Goal: Task Accomplishment & Management: Complete application form

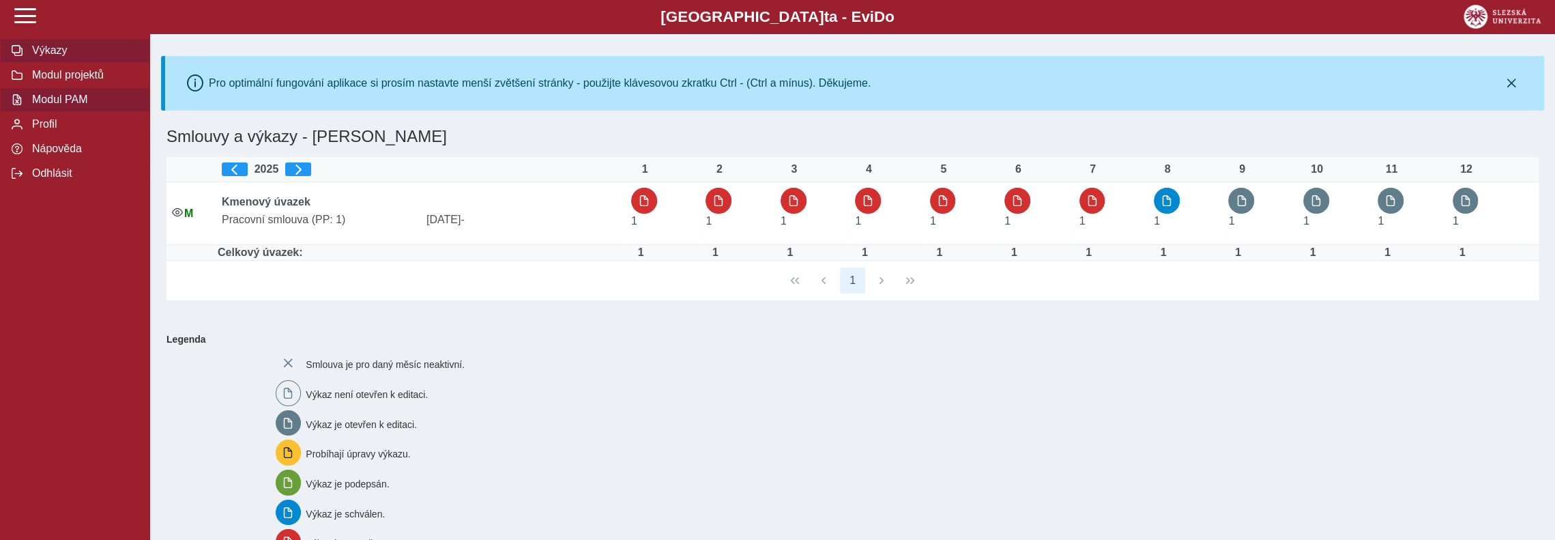
click at [83, 106] on span "Modul PAM" at bounding box center [83, 100] width 111 height 12
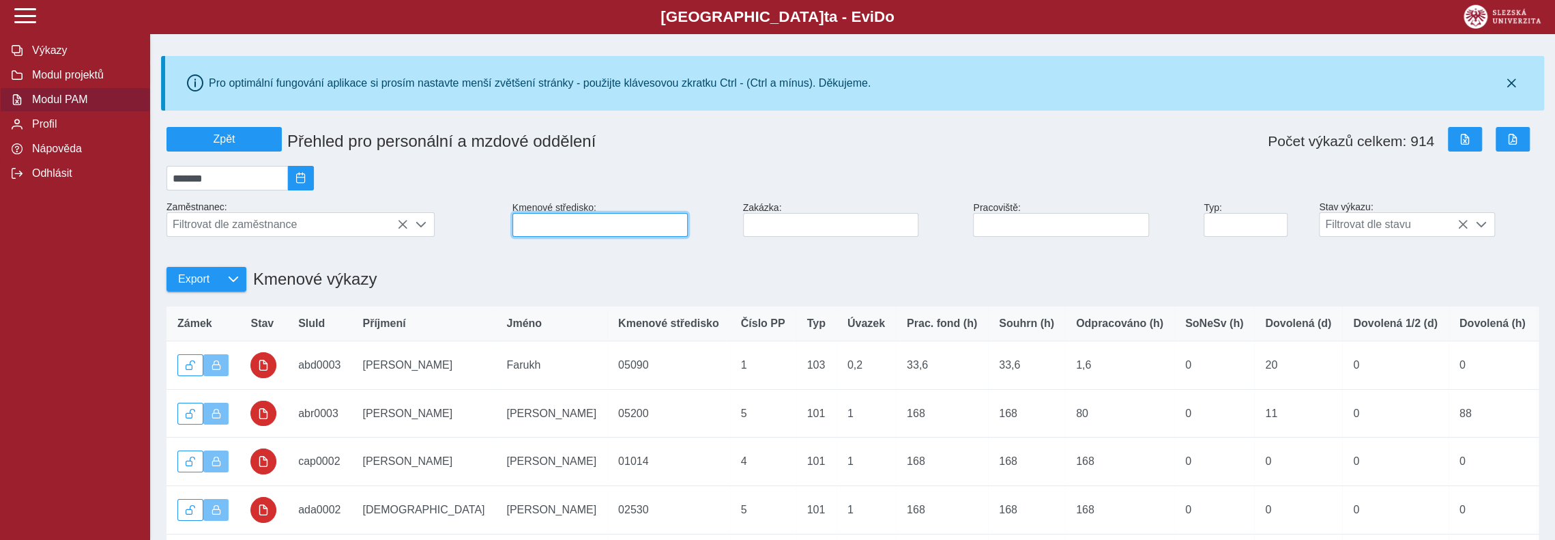
drag, startPoint x: 549, startPoint y: 233, endPoint x: 530, endPoint y: 235, distance: 19.9
click at [549, 233] on input at bounding box center [600, 225] width 175 height 24
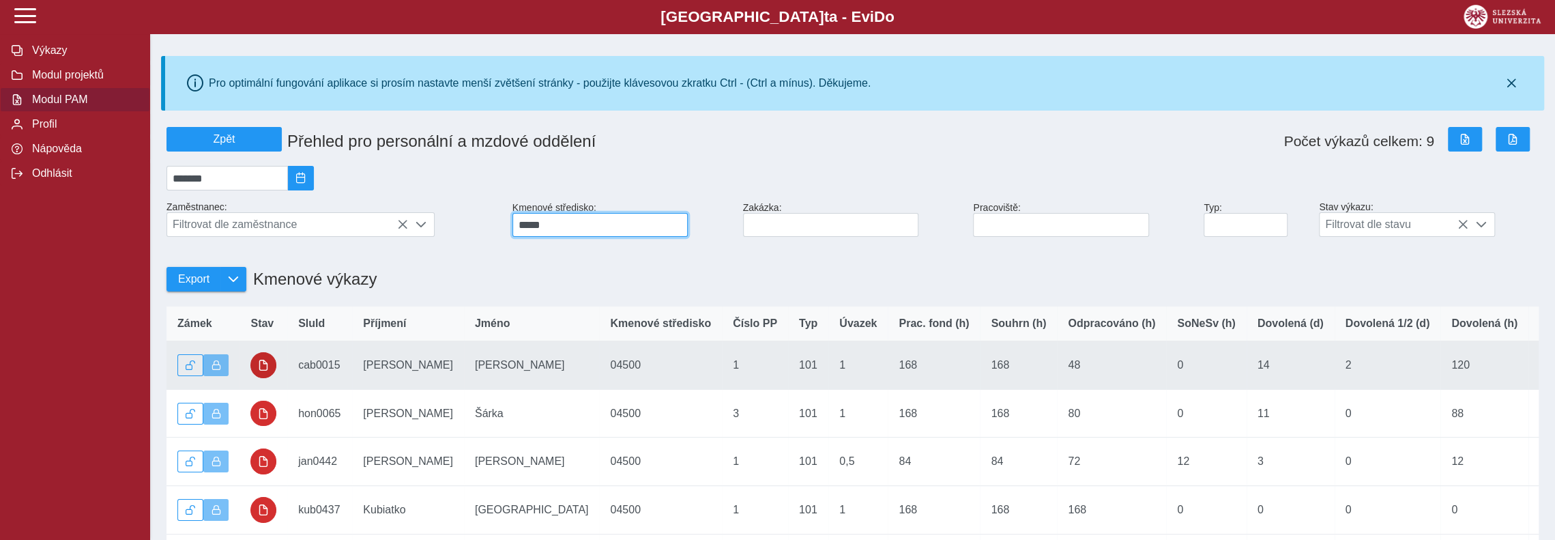
type input "*****"
click at [266, 371] on span "button" at bounding box center [263, 365] width 11 height 11
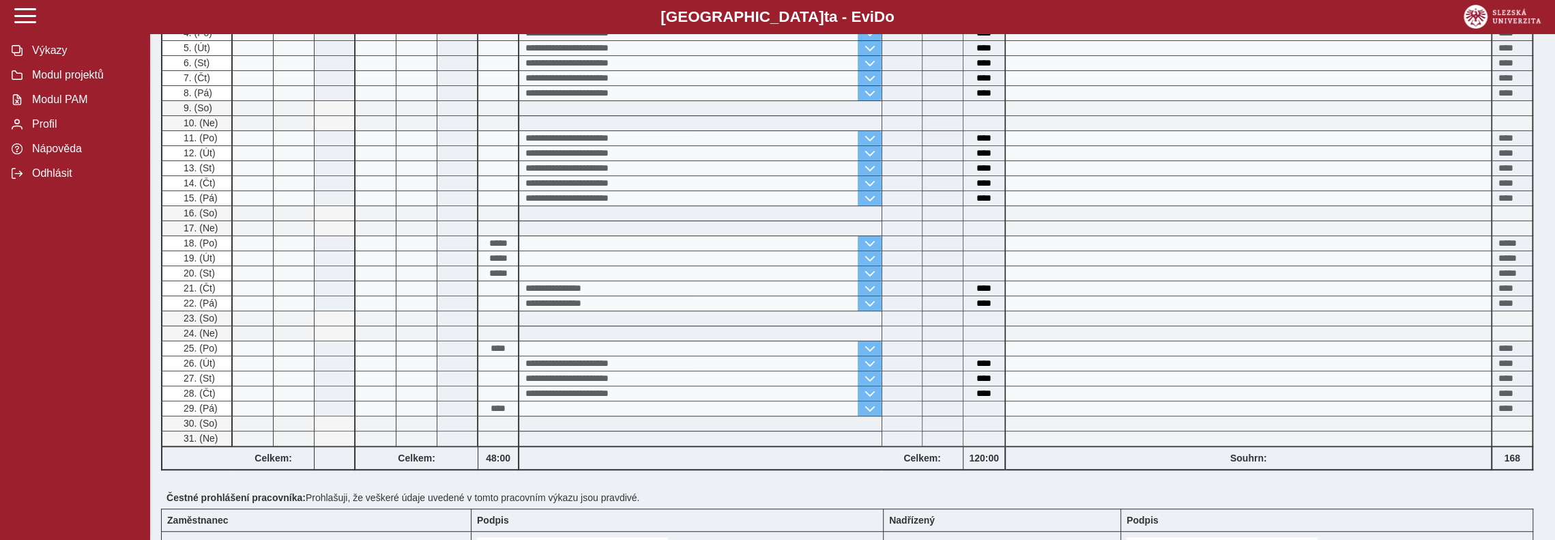
scroll to position [478, 0]
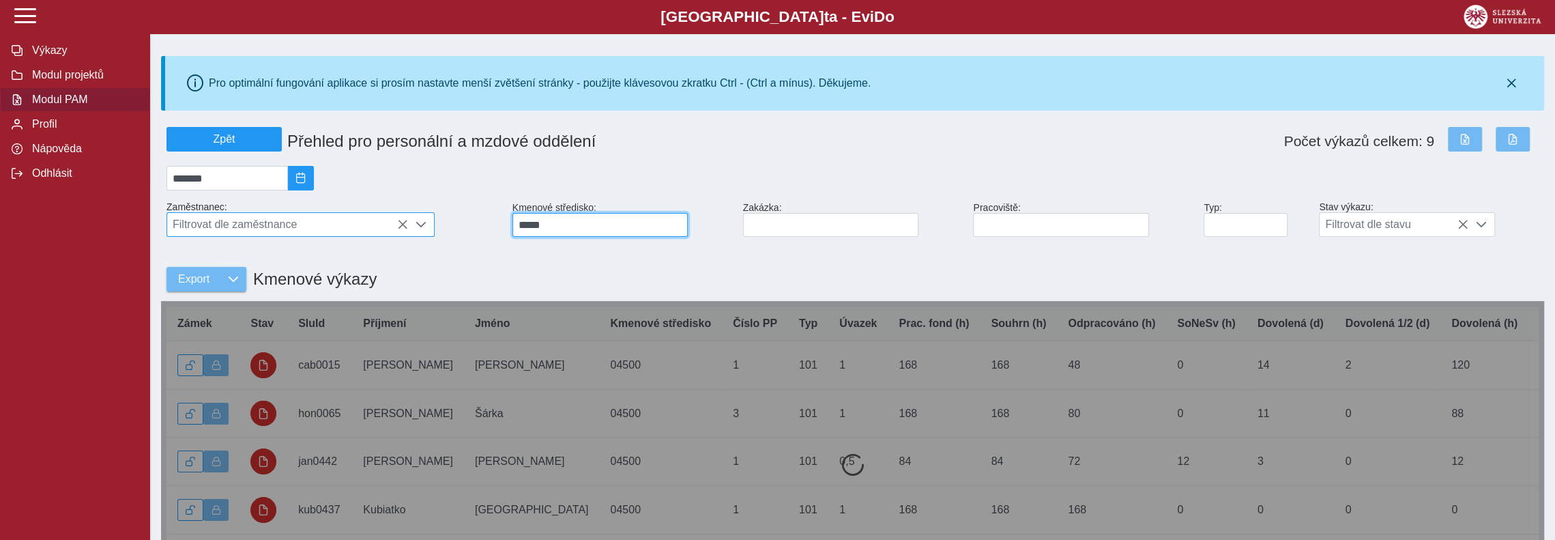
drag, startPoint x: 588, startPoint y: 231, endPoint x: 410, endPoint y: 231, distance: 178.1
click at [410, 231] on div "Zpět Přehled pro personální a mzdové oddělení Počet výkazů celkem: 9 ******* Za…" at bounding box center [853, 374] width 1384 height 507
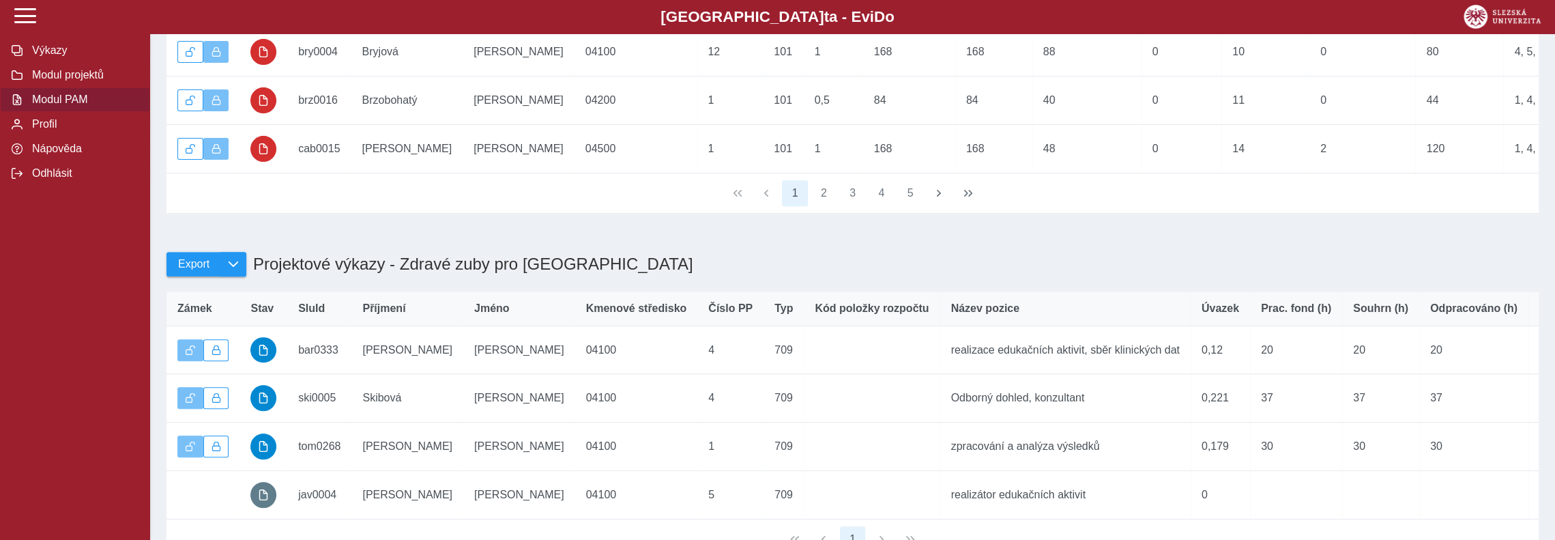
scroll to position [341, 0]
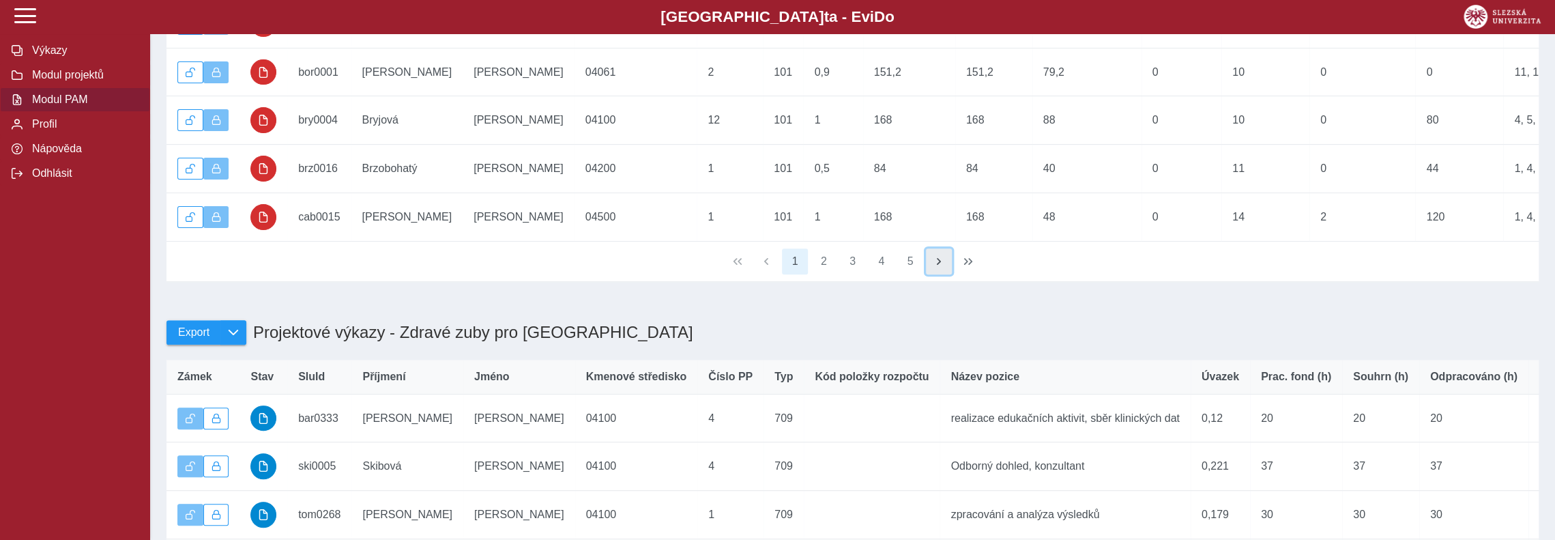
click at [941, 267] on span "button" at bounding box center [939, 261] width 11 height 11
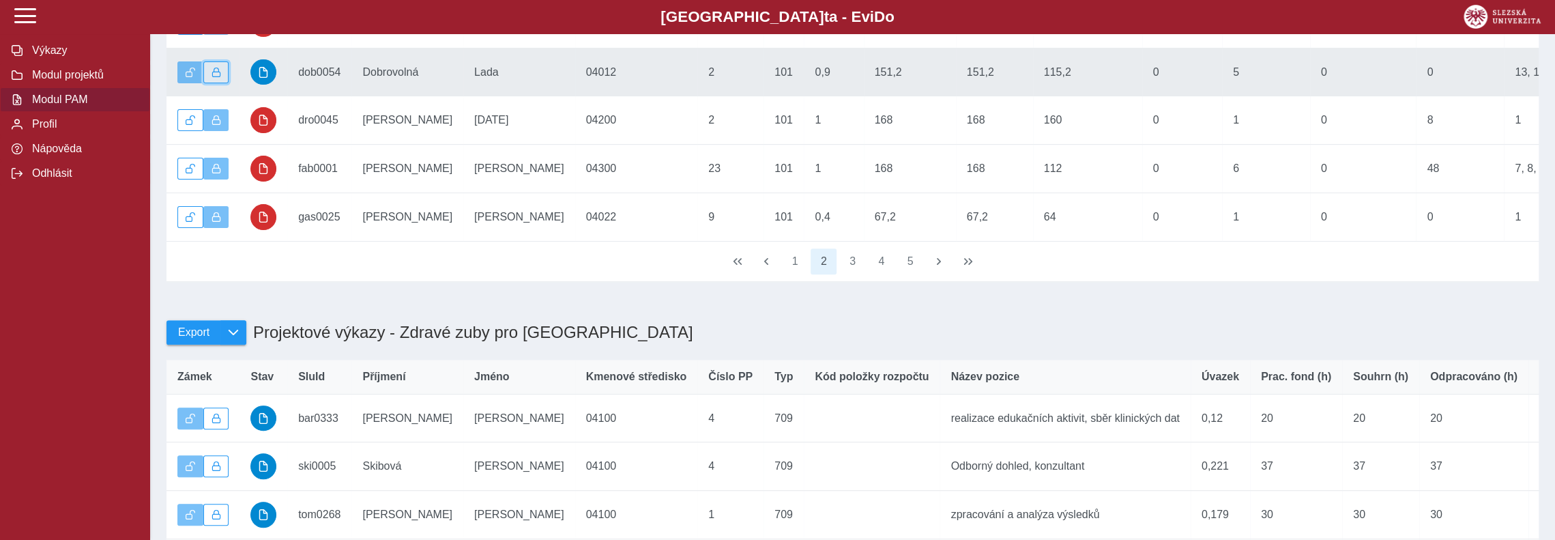
click at [216, 77] on span "button" at bounding box center [217, 73] width 10 height 10
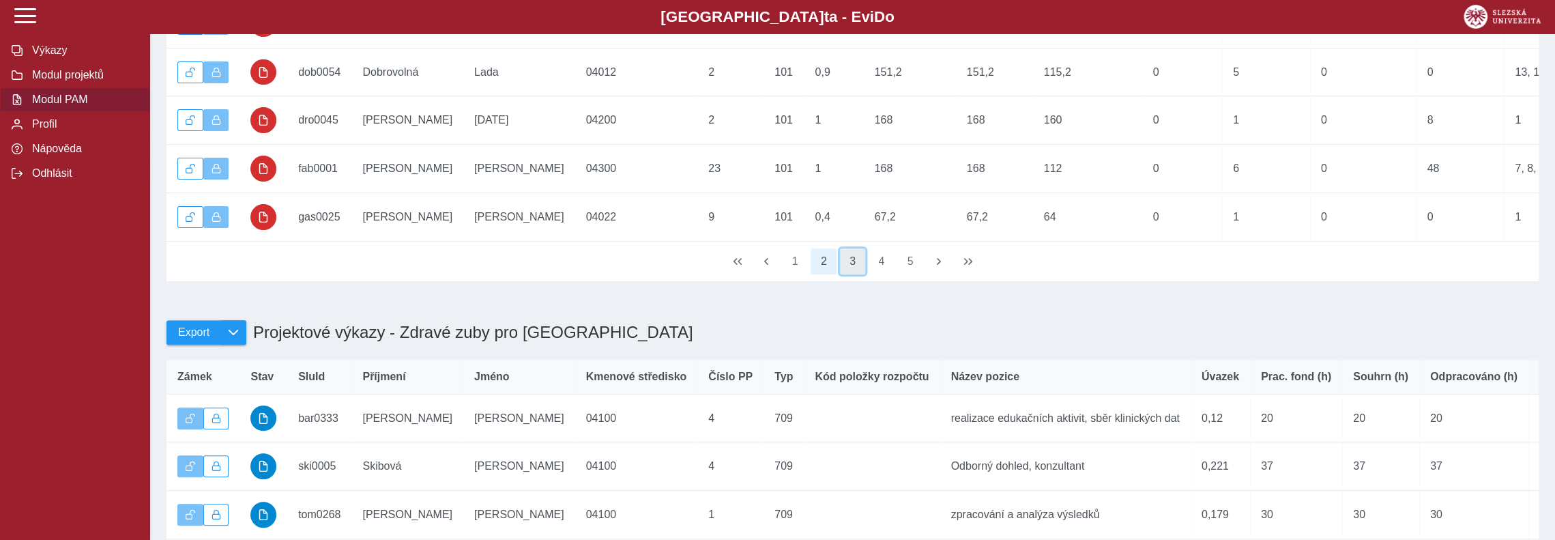
click at [851, 274] on button "3" at bounding box center [853, 261] width 26 height 26
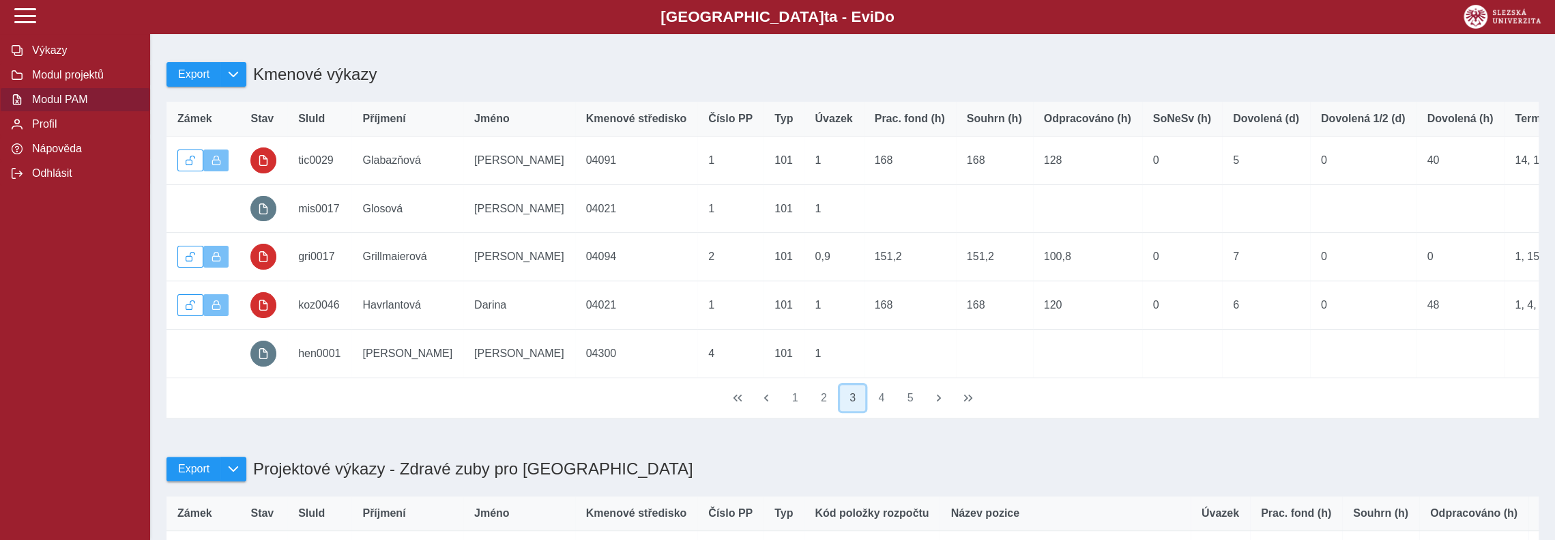
scroll to position [273, 0]
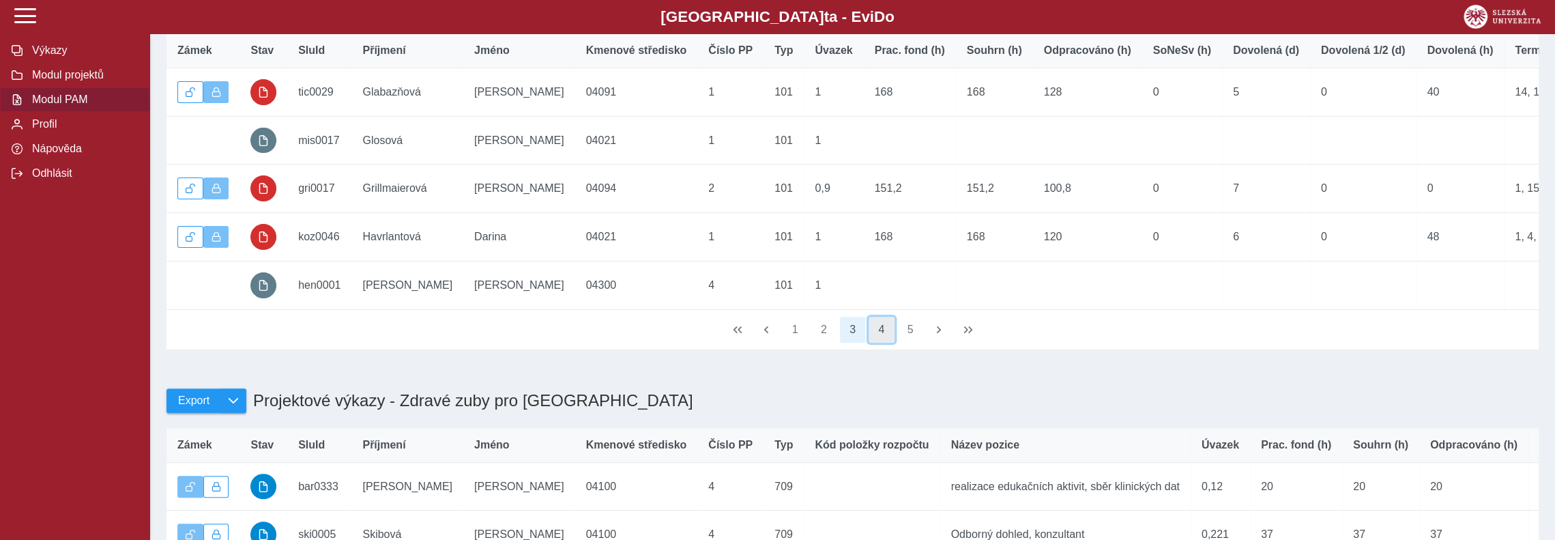
click at [881, 343] on button "4" at bounding box center [882, 330] width 26 height 26
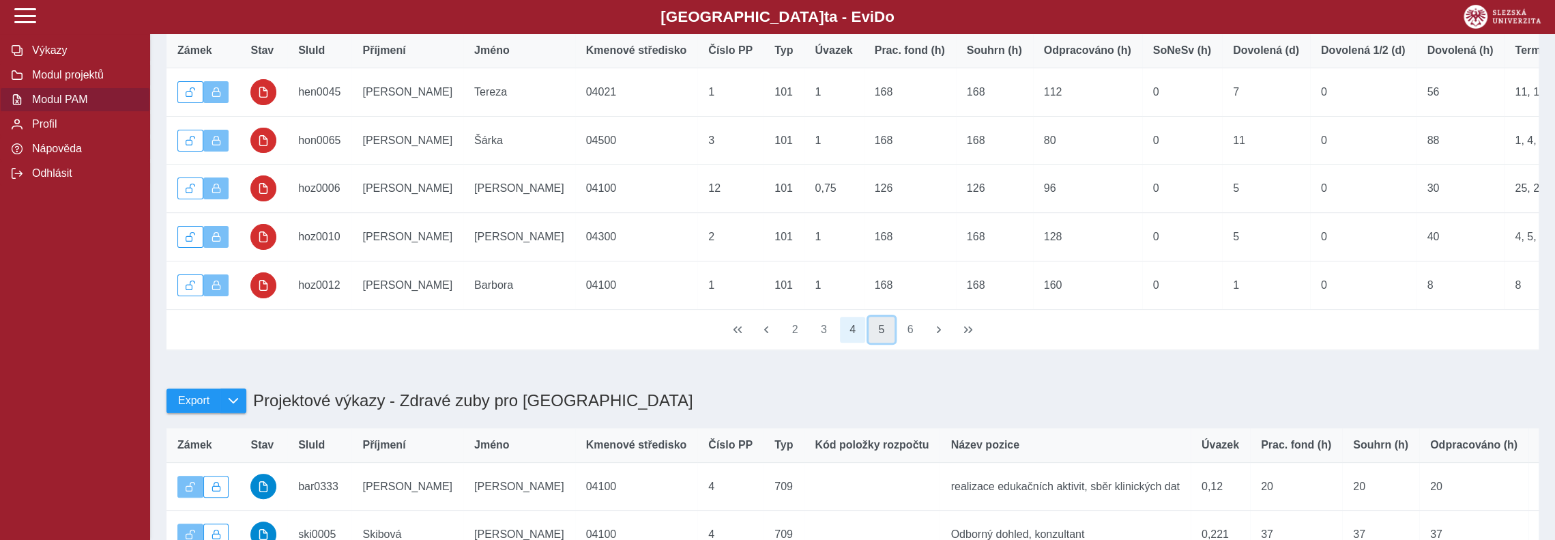
click at [883, 343] on button "5" at bounding box center [882, 330] width 26 height 26
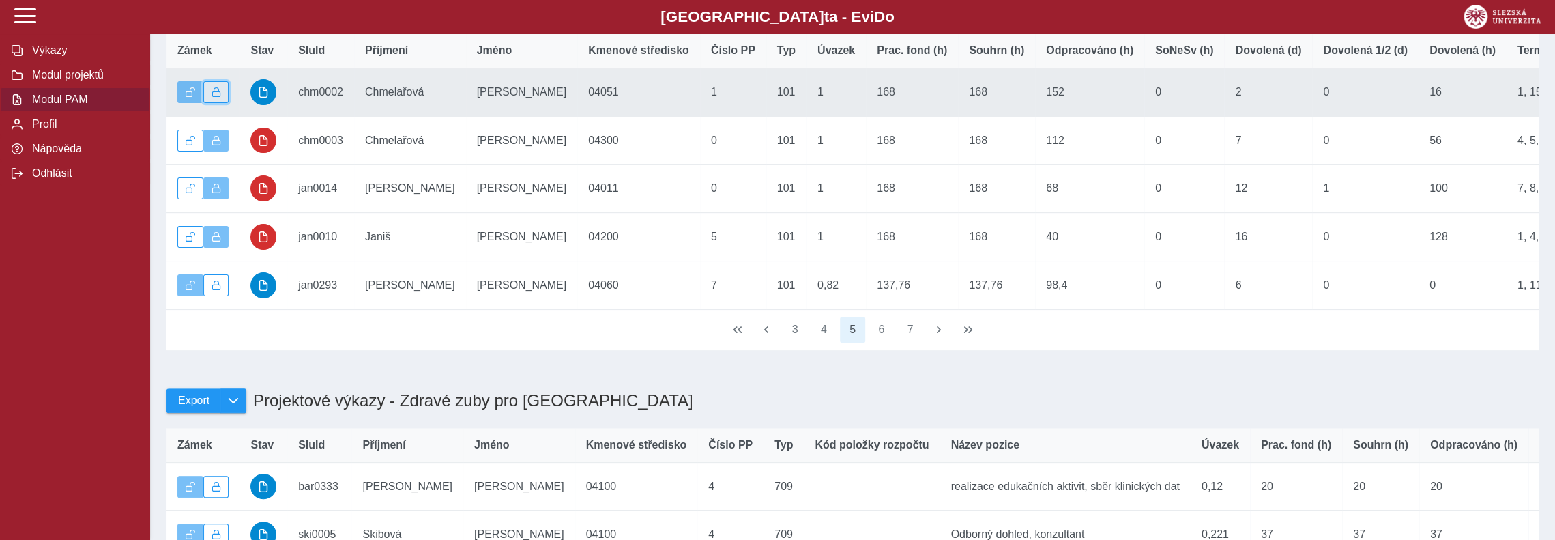
click at [216, 103] on button "button" at bounding box center [216, 92] width 26 height 22
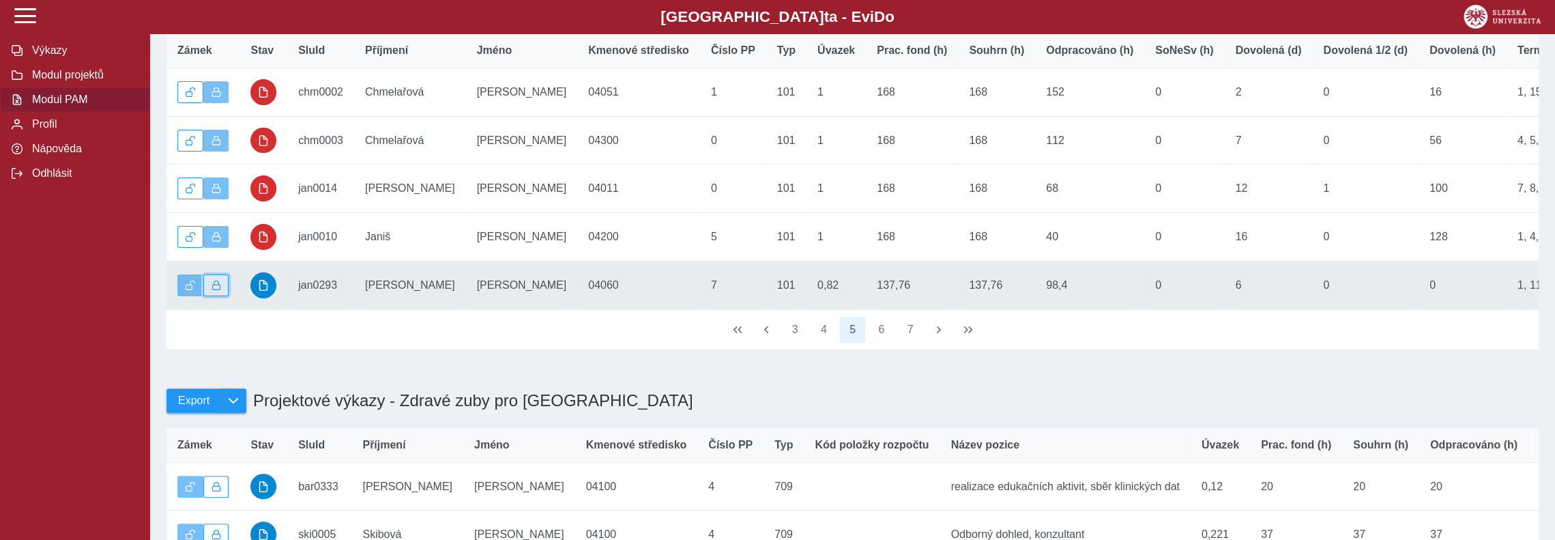
click at [218, 290] on span "button" at bounding box center [217, 286] width 10 height 10
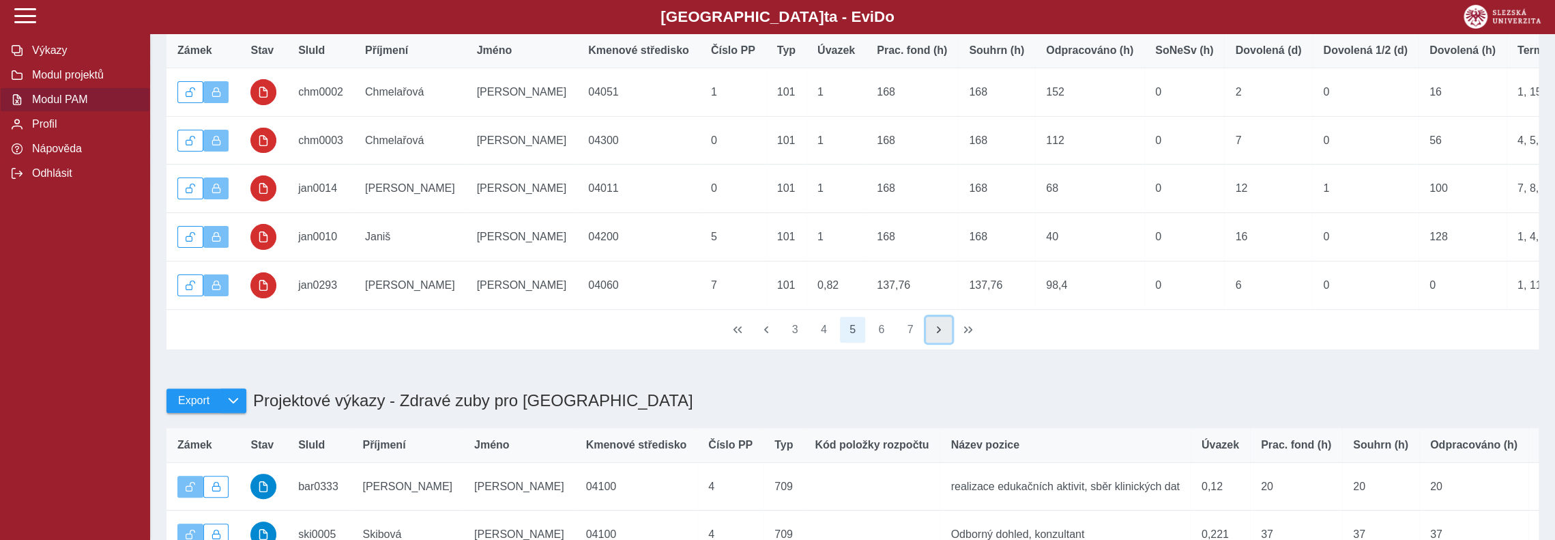
click at [945, 343] on button "button" at bounding box center [939, 330] width 26 height 26
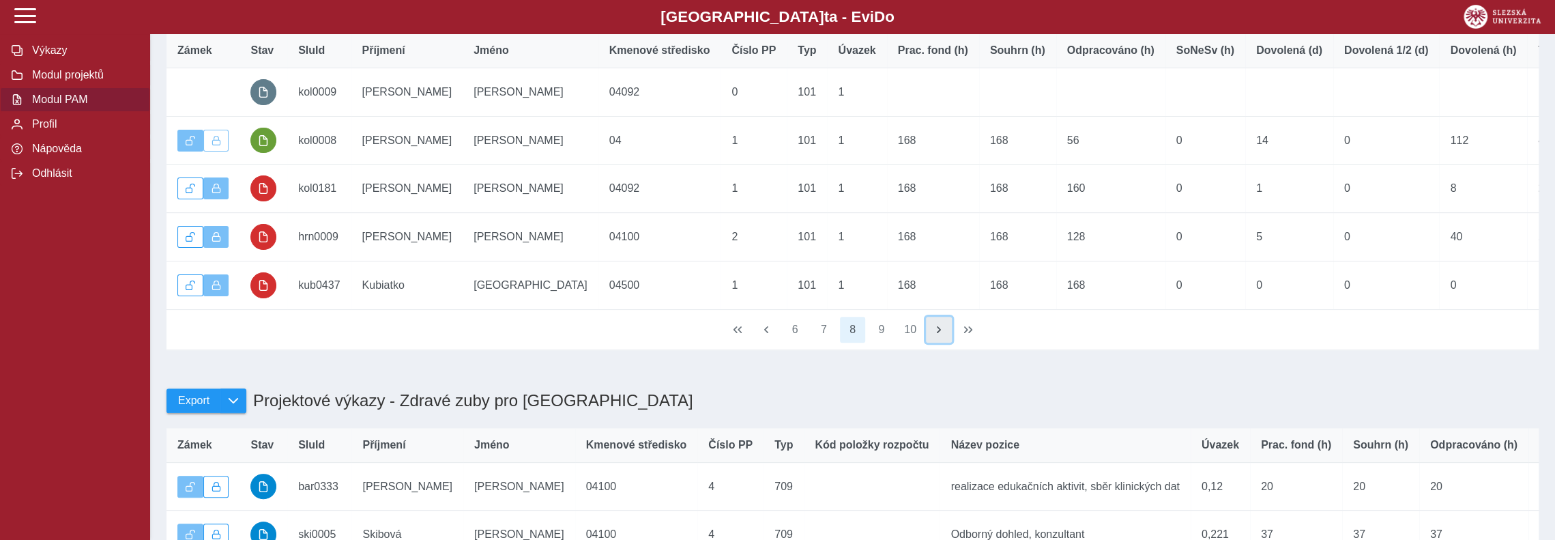
click at [945, 343] on button "button" at bounding box center [939, 330] width 26 height 26
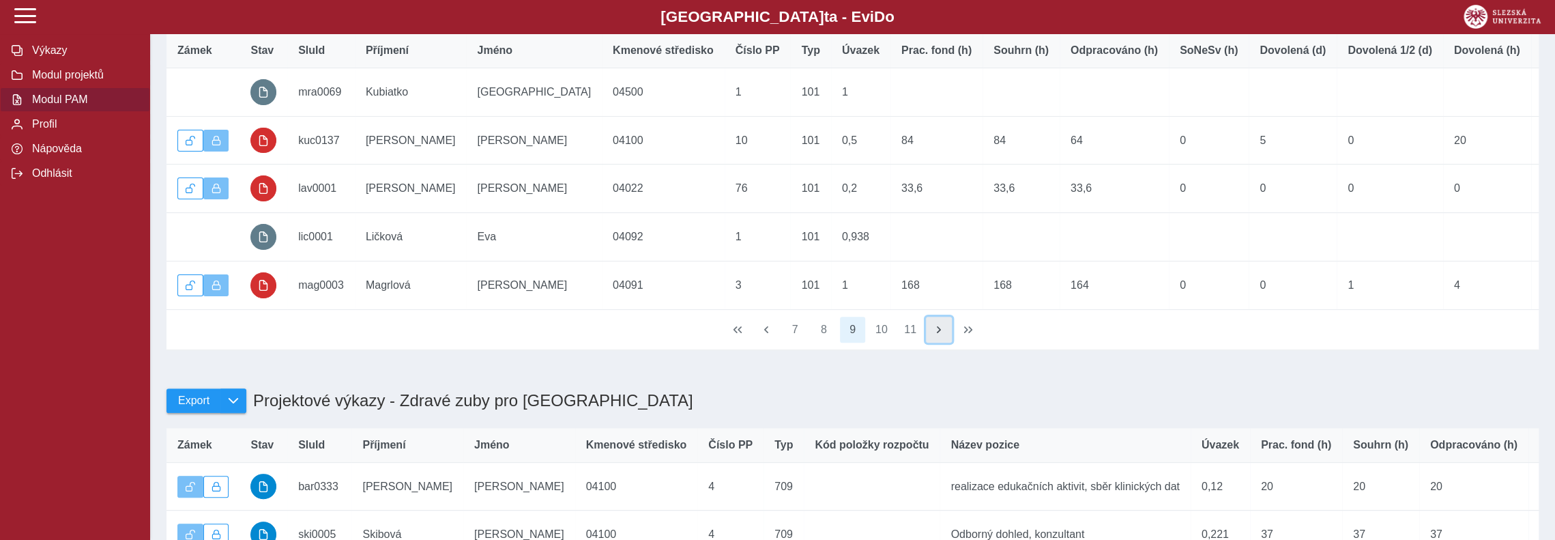
click at [945, 343] on button "button" at bounding box center [939, 330] width 26 height 26
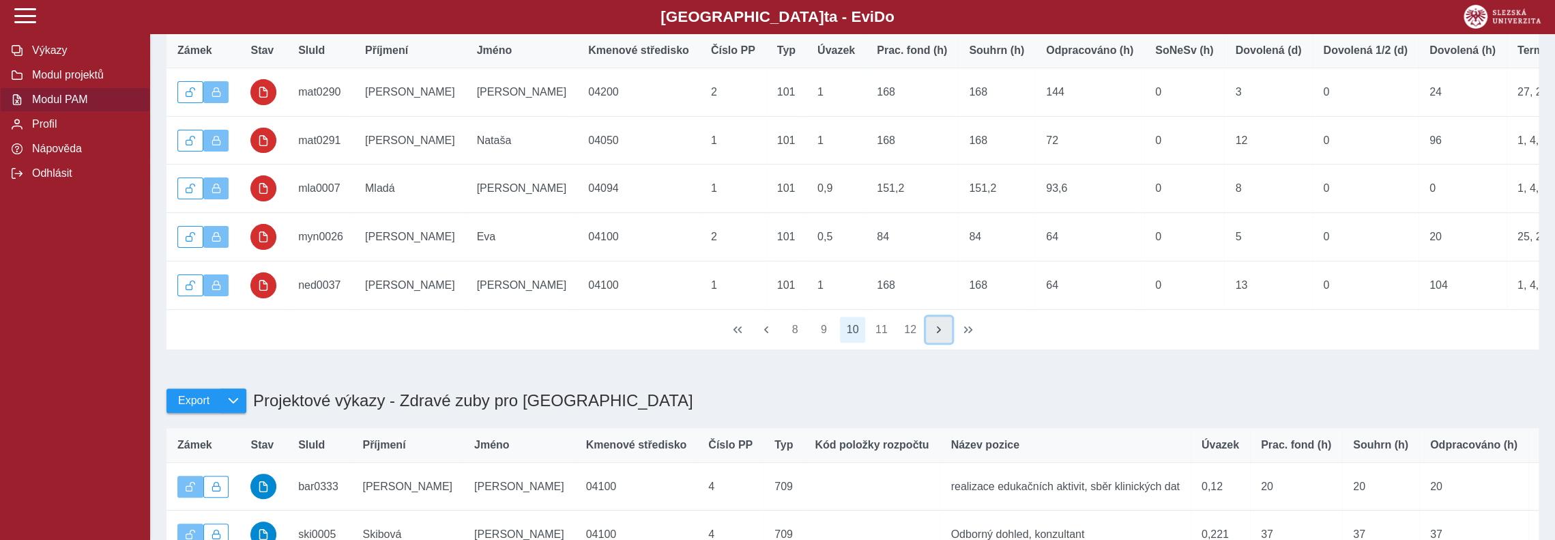
click at [945, 343] on button "button" at bounding box center [939, 330] width 26 height 26
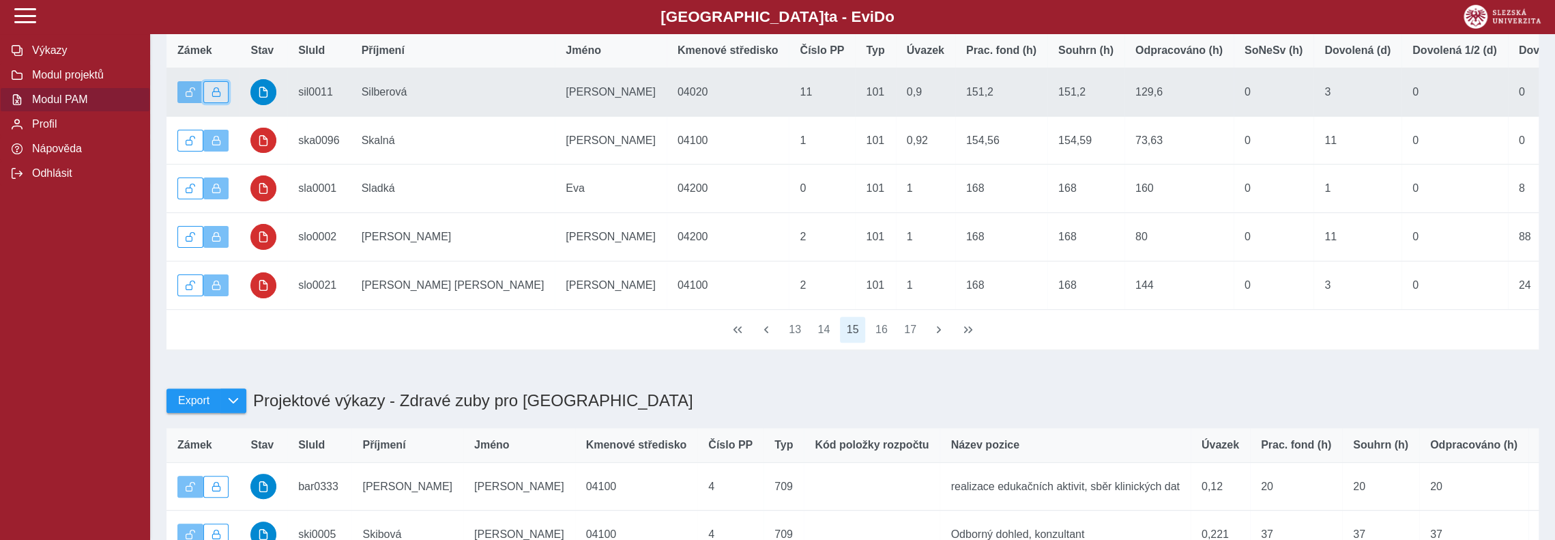
click at [225, 98] on button "button" at bounding box center [216, 92] width 26 height 22
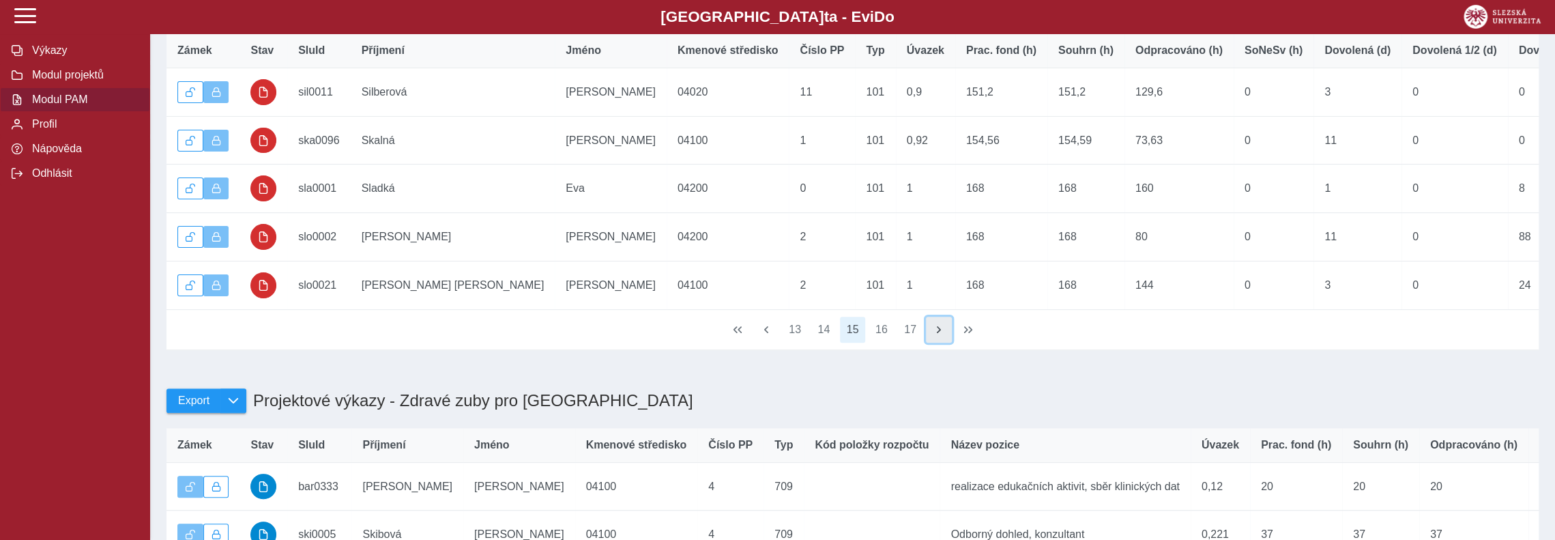
click at [942, 335] on span "button" at bounding box center [939, 329] width 11 height 11
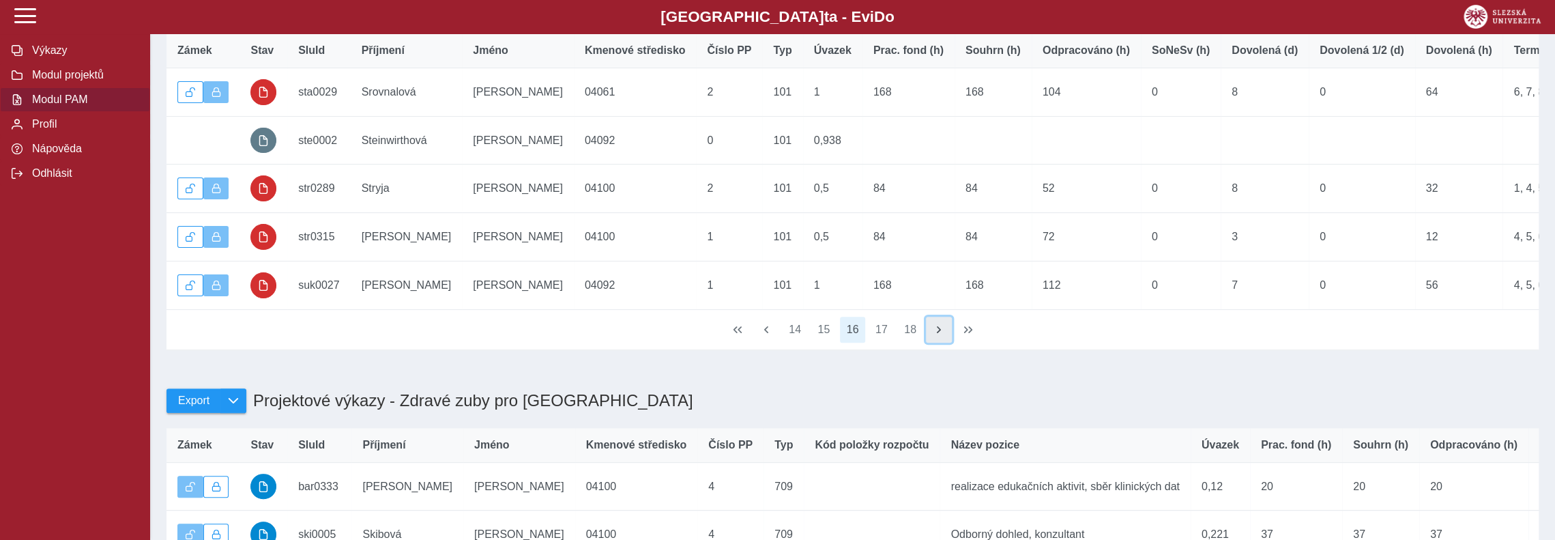
click at [942, 335] on span "button" at bounding box center [939, 329] width 11 height 11
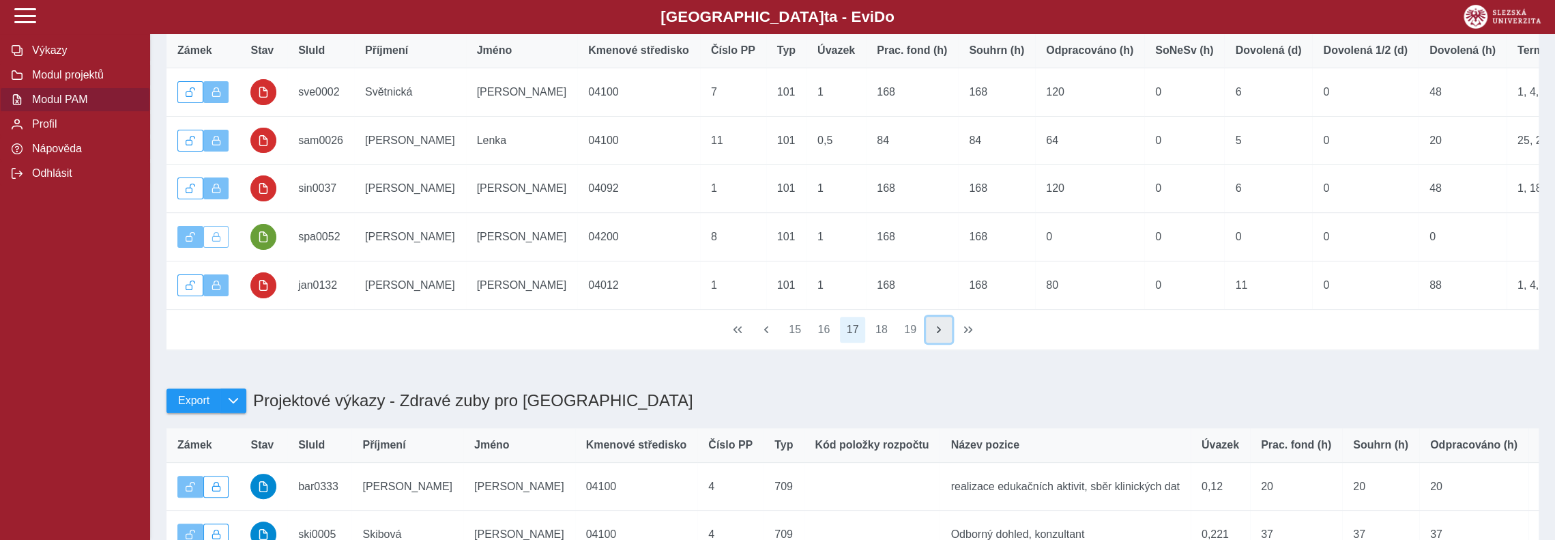
click at [942, 335] on span "button" at bounding box center [939, 329] width 11 height 11
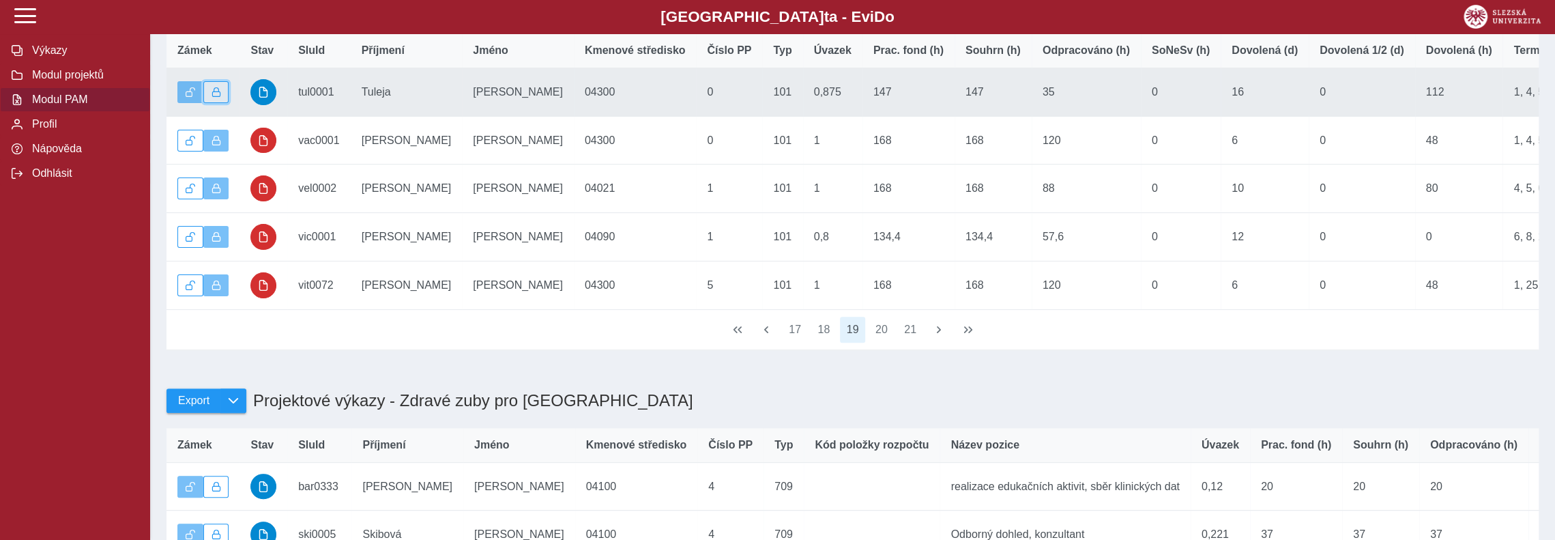
click at [214, 97] on span "button" at bounding box center [217, 92] width 10 height 10
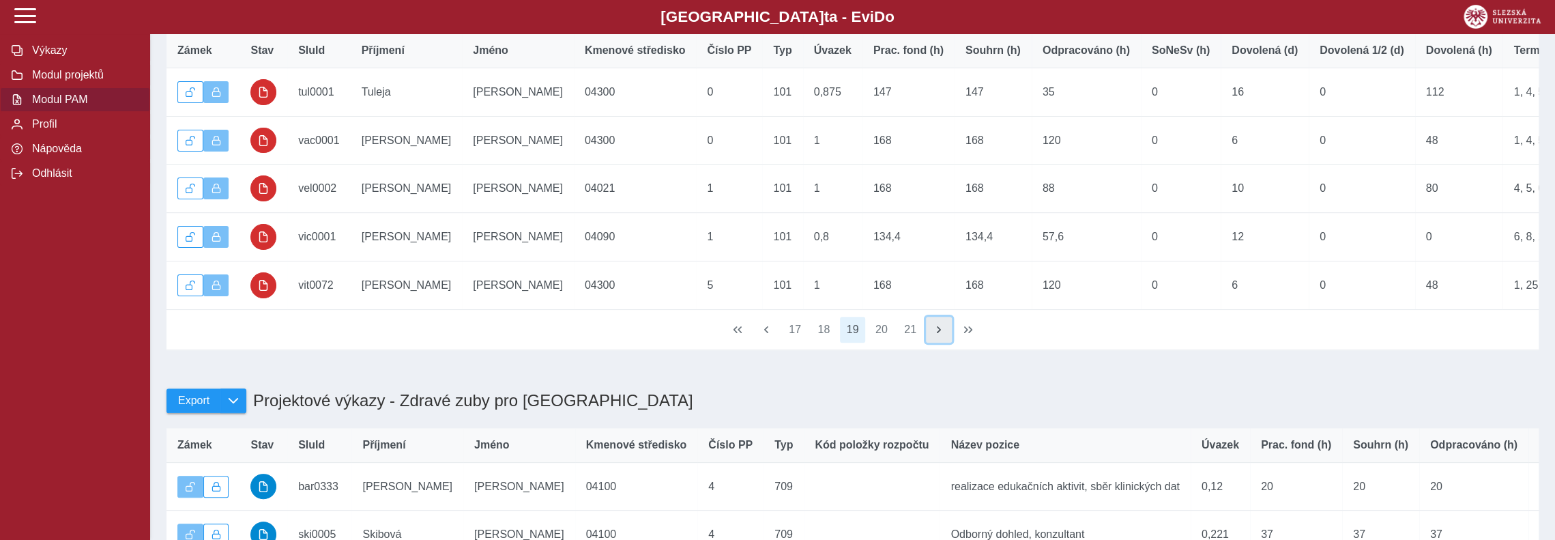
click at [938, 335] on span "button" at bounding box center [939, 329] width 11 height 11
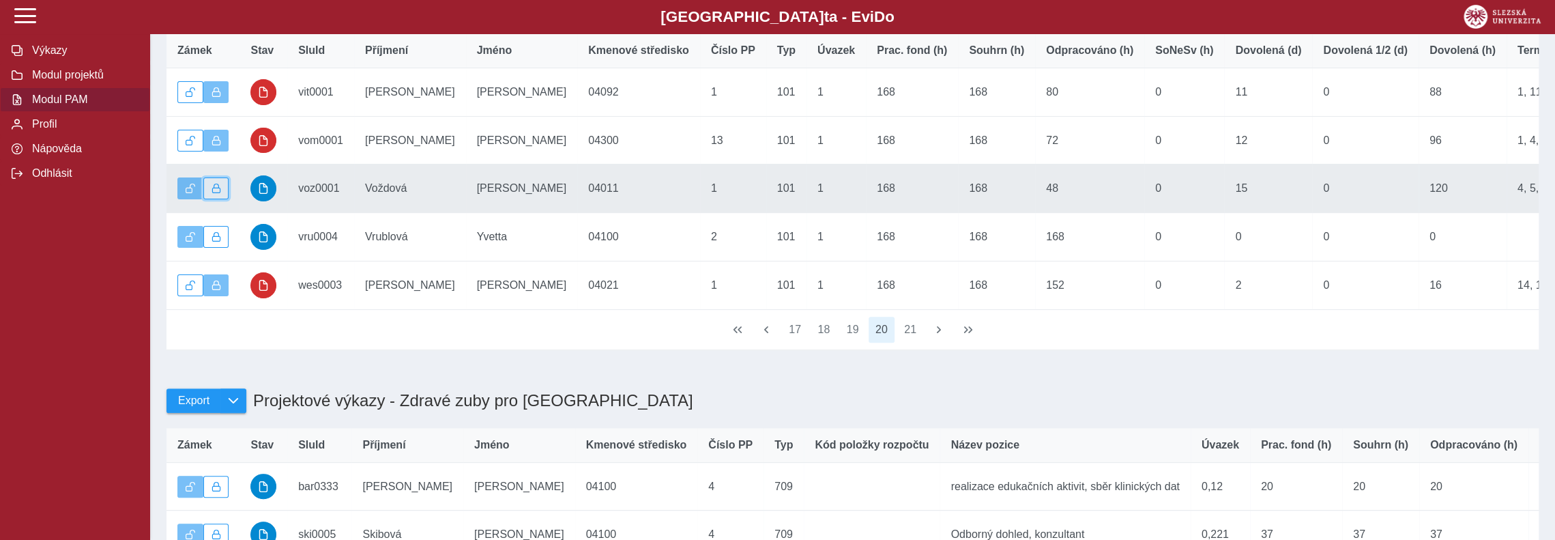
click at [217, 193] on span "button" at bounding box center [217, 189] width 10 height 10
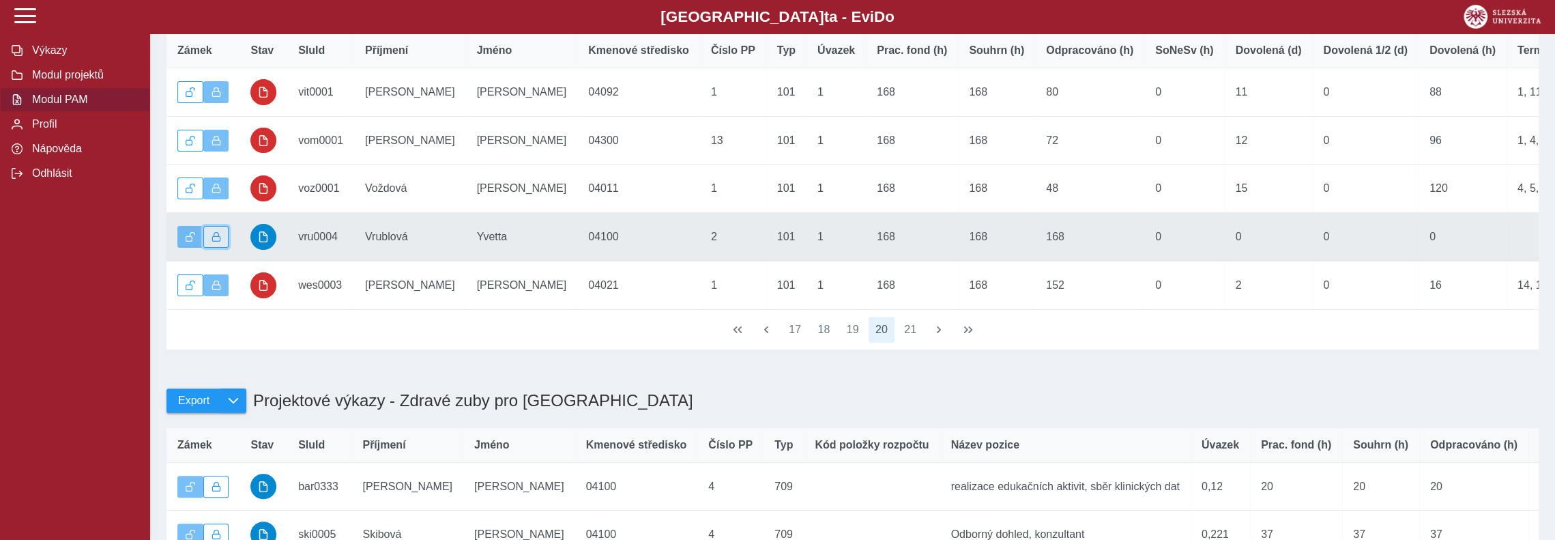
click at [217, 242] on span "button" at bounding box center [217, 237] width 10 height 10
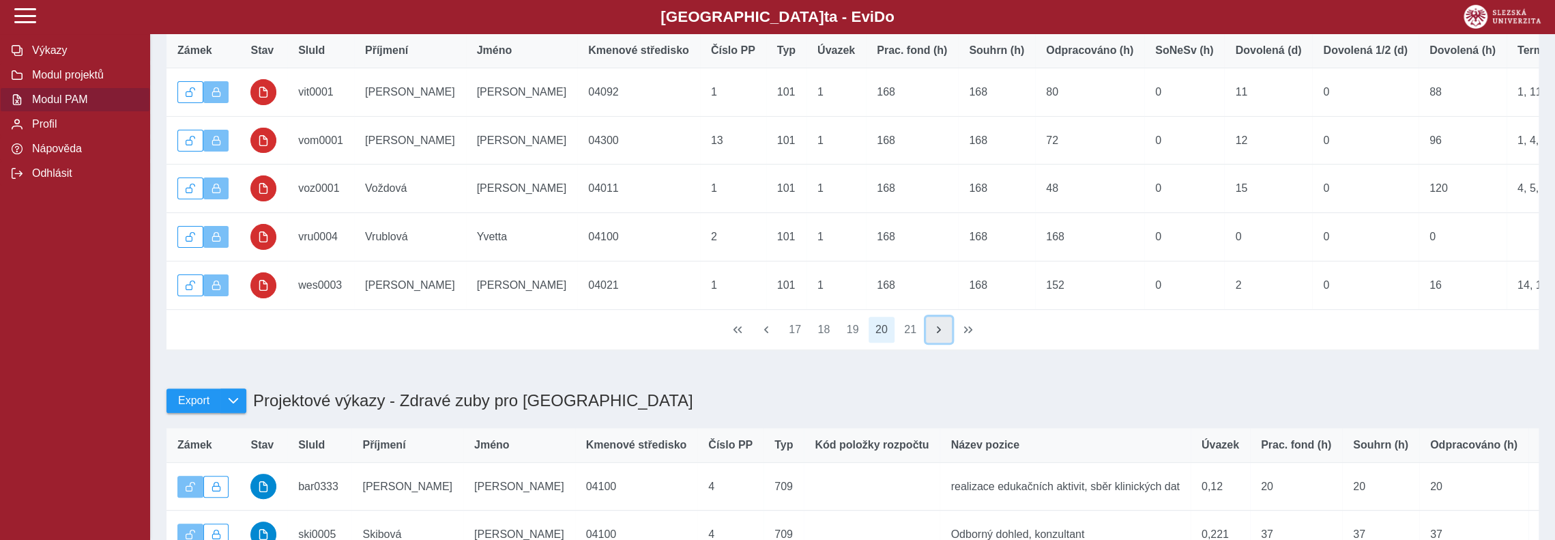
click at [931, 343] on button "button" at bounding box center [939, 330] width 26 height 26
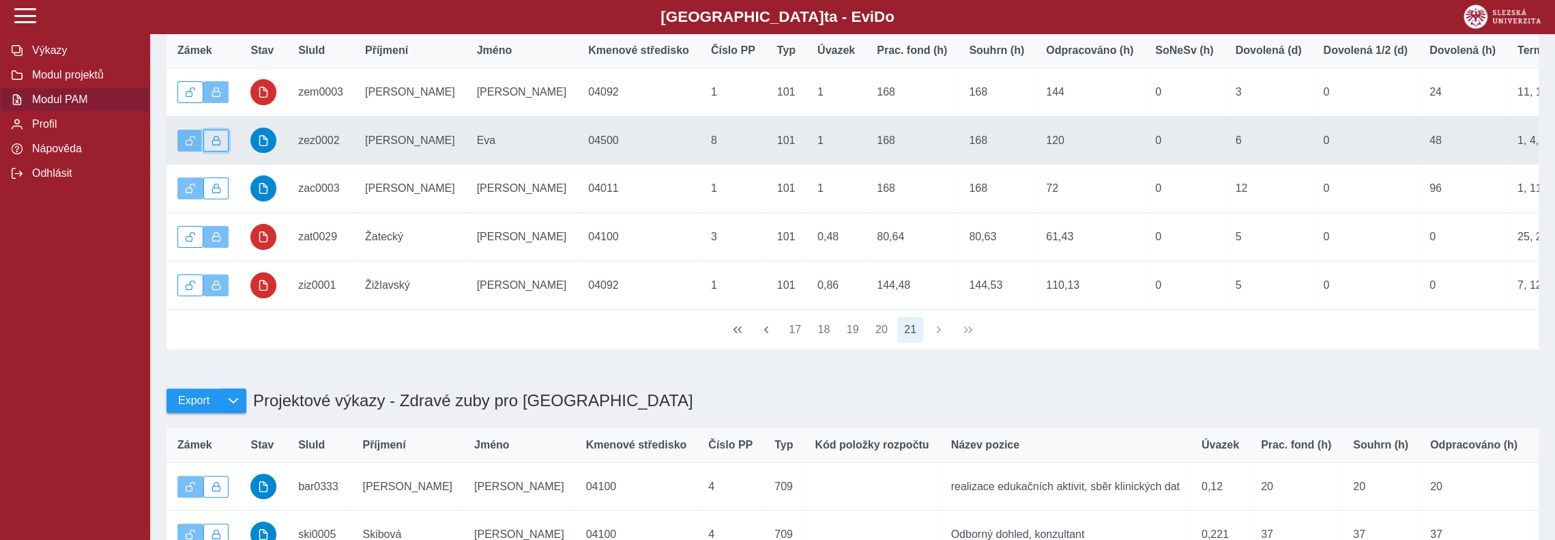
click at [220, 145] on span "button" at bounding box center [217, 141] width 10 height 10
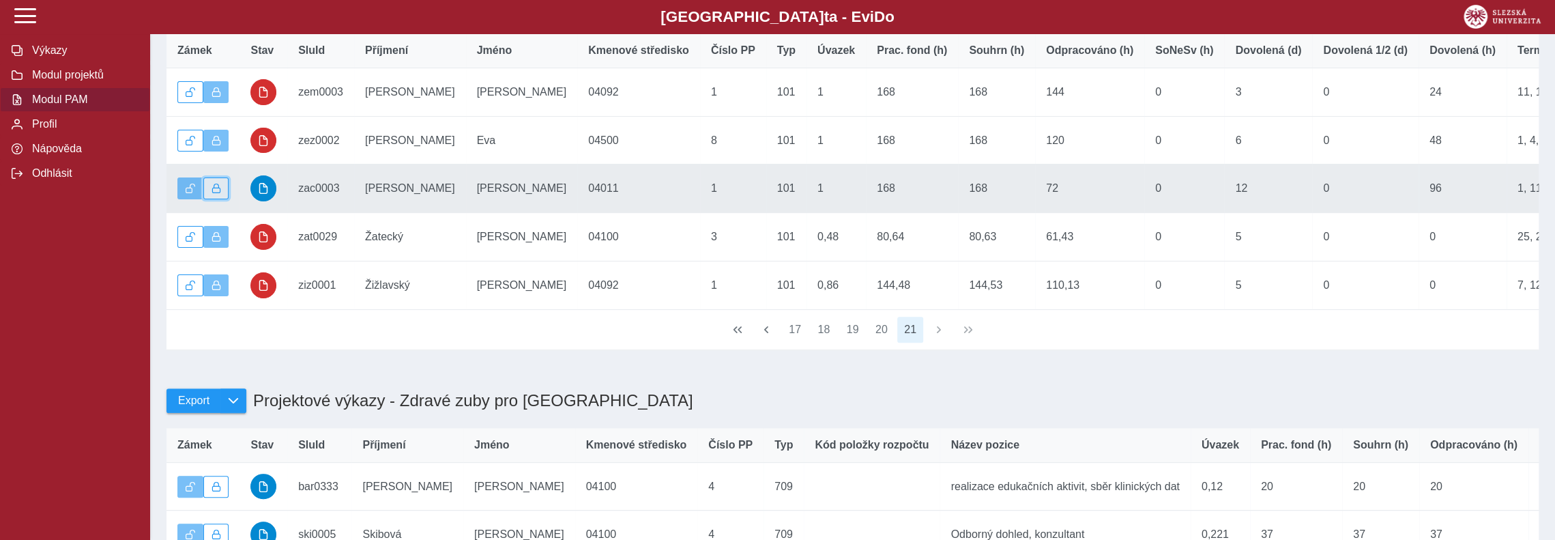
click at [218, 191] on span "button" at bounding box center [217, 189] width 10 height 10
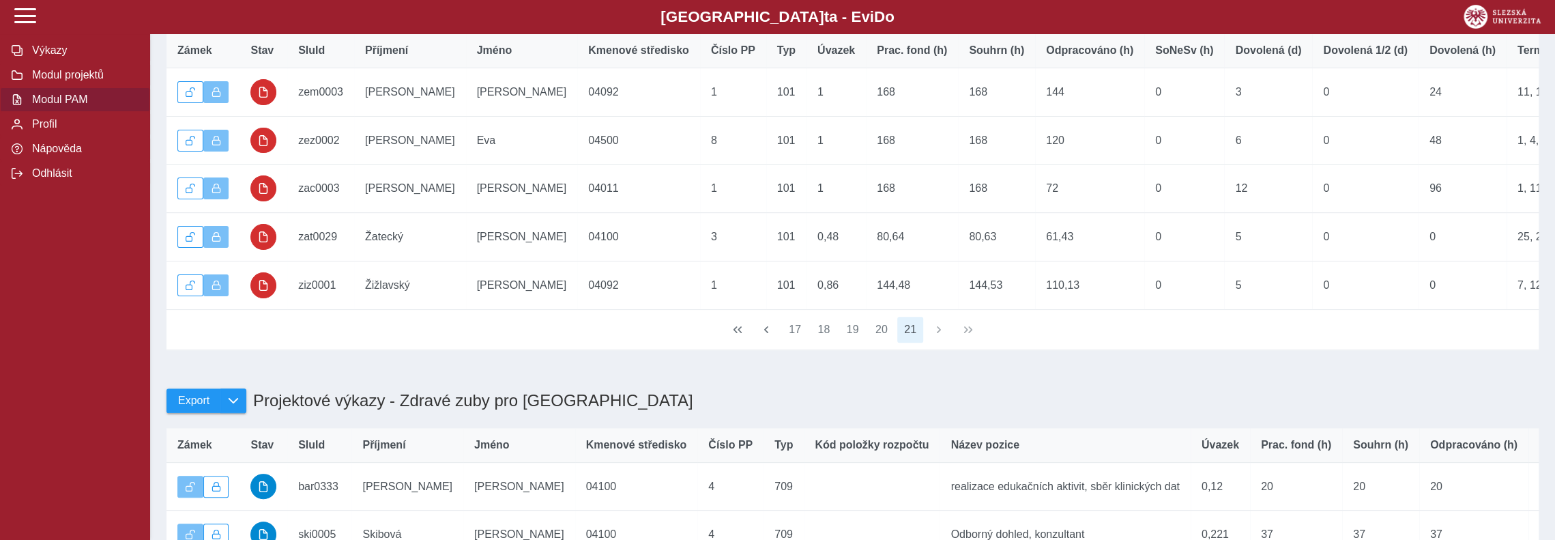
click at [935, 346] on div "17 18 19 20 21" at bounding box center [853, 330] width 1373 height 40
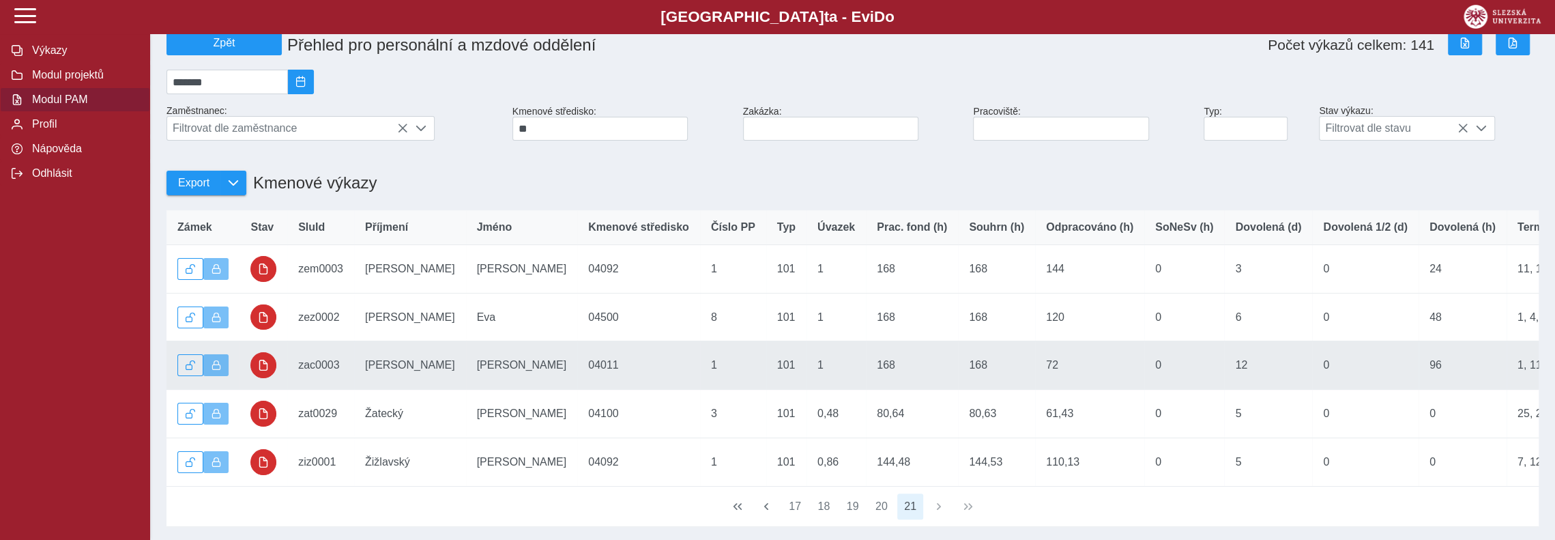
scroll to position [0, 0]
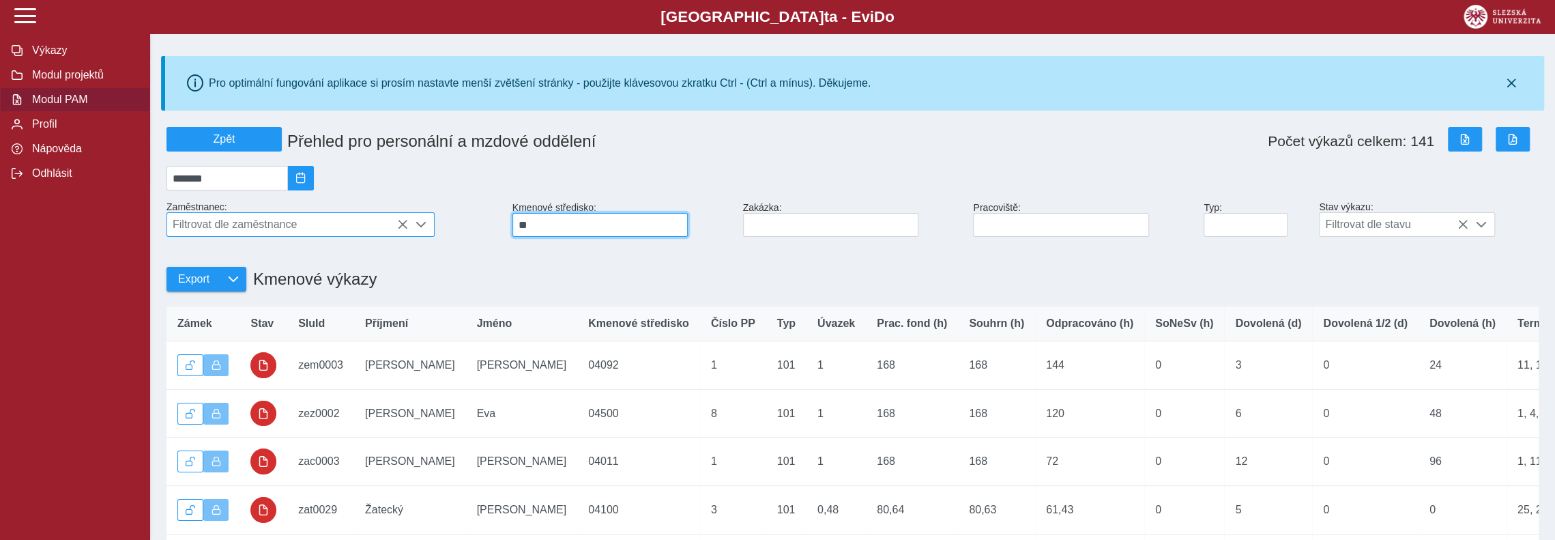
drag, startPoint x: 558, startPoint y: 234, endPoint x: 420, endPoint y: 235, distance: 138.6
click at [421, 235] on div "Zpět Přehled pro personální a mzdové oddělení Počet výkazů celkem: 141 ******* …" at bounding box center [853, 374] width 1384 height 507
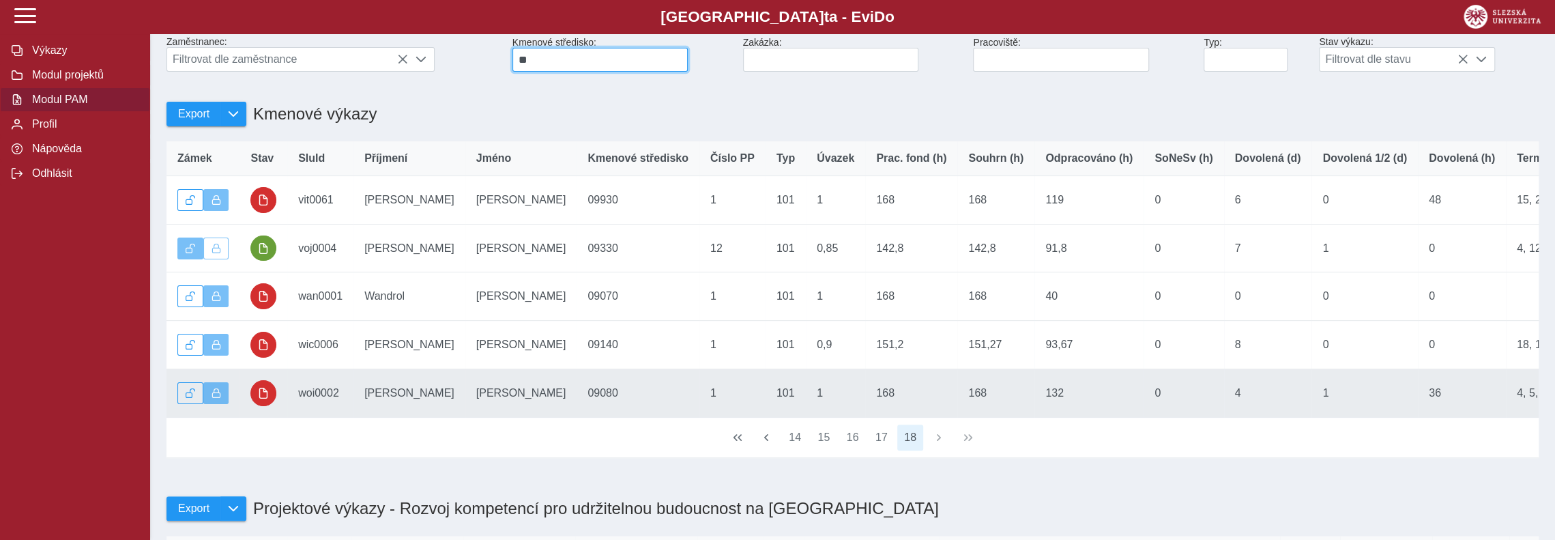
scroll to position [205, 0]
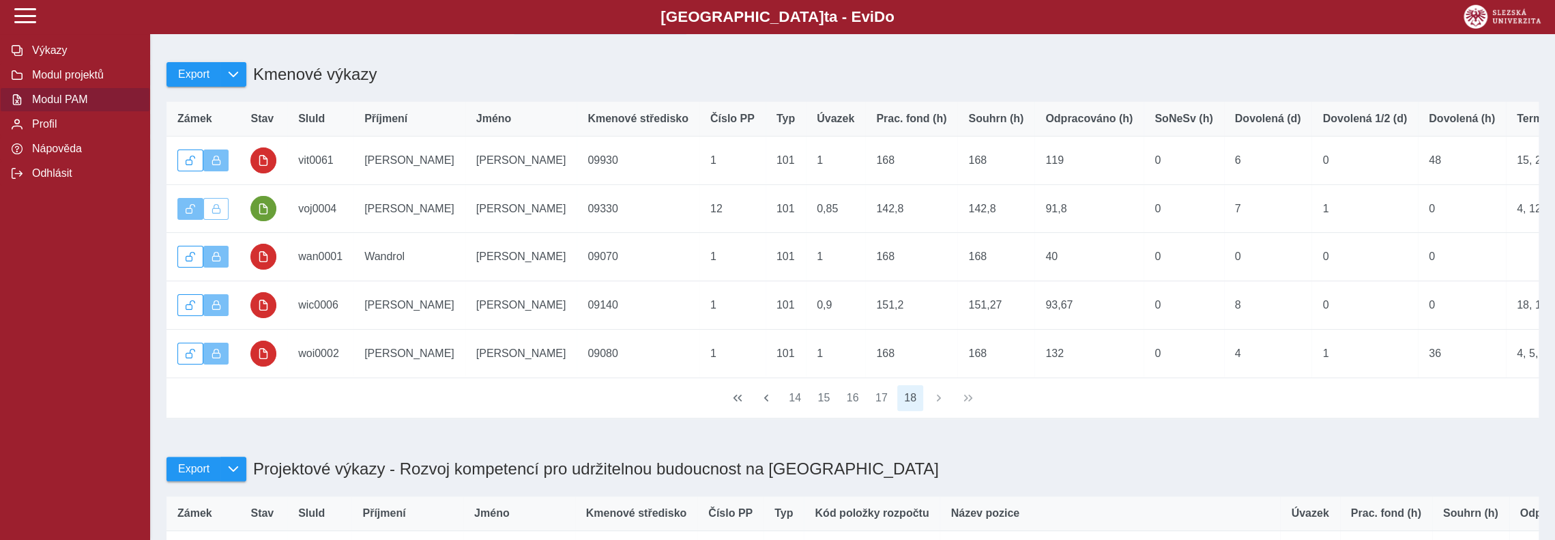
type input "**"
click at [936, 416] on div "14 15 16 17 18" at bounding box center [853, 398] width 1373 height 40
click at [799, 411] on button "14" at bounding box center [795, 398] width 26 height 26
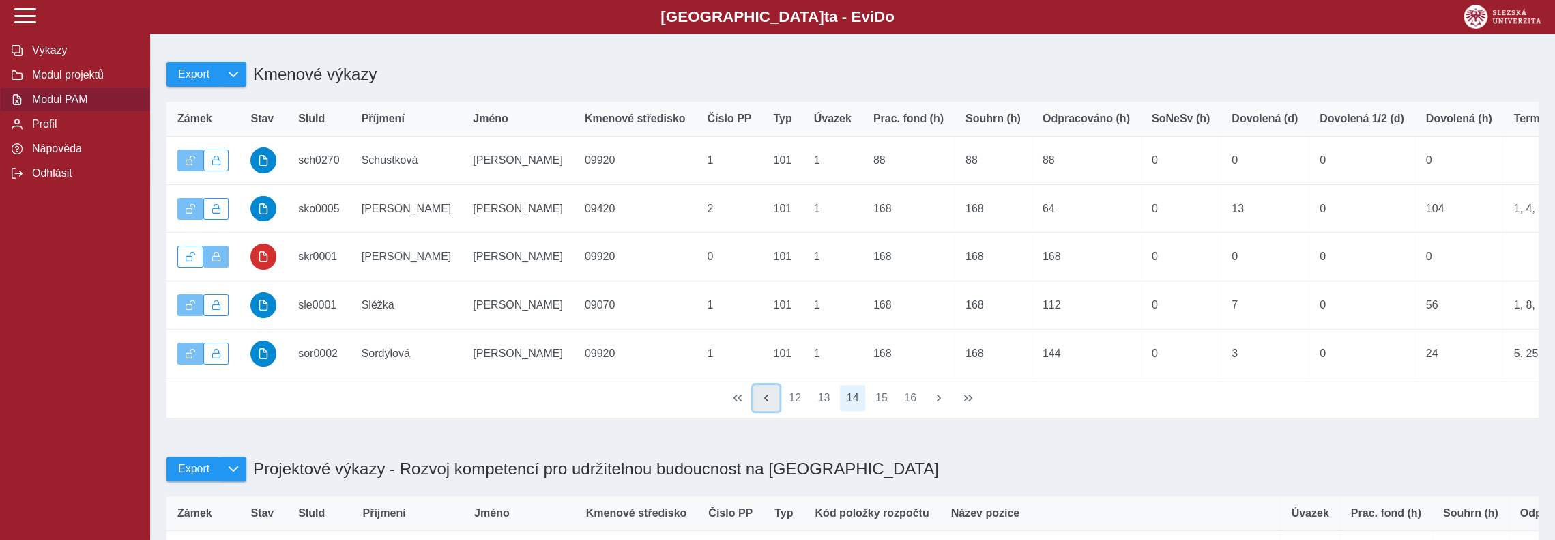
click at [766, 403] on span "button" at bounding box center [766, 397] width 11 height 11
click at [767, 403] on span "button" at bounding box center [766, 397] width 11 height 11
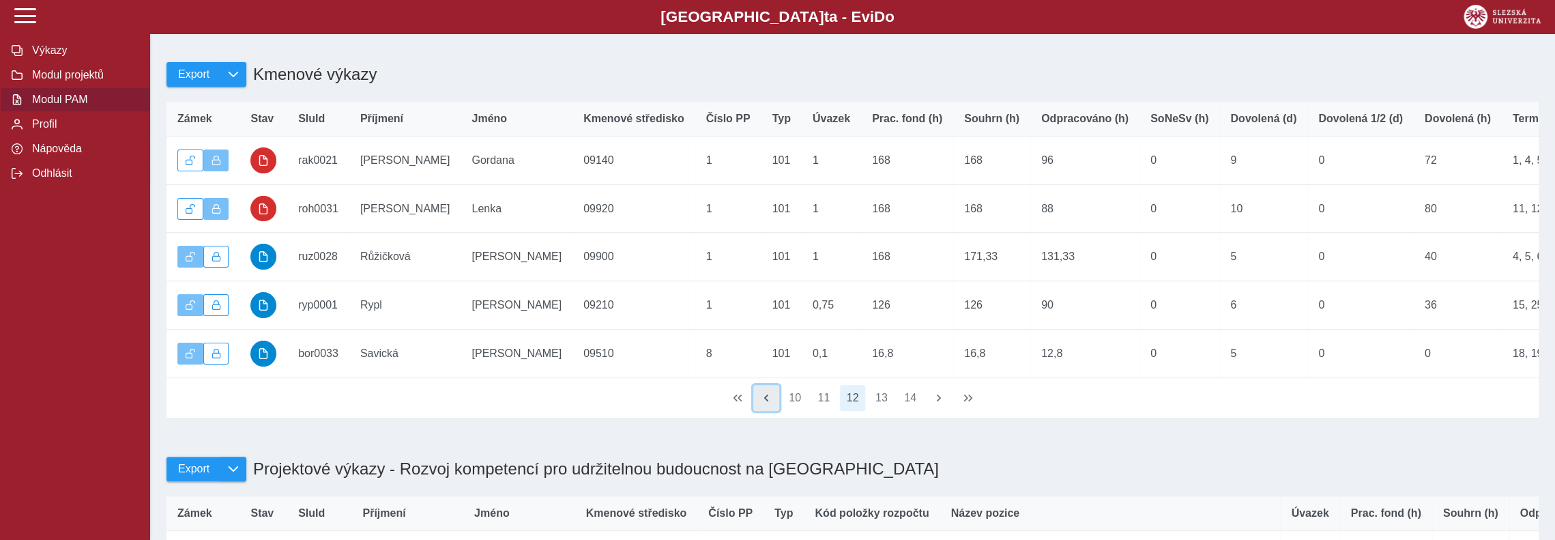
click at [767, 403] on span "button" at bounding box center [766, 397] width 11 height 11
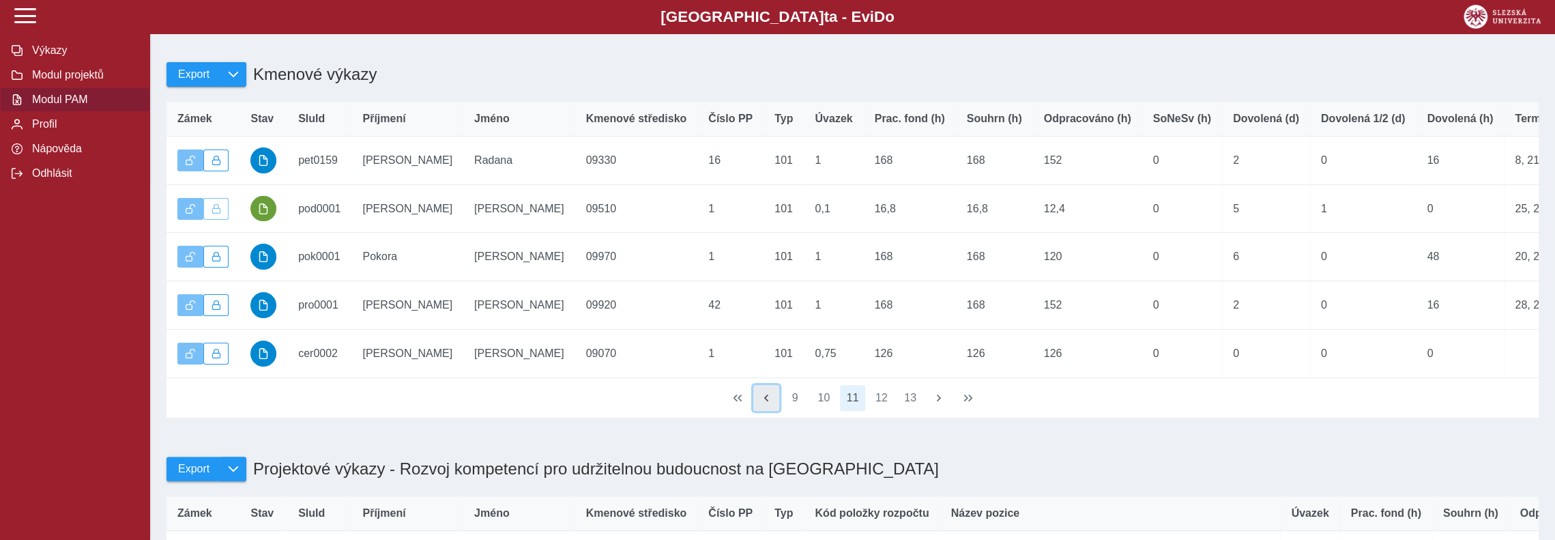
click at [767, 403] on span "button" at bounding box center [766, 397] width 11 height 11
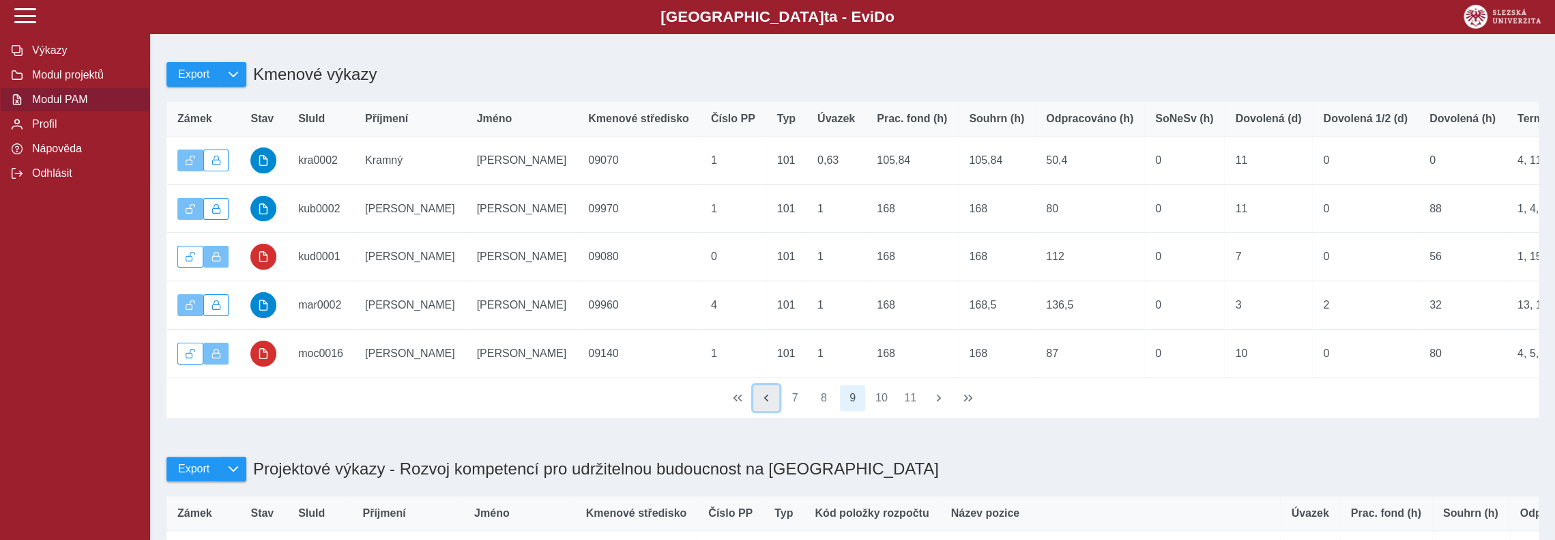
click at [767, 403] on span "button" at bounding box center [766, 397] width 11 height 11
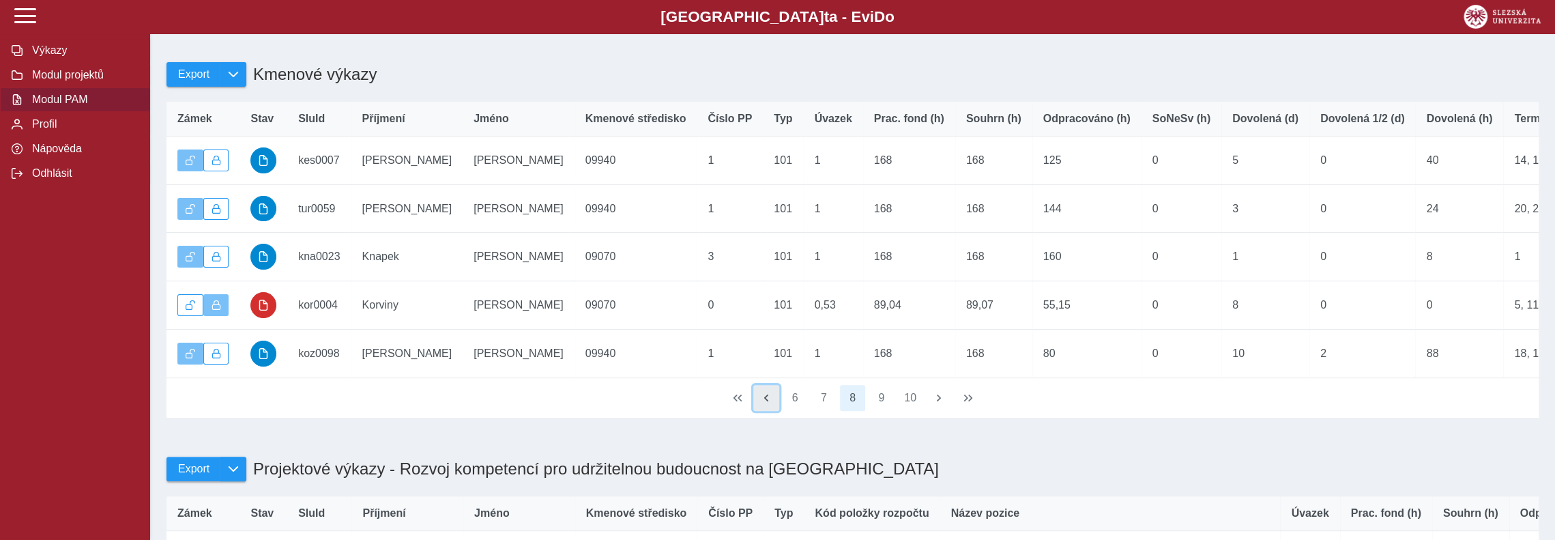
click at [767, 403] on span "button" at bounding box center [766, 397] width 11 height 11
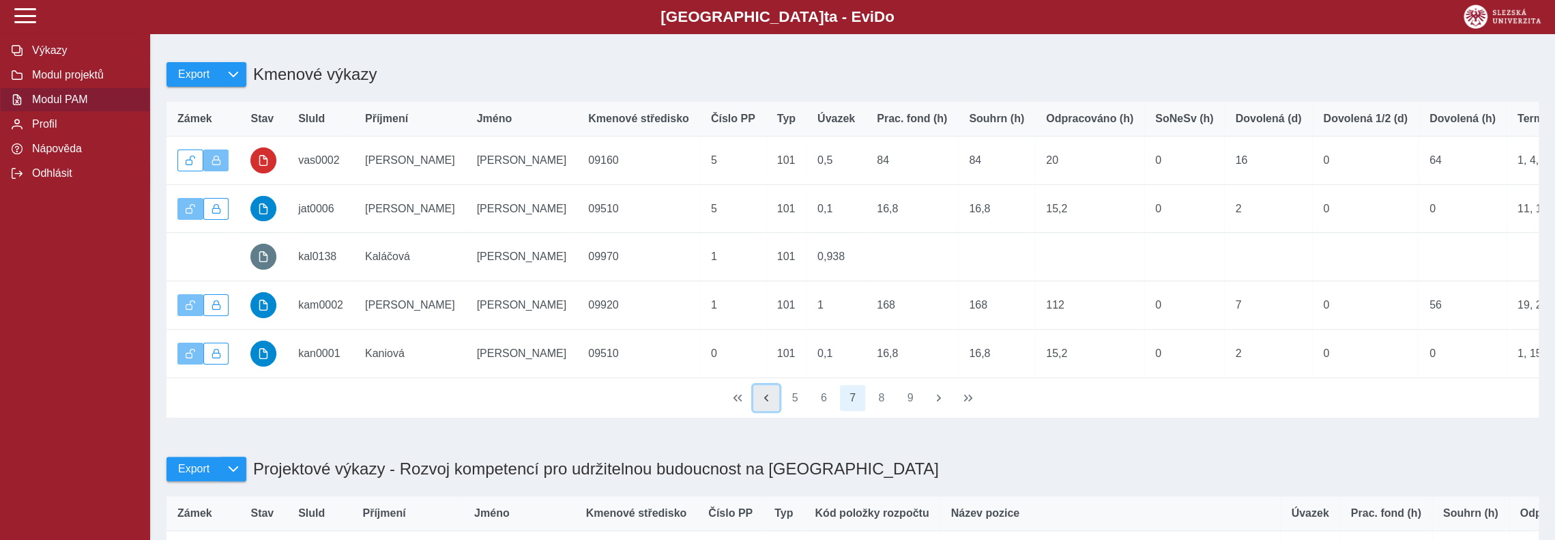
click at [767, 403] on span "button" at bounding box center [766, 397] width 11 height 11
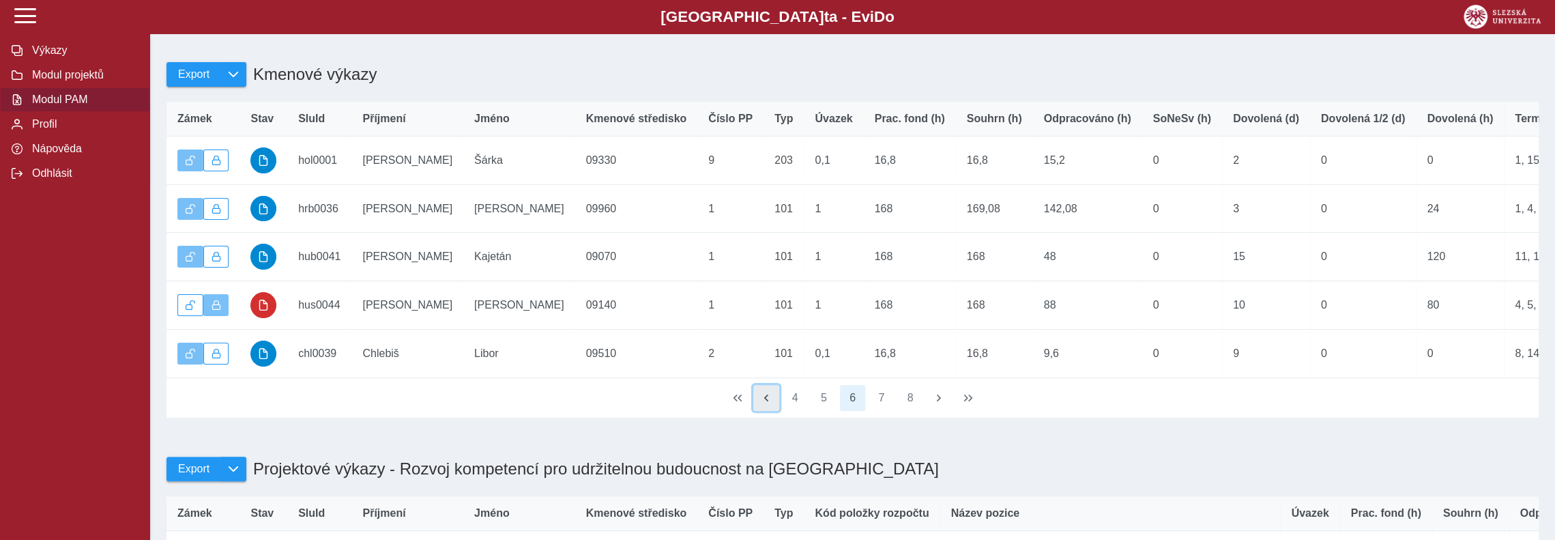
click at [767, 403] on span "button" at bounding box center [766, 397] width 11 height 11
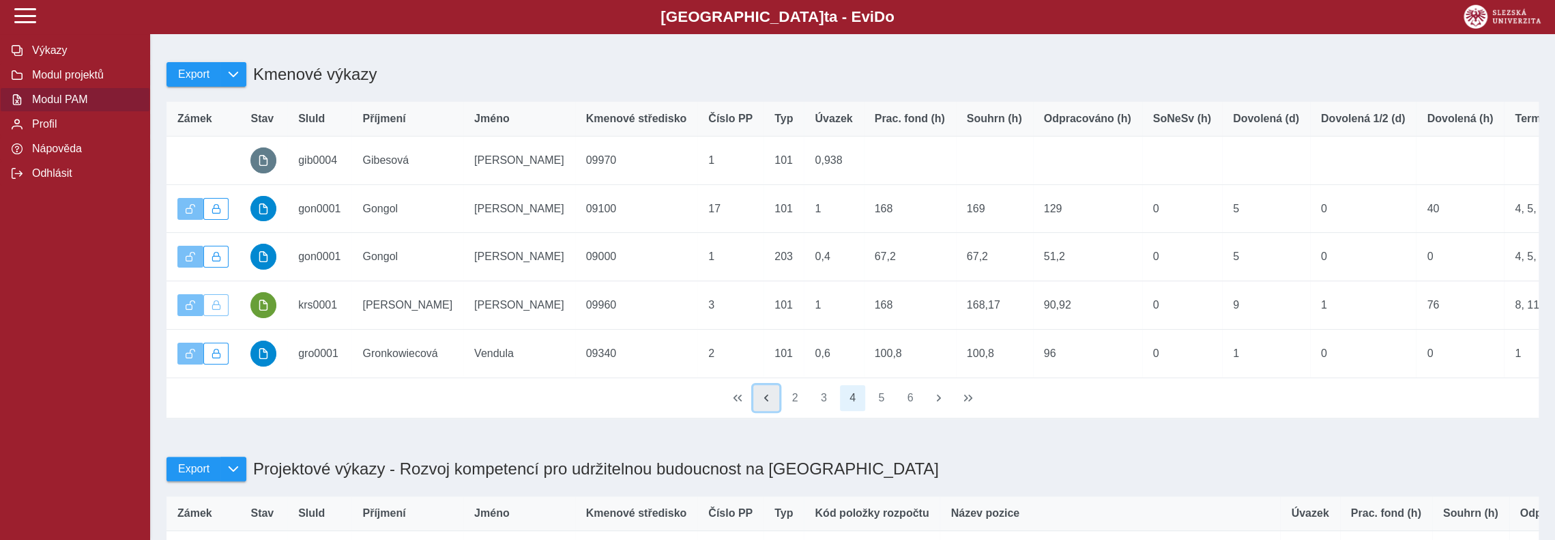
click at [767, 403] on span "button" at bounding box center [766, 397] width 11 height 11
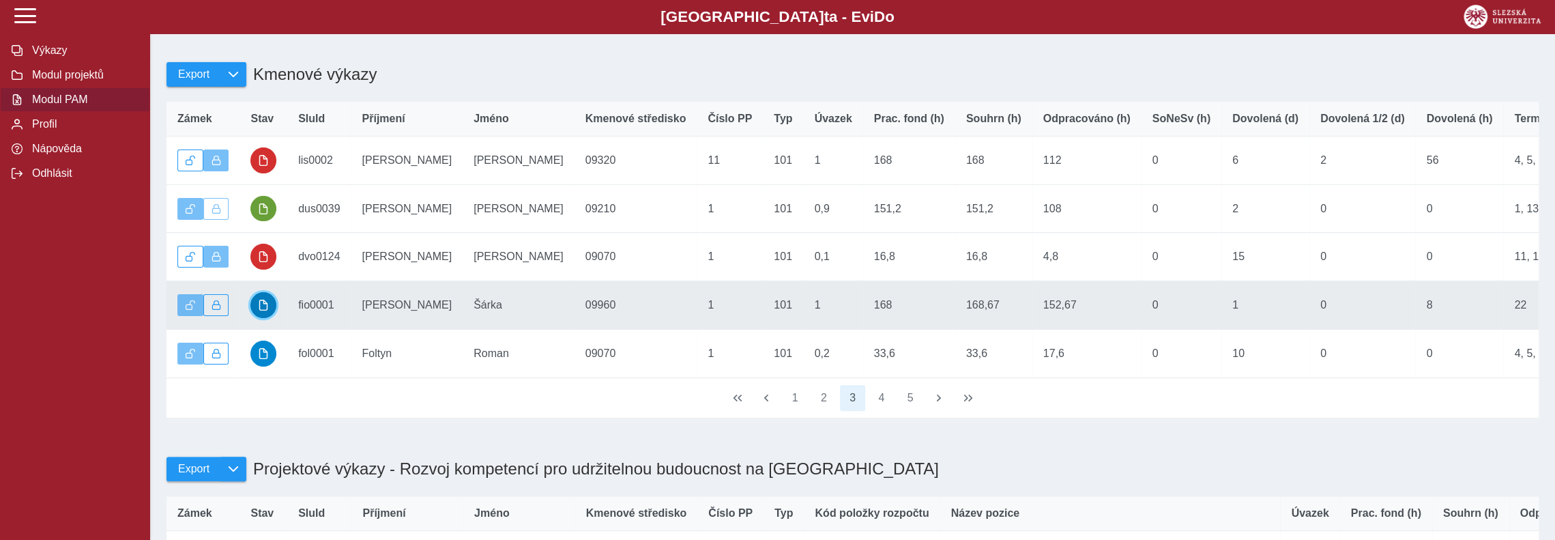
click at [267, 311] on span "button" at bounding box center [263, 305] width 11 height 11
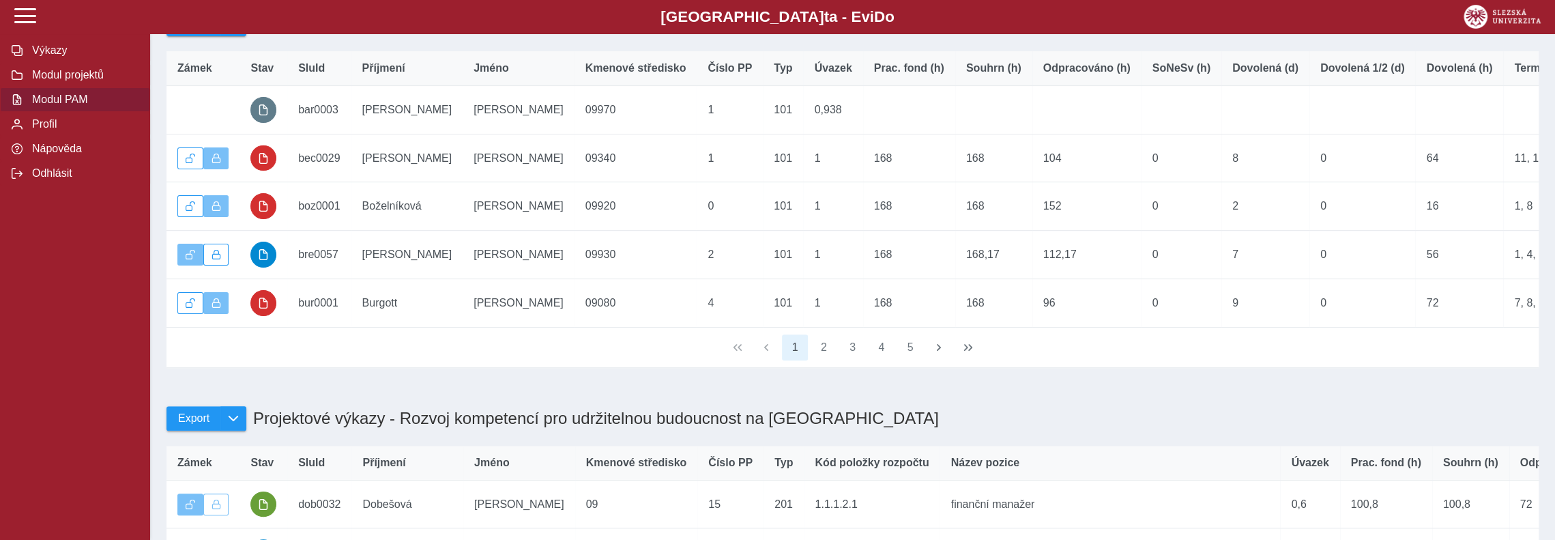
scroll to position [273, 0]
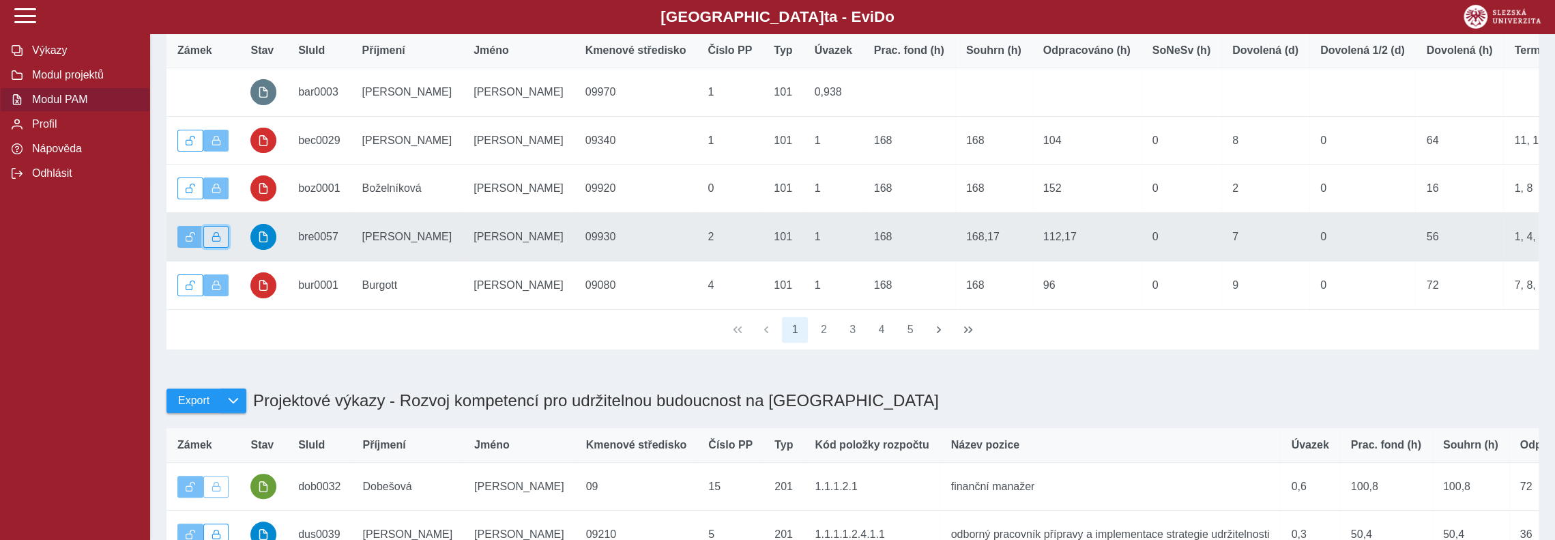
click at [220, 242] on span "button" at bounding box center [217, 237] width 10 height 10
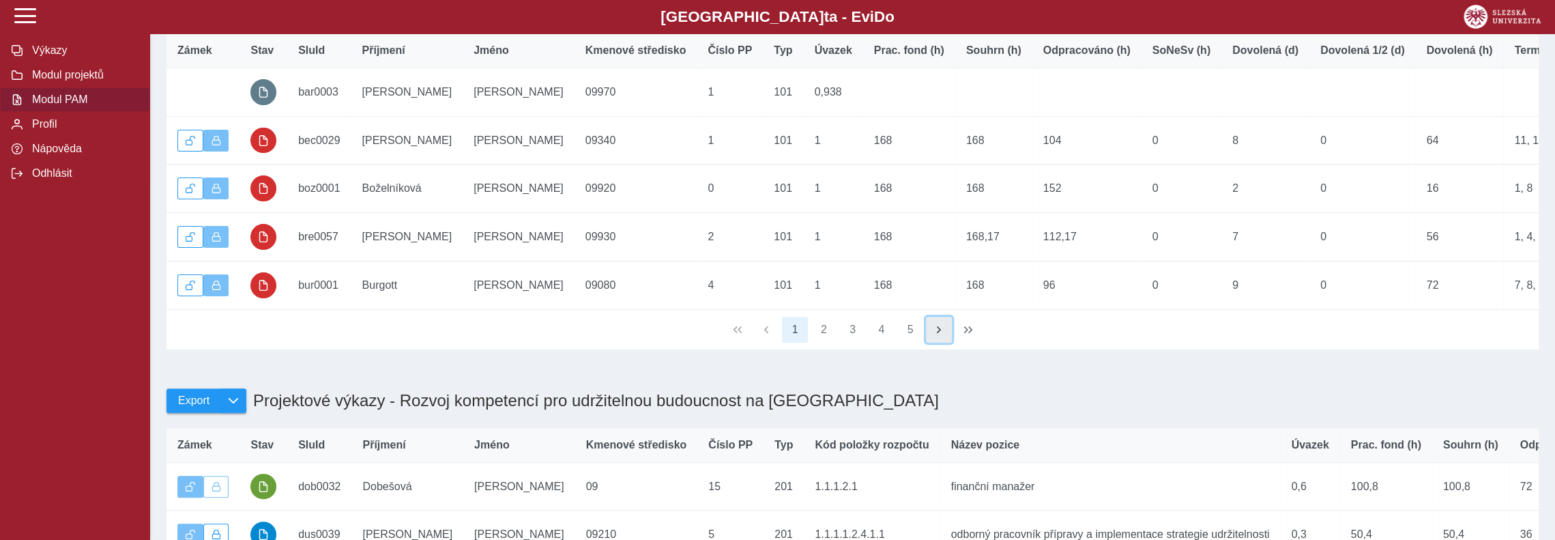
click at [940, 335] on span "button" at bounding box center [939, 329] width 11 height 11
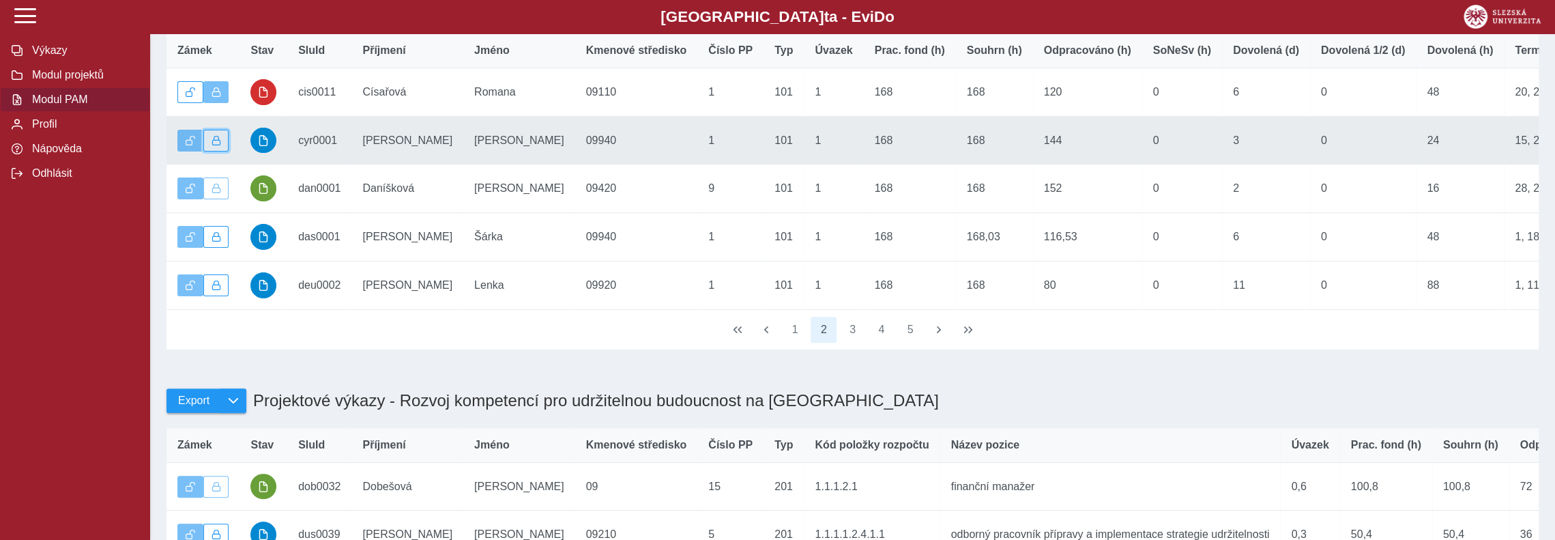
click at [221, 148] on button "button" at bounding box center [216, 141] width 26 height 22
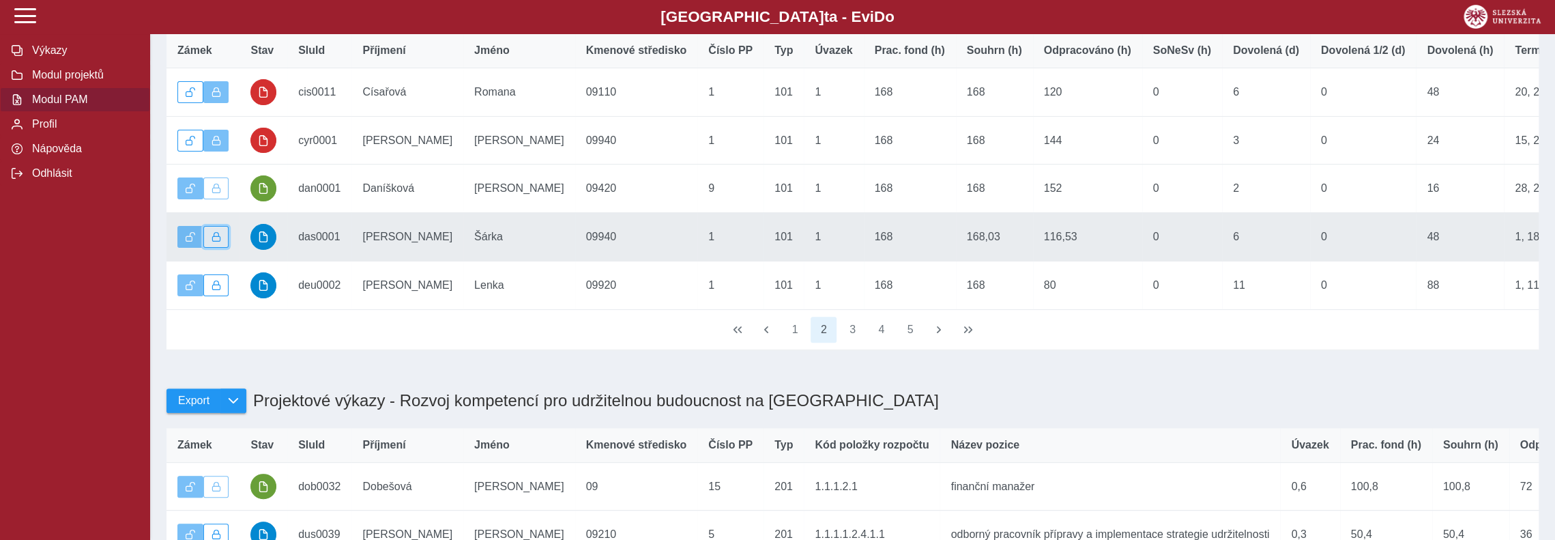
click at [214, 242] on span "button" at bounding box center [217, 237] width 10 height 10
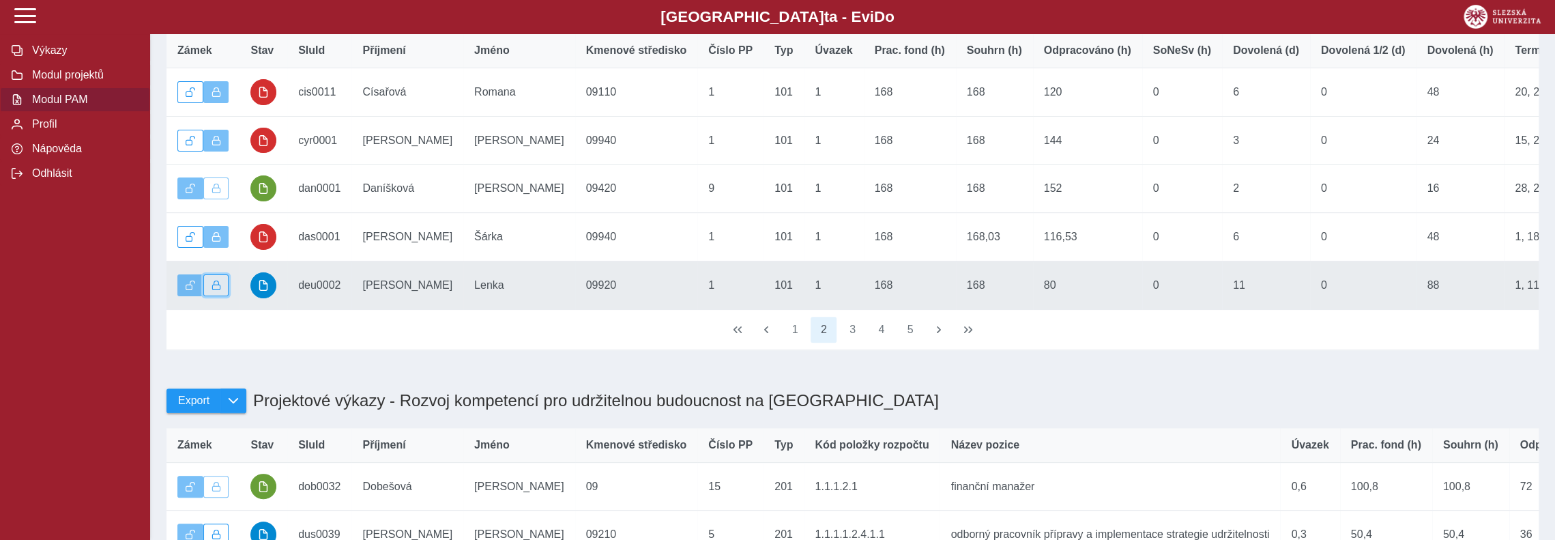
click at [217, 290] on span "button" at bounding box center [217, 286] width 10 height 10
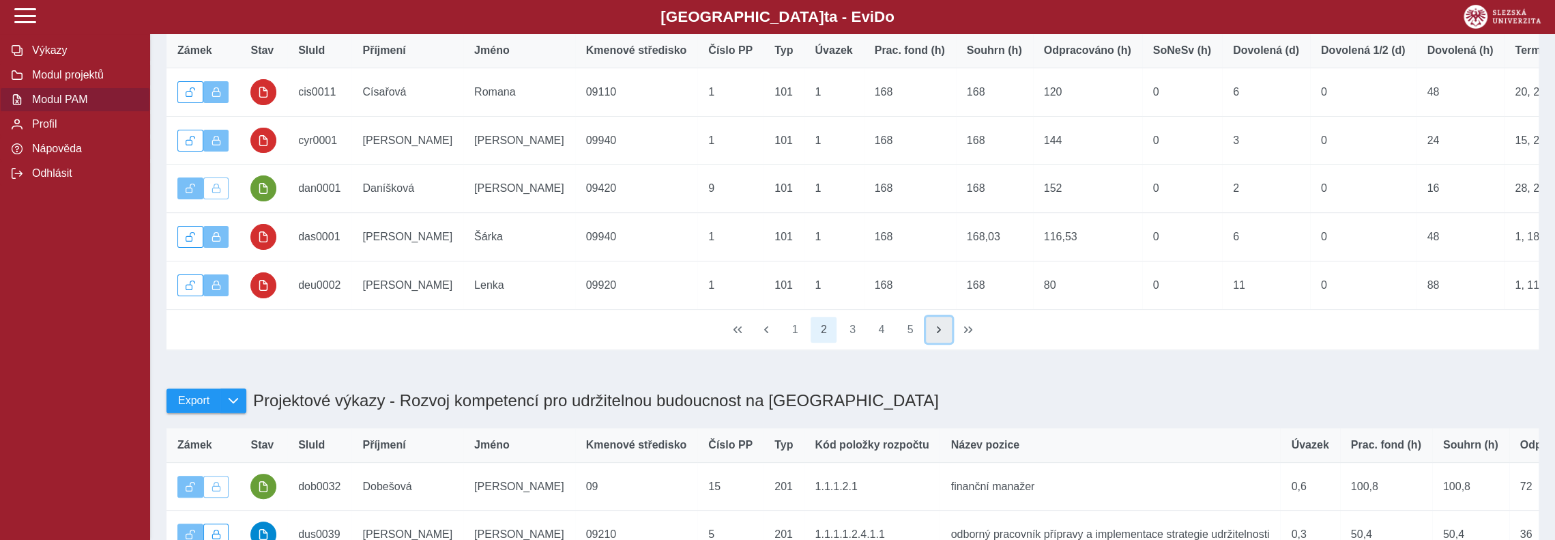
click at [938, 335] on span "button" at bounding box center [939, 329] width 11 height 11
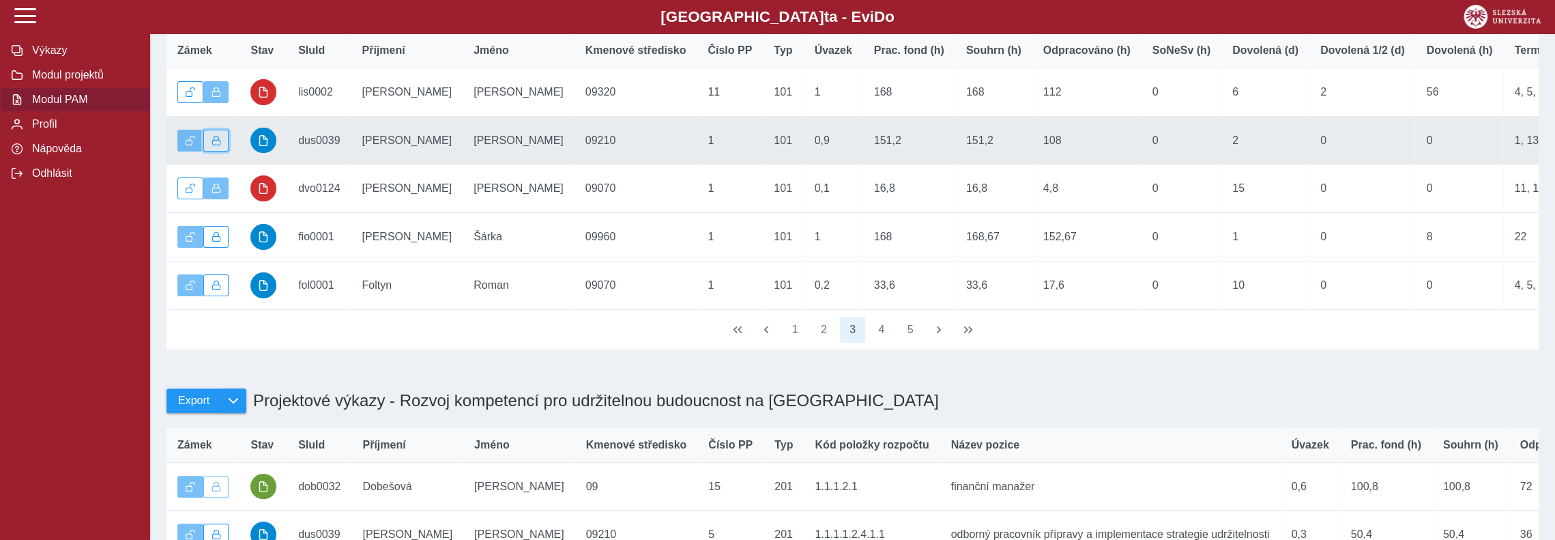
click at [222, 149] on button "button" at bounding box center [216, 141] width 26 height 22
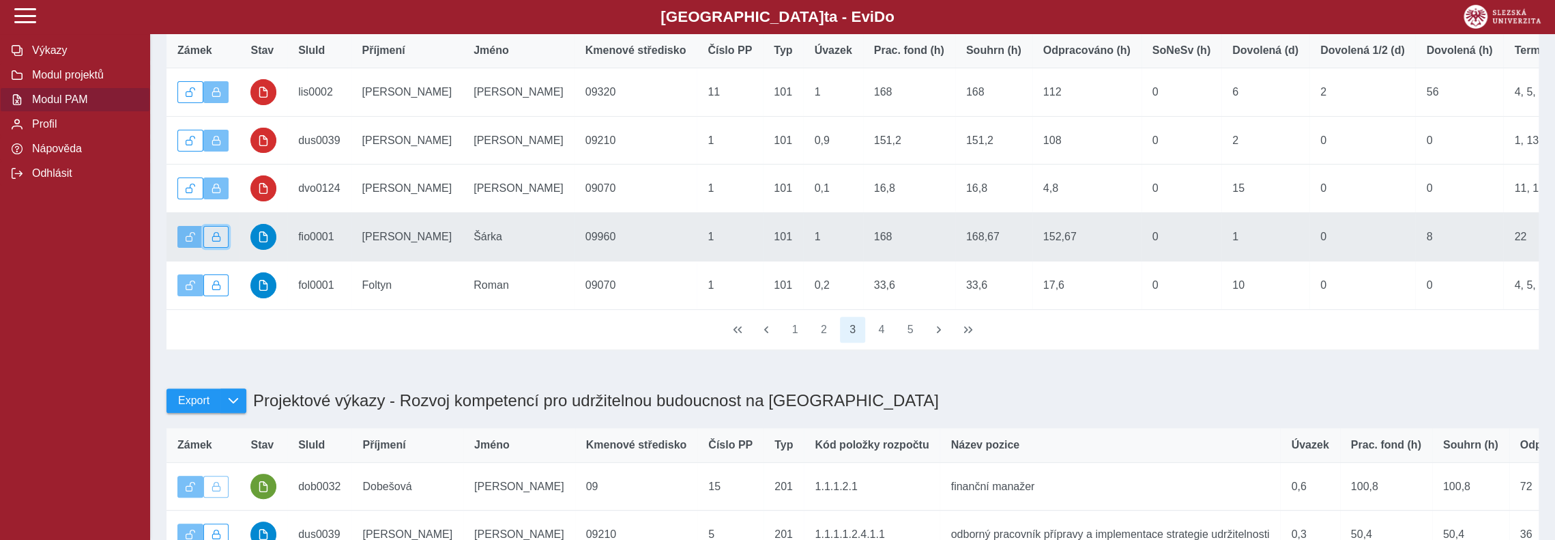
click at [218, 242] on span "button" at bounding box center [217, 237] width 10 height 10
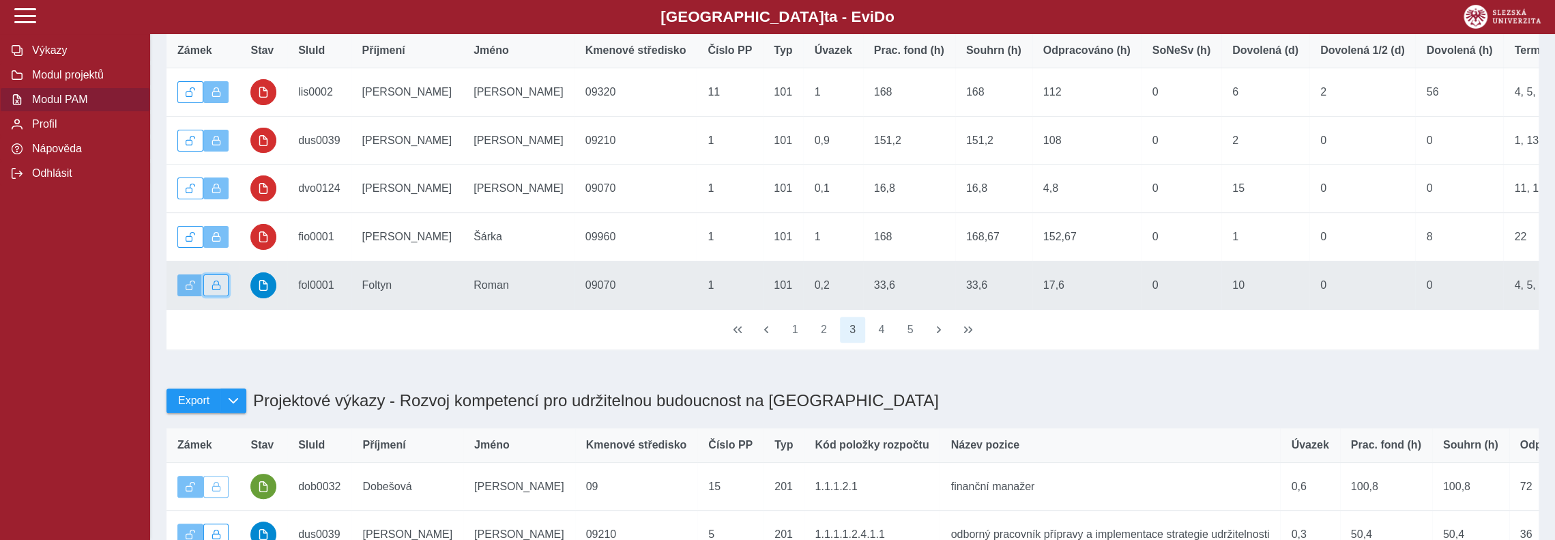
click at [225, 291] on button "button" at bounding box center [216, 285] width 26 height 22
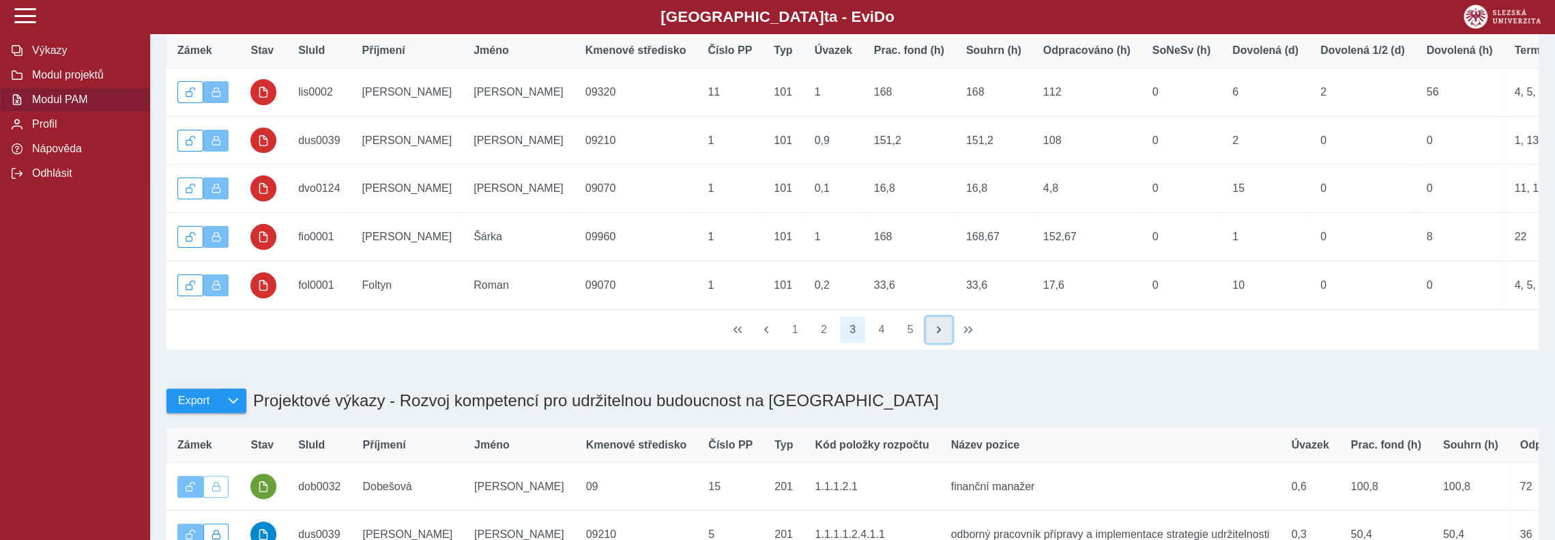
click at [938, 335] on span "button" at bounding box center [939, 329] width 11 height 11
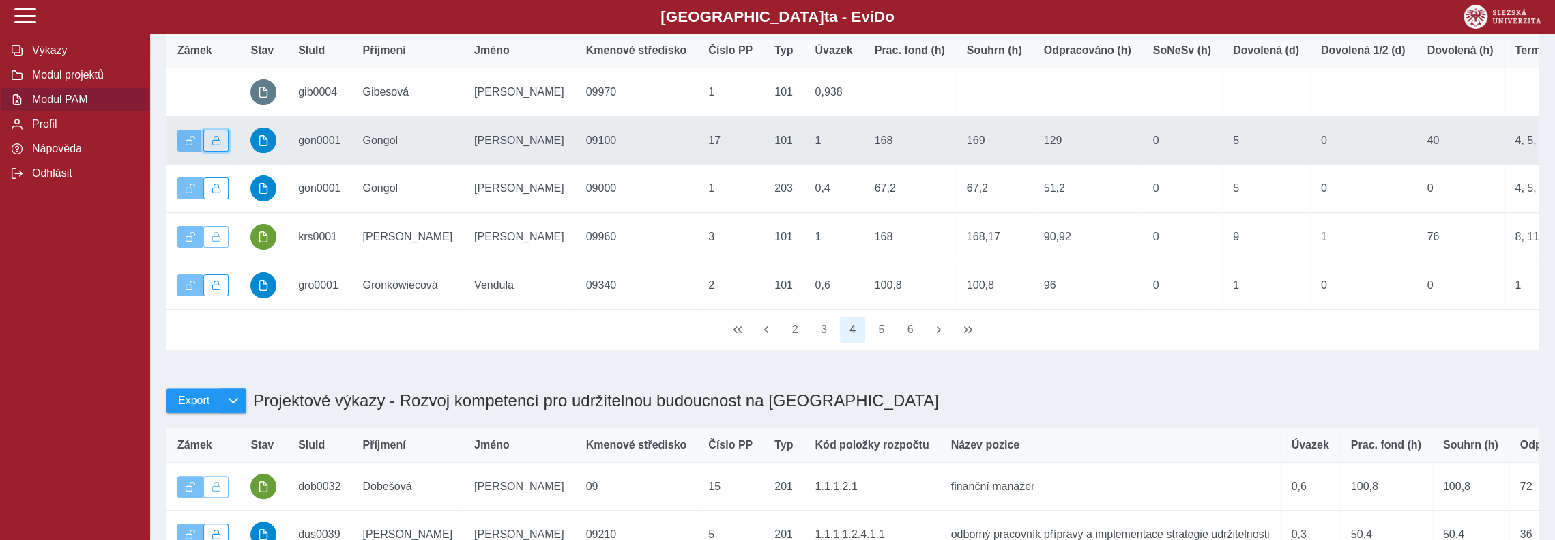
click at [214, 145] on span "button" at bounding box center [217, 141] width 10 height 10
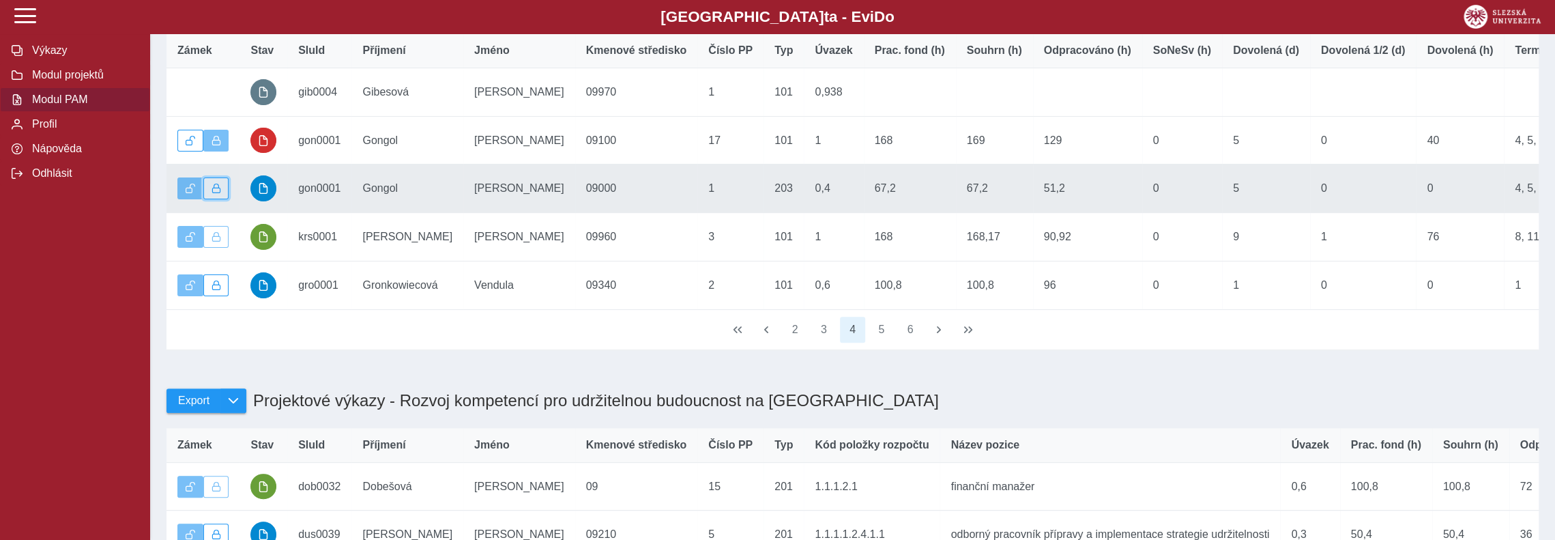
click at [213, 193] on span "button" at bounding box center [217, 189] width 10 height 10
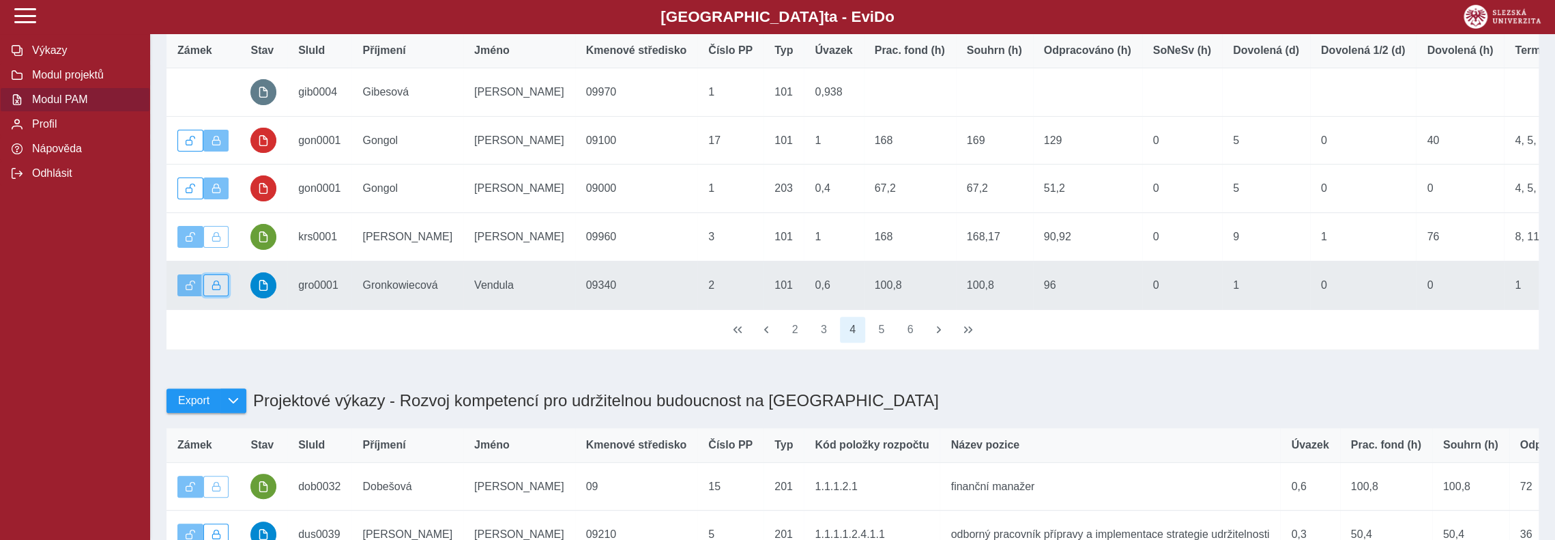
click at [218, 290] on span "button" at bounding box center [217, 286] width 10 height 10
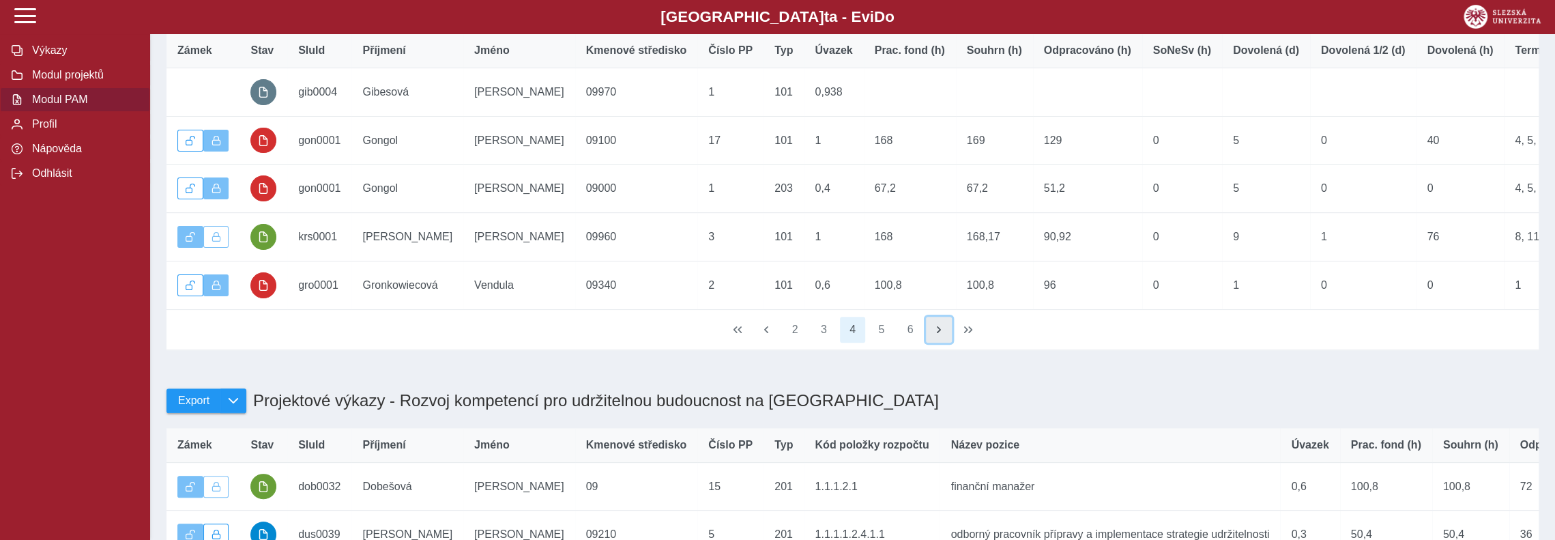
click at [939, 335] on span "button" at bounding box center [939, 329] width 11 height 11
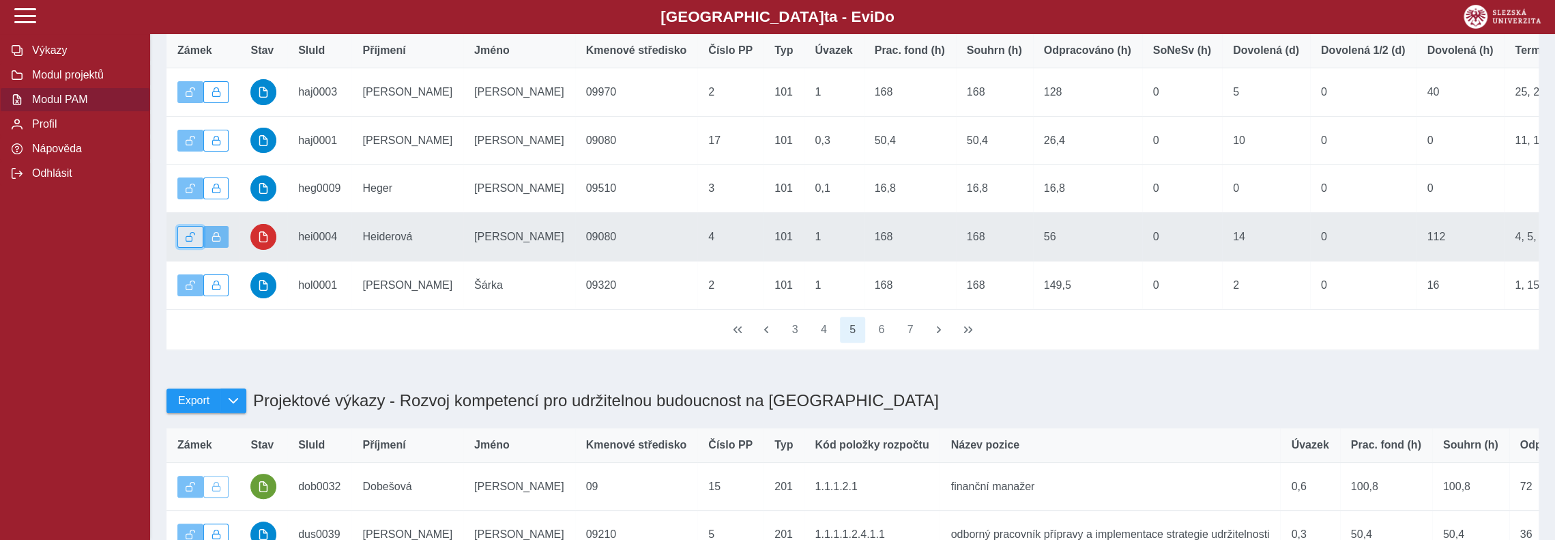
click at [192, 242] on span "button" at bounding box center [191, 237] width 10 height 10
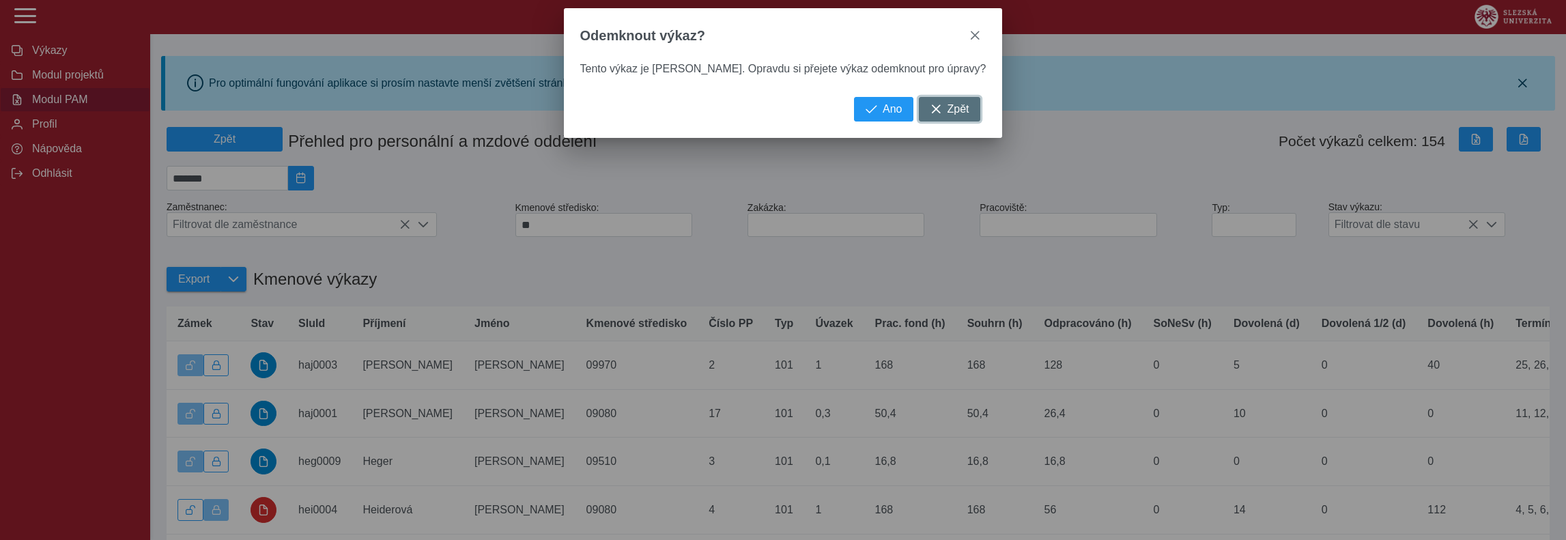
click at [947, 111] on span "Zpět" at bounding box center [958, 109] width 22 height 12
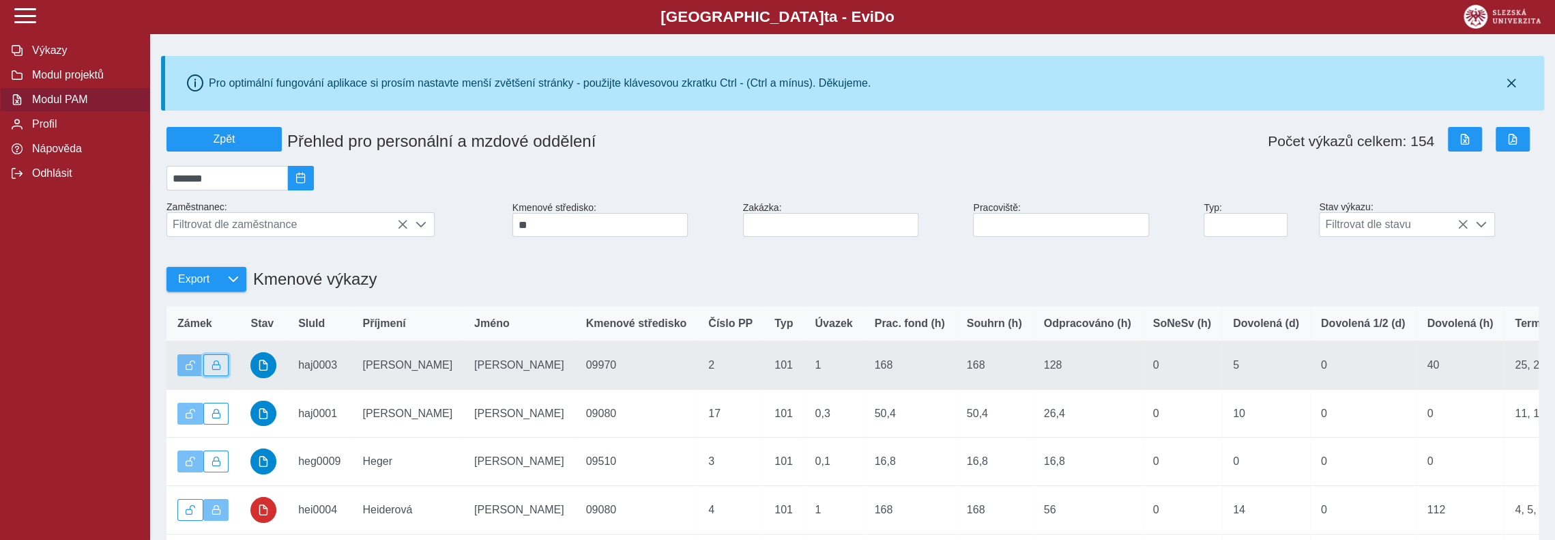
click at [215, 370] on span "button" at bounding box center [217, 365] width 10 height 10
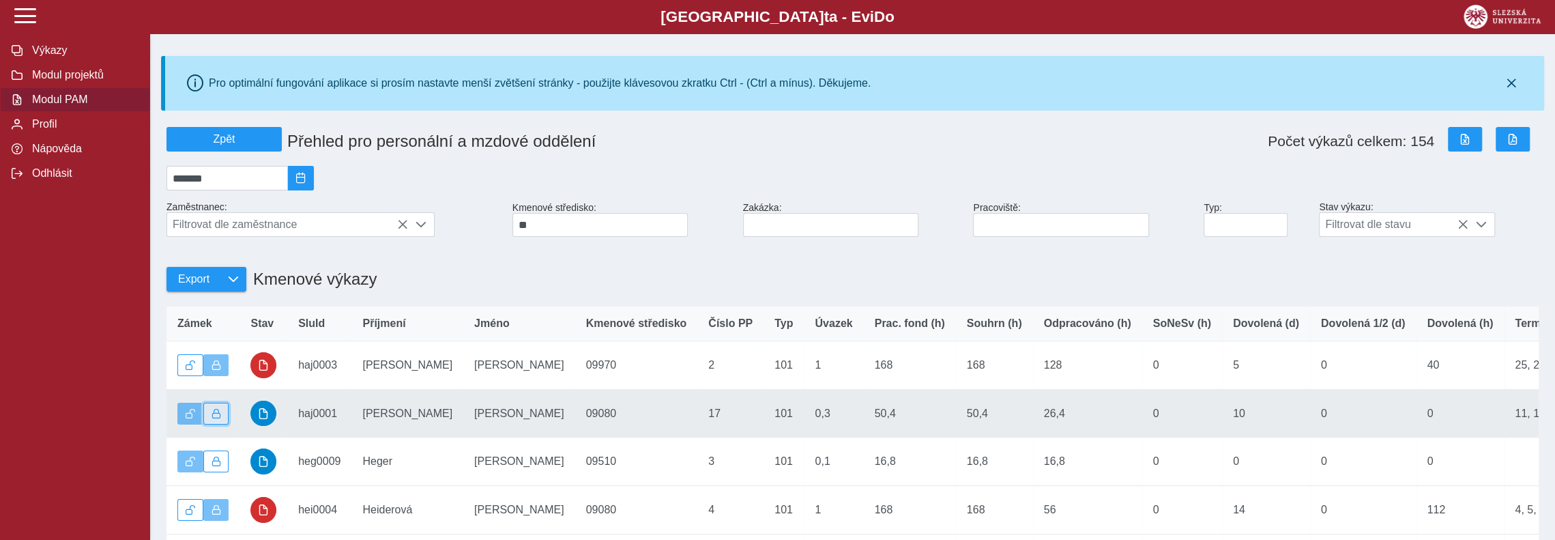
click at [216, 418] on span "button" at bounding box center [217, 414] width 10 height 10
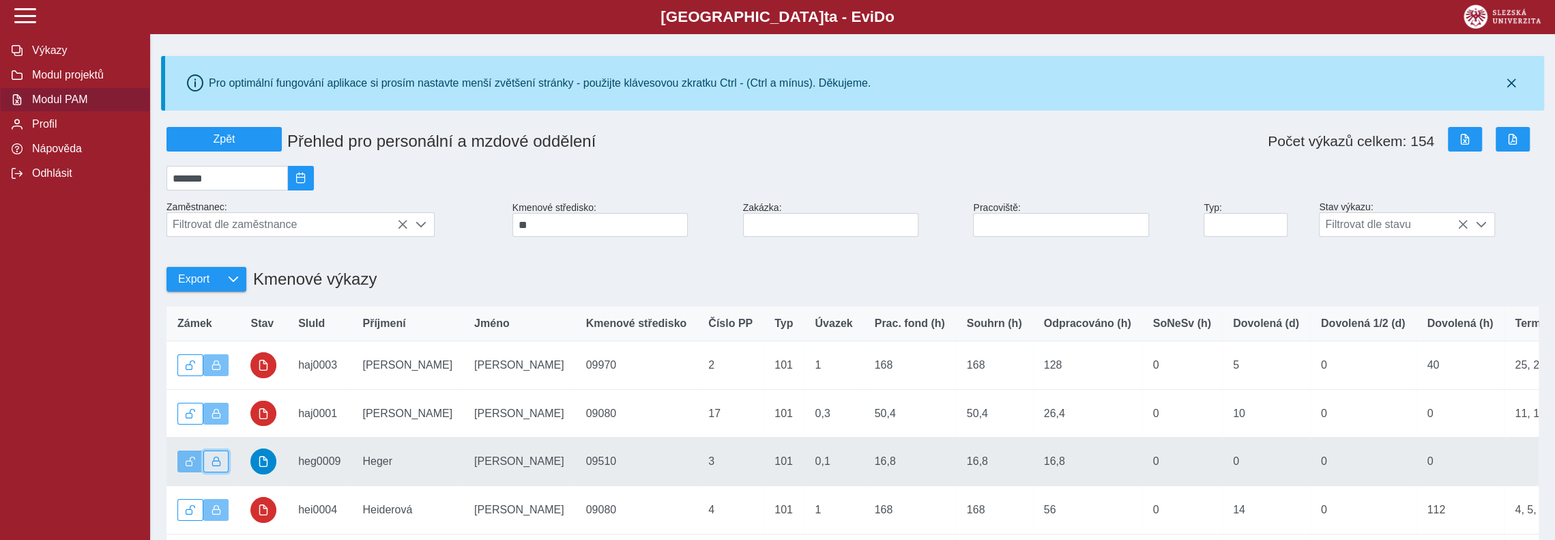
click at [221, 465] on button "button" at bounding box center [216, 461] width 26 height 22
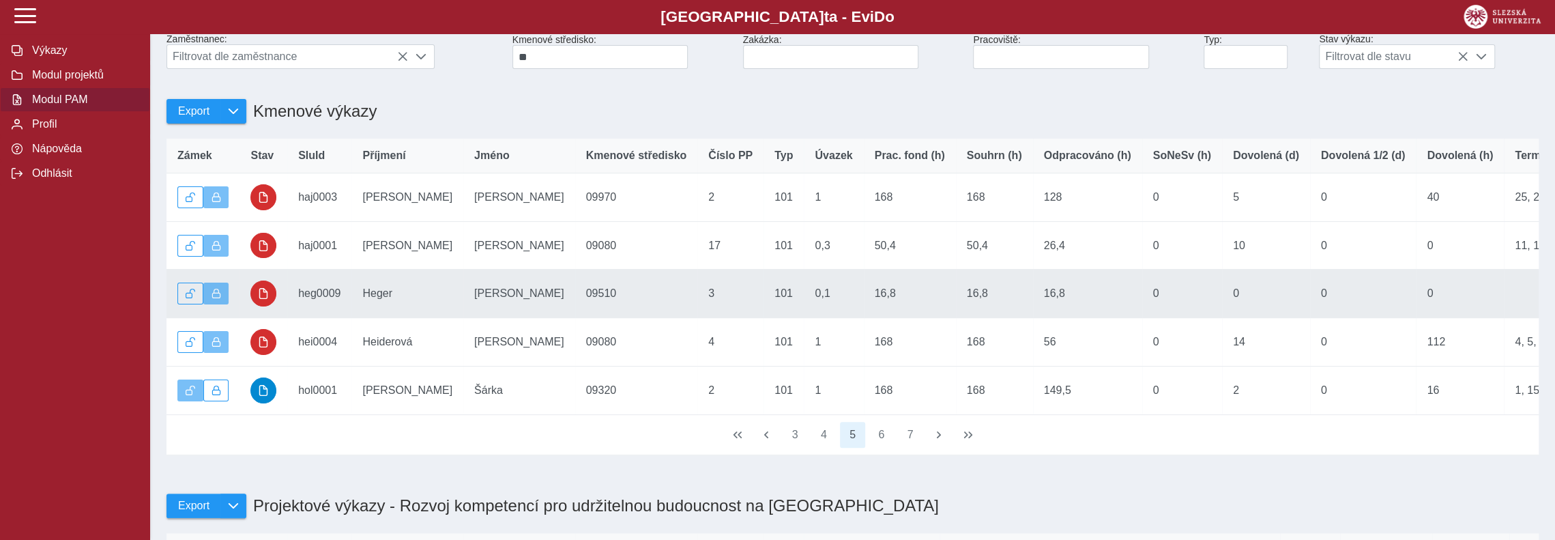
scroll to position [205, 0]
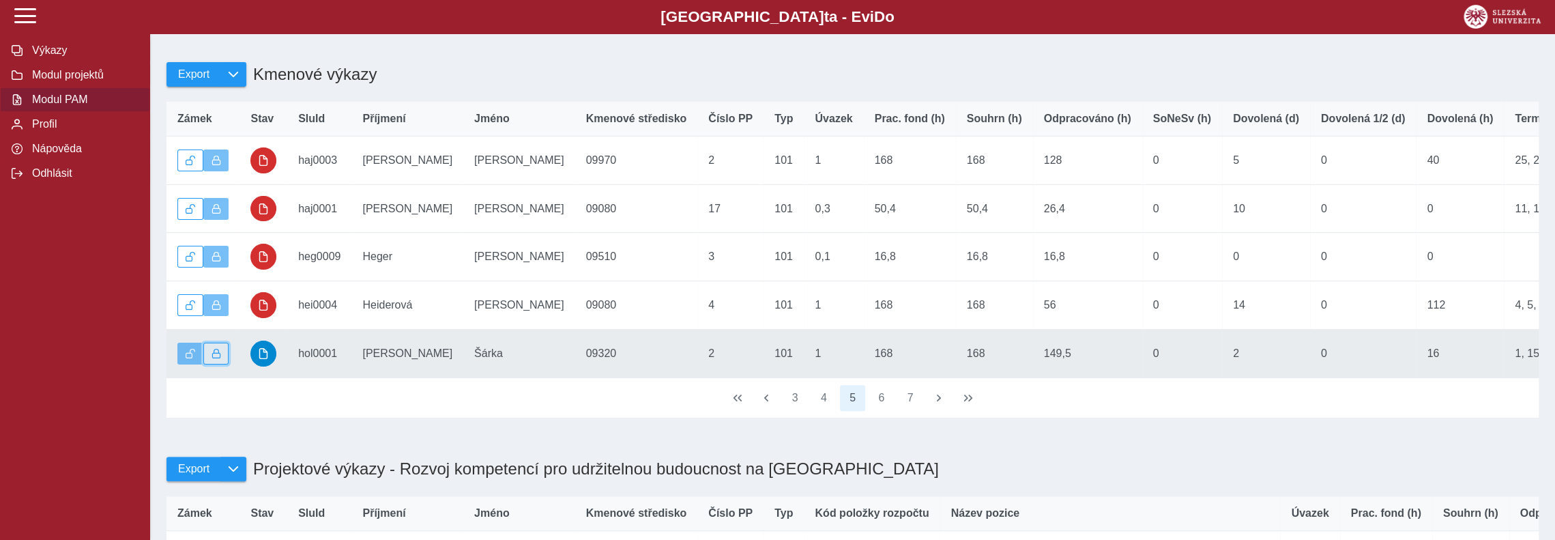
click at [214, 358] on span "button" at bounding box center [217, 354] width 10 height 10
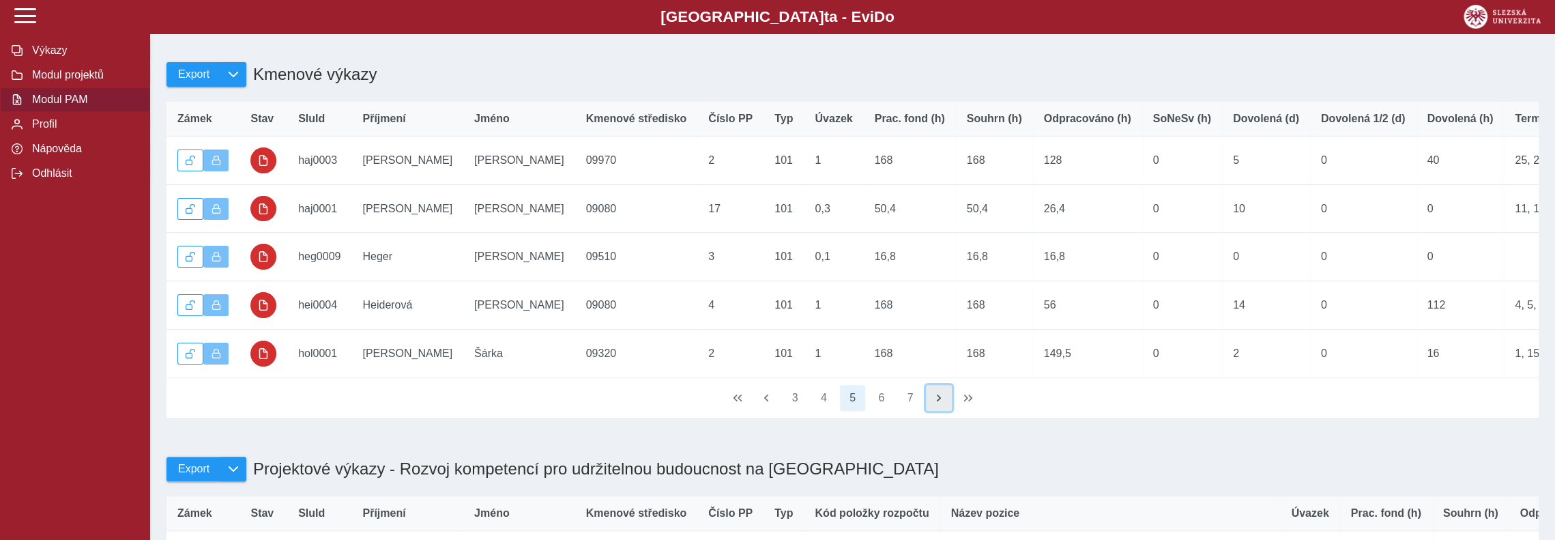
click at [939, 403] on span "button" at bounding box center [939, 397] width 11 height 11
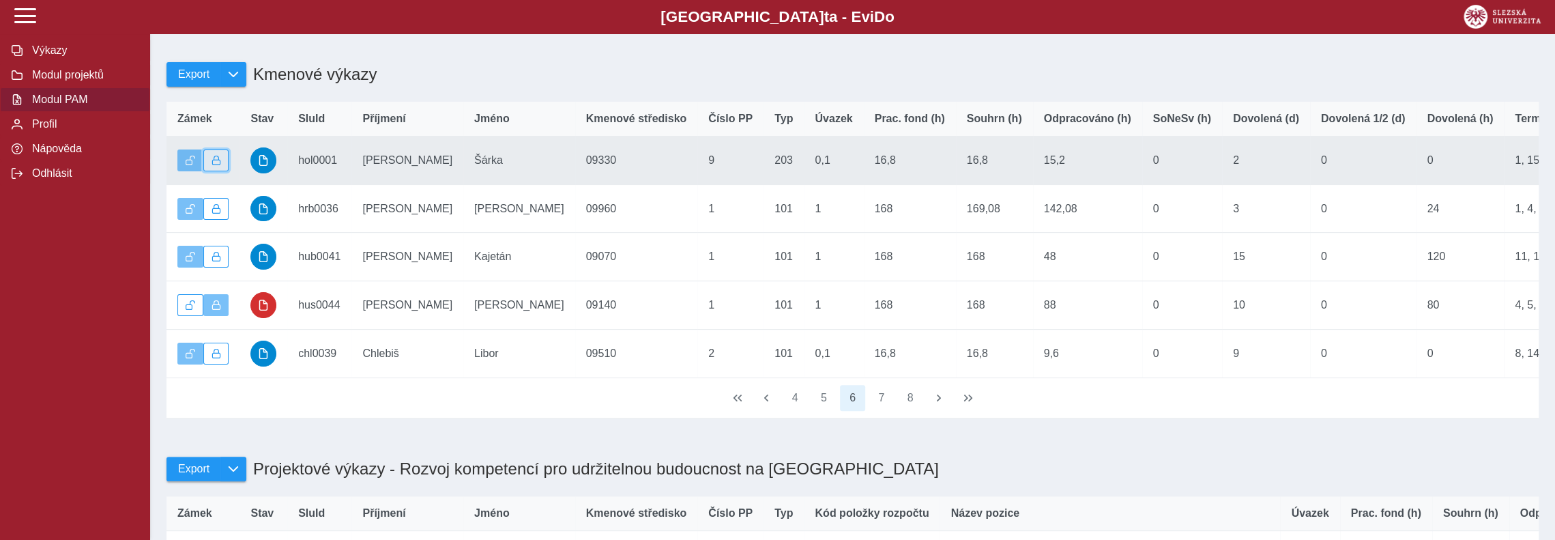
click at [212, 164] on span "button" at bounding box center [217, 161] width 10 height 10
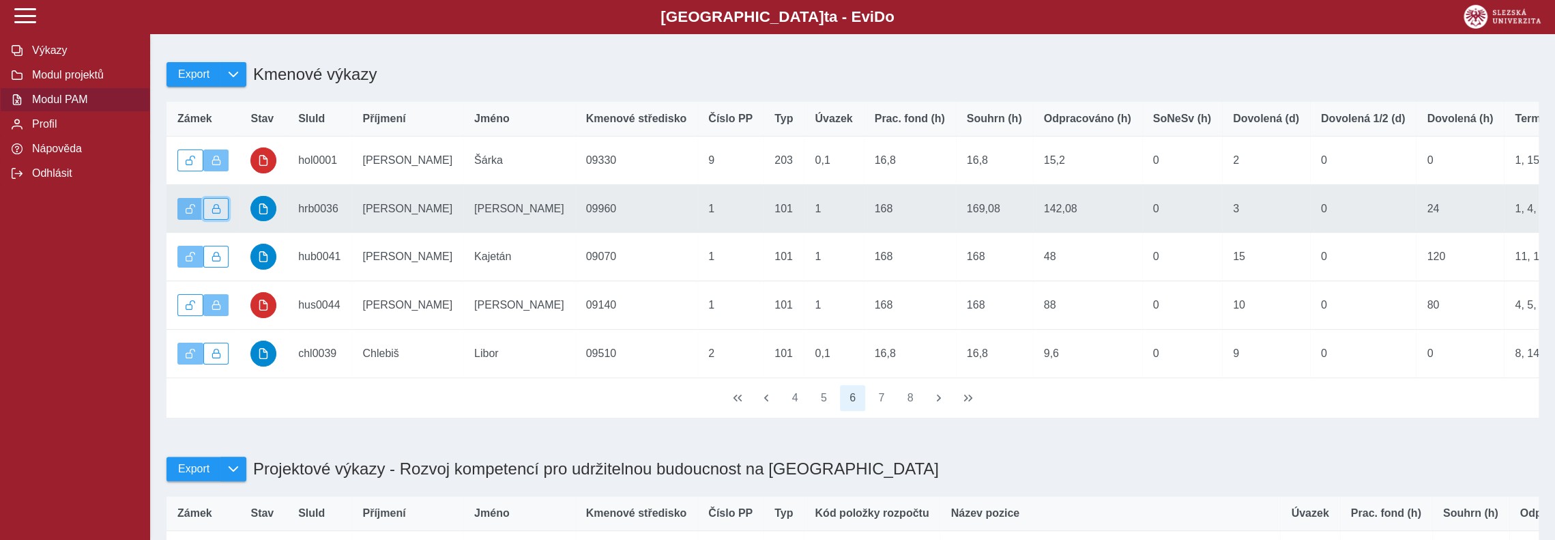
click at [221, 218] on button "button" at bounding box center [216, 209] width 26 height 22
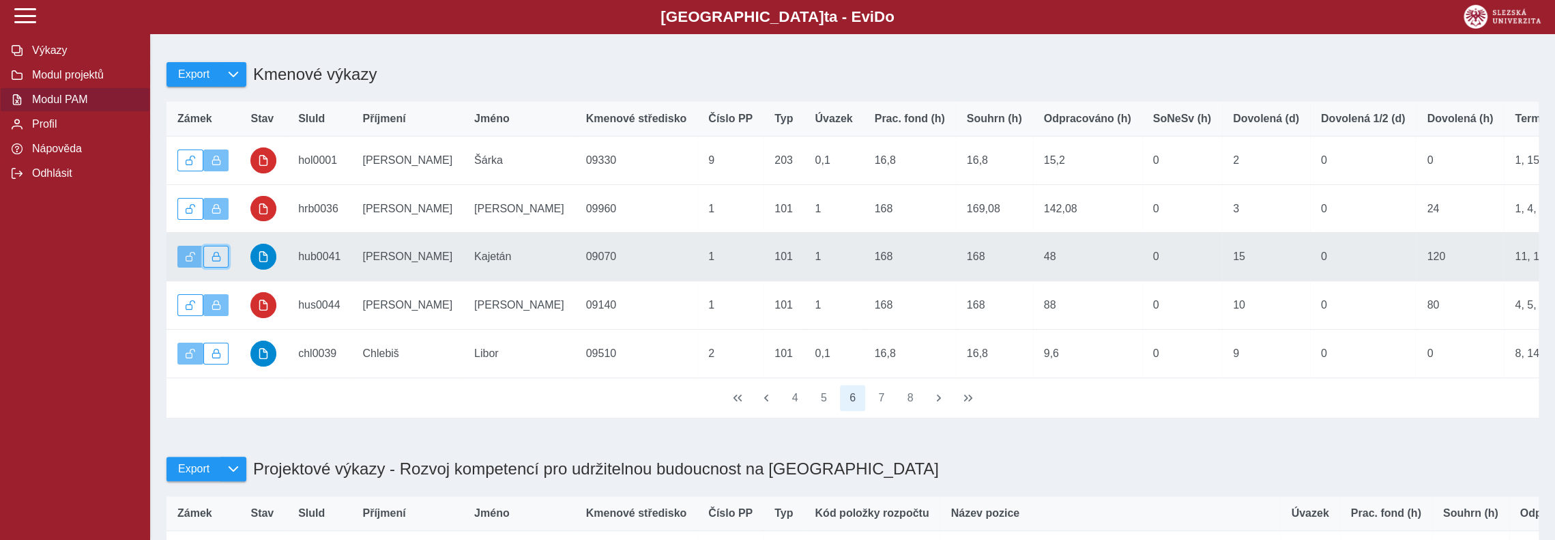
click at [215, 261] on span "button" at bounding box center [217, 257] width 10 height 10
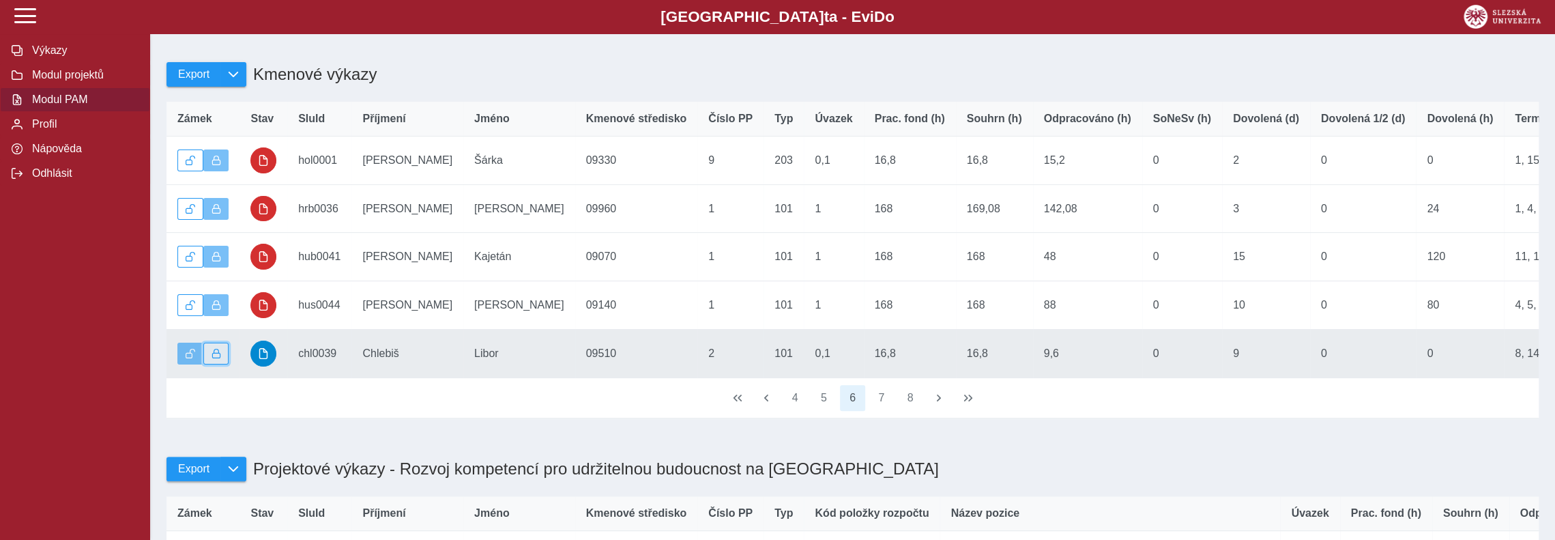
click at [218, 354] on button "button" at bounding box center [216, 354] width 26 height 22
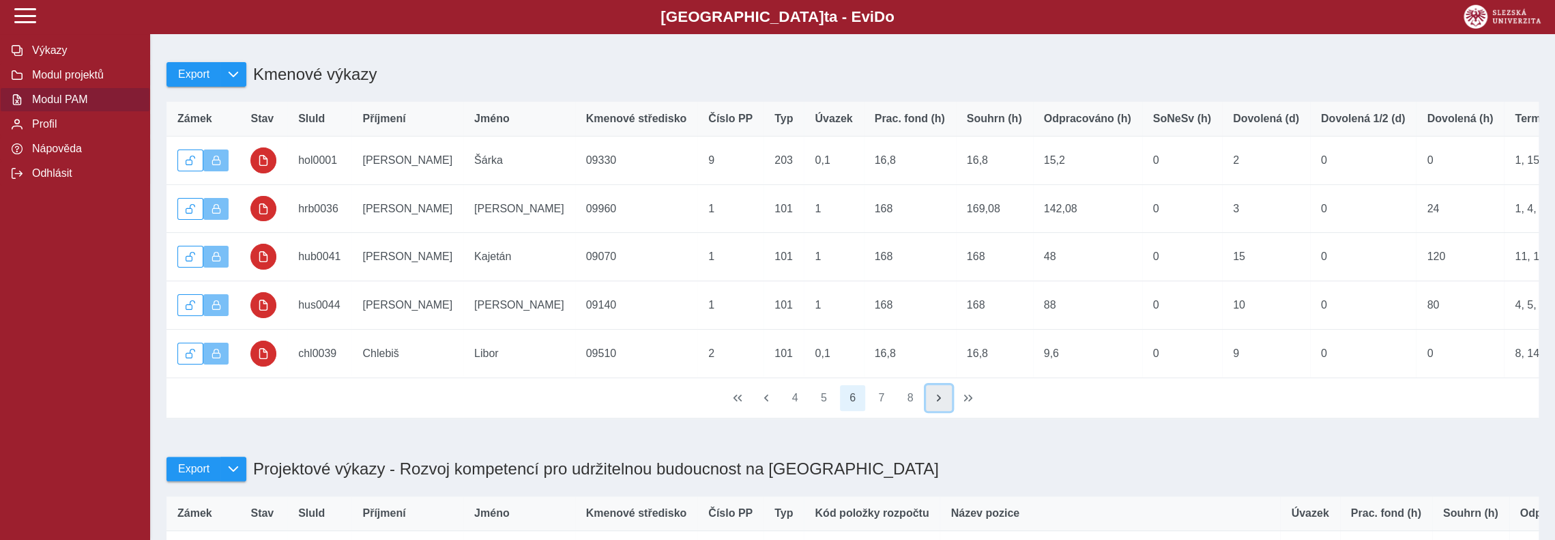
click at [938, 403] on span "button" at bounding box center [939, 397] width 11 height 11
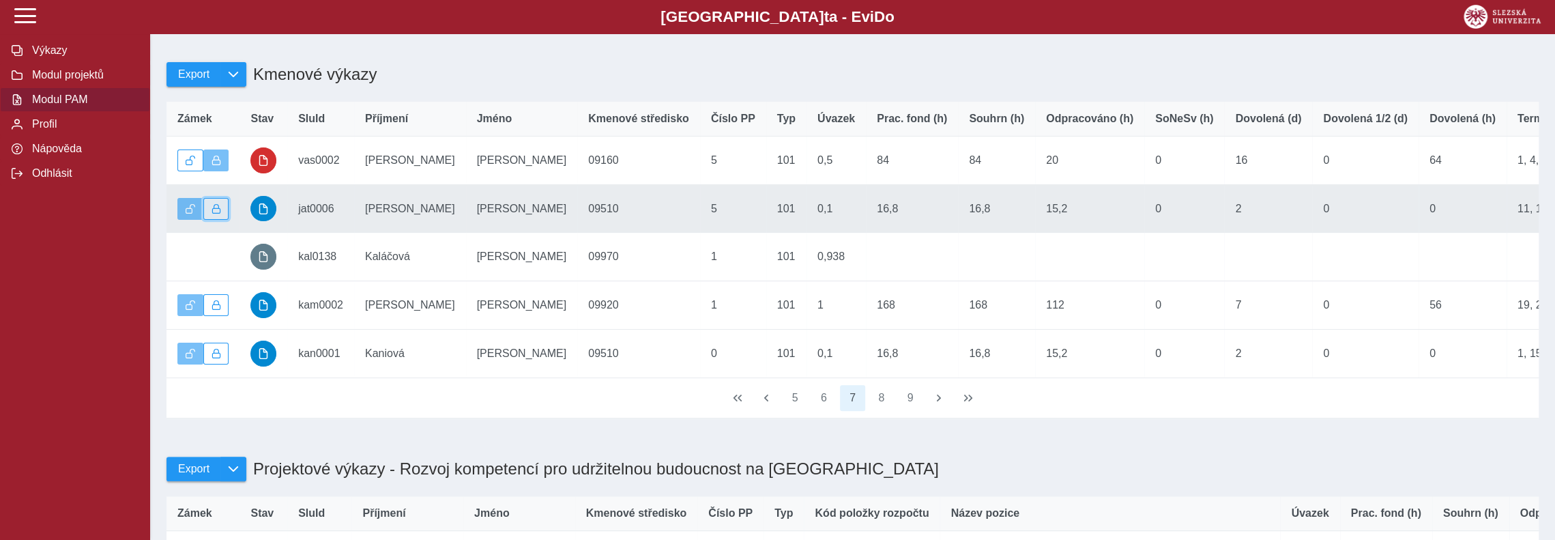
click at [220, 214] on span "button" at bounding box center [217, 209] width 10 height 10
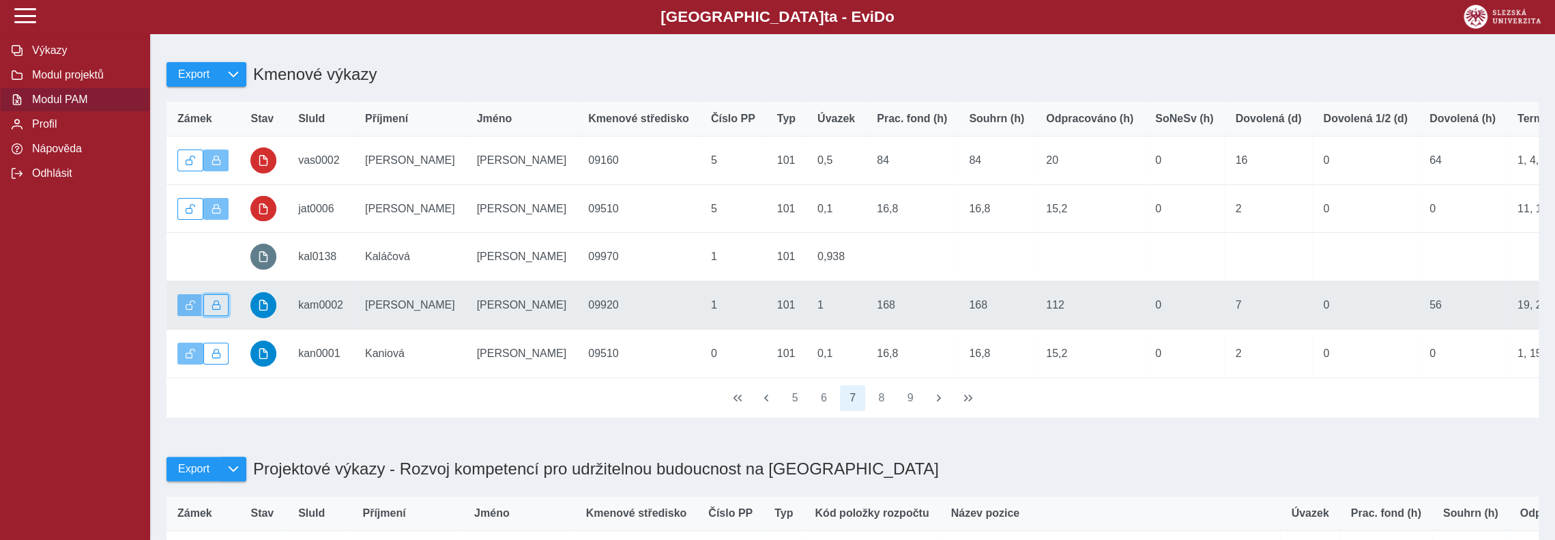
click at [222, 310] on button "button" at bounding box center [216, 305] width 26 height 22
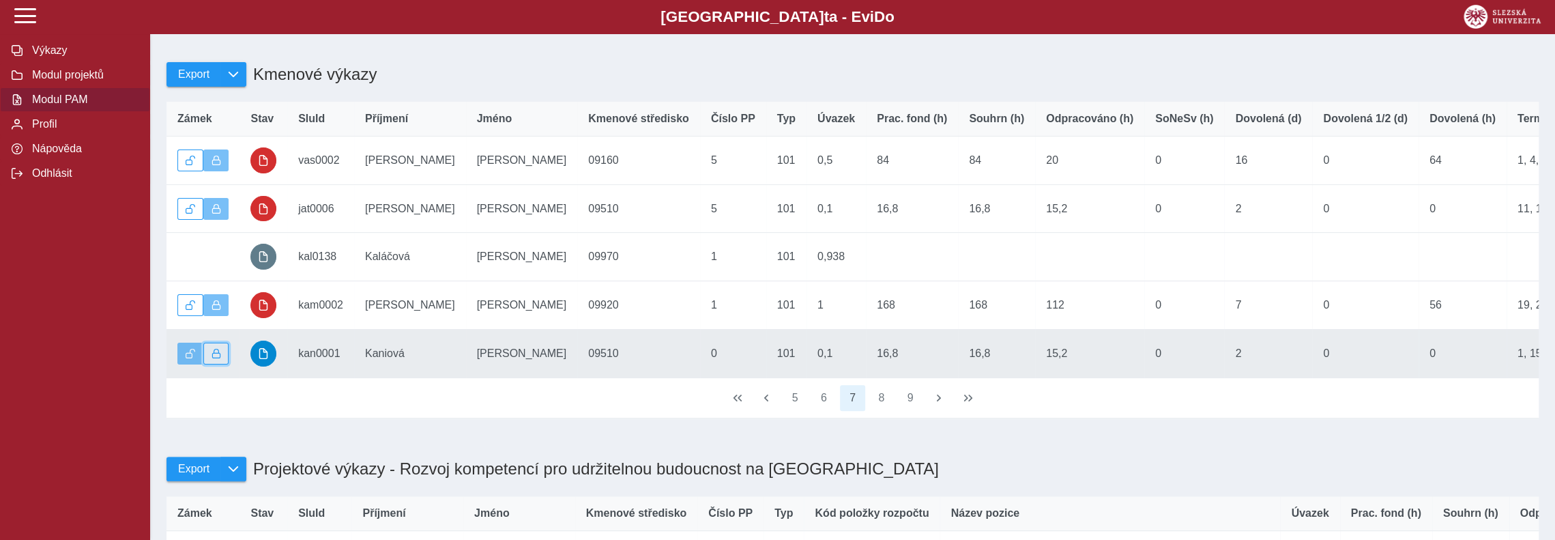
click at [219, 354] on button "button" at bounding box center [216, 354] width 26 height 22
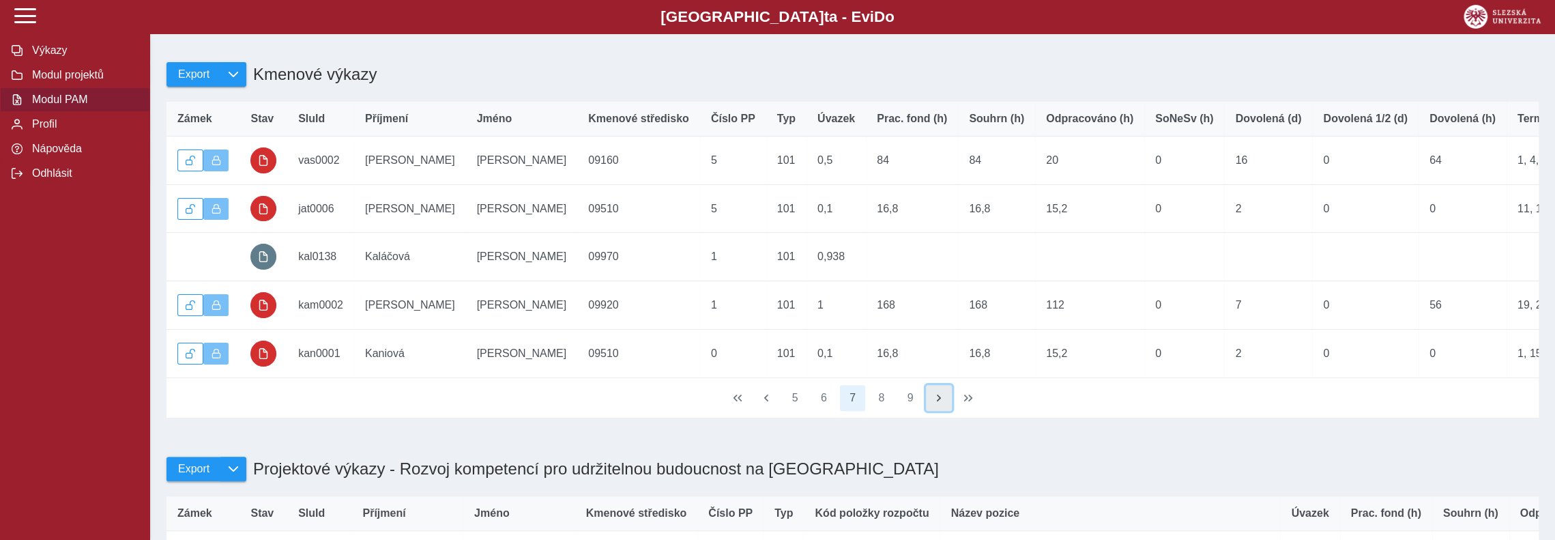
click at [938, 403] on span "button" at bounding box center [939, 397] width 11 height 11
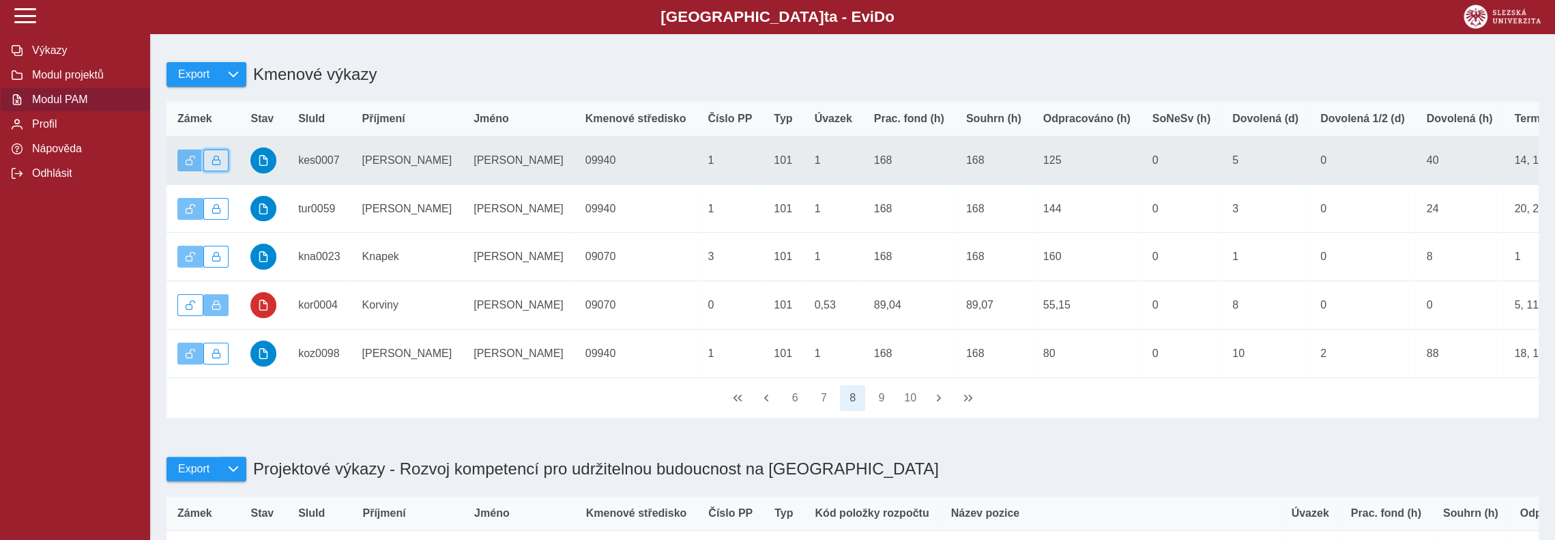
click at [221, 167] on button "button" at bounding box center [216, 160] width 26 height 22
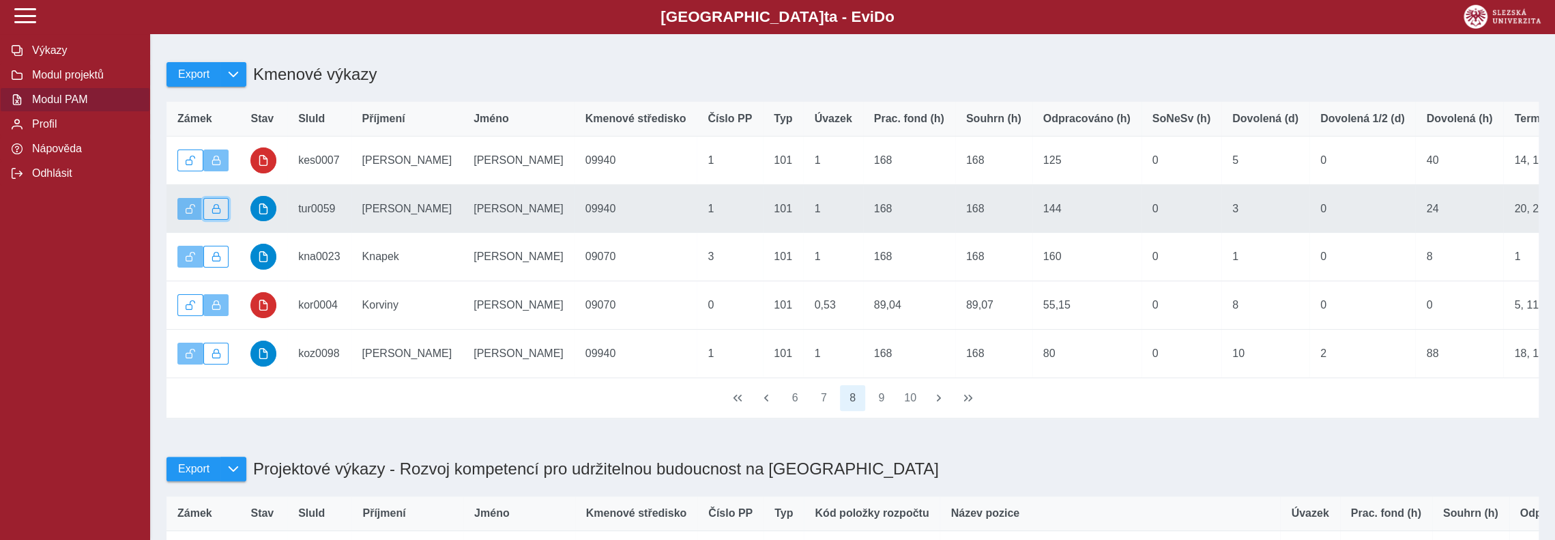
click at [219, 212] on span "button" at bounding box center [217, 209] width 10 height 10
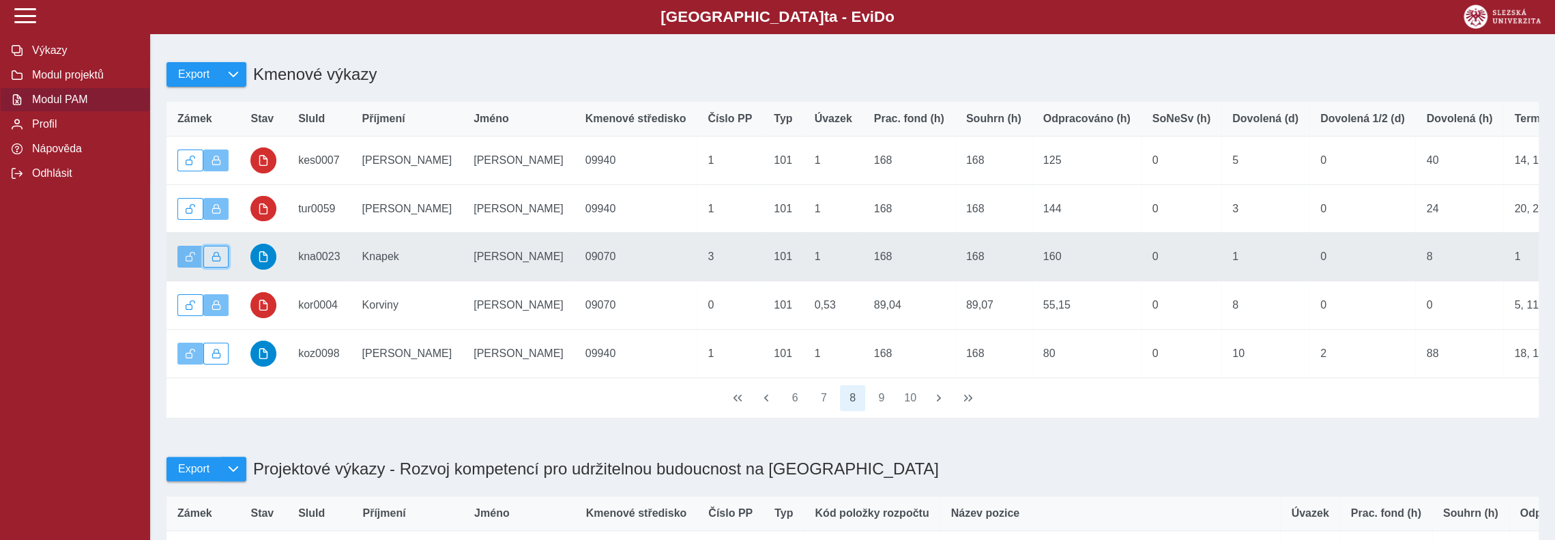
click at [220, 261] on span "button" at bounding box center [217, 257] width 10 height 10
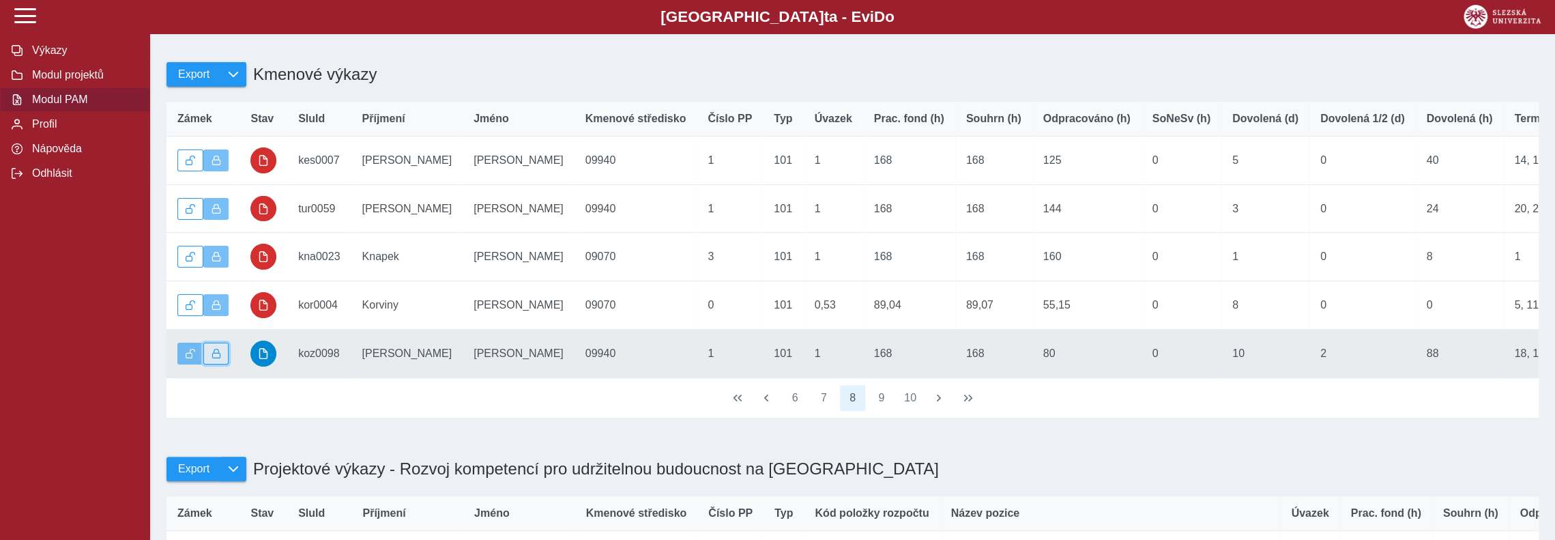
click at [217, 358] on span "button" at bounding box center [217, 354] width 10 height 10
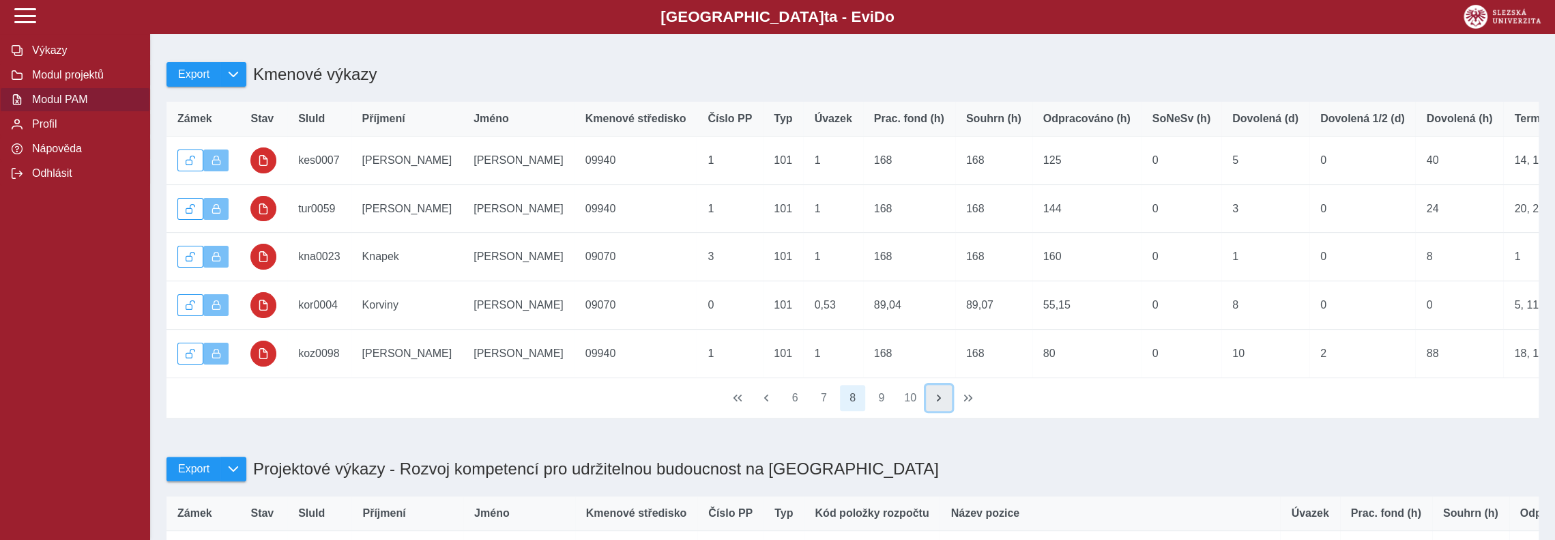
click at [936, 403] on span "button" at bounding box center [939, 397] width 11 height 11
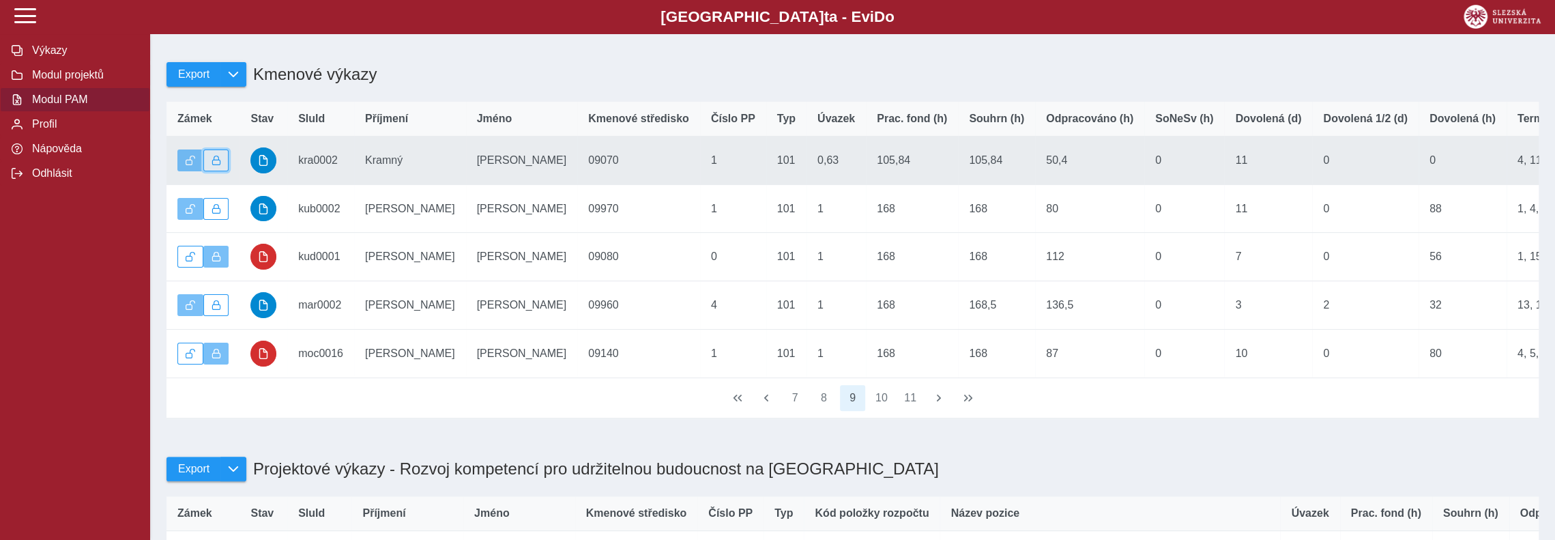
click at [221, 159] on button "button" at bounding box center [216, 160] width 26 height 22
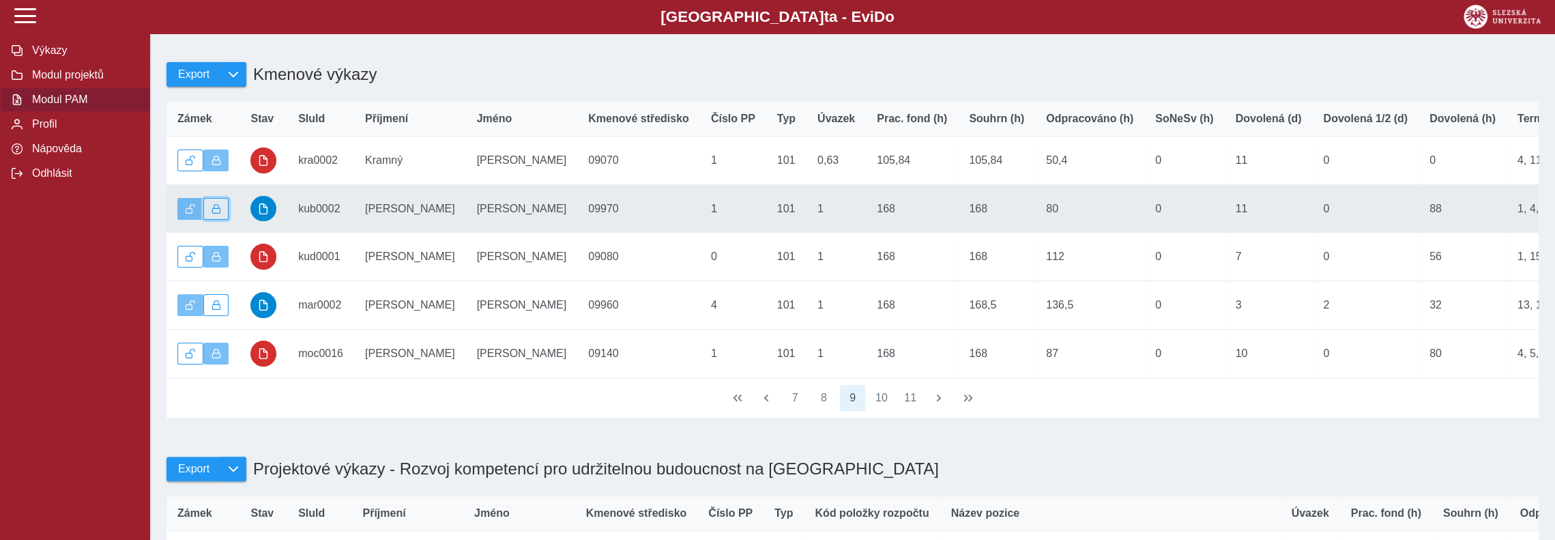
click at [220, 214] on span "button" at bounding box center [217, 209] width 10 height 10
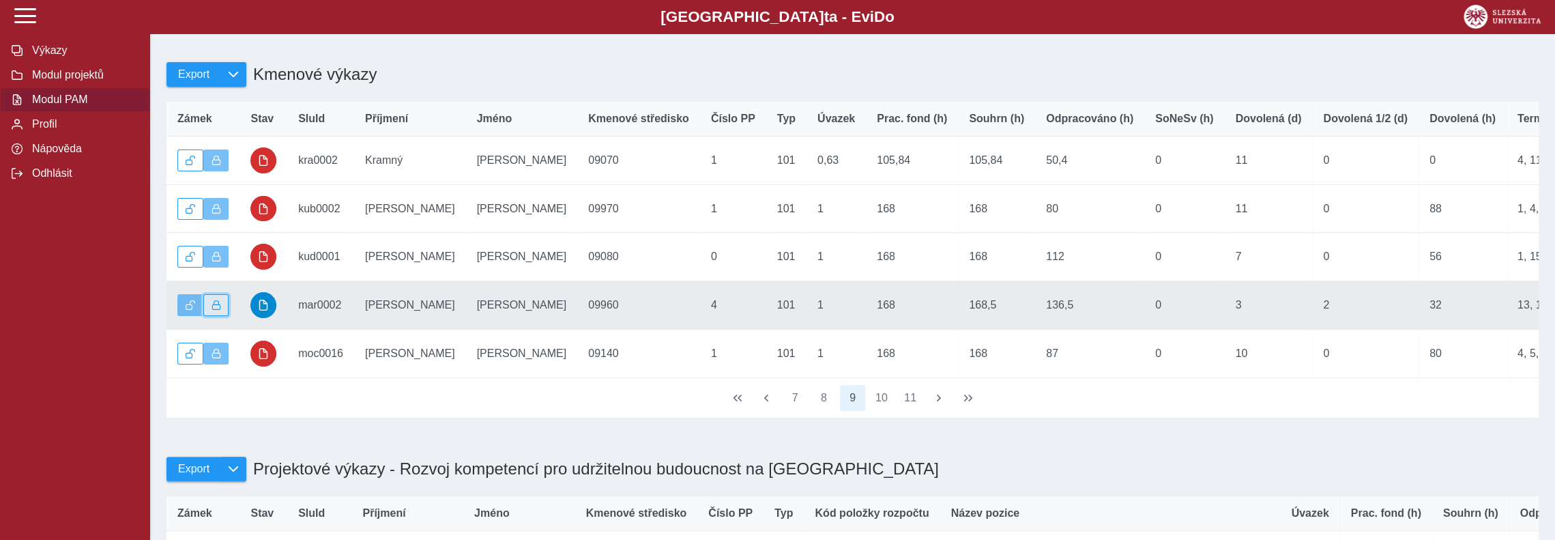
click at [223, 311] on button "button" at bounding box center [216, 305] width 26 height 22
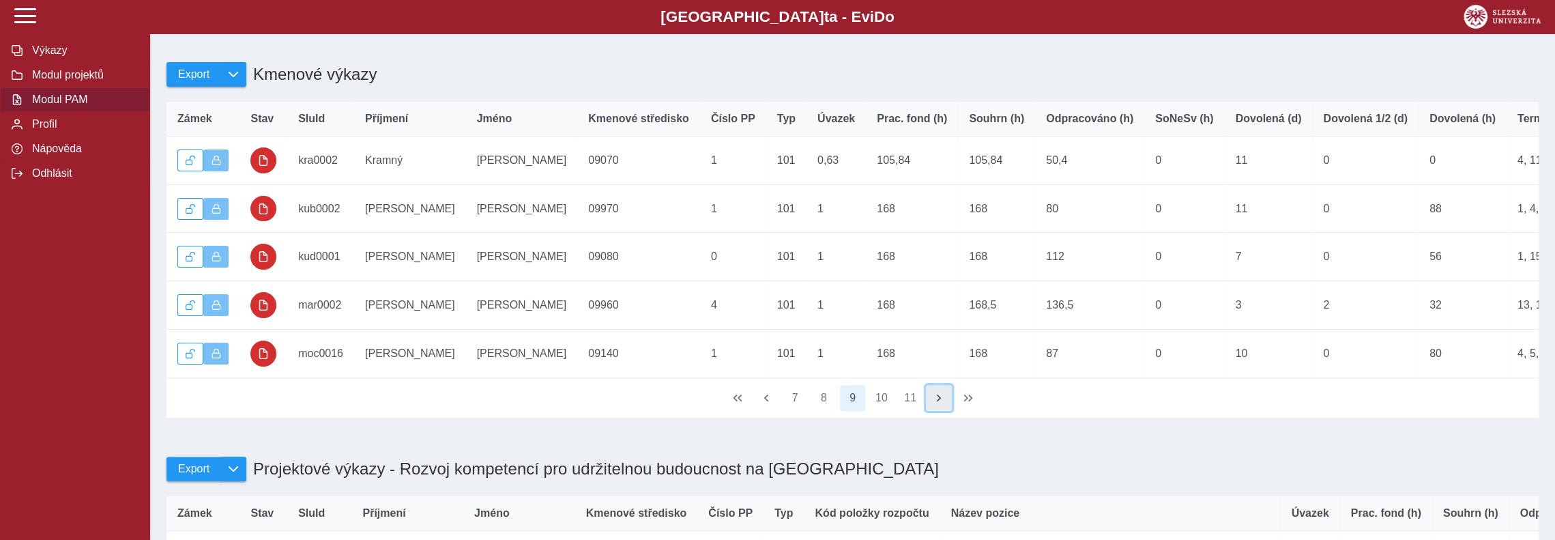
click at [939, 403] on span "button" at bounding box center [939, 397] width 11 height 11
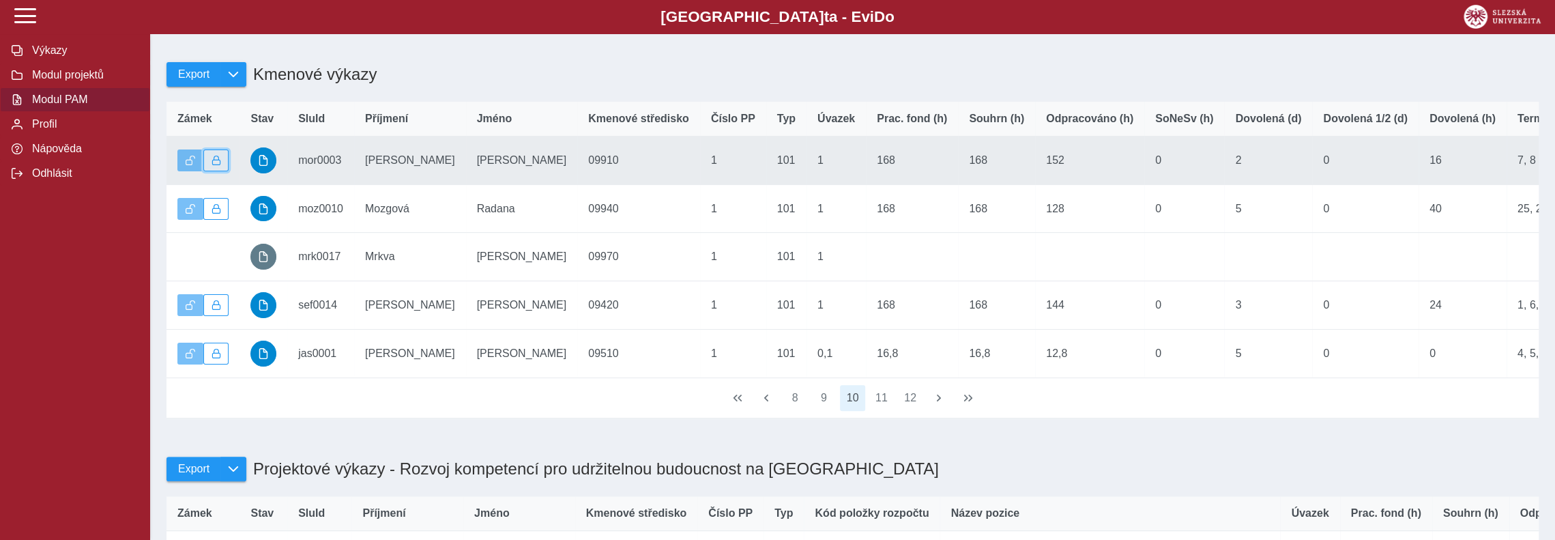
click at [221, 163] on button "button" at bounding box center [216, 160] width 26 height 22
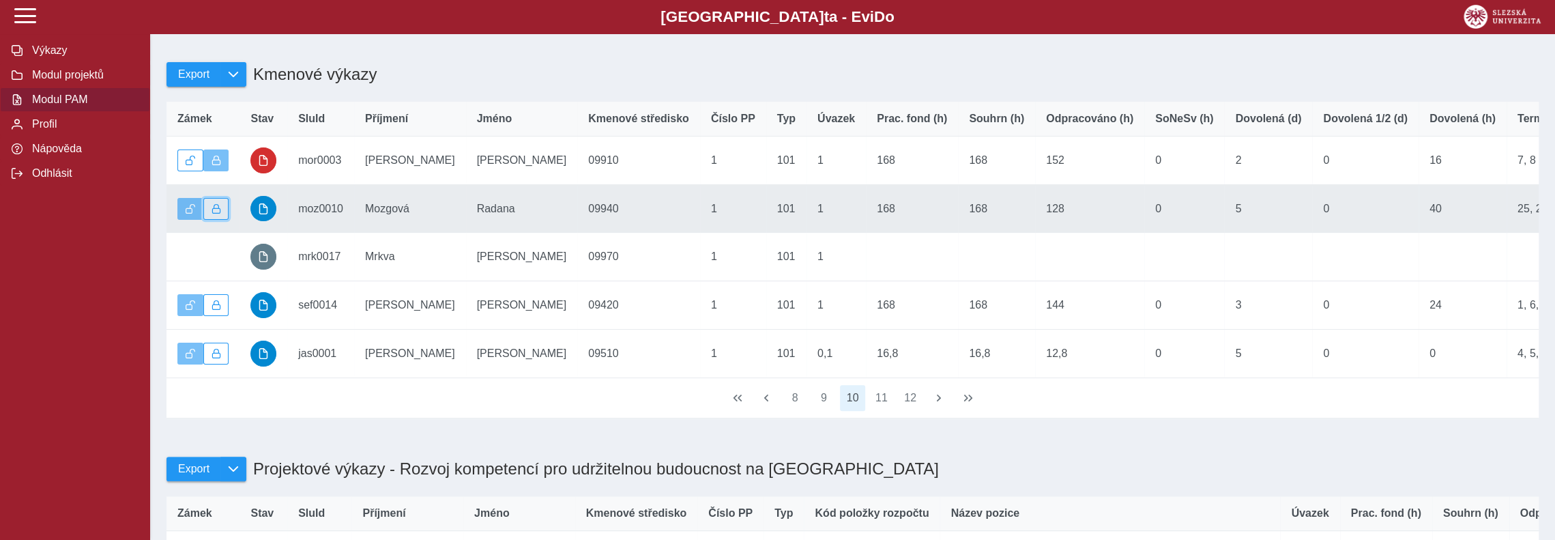
click at [215, 214] on span "button" at bounding box center [217, 209] width 10 height 10
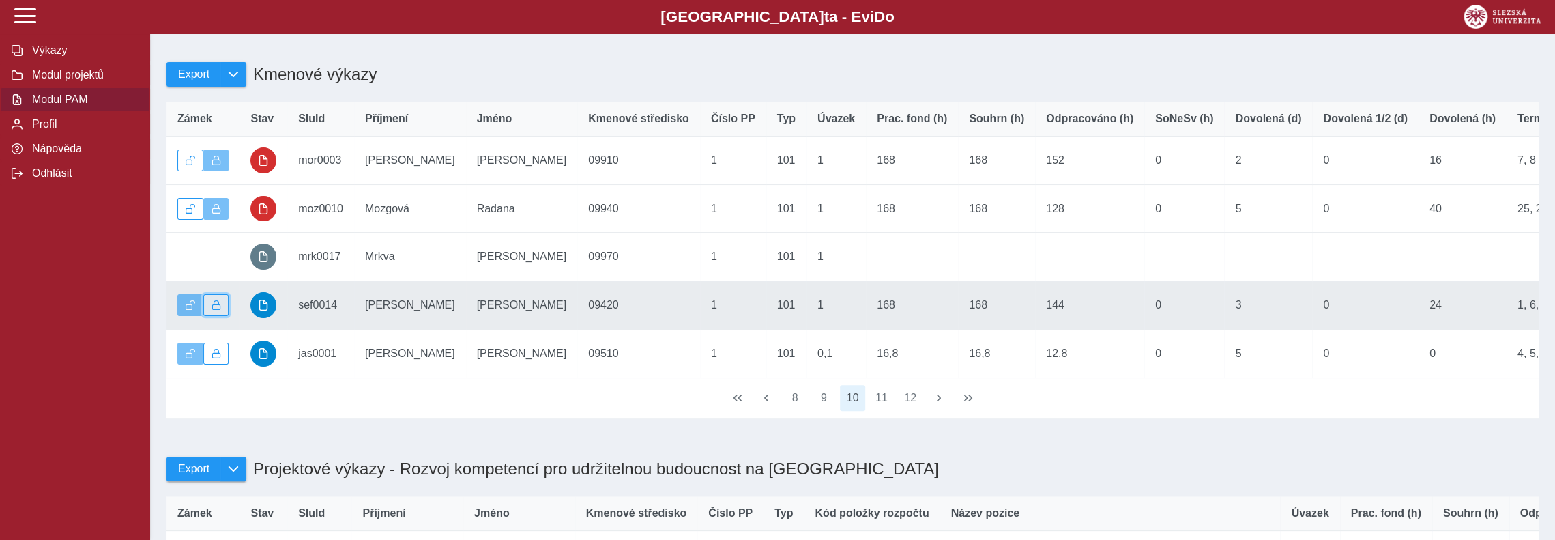
click at [221, 310] on button "button" at bounding box center [216, 305] width 26 height 22
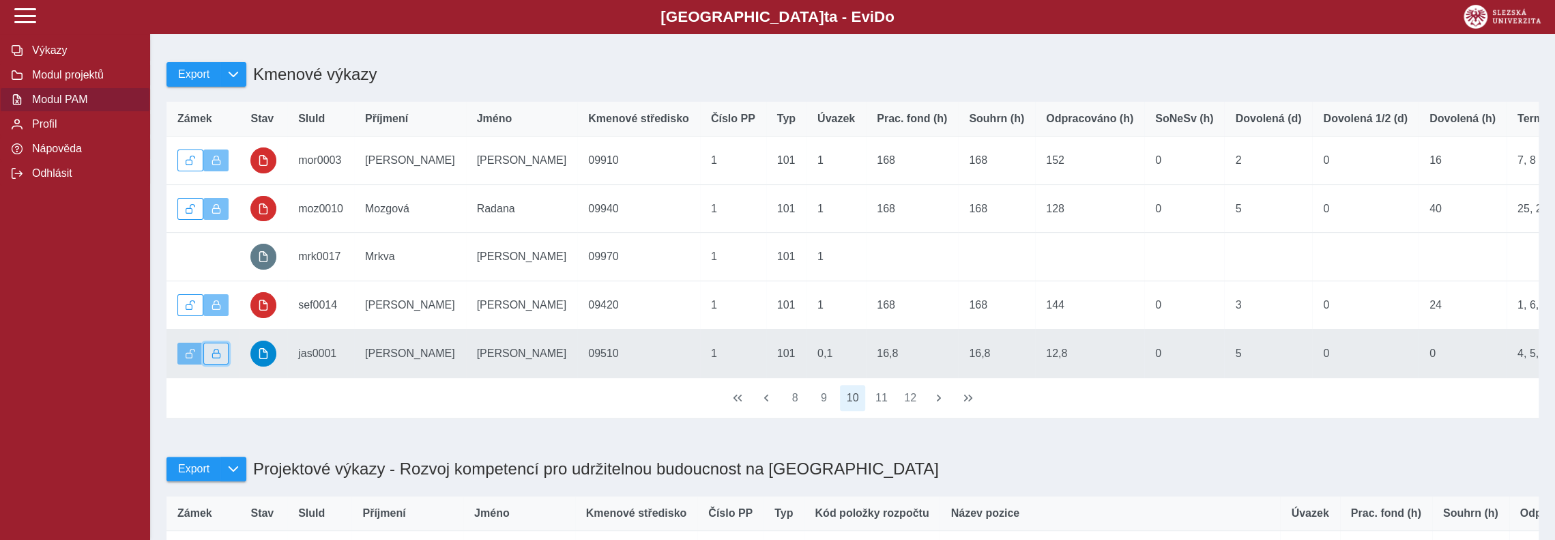
click at [210, 362] on button "button" at bounding box center [216, 354] width 26 height 22
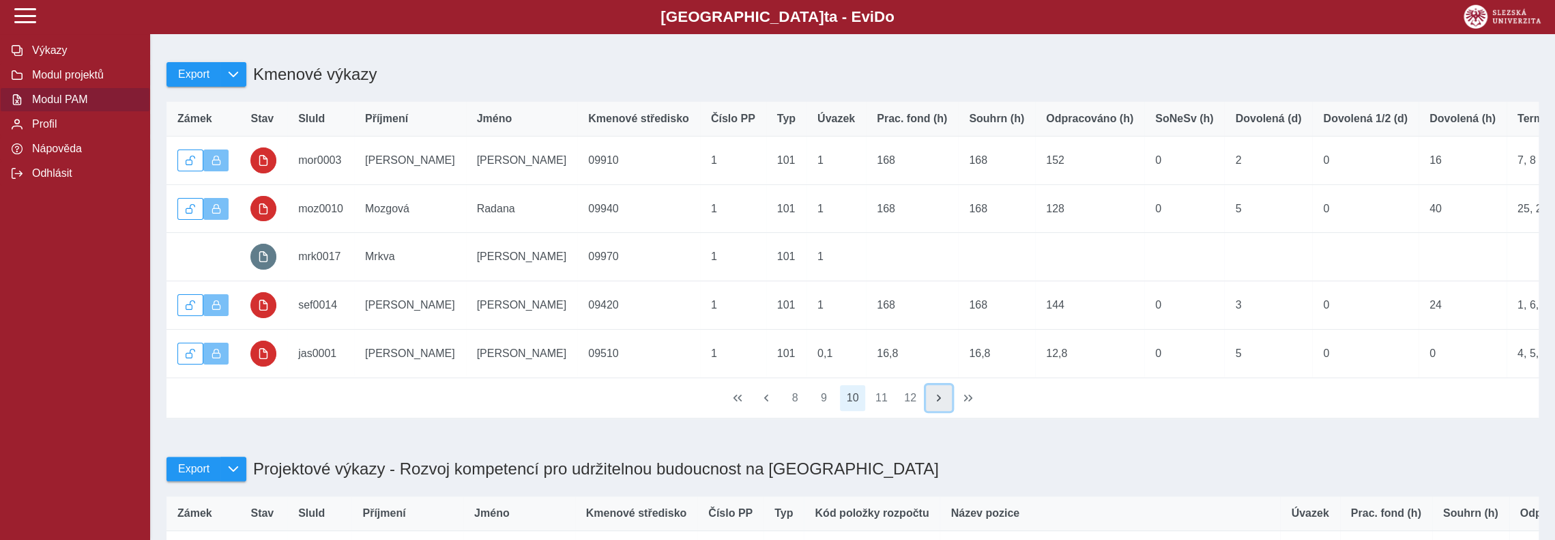
click at [941, 403] on span "button" at bounding box center [939, 397] width 11 height 11
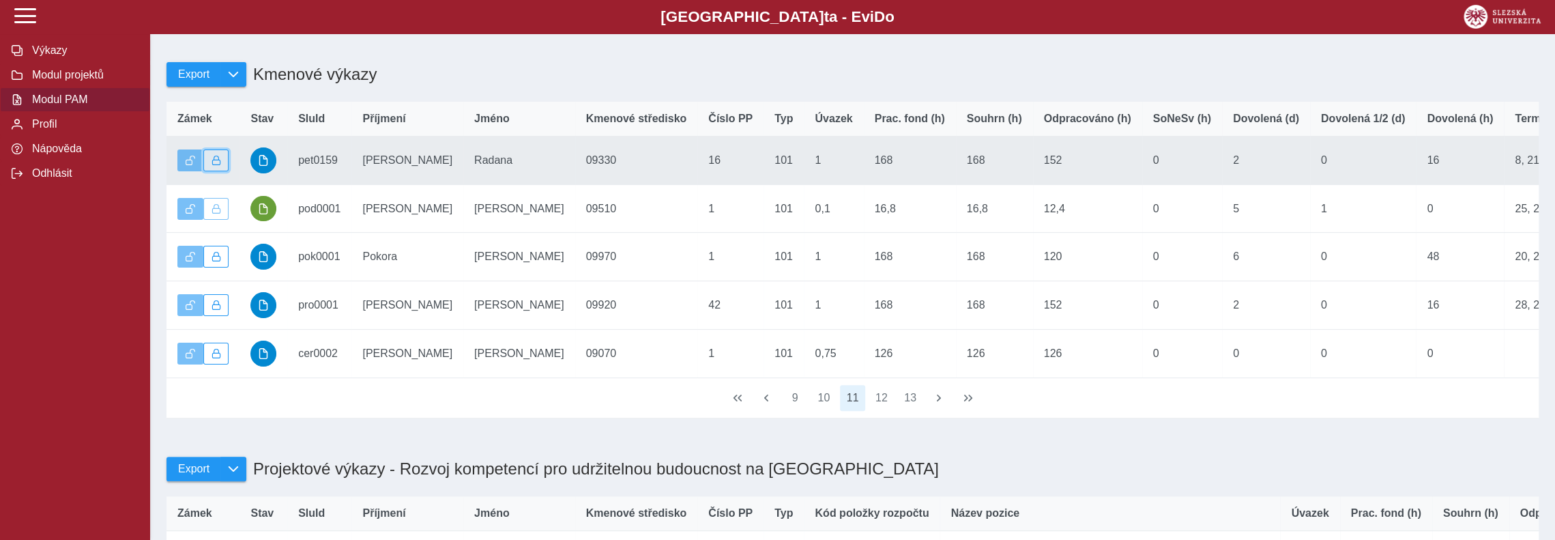
click at [221, 168] on button "button" at bounding box center [216, 160] width 26 height 22
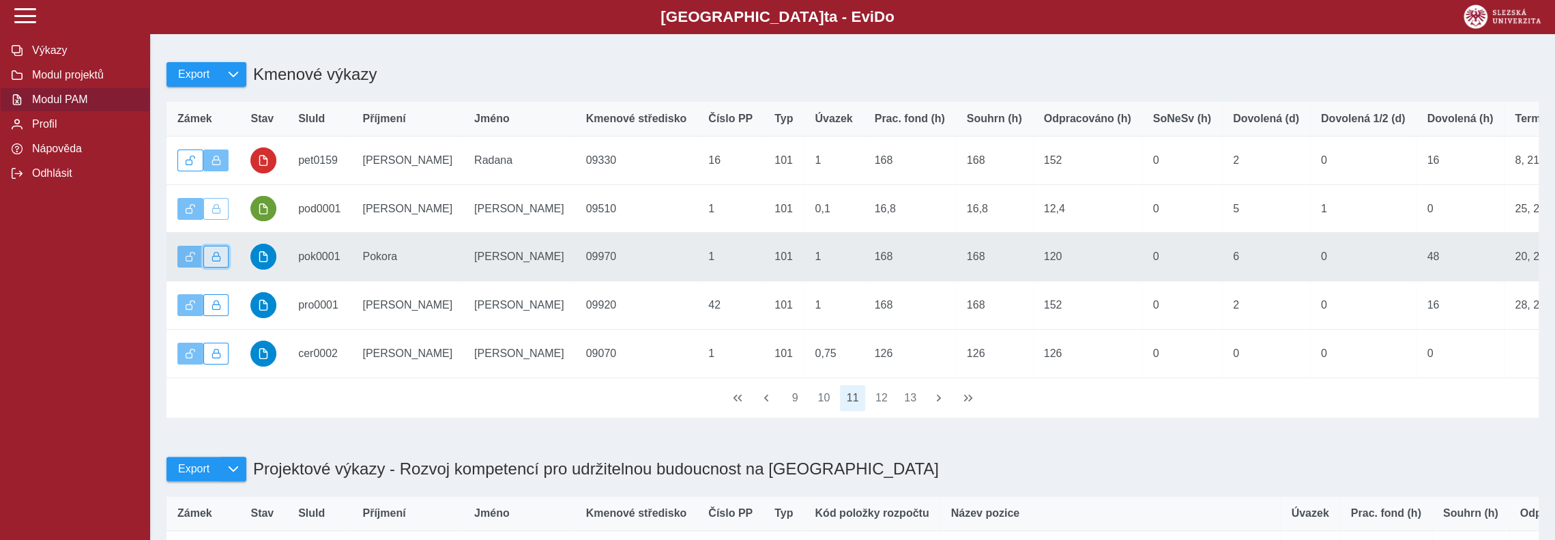
click at [210, 261] on button "button" at bounding box center [216, 257] width 26 height 22
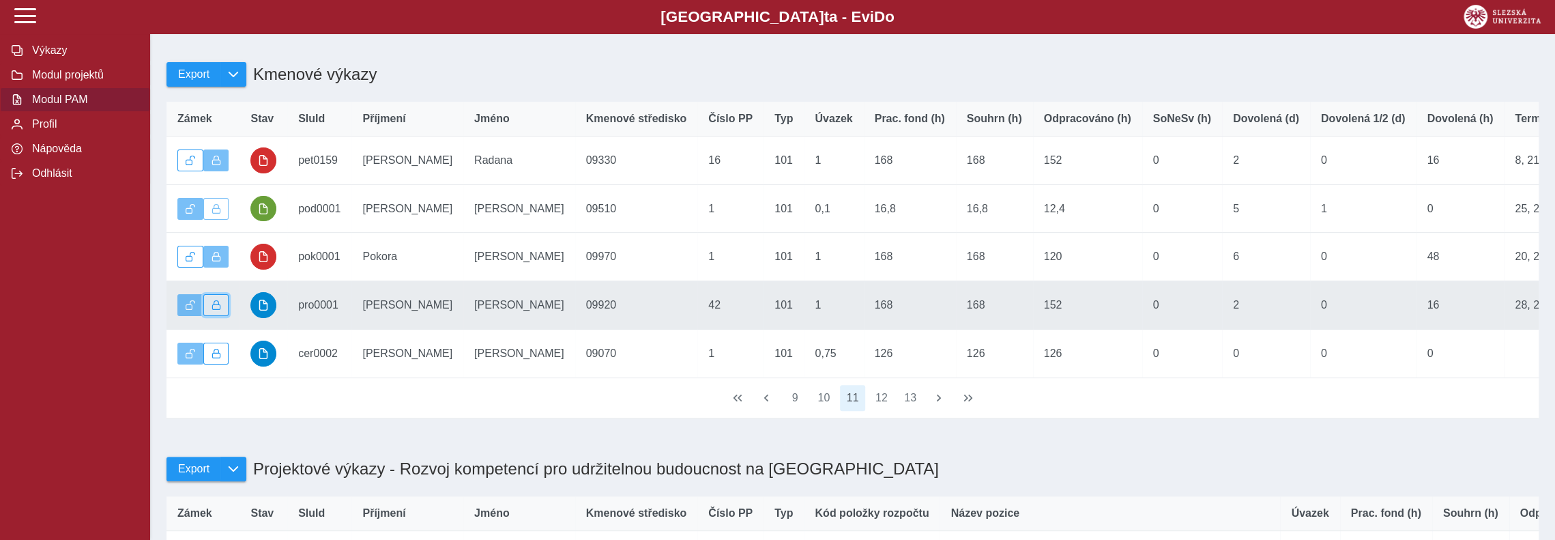
click at [220, 310] on span "button" at bounding box center [217, 305] width 10 height 10
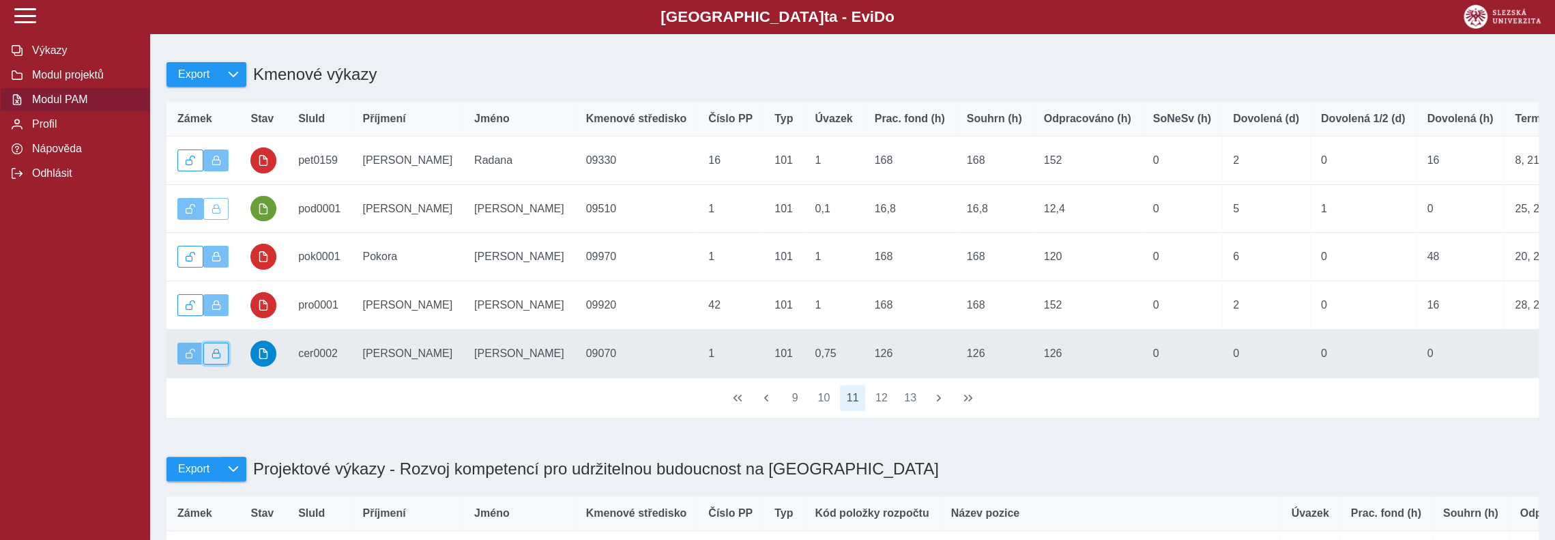
click at [212, 358] on span "button" at bounding box center [217, 354] width 10 height 10
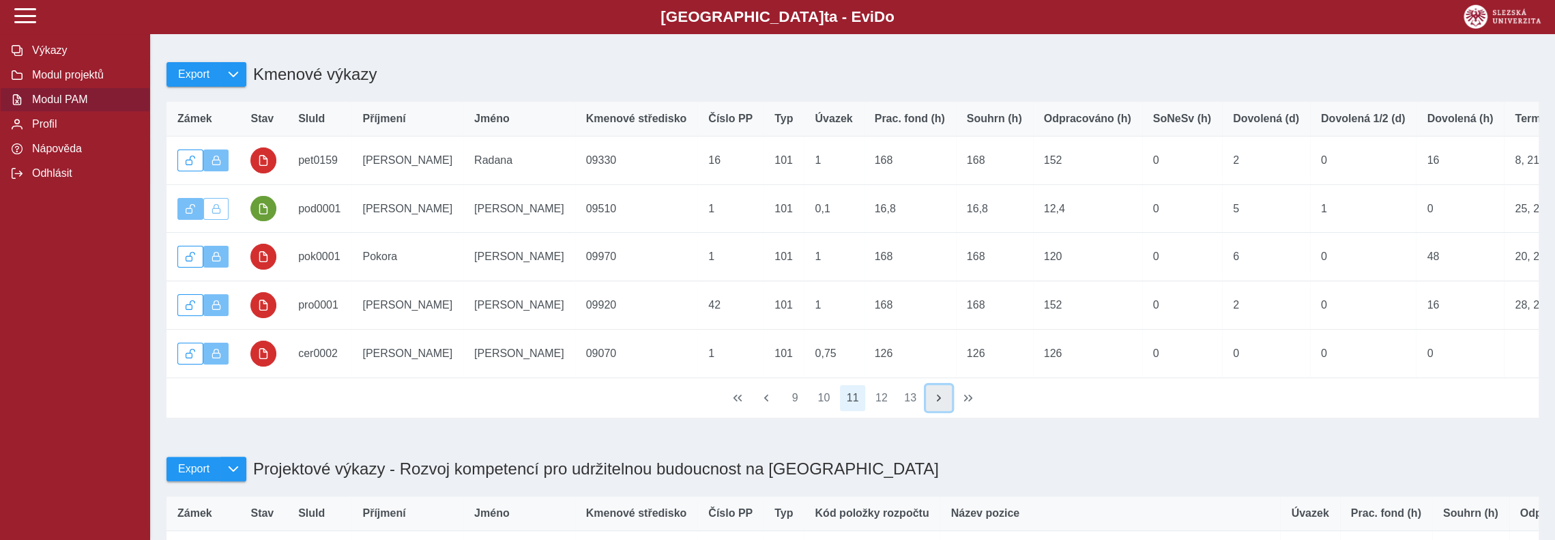
click at [939, 403] on span "button" at bounding box center [939, 397] width 11 height 11
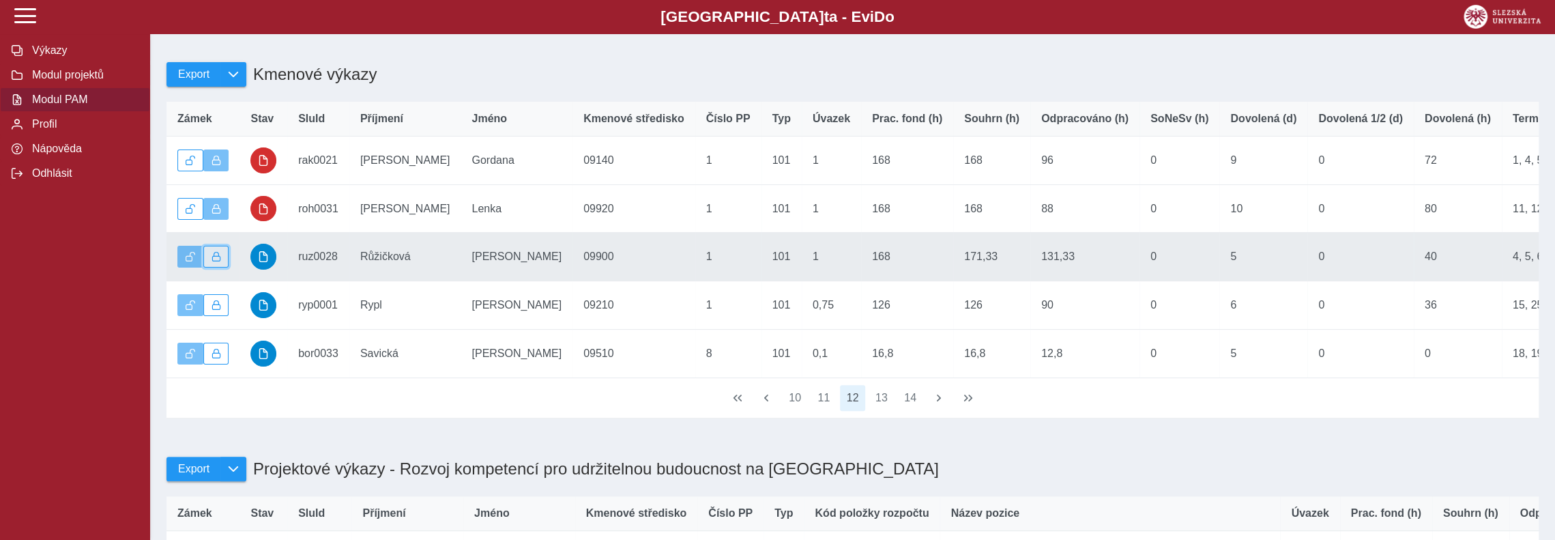
click at [209, 264] on button "button" at bounding box center [216, 257] width 26 height 22
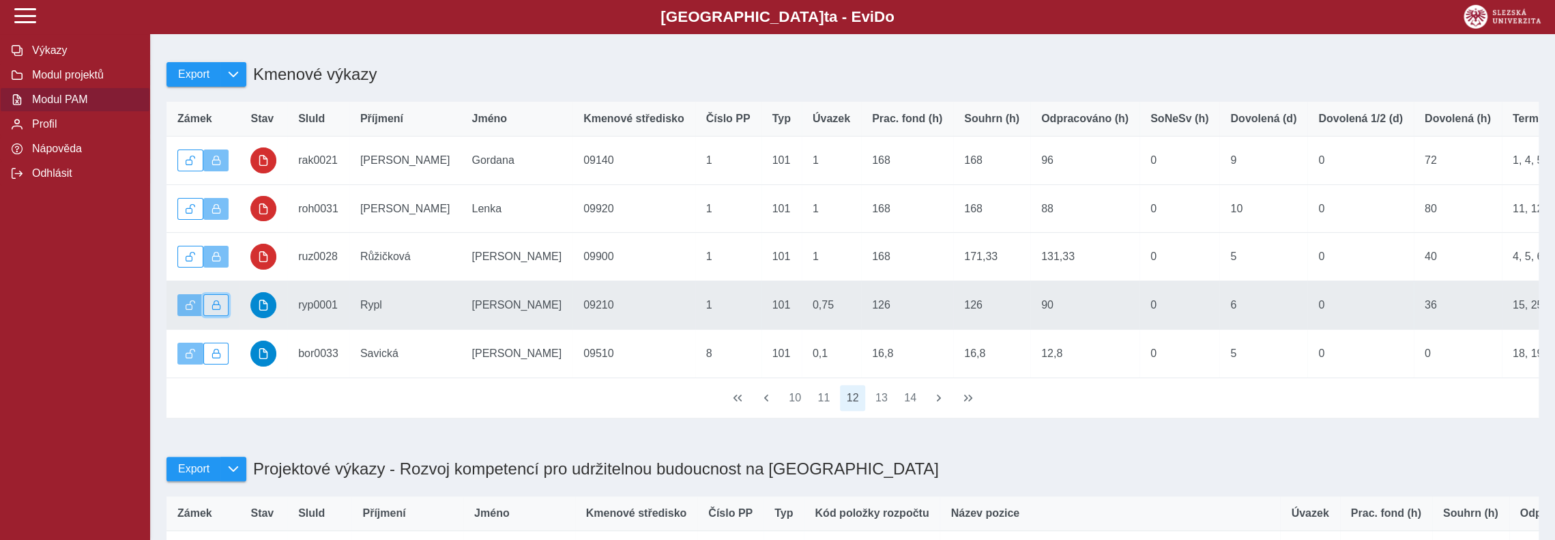
click at [219, 306] on button "button" at bounding box center [216, 305] width 26 height 22
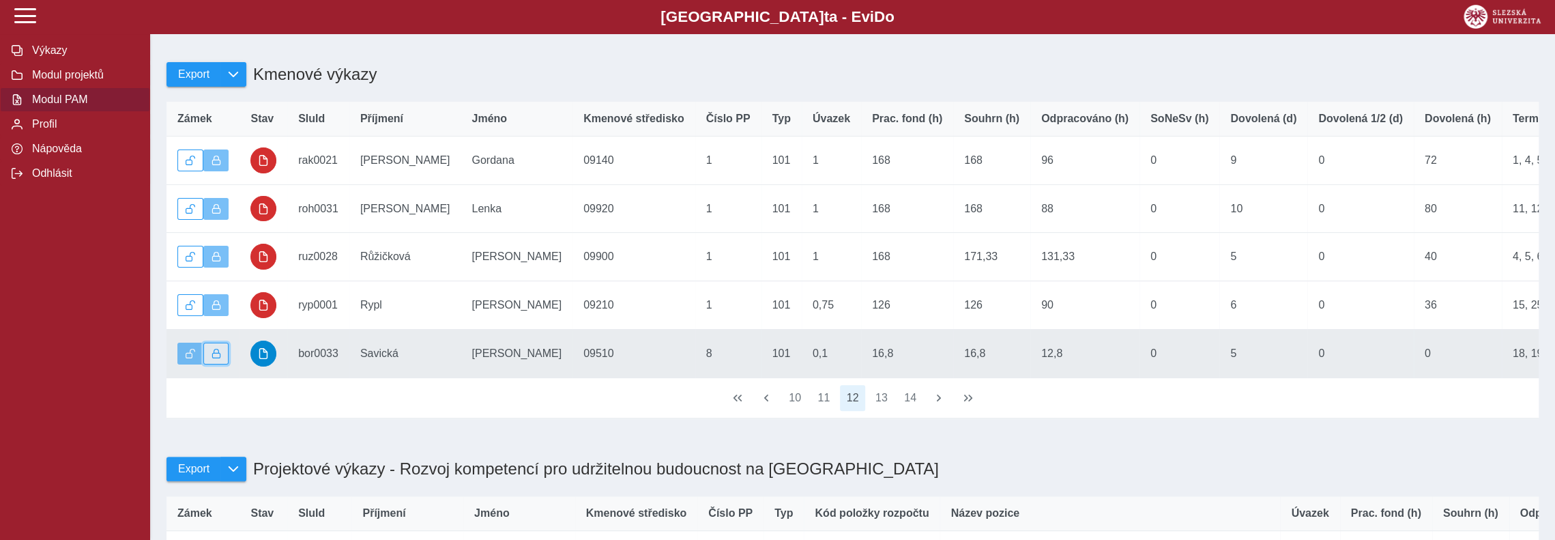
click at [220, 358] on span "button" at bounding box center [217, 354] width 10 height 10
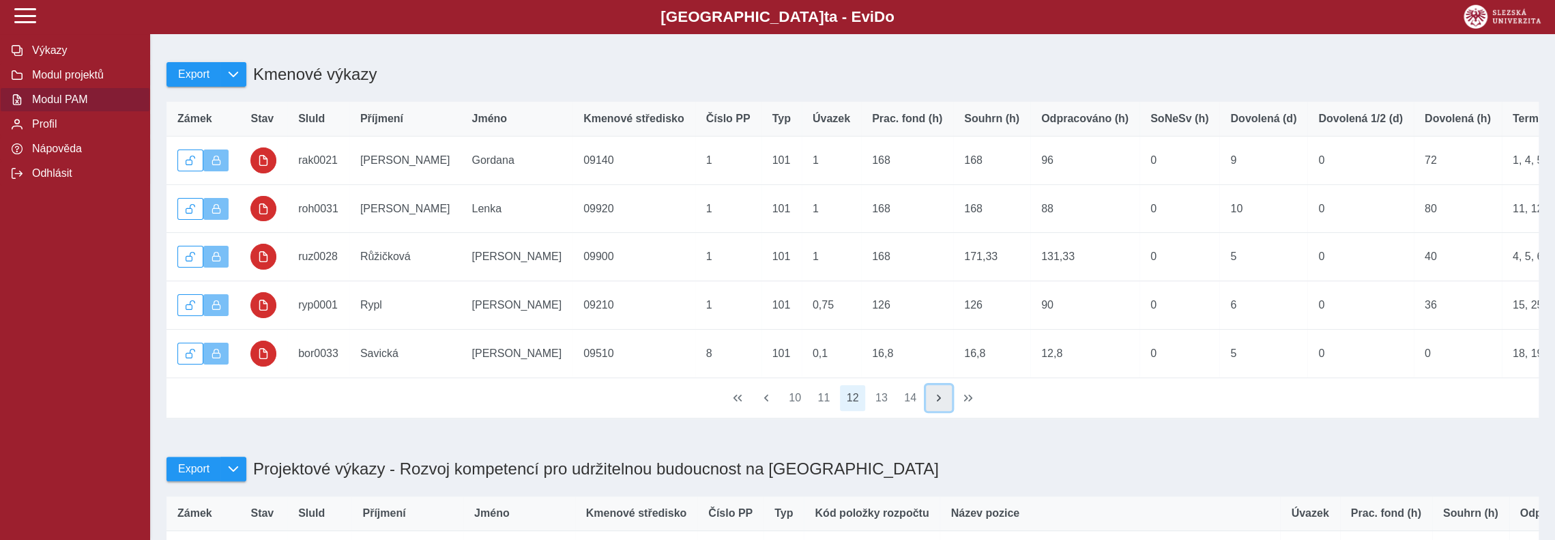
click at [935, 403] on span "button" at bounding box center [939, 397] width 11 height 11
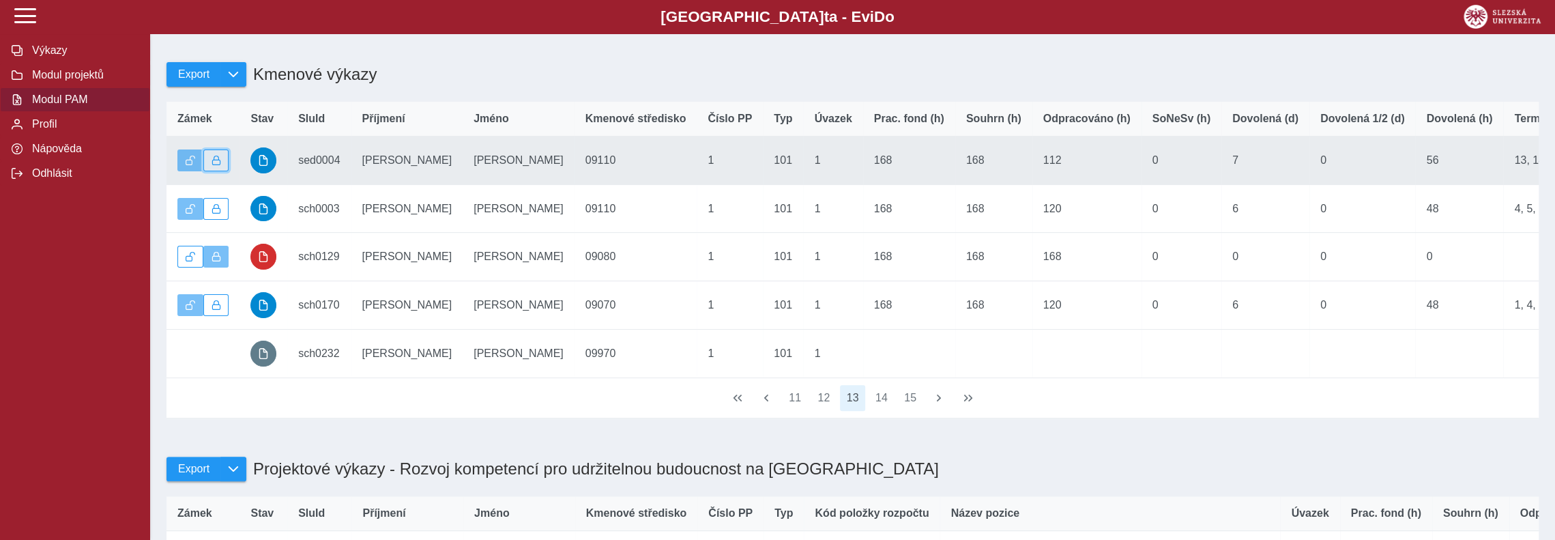
click at [221, 163] on button "button" at bounding box center [216, 160] width 26 height 22
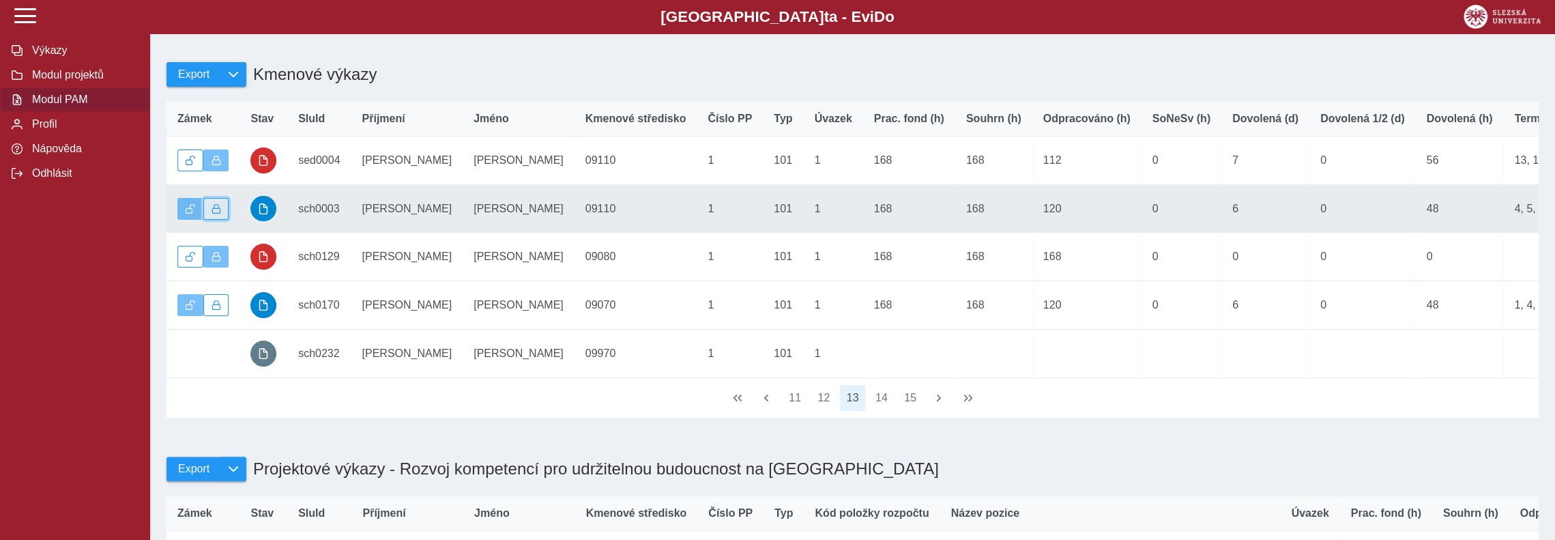
click at [216, 212] on span "button" at bounding box center [217, 209] width 10 height 10
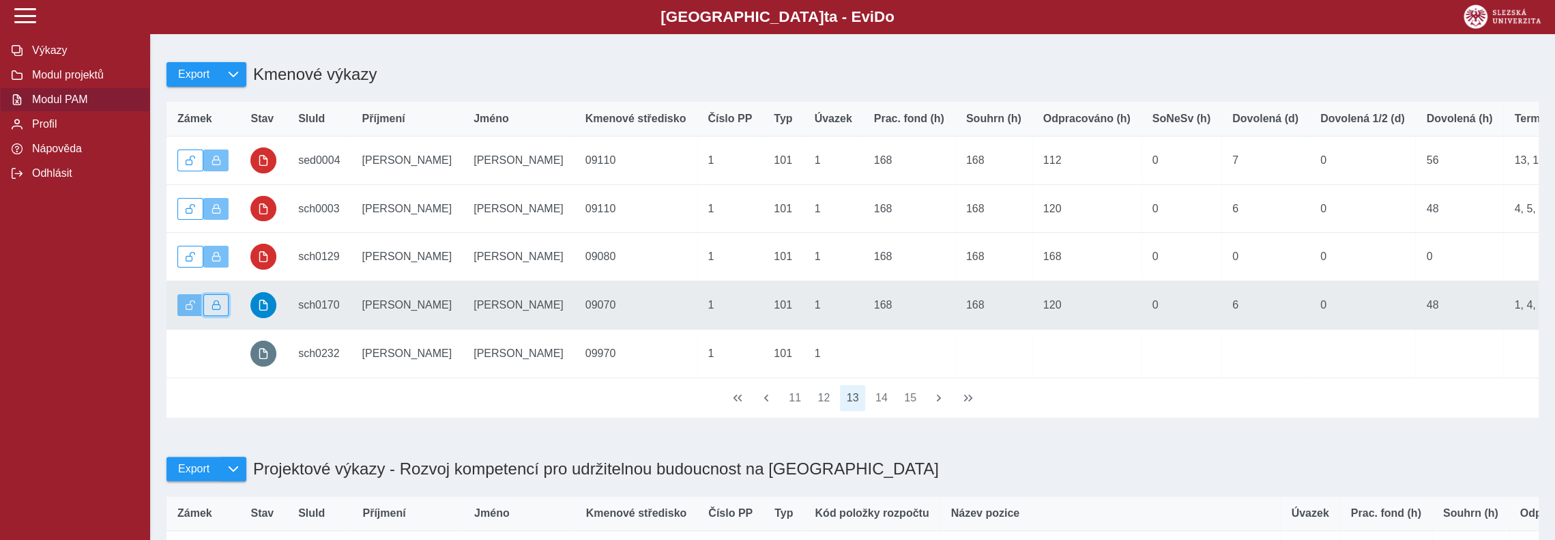
click at [218, 310] on span "button" at bounding box center [217, 305] width 10 height 10
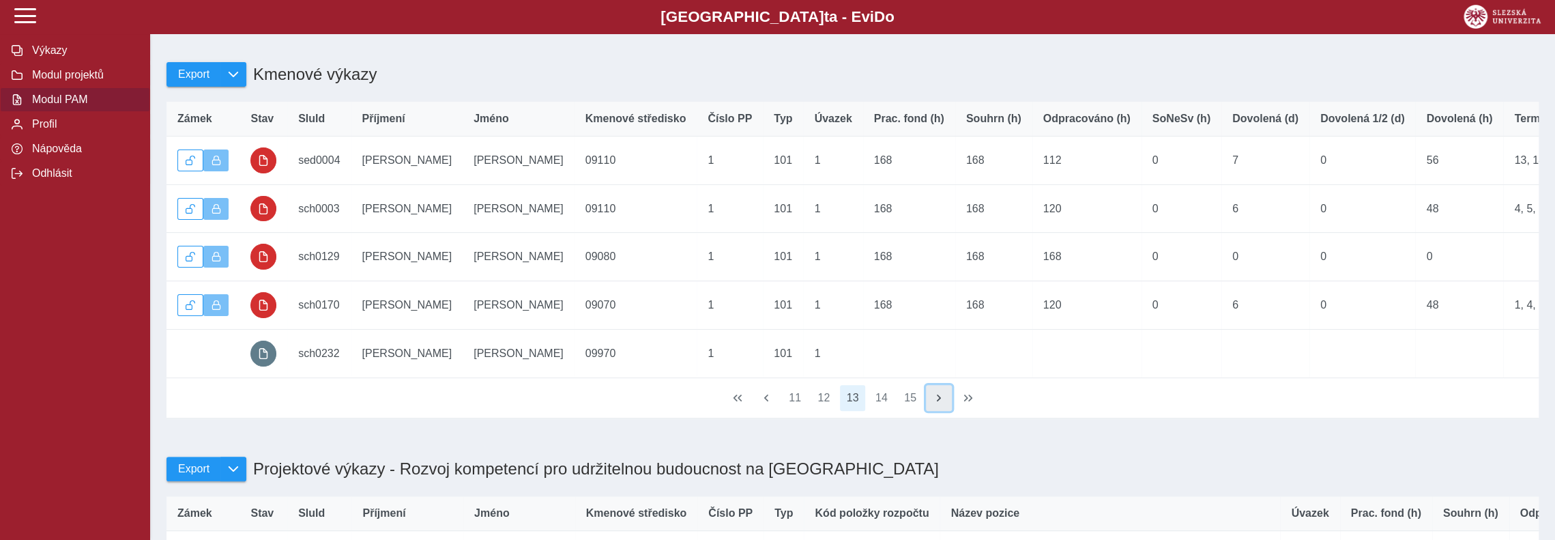
click at [941, 403] on span "button" at bounding box center [939, 397] width 11 height 11
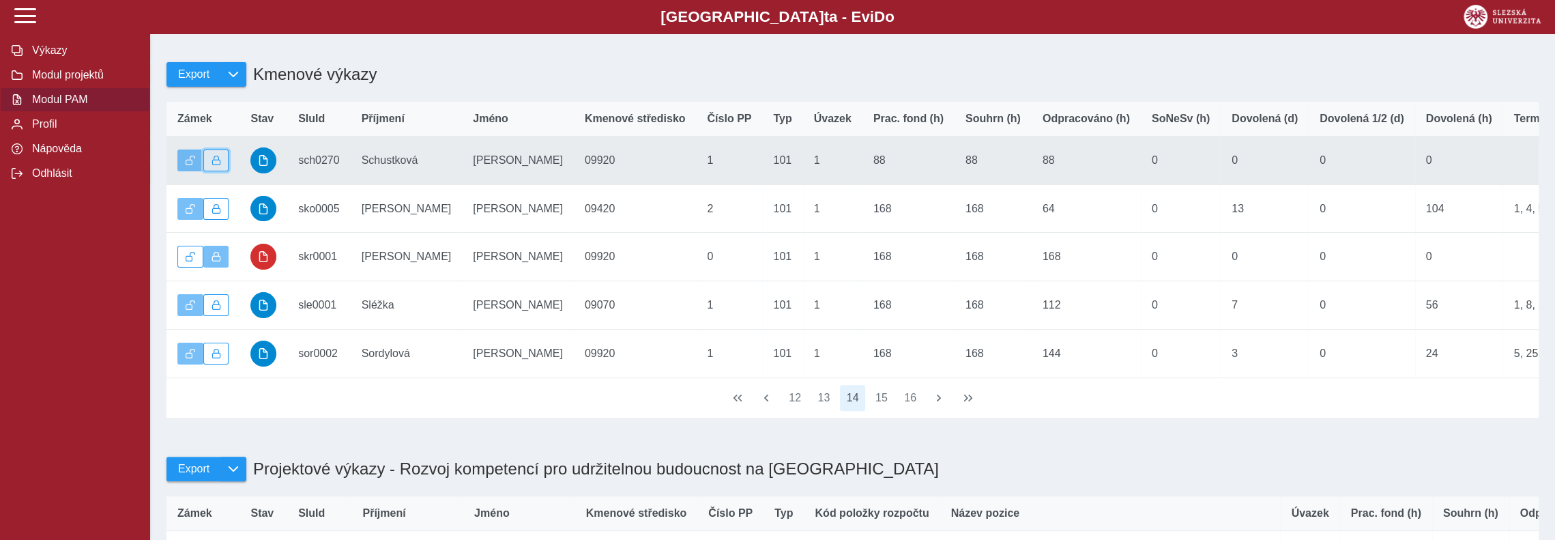
click at [225, 167] on button "button" at bounding box center [216, 160] width 26 height 22
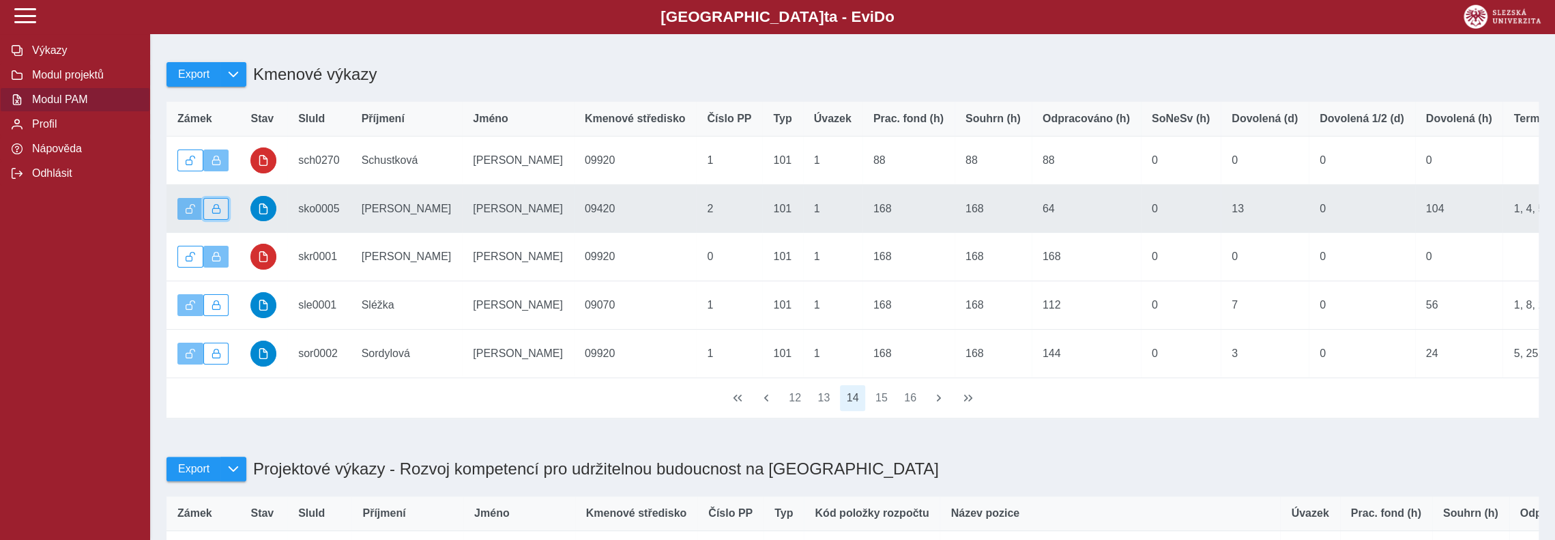
click at [217, 214] on span "button" at bounding box center [217, 209] width 10 height 10
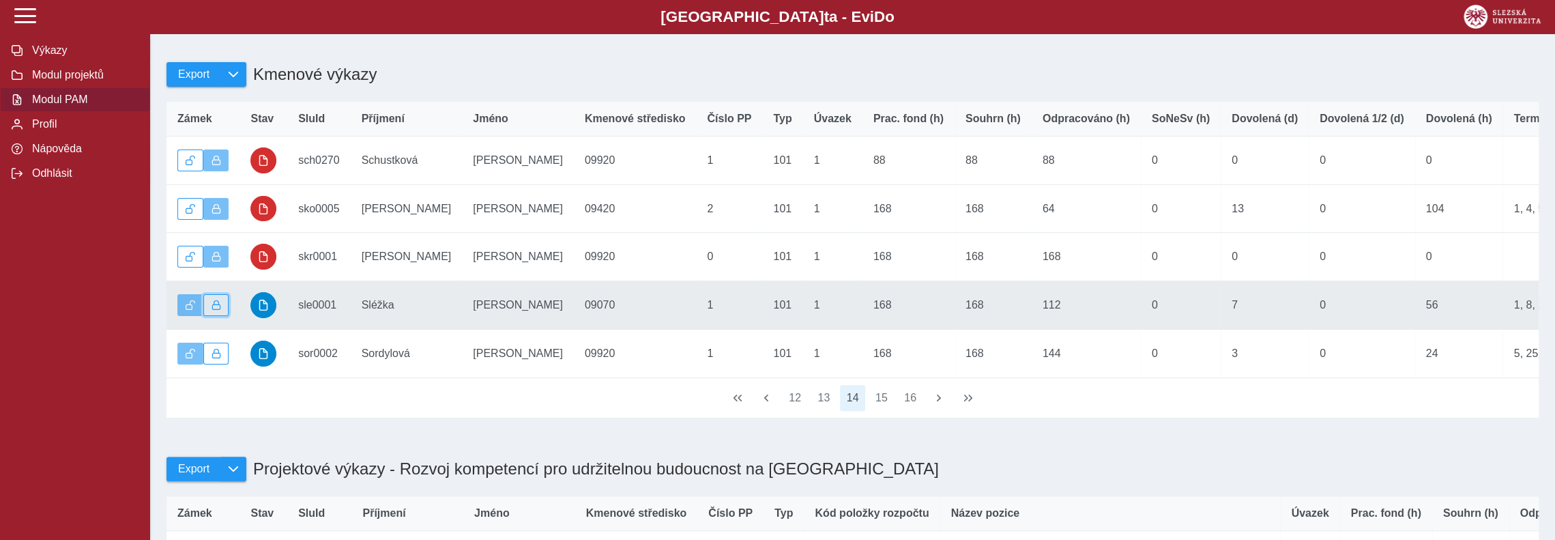
click at [222, 316] on button "button" at bounding box center [216, 305] width 26 height 22
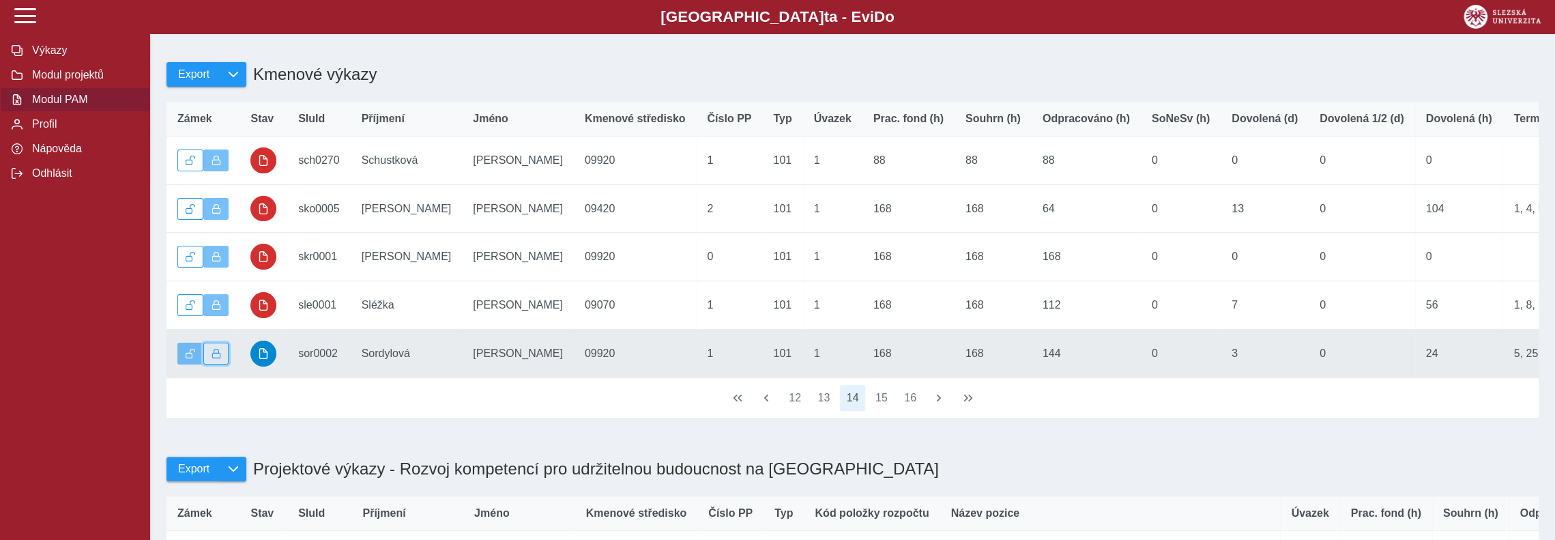
click at [217, 358] on span "button" at bounding box center [217, 354] width 10 height 10
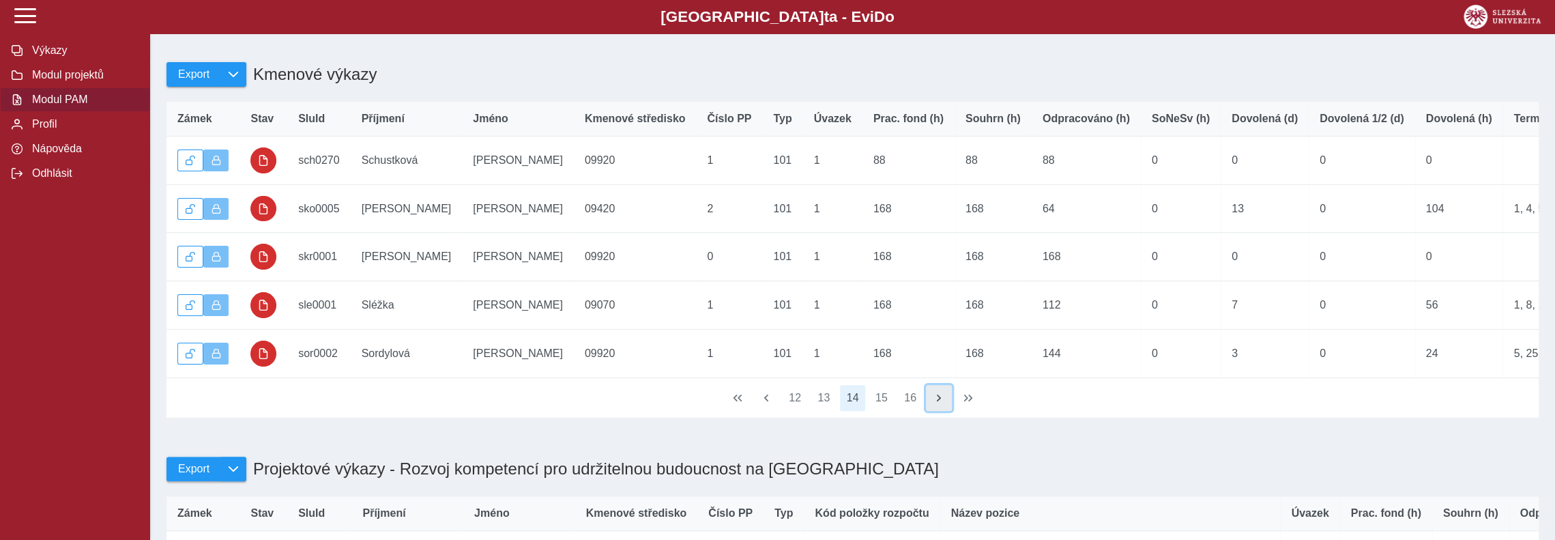
click at [937, 403] on span "button" at bounding box center [939, 397] width 11 height 11
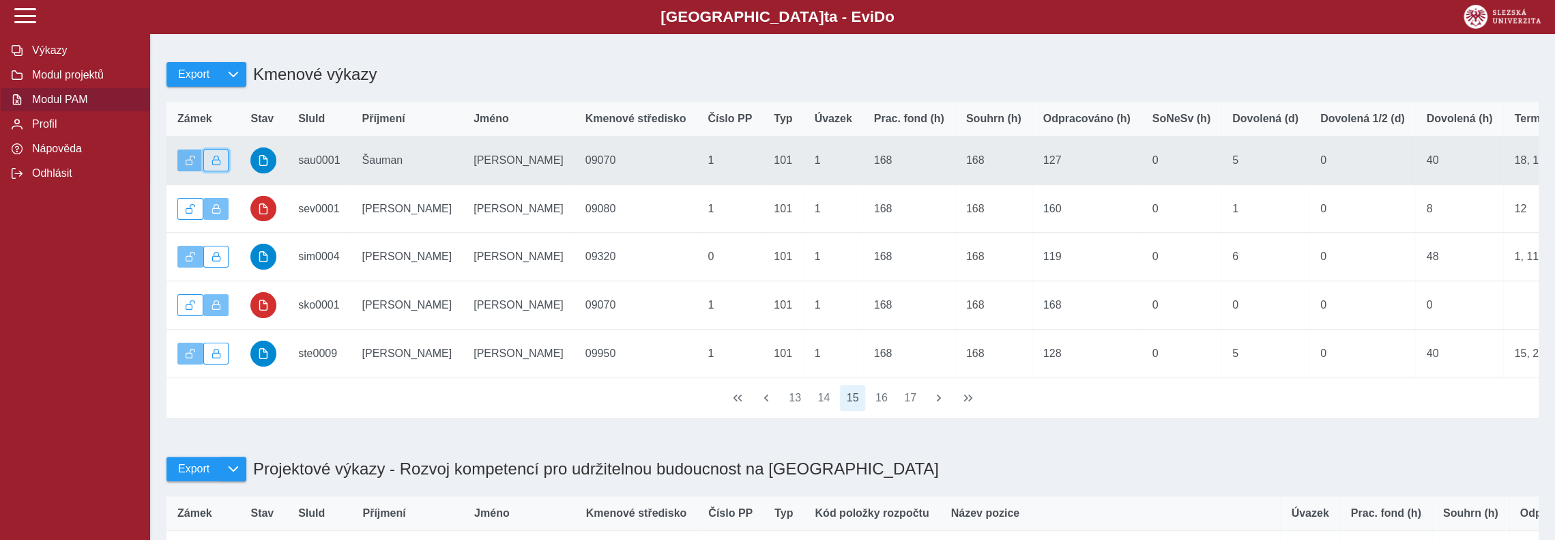
click at [217, 165] on span "button" at bounding box center [217, 161] width 10 height 10
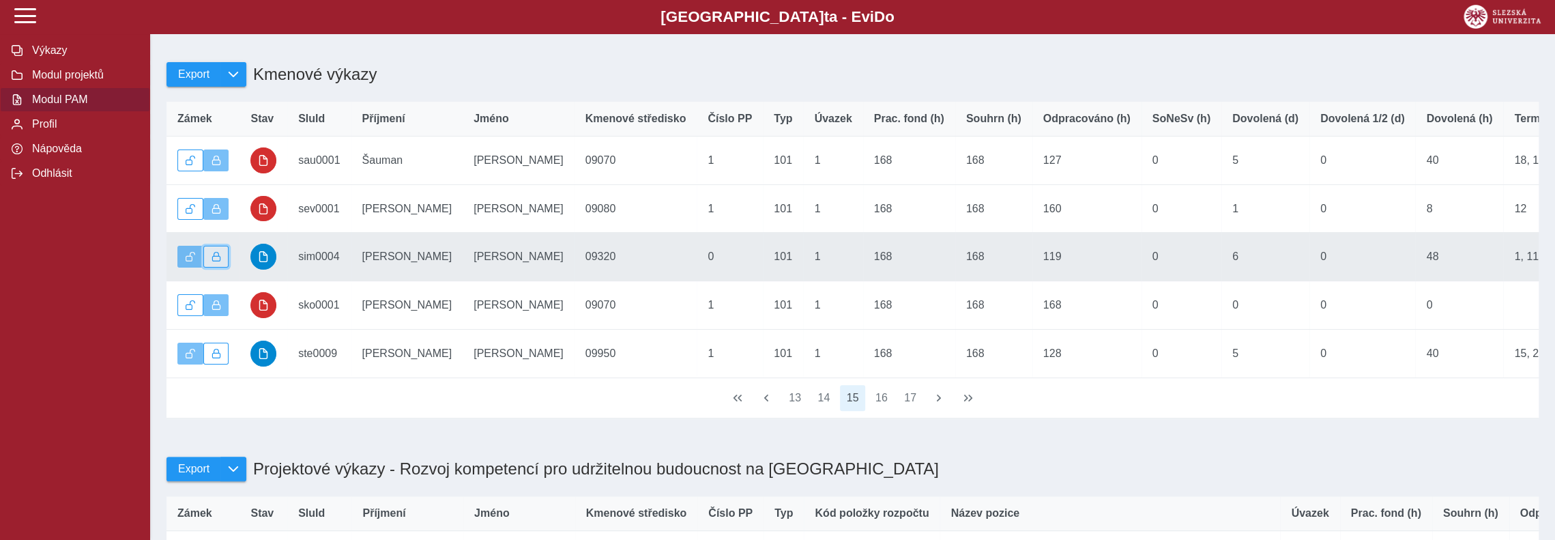
click at [223, 263] on button "button" at bounding box center [216, 257] width 26 height 22
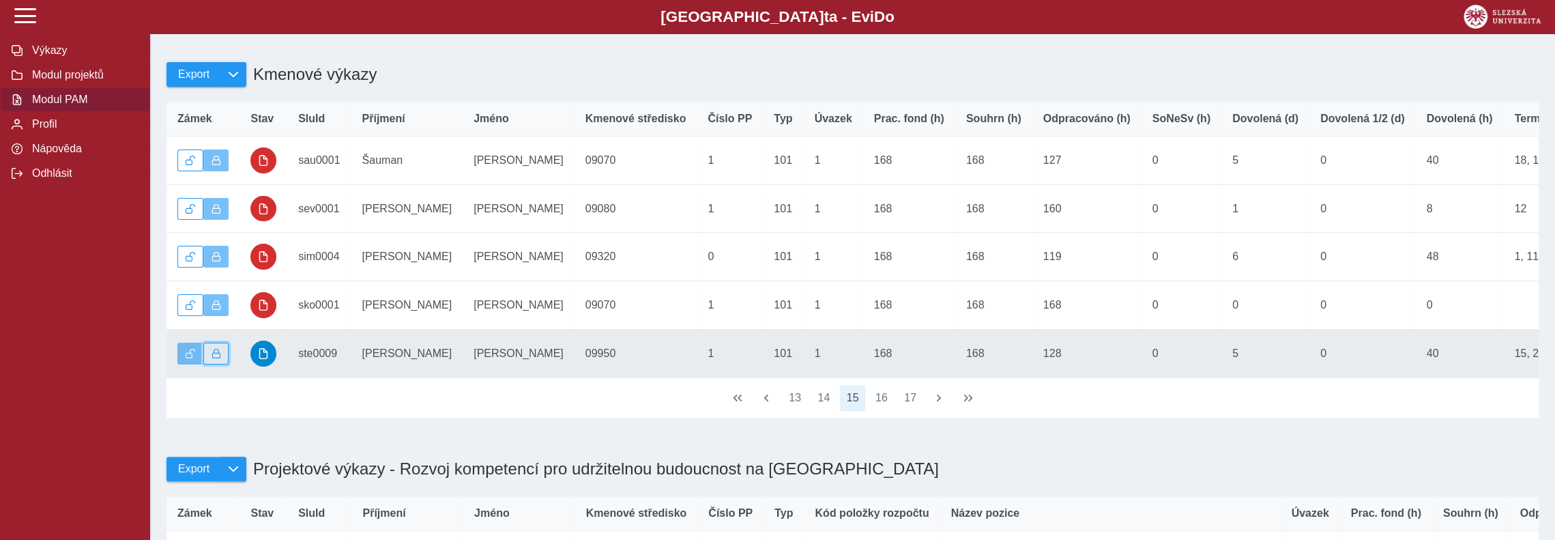
click at [213, 358] on span "button" at bounding box center [217, 354] width 10 height 10
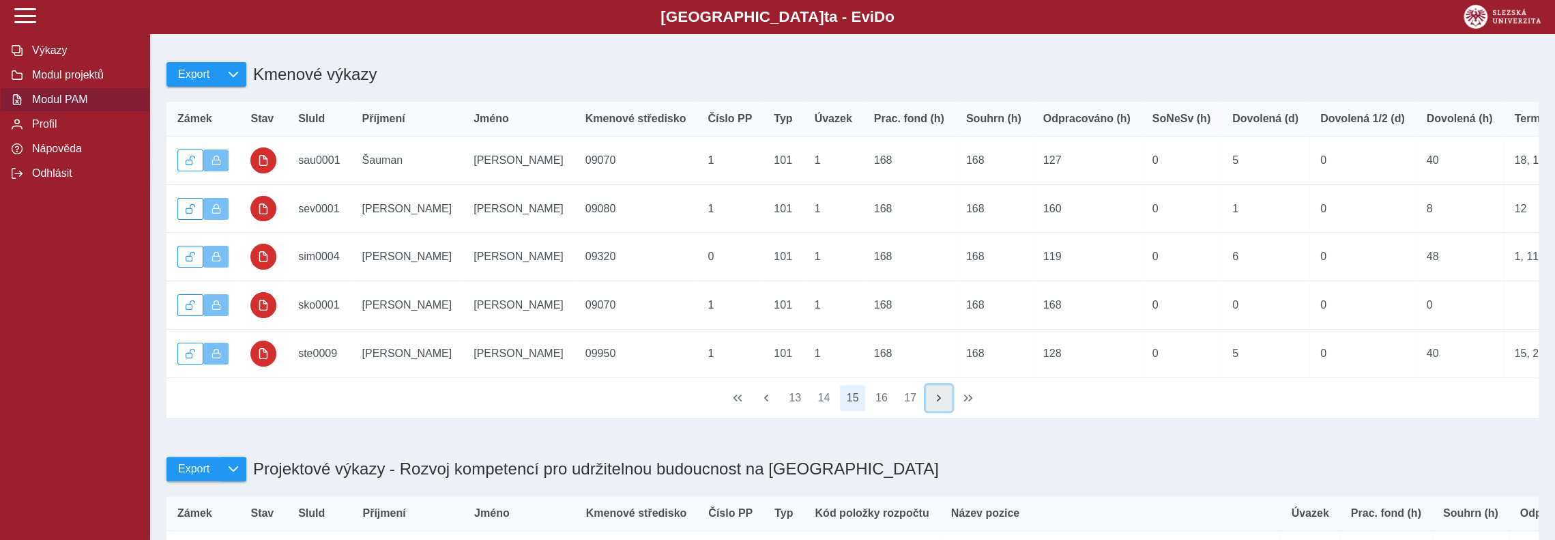
click at [934, 403] on span "button" at bounding box center [939, 397] width 11 height 11
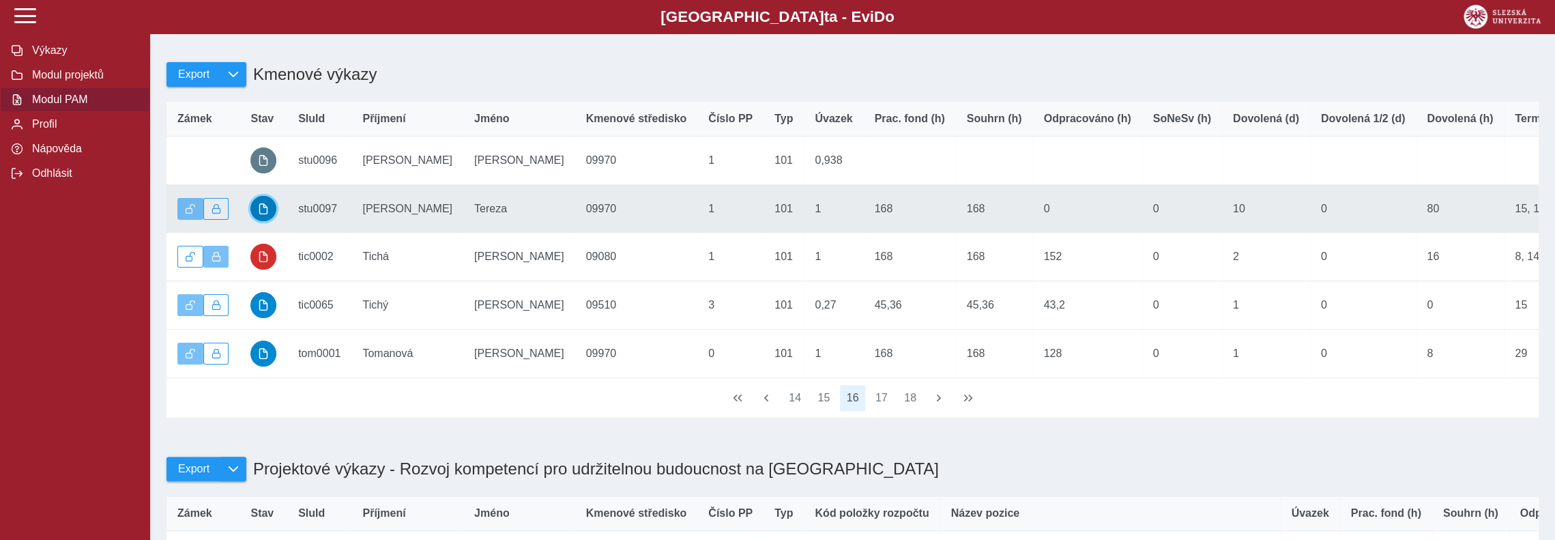
click at [267, 213] on span "button" at bounding box center [263, 208] width 11 height 11
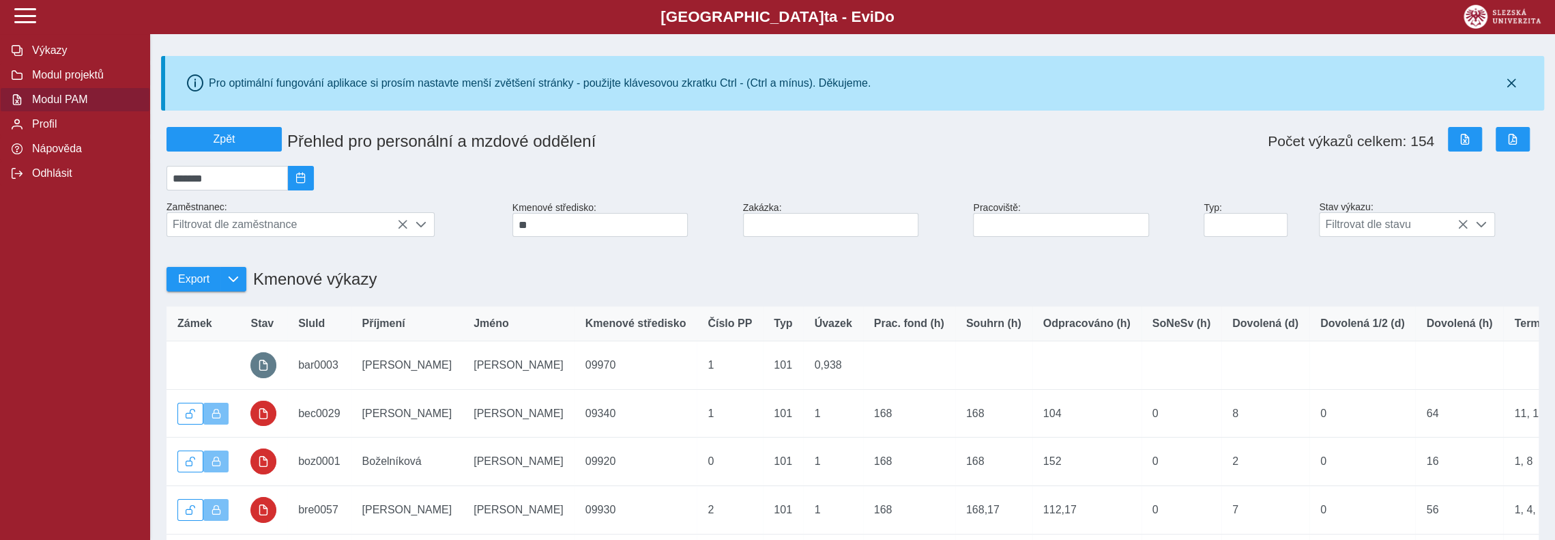
scroll to position [273, 0]
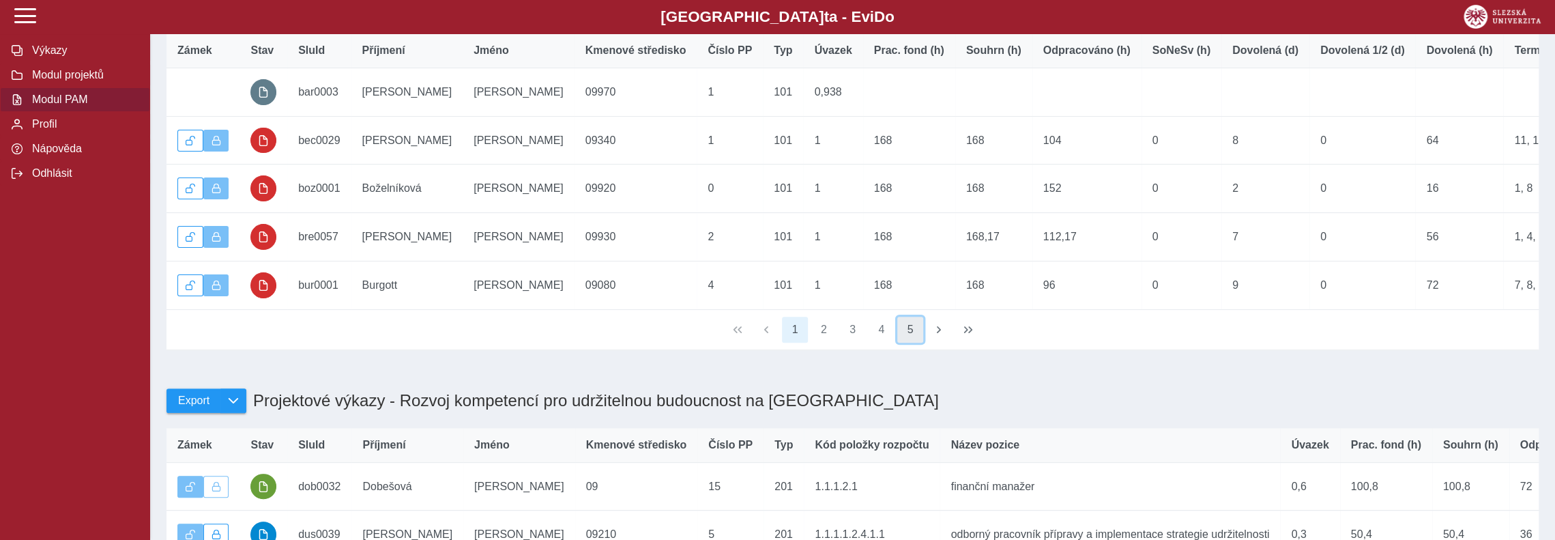
click at [916, 343] on button "5" at bounding box center [911, 330] width 26 height 26
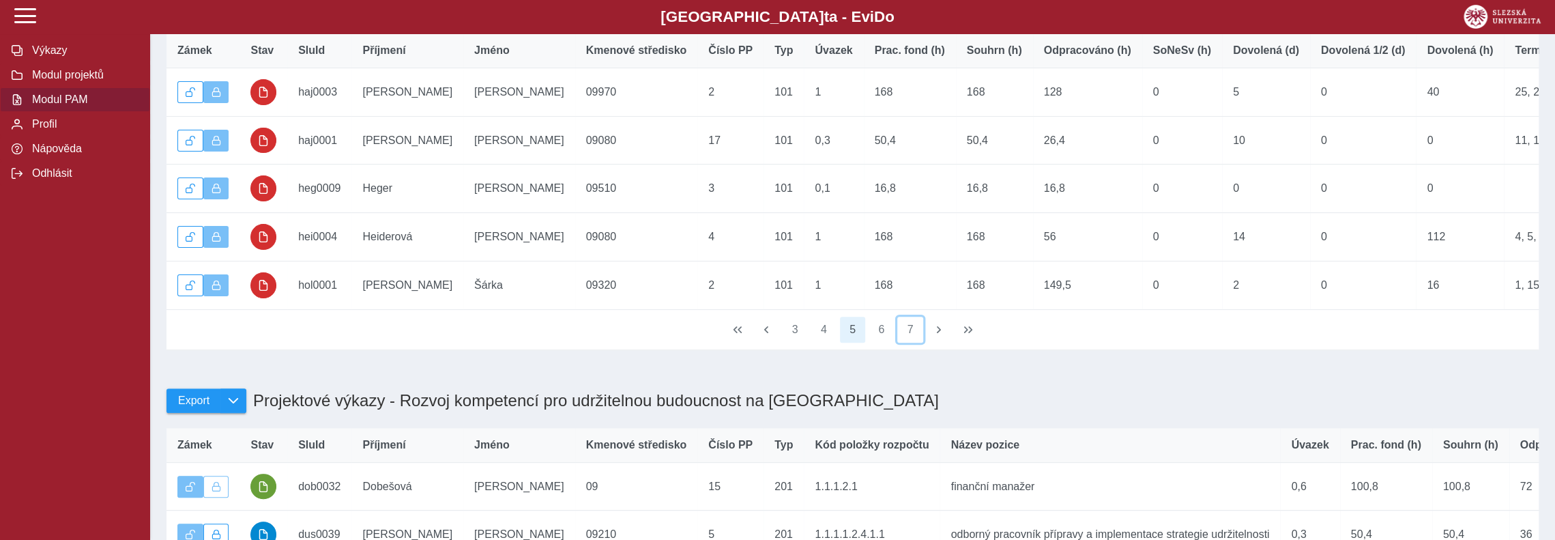
click at [916, 343] on button "7" at bounding box center [911, 330] width 26 height 26
click at [916, 343] on button "9" at bounding box center [911, 330] width 26 height 26
click at [916, 343] on button "11" at bounding box center [911, 330] width 26 height 26
click at [916, 343] on button "13" at bounding box center [911, 330] width 26 height 26
click at [916, 343] on button "15" at bounding box center [911, 330] width 26 height 26
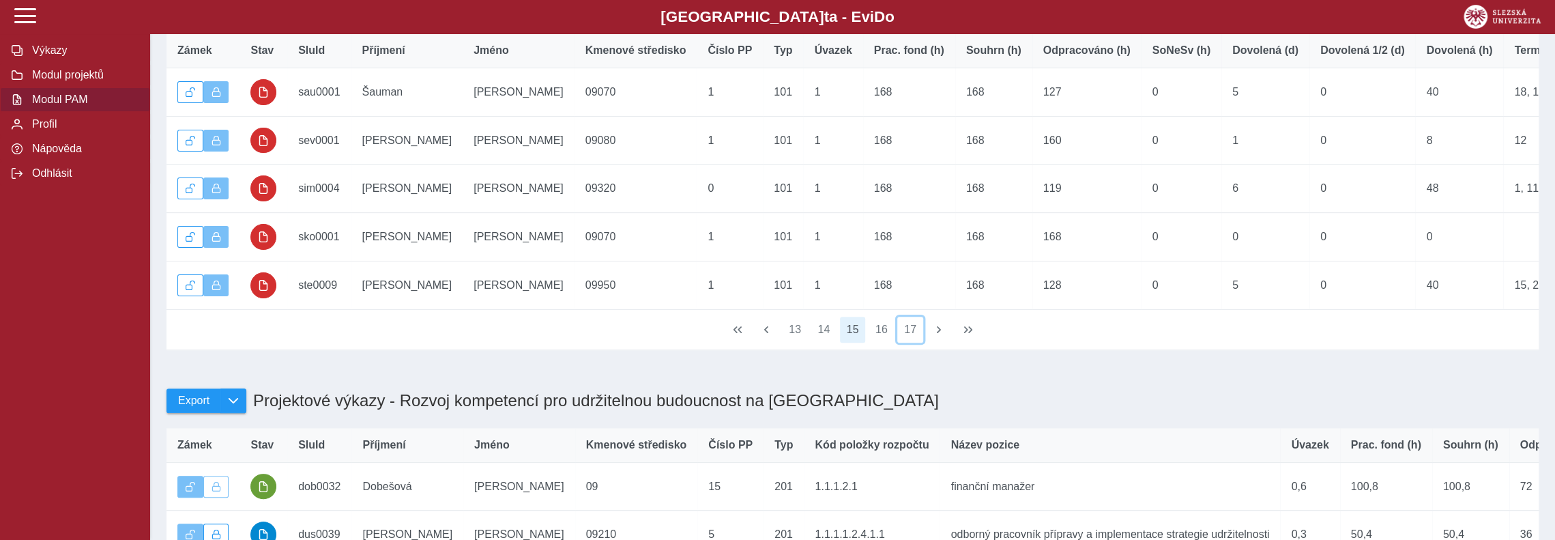
click at [916, 343] on button "17" at bounding box center [911, 330] width 26 height 26
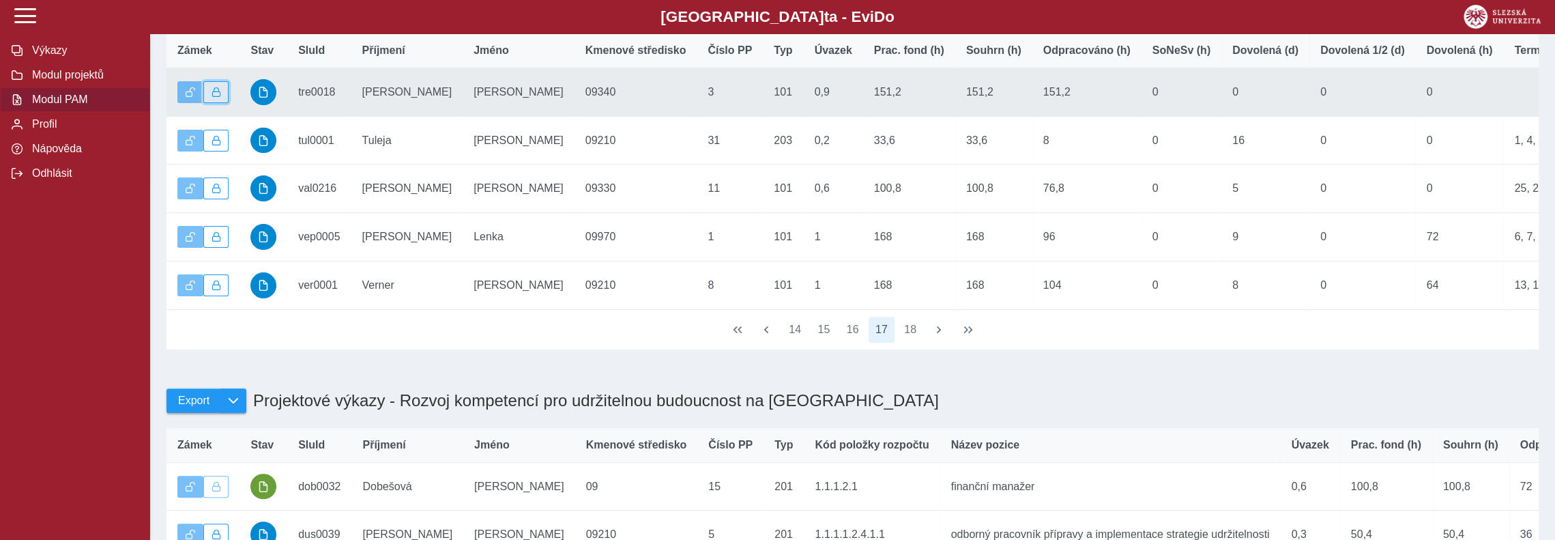
click at [215, 96] on span "button" at bounding box center [217, 92] width 10 height 10
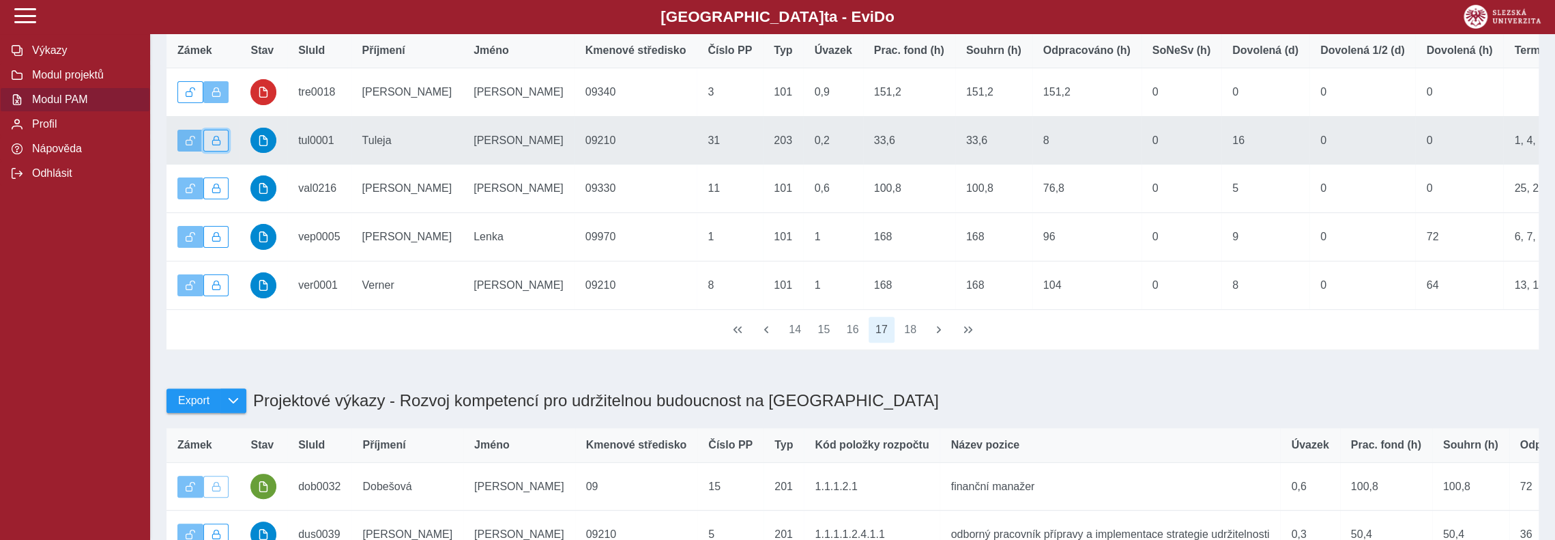
click at [218, 145] on span "button" at bounding box center [217, 141] width 10 height 10
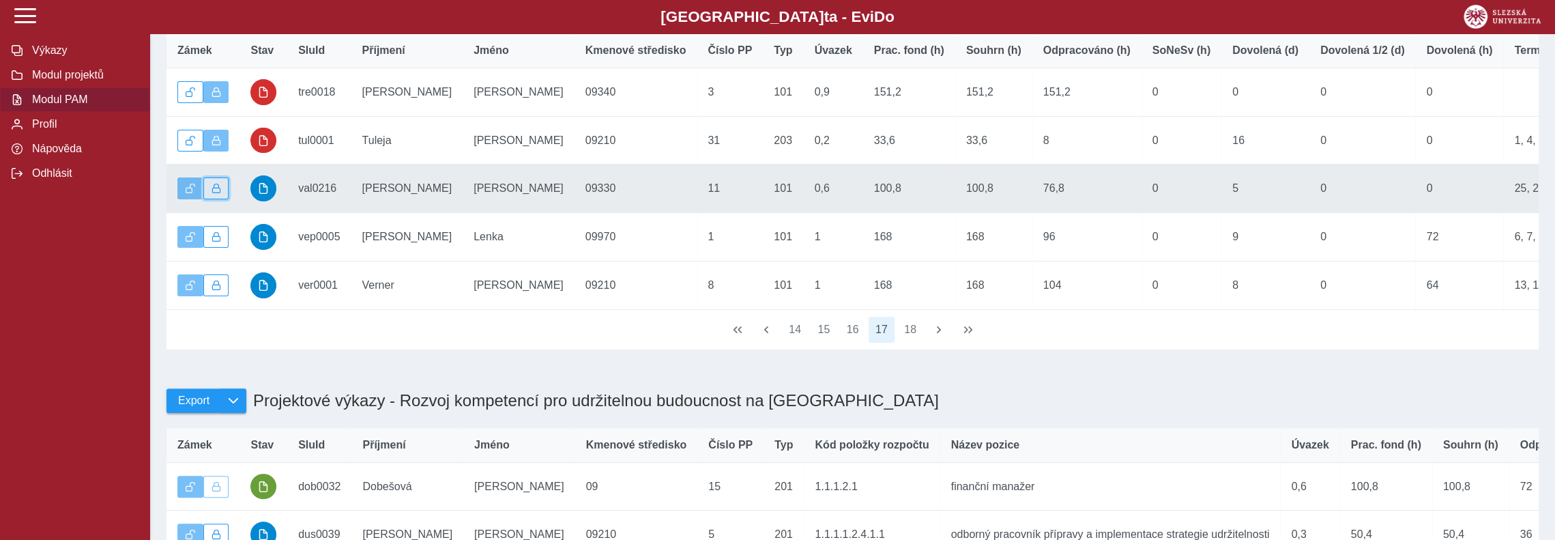
click at [220, 192] on span "button" at bounding box center [217, 189] width 10 height 10
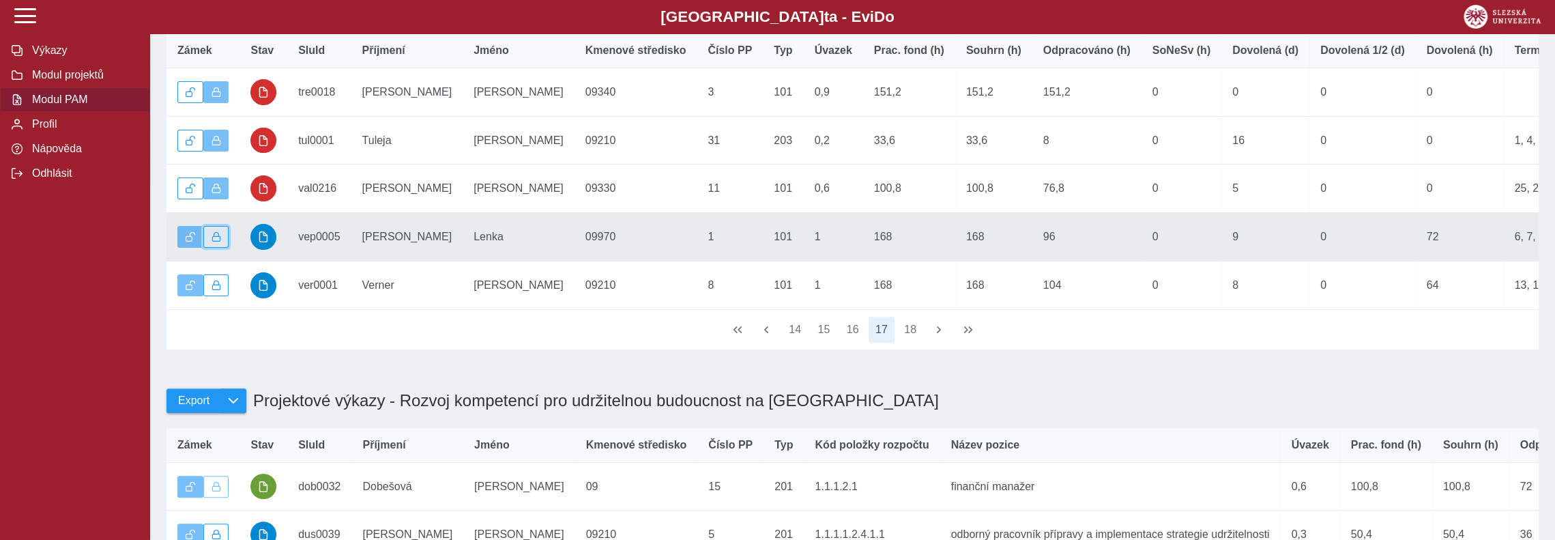
click at [226, 242] on button "button" at bounding box center [216, 237] width 26 height 22
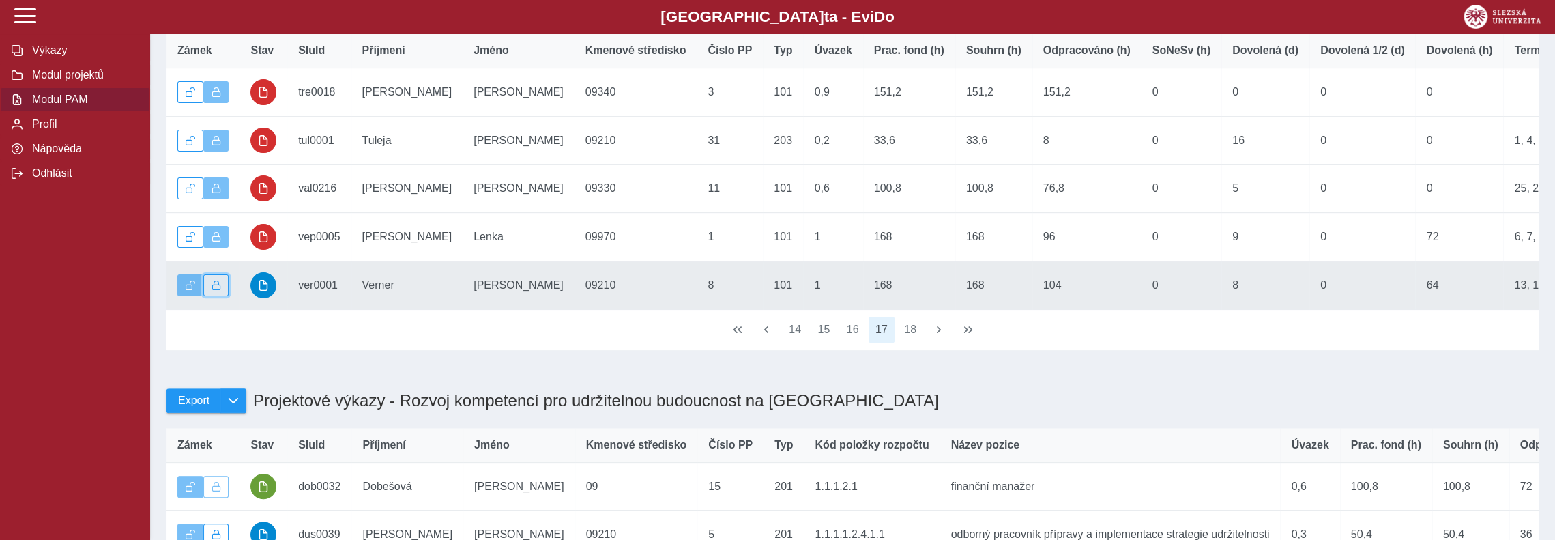
click at [218, 290] on span "button" at bounding box center [217, 286] width 10 height 10
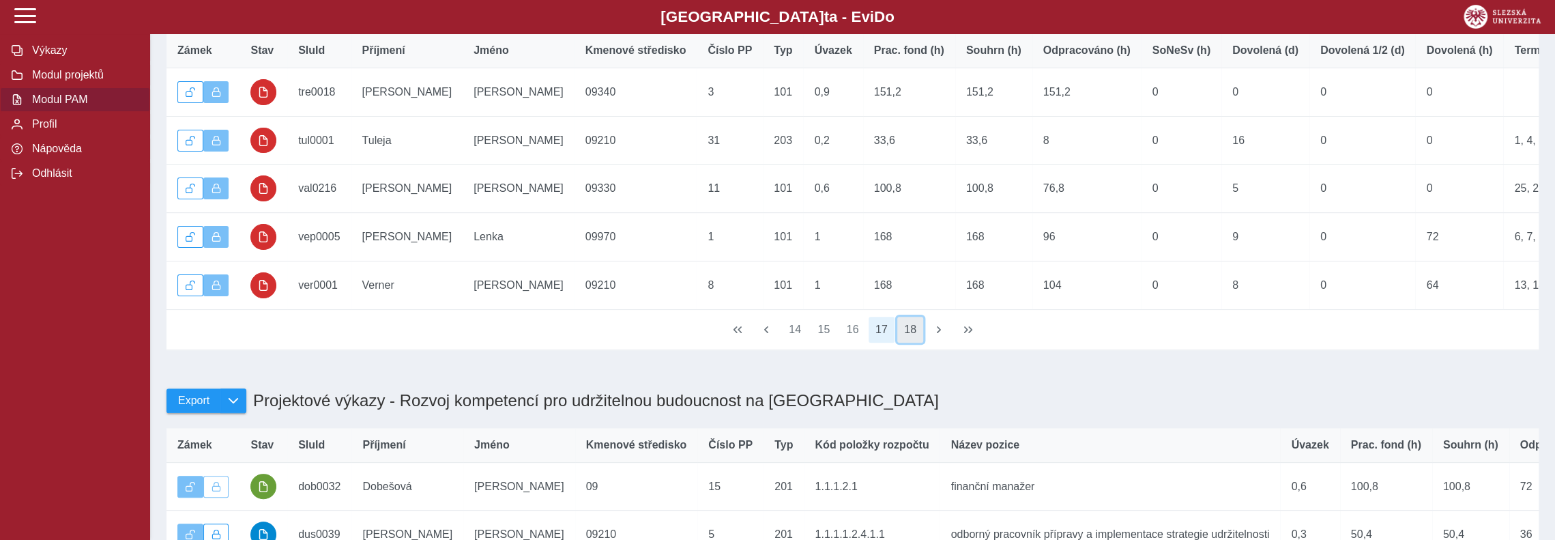
click at [913, 343] on button "18" at bounding box center [911, 330] width 26 height 26
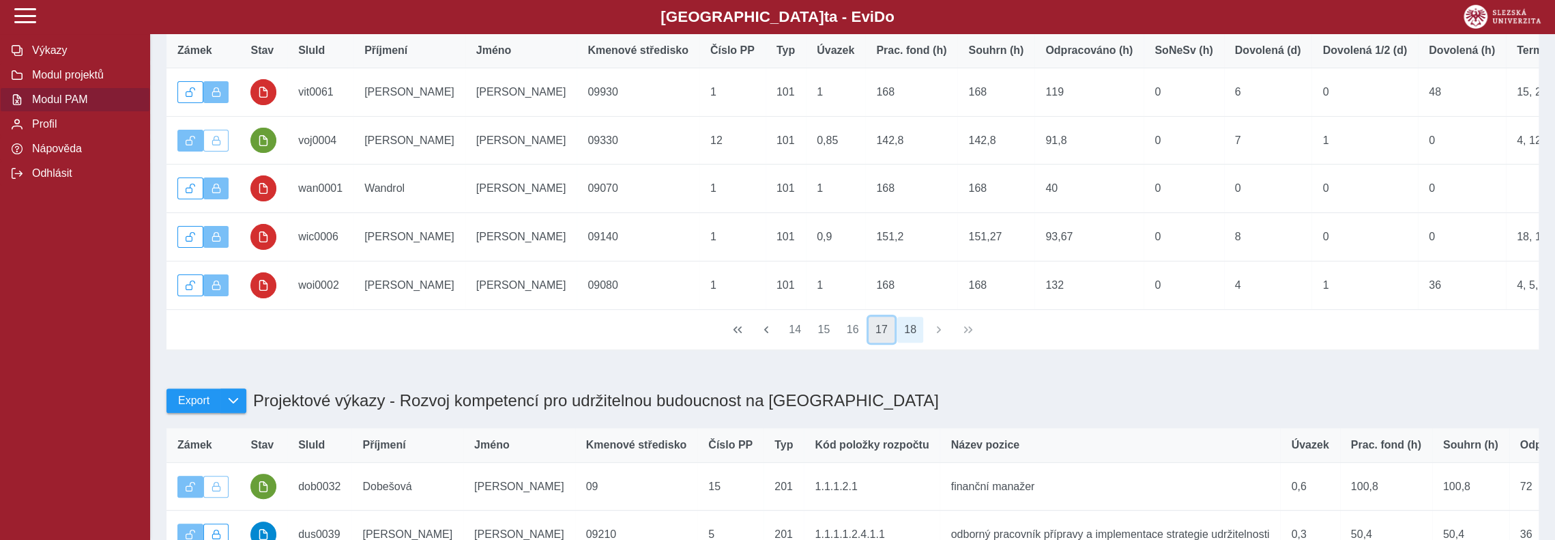
click at [877, 343] on button "17" at bounding box center [882, 330] width 26 height 26
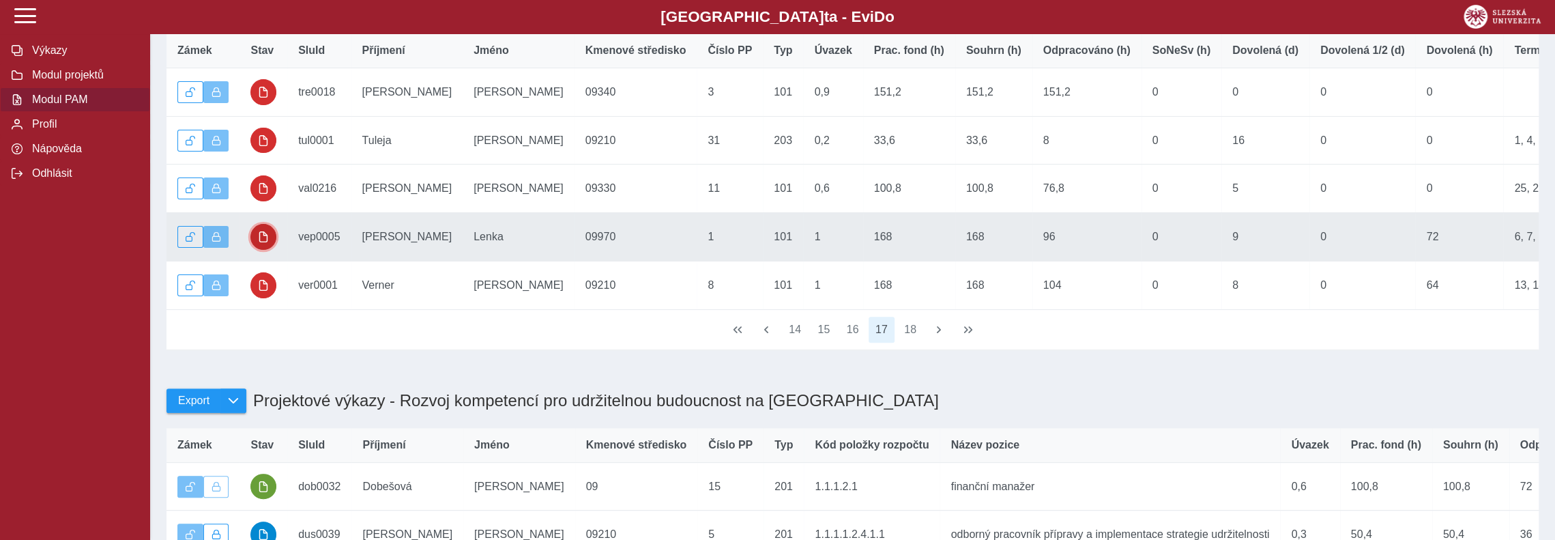
click at [261, 242] on span "button" at bounding box center [263, 236] width 11 height 11
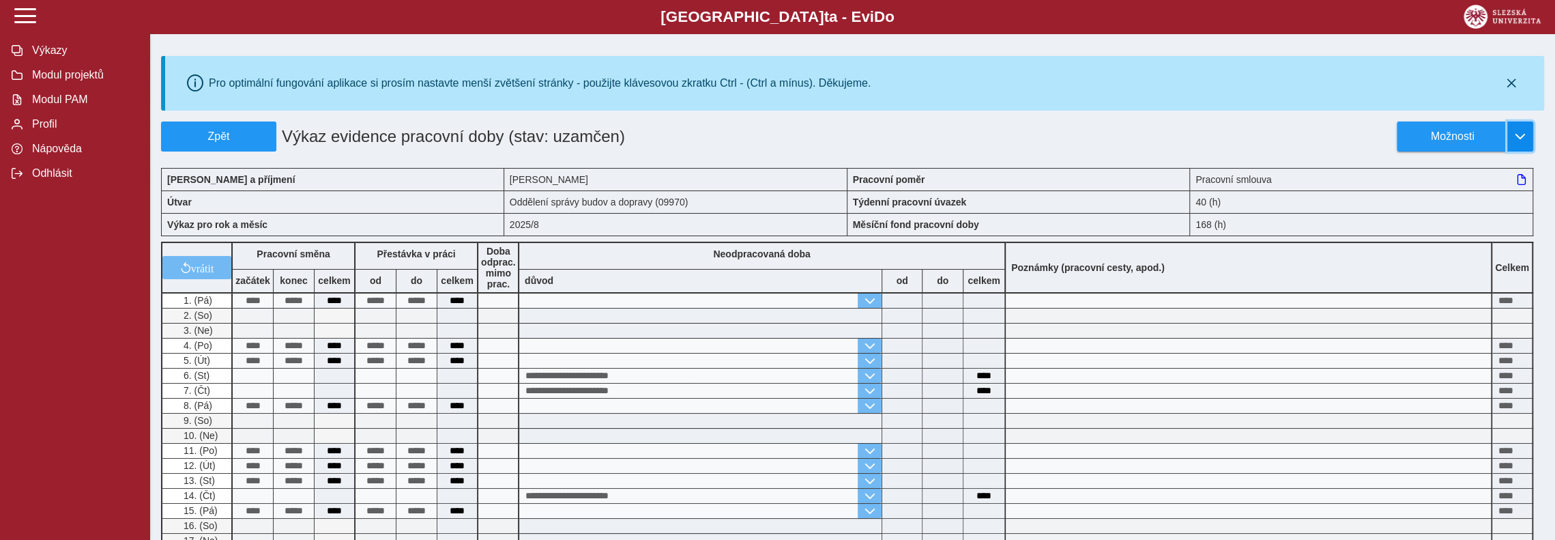
click at [1521, 133] on span "button" at bounding box center [1520, 136] width 11 height 11
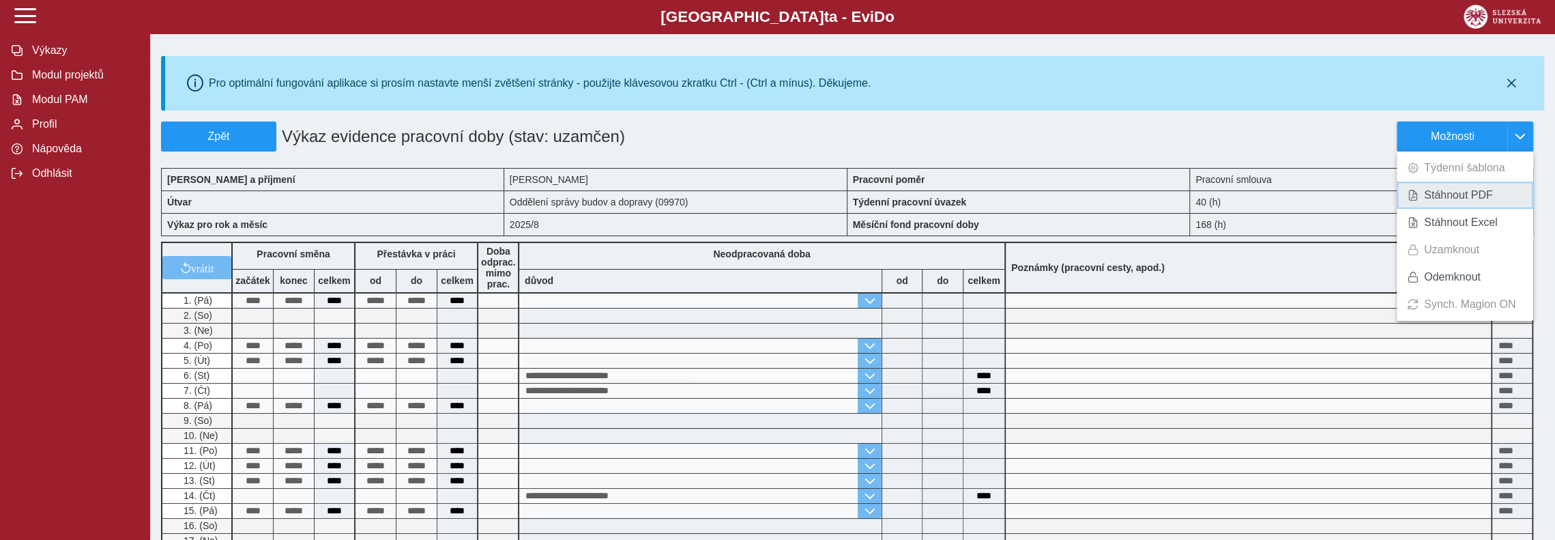
click at [1457, 193] on span "Stáhnout PDF" at bounding box center [1458, 195] width 69 height 11
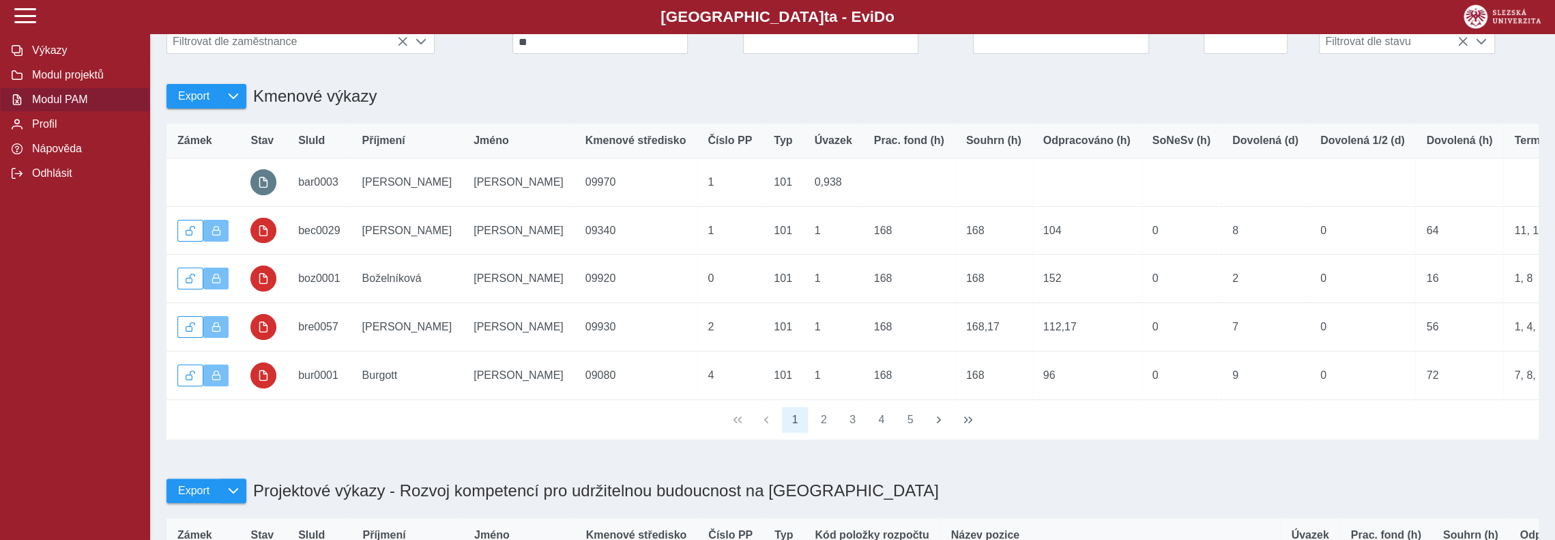
scroll to position [205, 0]
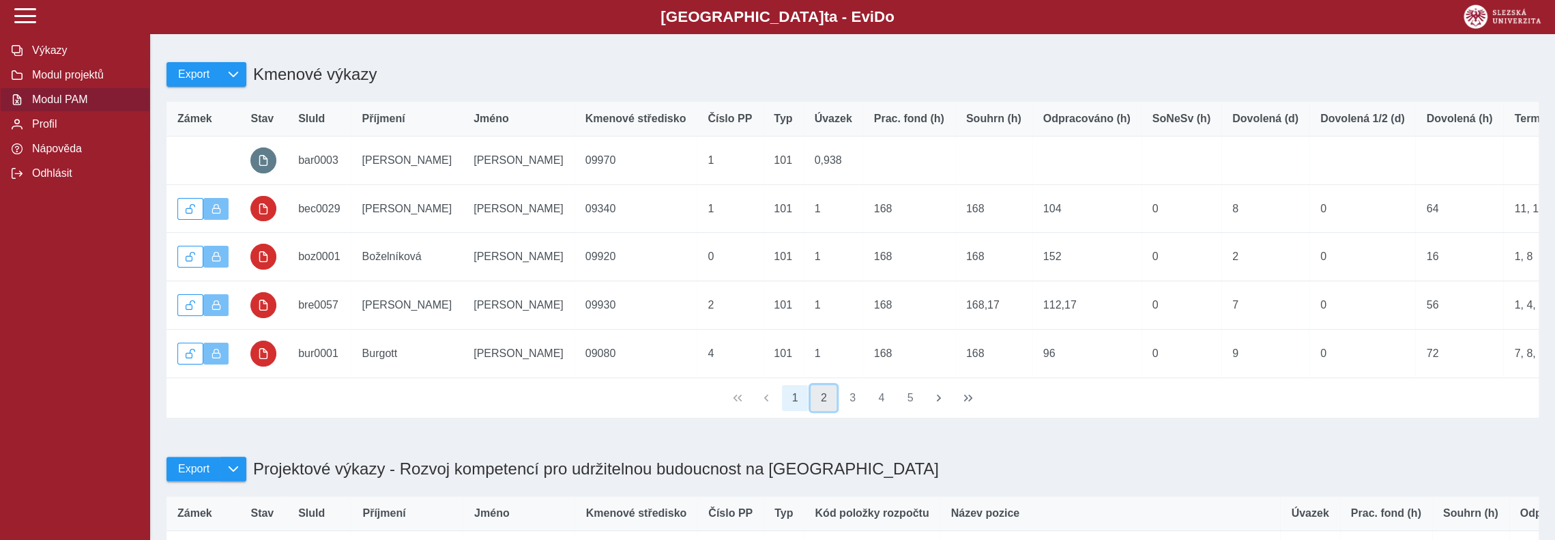
click at [823, 411] on button "2" at bounding box center [824, 398] width 26 height 26
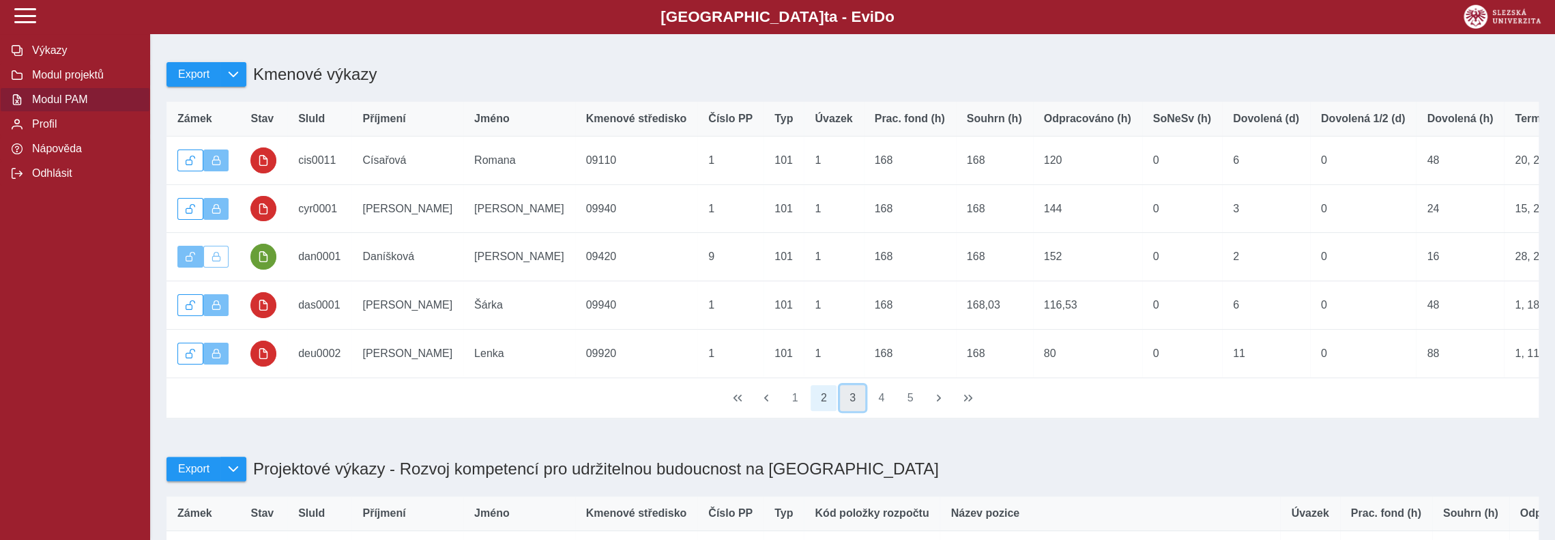
click at [852, 411] on button "3" at bounding box center [853, 398] width 26 height 26
click at [881, 411] on button "4" at bounding box center [882, 398] width 26 height 26
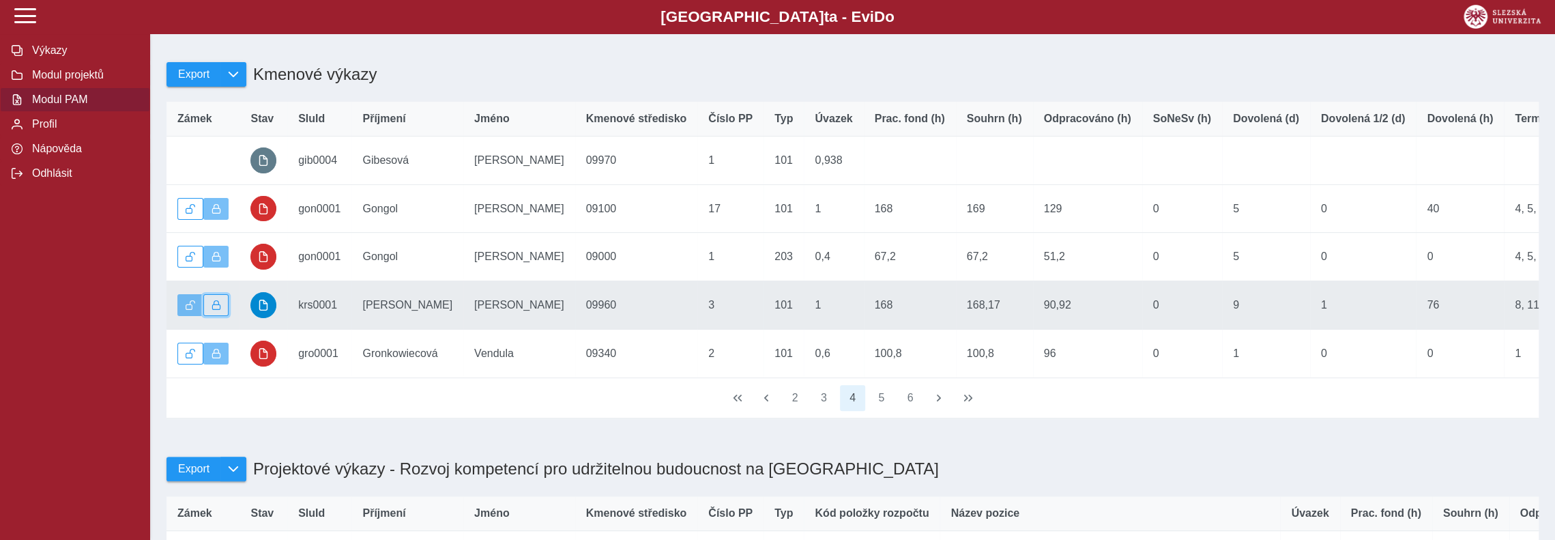
click at [216, 305] on button "button" at bounding box center [216, 305] width 26 height 22
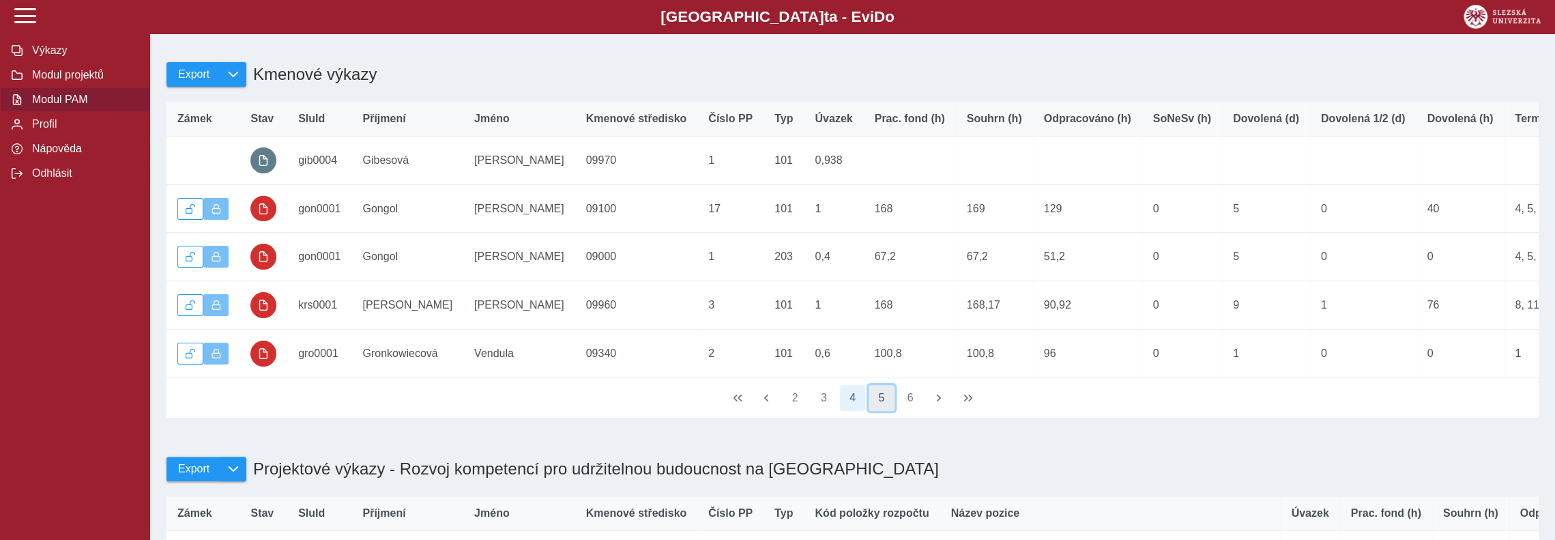
click at [880, 411] on button "5" at bounding box center [882, 398] width 26 height 26
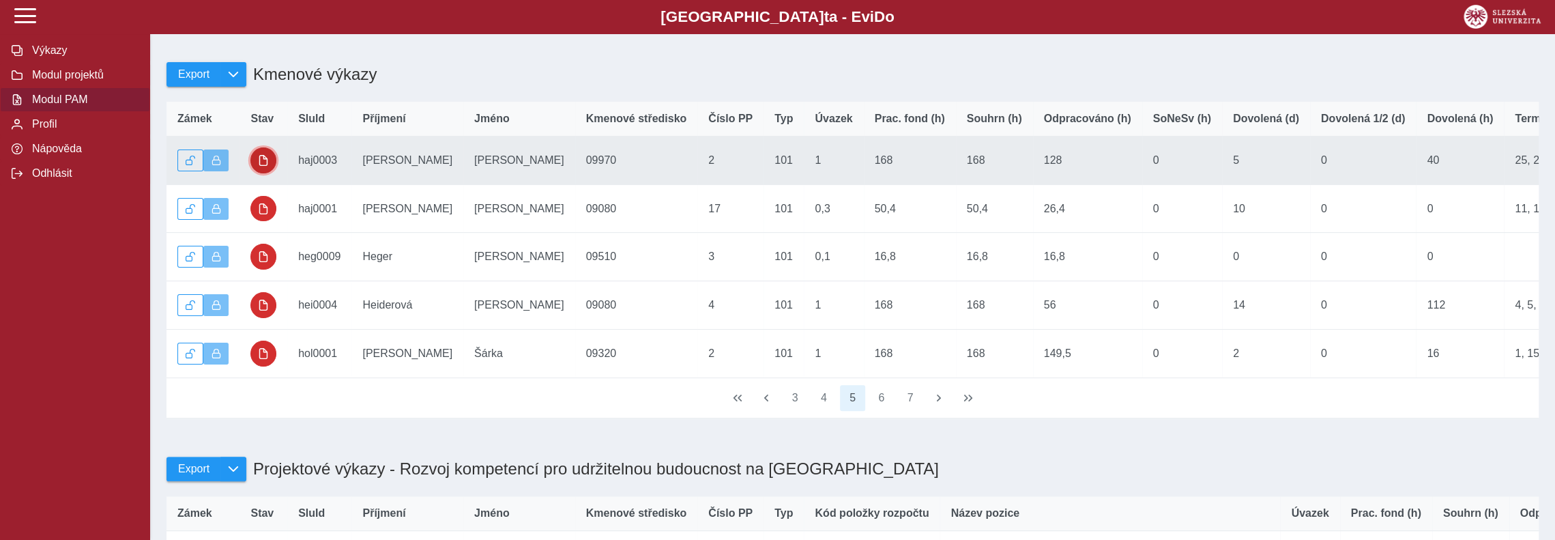
click at [261, 166] on span "button" at bounding box center [263, 160] width 11 height 11
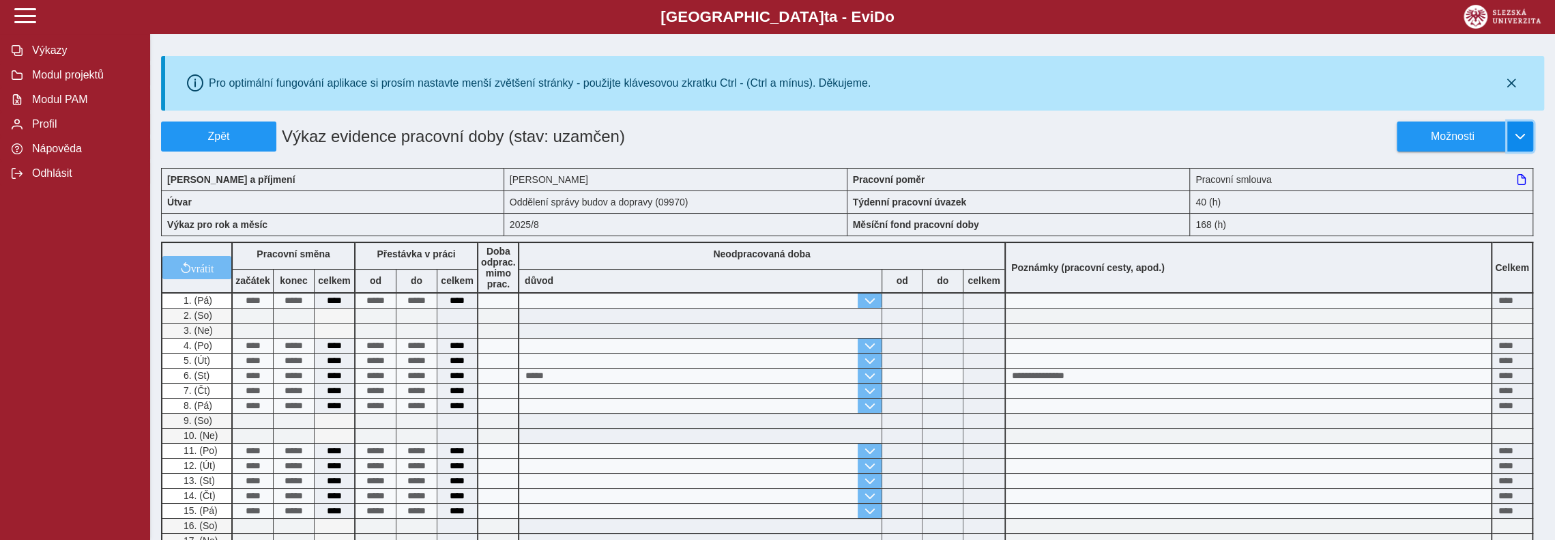
click at [1520, 133] on span "button" at bounding box center [1520, 136] width 11 height 11
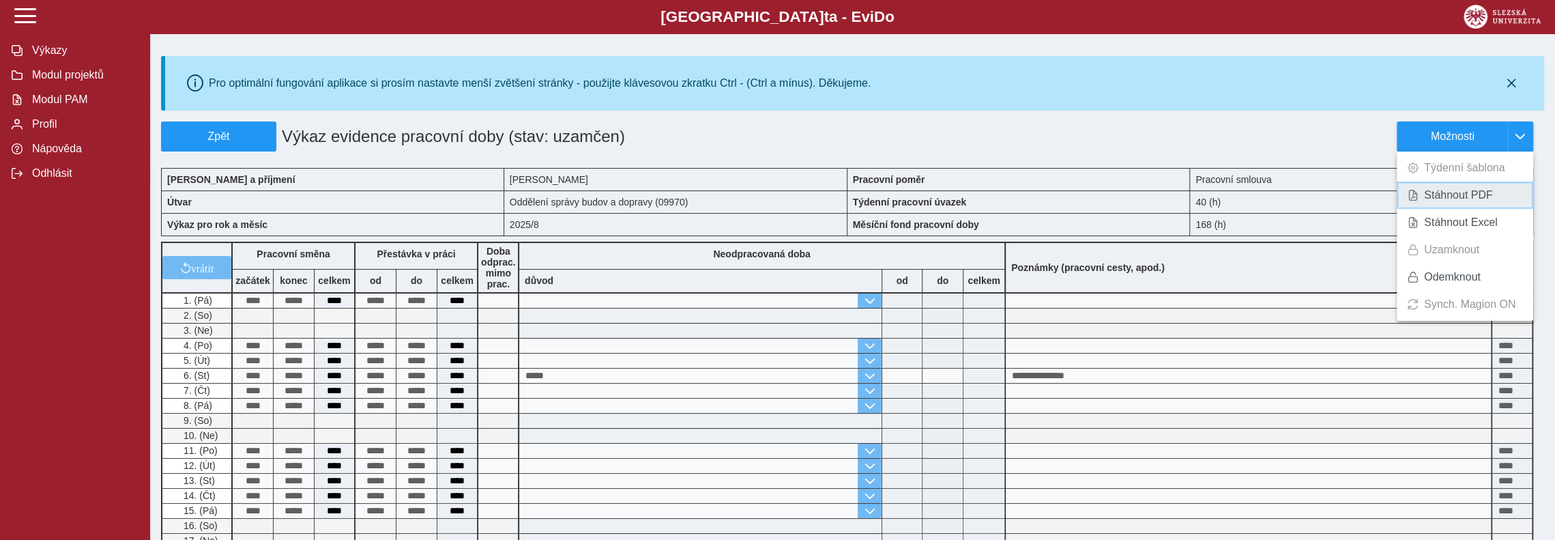
click at [1461, 198] on span "Stáhnout PDF" at bounding box center [1458, 195] width 69 height 11
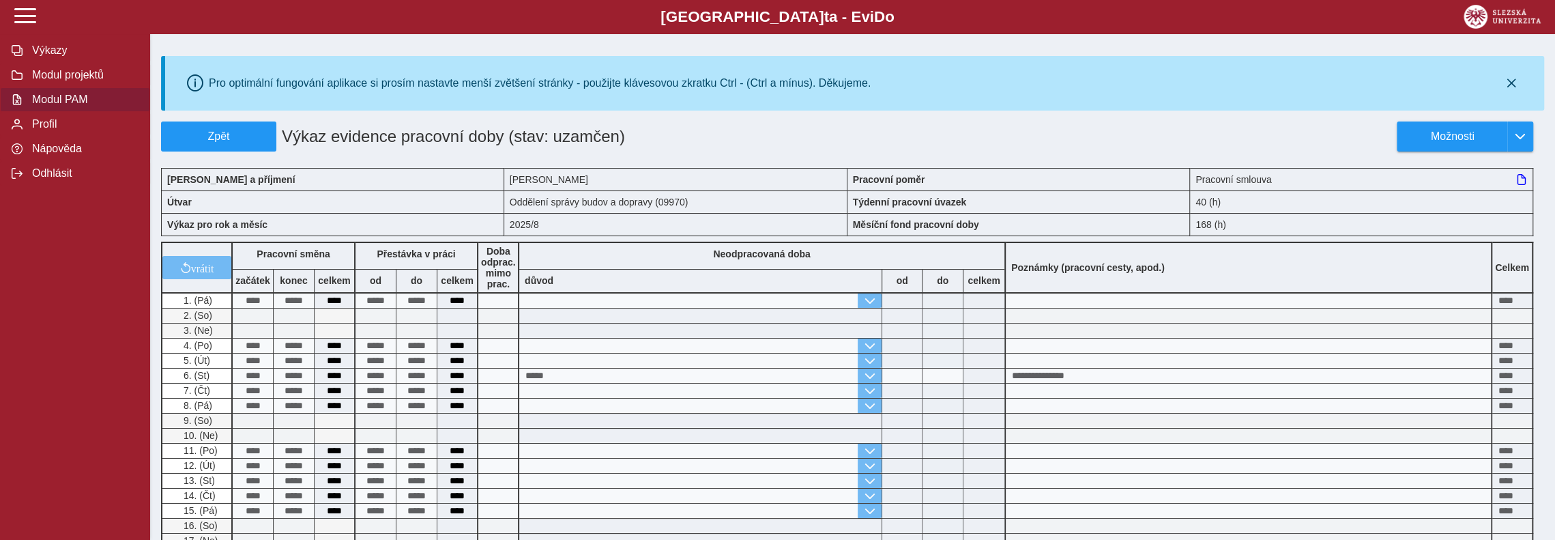
click at [63, 104] on span "Modul PAM" at bounding box center [83, 100] width 111 height 12
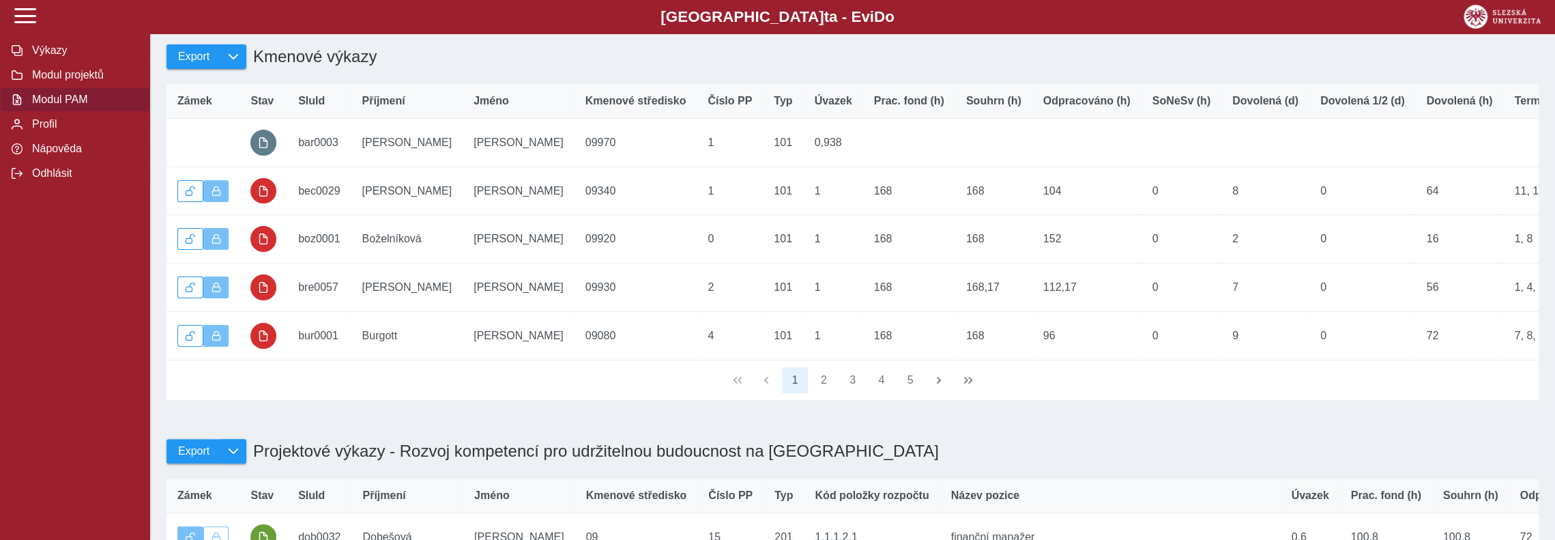
scroll to position [341, 0]
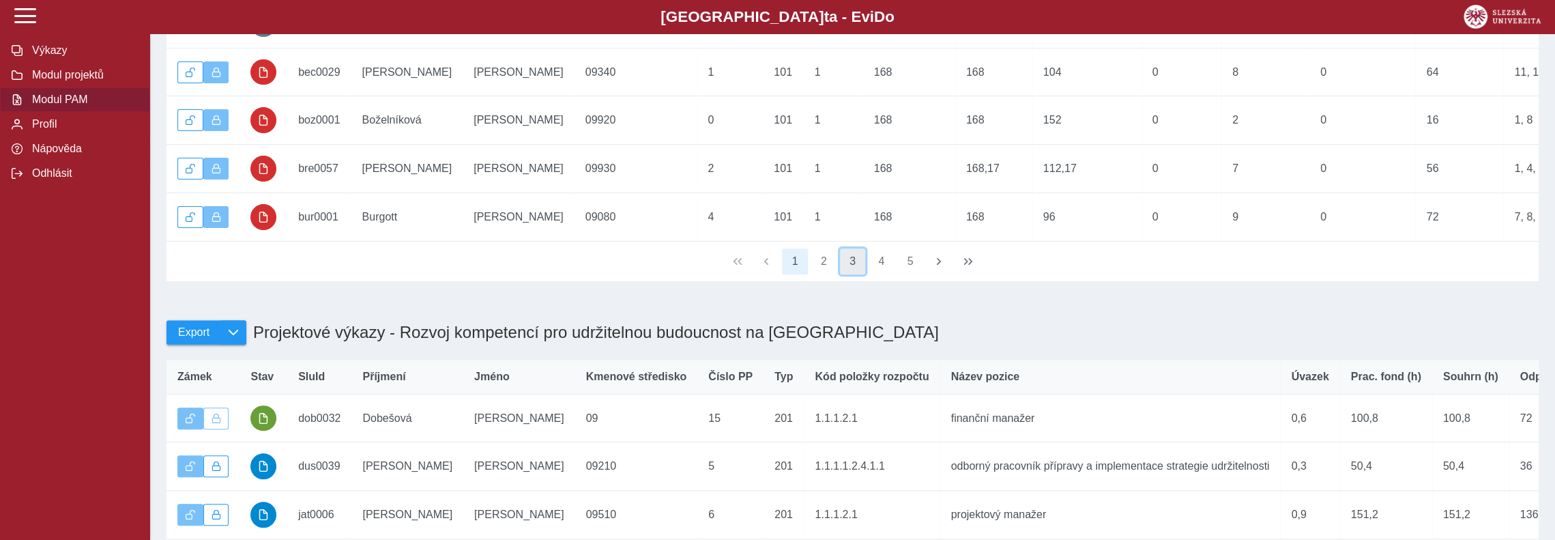
click at [849, 274] on button "3" at bounding box center [853, 261] width 26 height 26
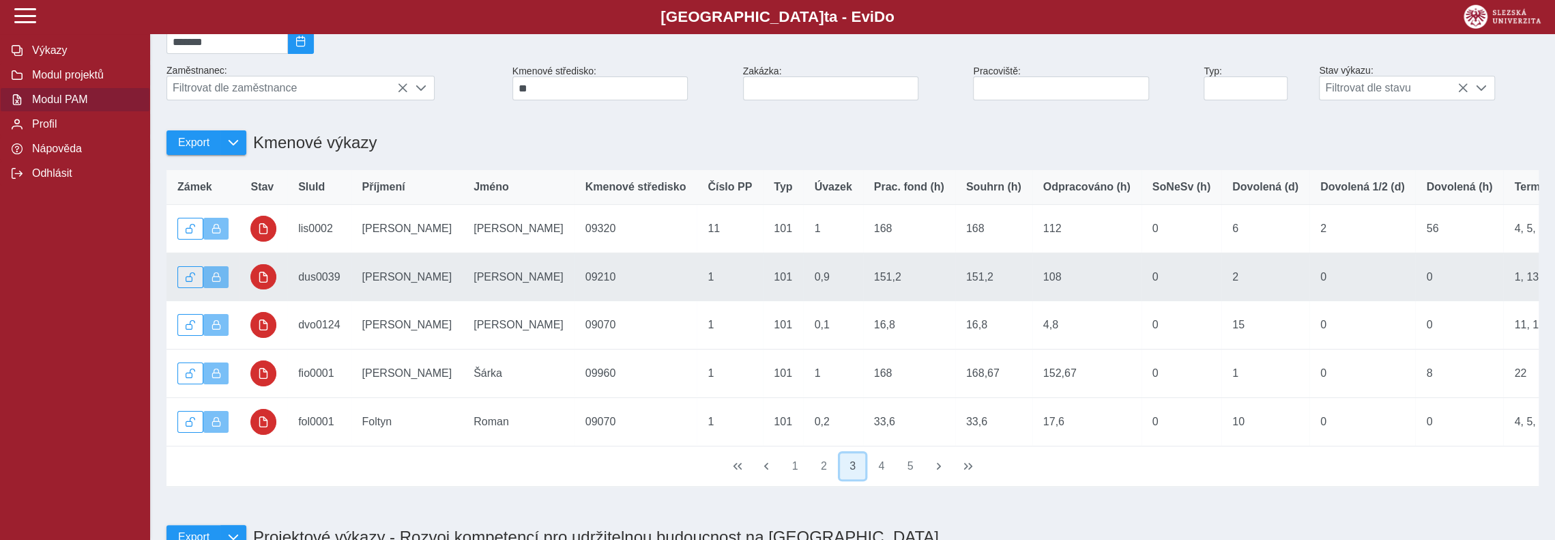
scroll to position [273, 0]
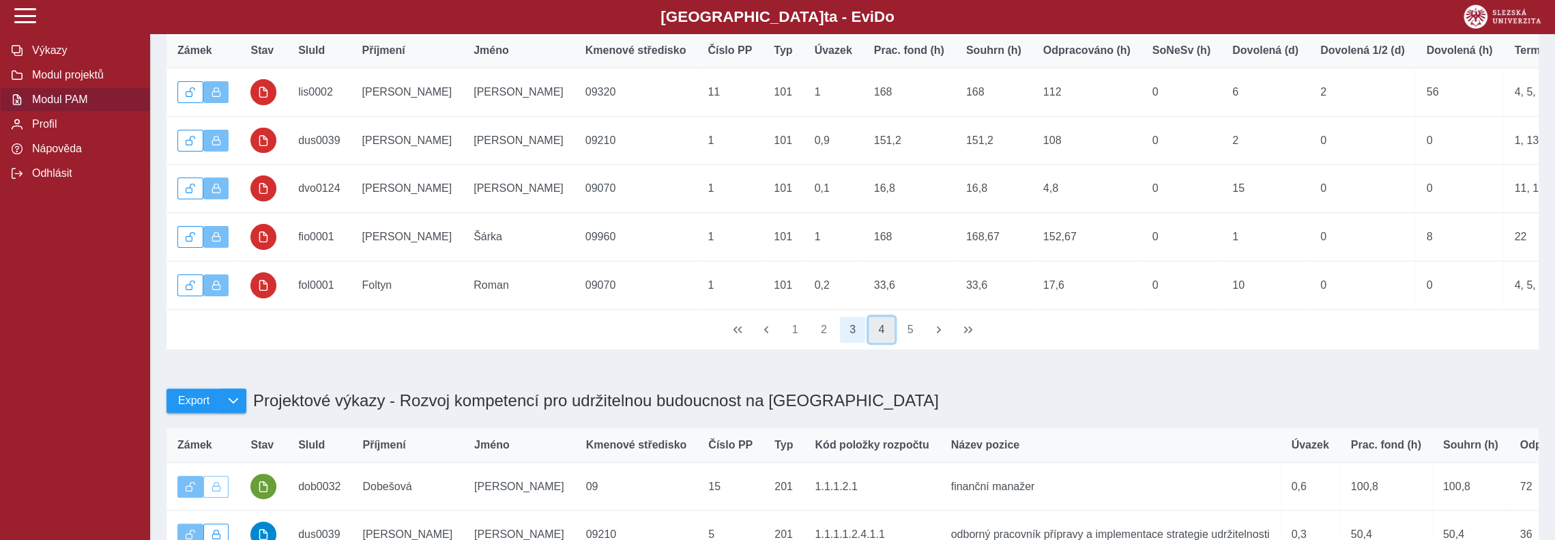
click at [883, 343] on button "4" at bounding box center [882, 330] width 26 height 26
click at [884, 343] on button "5" at bounding box center [882, 330] width 26 height 26
click at [884, 343] on button "6" at bounding box center [882, 330] width 26 height 26
click at [884, 343] on button "7" at bounding box center [882, 330] width 26 height 26
click at [884, 343] on button "8" at bounding box center [882, 330] width 26 height 26
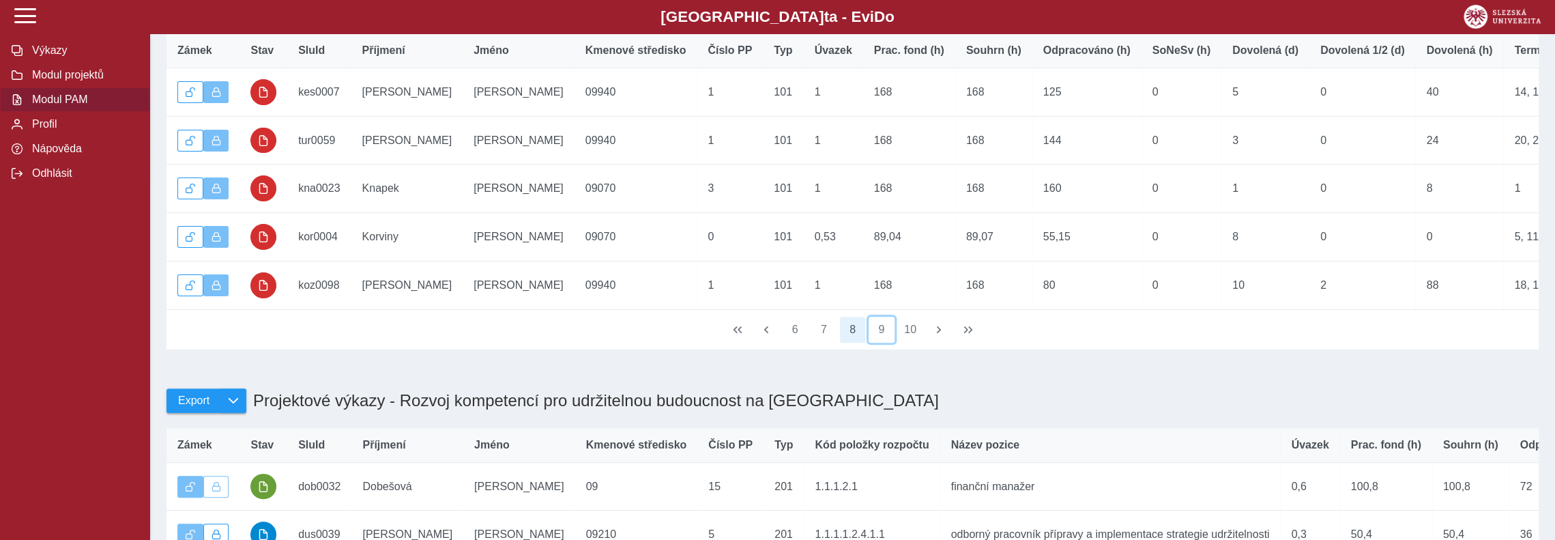
click at [884, 343] on button "9" at bounding box center [882, 330] width 26 height 26
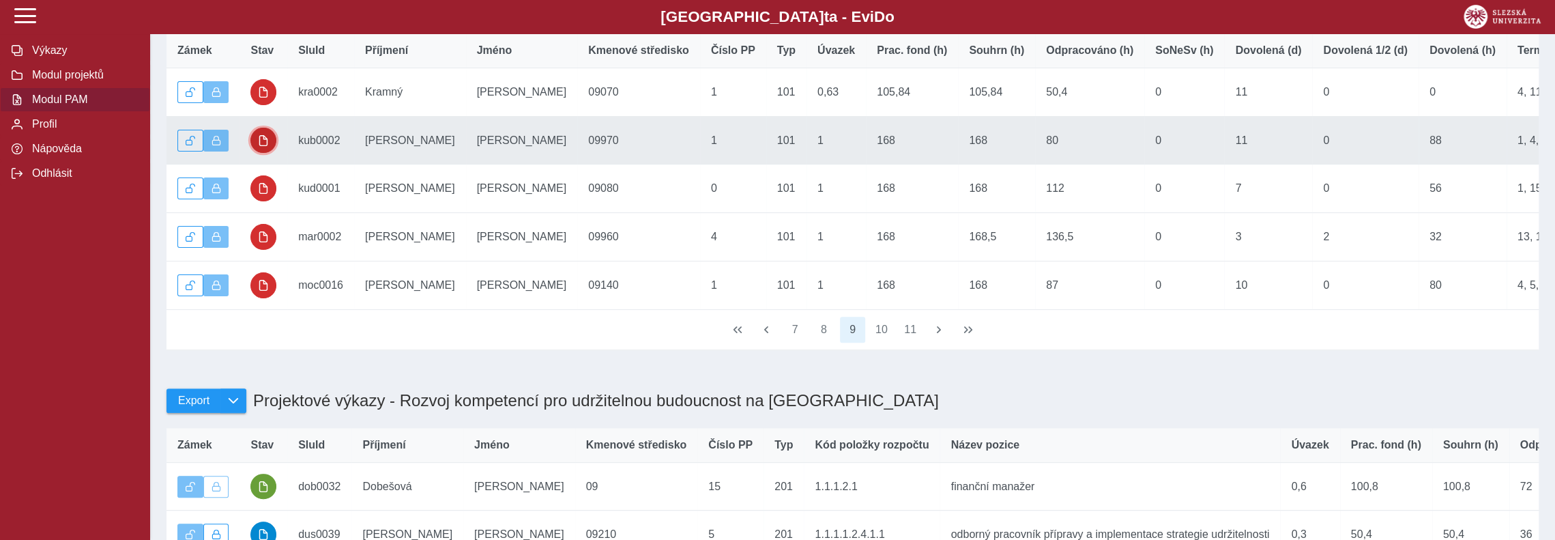
click at [266, 146] on span "button" at bounding box center [263, 140] width 11 height 11
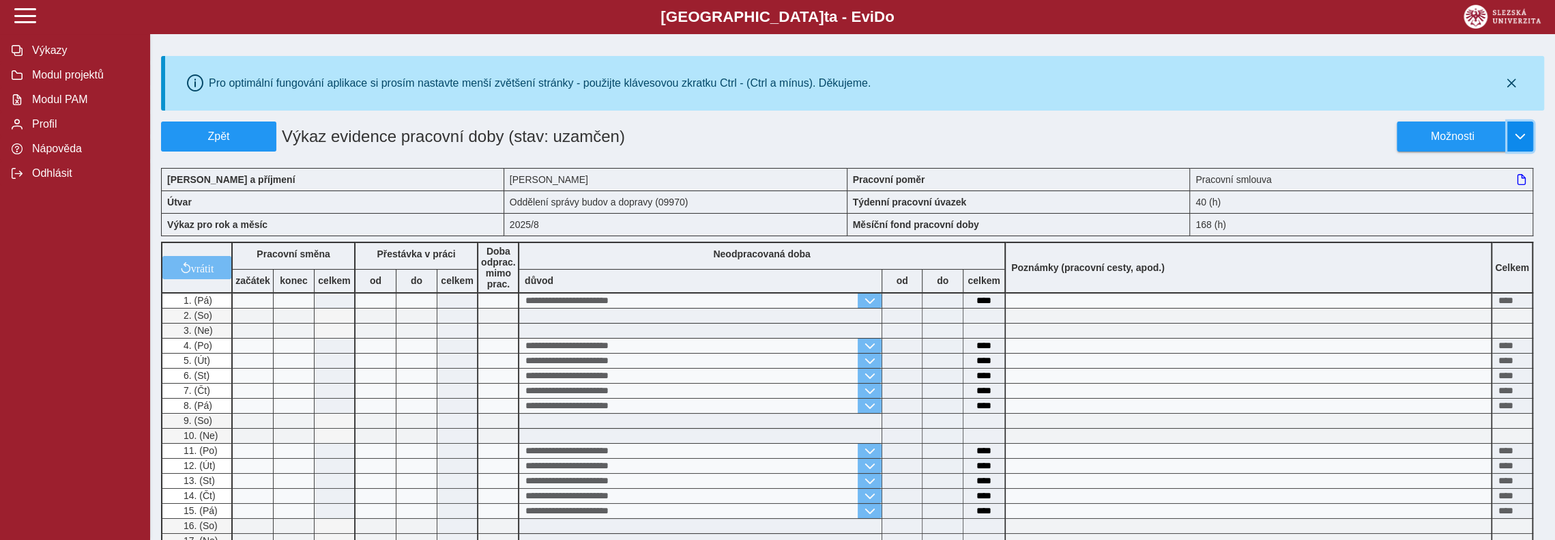
click at [1525, 139] on span "button" at bounding box center [1520, 136] width 11 height 11
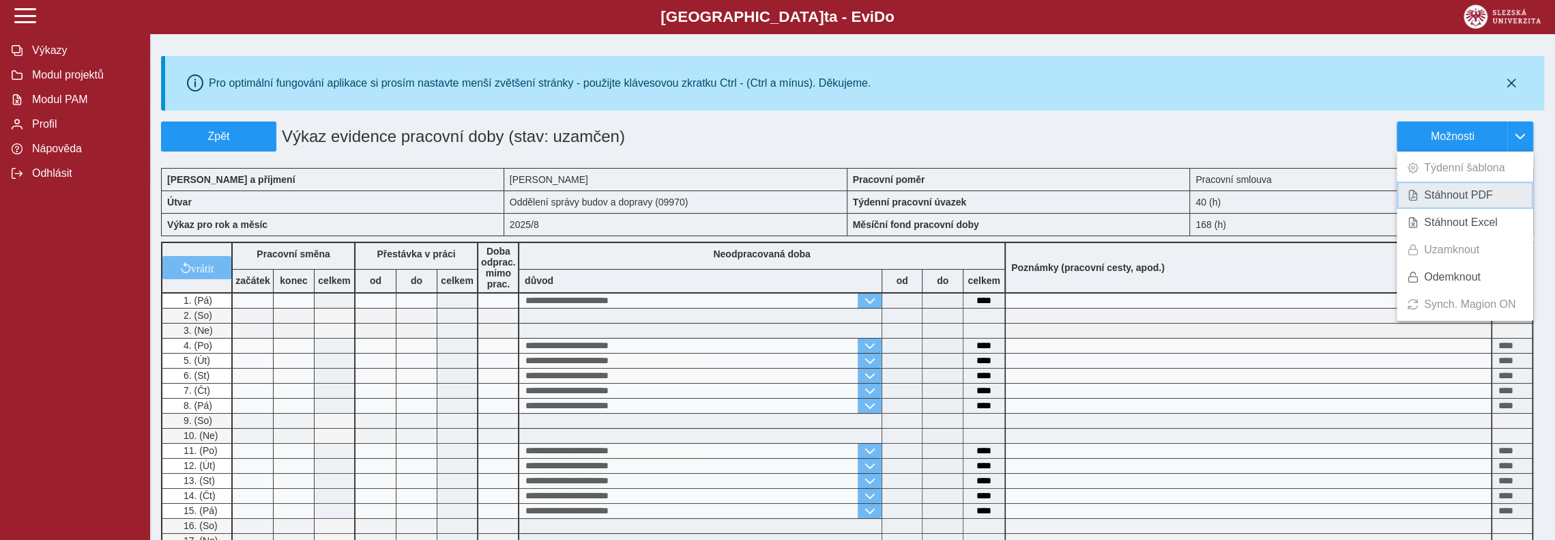
click at [1492, 200] on link "Stáhnout PDF" at bounding box center [1465, 195] width 137 height 27
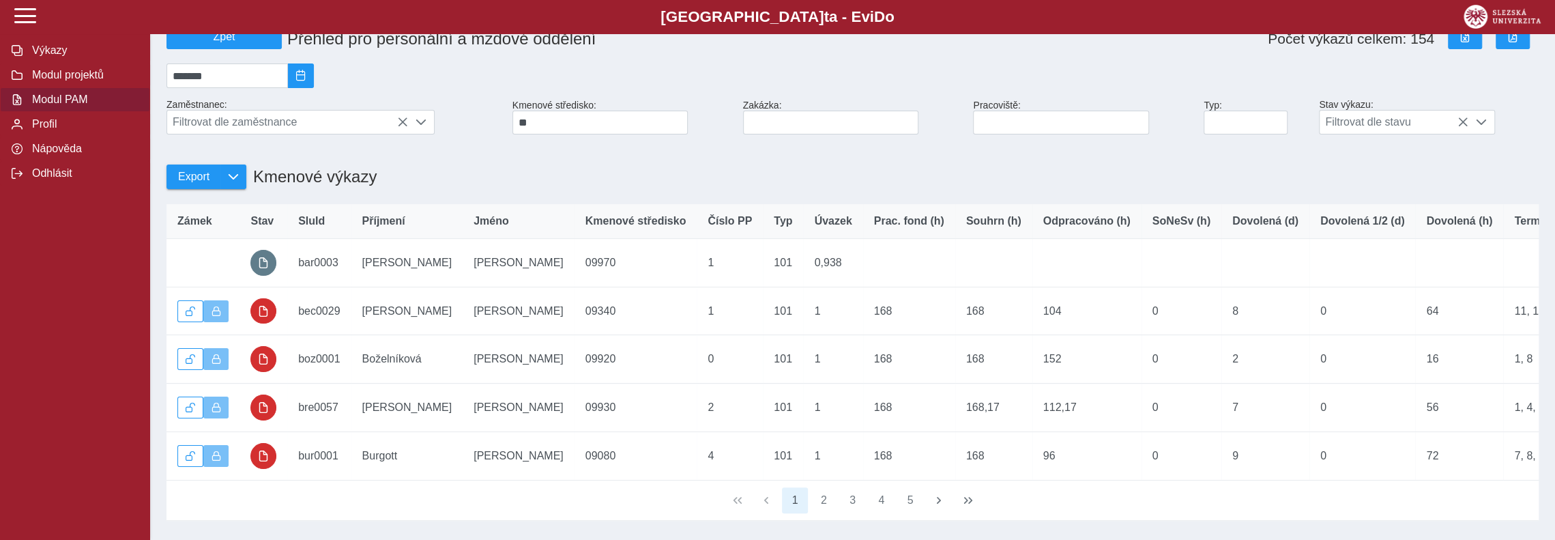
scroll to position [205, 0]
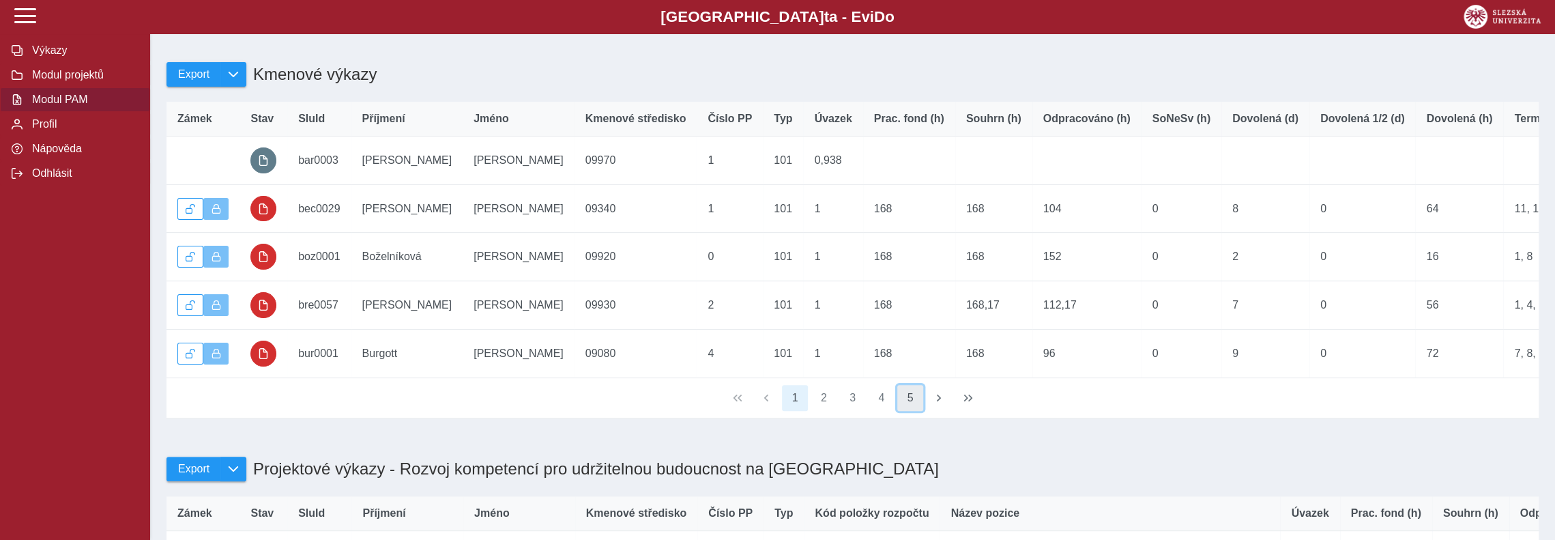
click at [912, 411] on button "5" at bounding box center [911, 398] width 26 height 26
click at [910, 411] on button "7" at bounding box center [911, 398] width 26 height 26
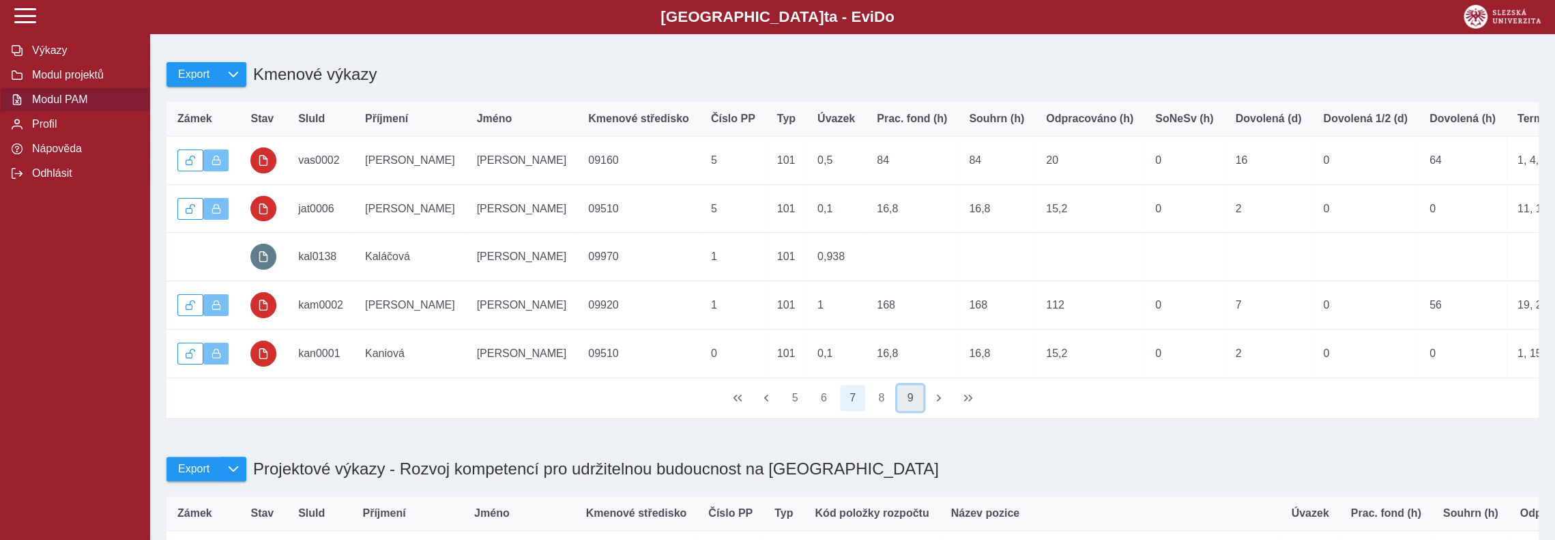
click at [913, 411] on button "9" at bounding box center [911, 398] width 26 height 26
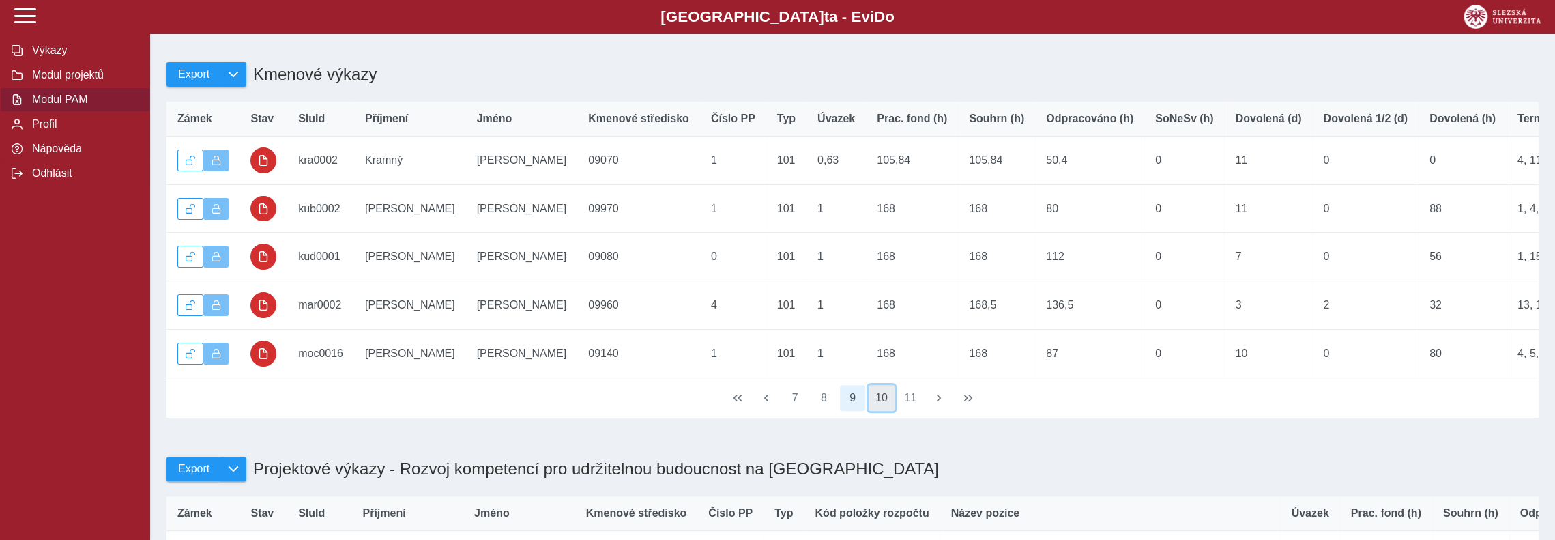
click at [880, 411] on button "10" at bounding box center [882, 398] width 26 height 26
click at [880, 411] on button "11" at bounding box center [882, 398] width 26 height 26
click at [882, 411] on button "12" at bounding box center [882, 398] width 26 height 26
click at [882, 411] on button "13" at bounding box center [882, 398] width 26 height 26
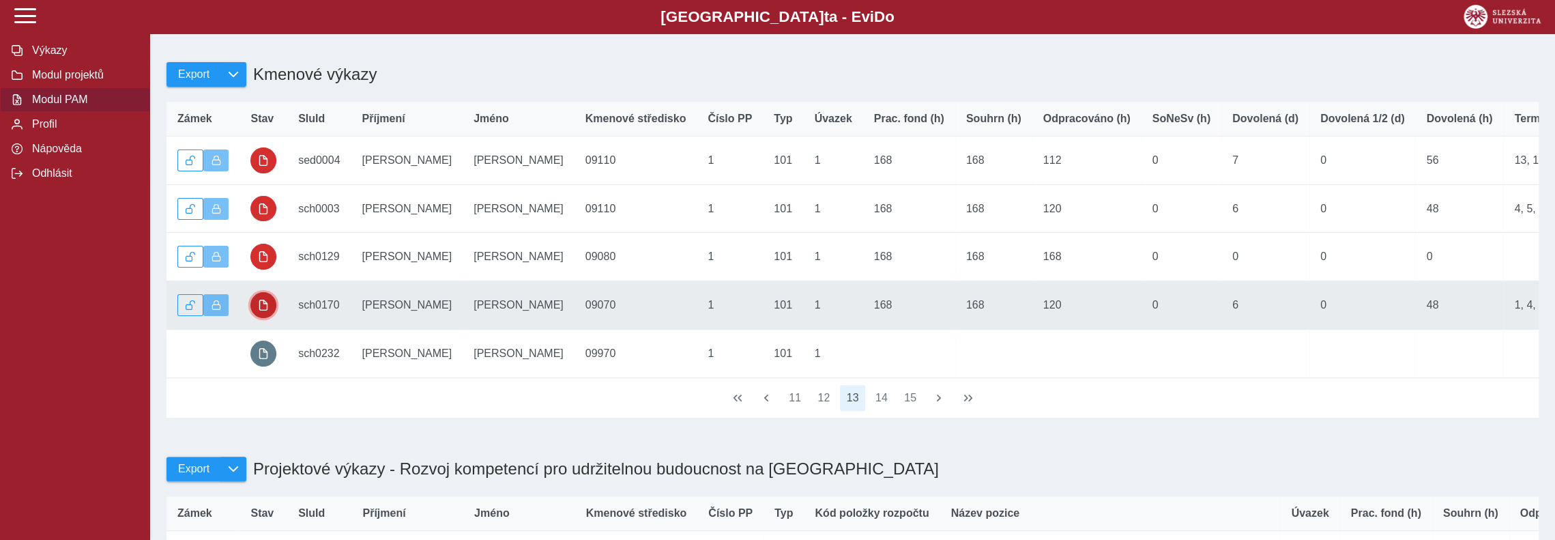
click at [270, 311] on button "button" at bounding box center [263, 305] width 26 height 26
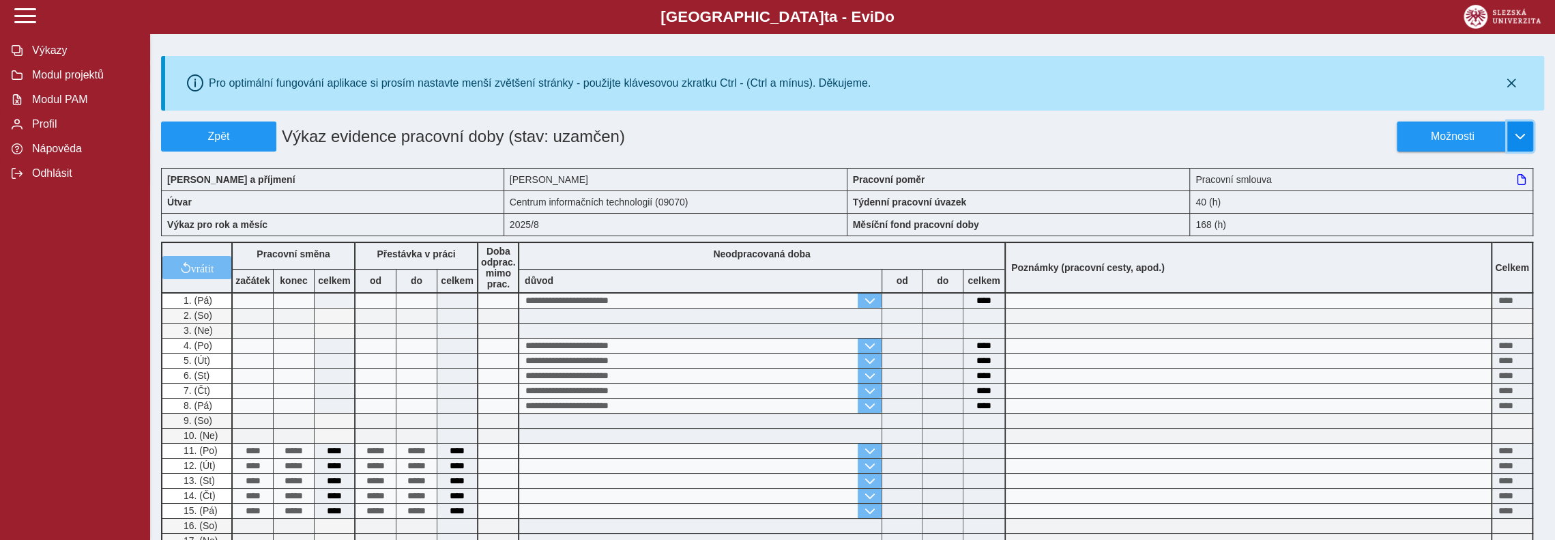
click at [1518, 140] on span "button" at bounding box center [1520, 136] width 11 height 11
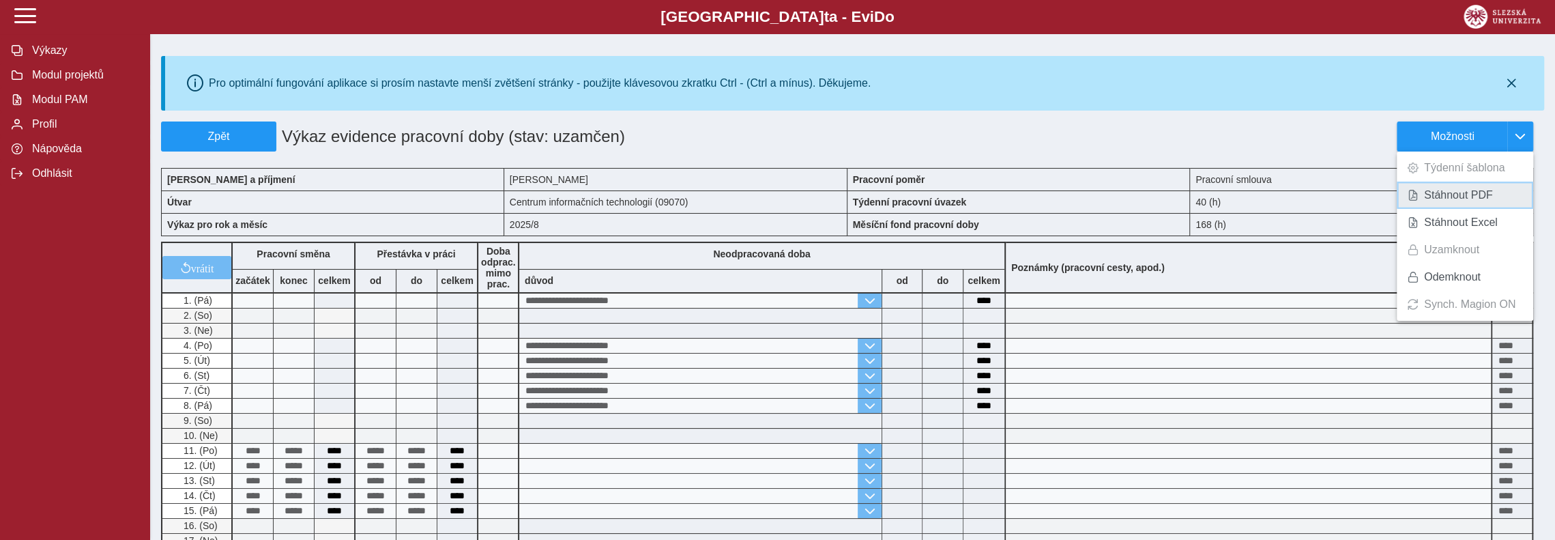
click at [1480, 192] on span "Stáhnout PDF" at bounding box center [1458, 195] width 69 height 11
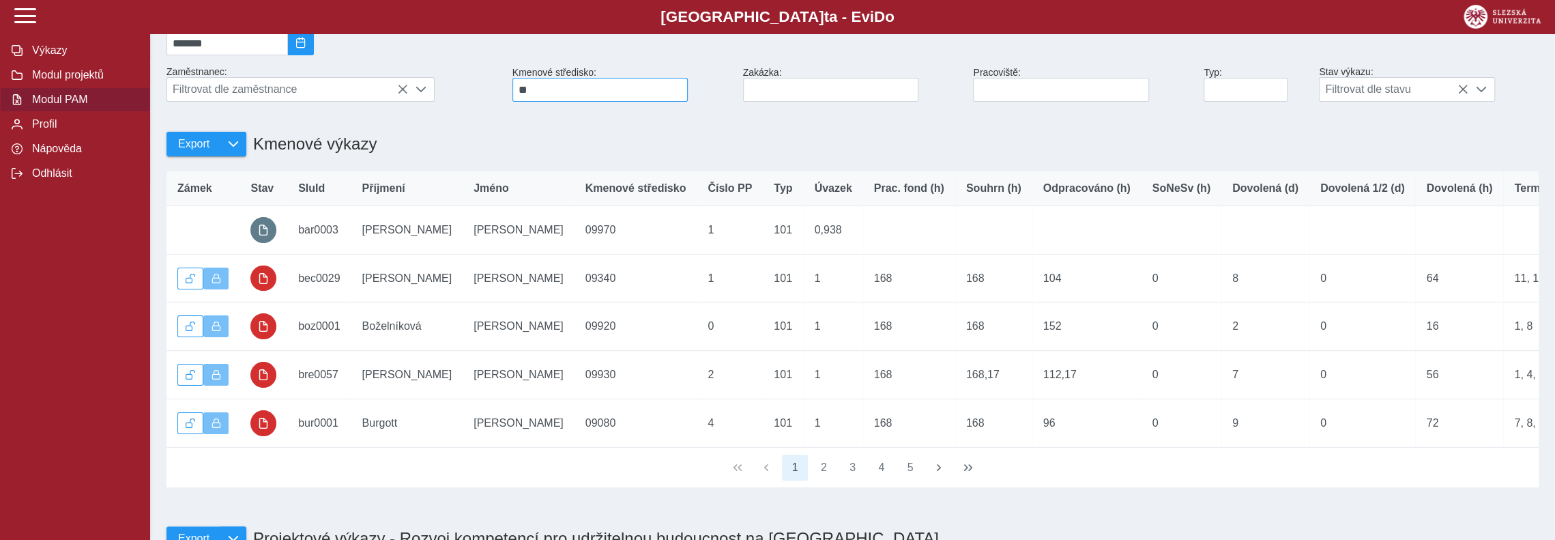
scroll to position [137, 0]
click at [912, 479] on button "5" at bounding box center [911, 466] width 26 height 26
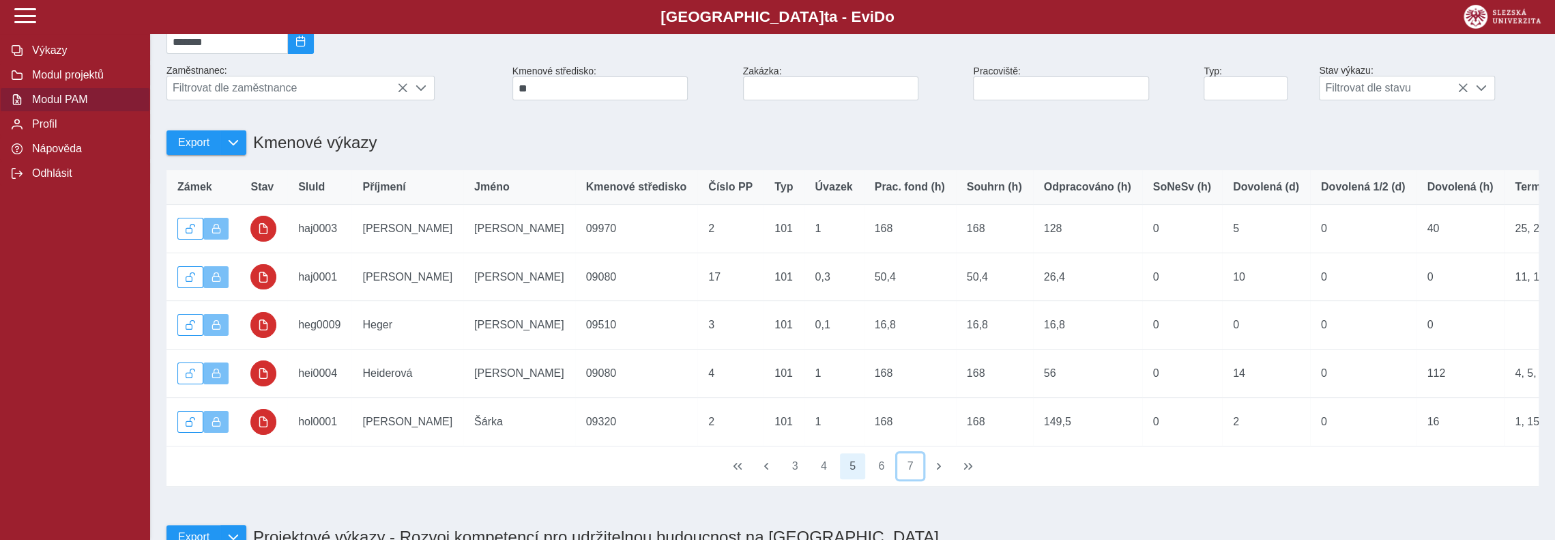
click at [912, 479] on button "7" at bounding box center [911, 466] width 26 height 26
click at [912, 479] on button "9" at bounding box center [911, 466] width 26 height 26
click at [912, 479] on button "11" at bounding box center [911, 466] width 26 height 26
click at [912, 479] on button "13" at bounding box center [911, 466] width 26 height 26
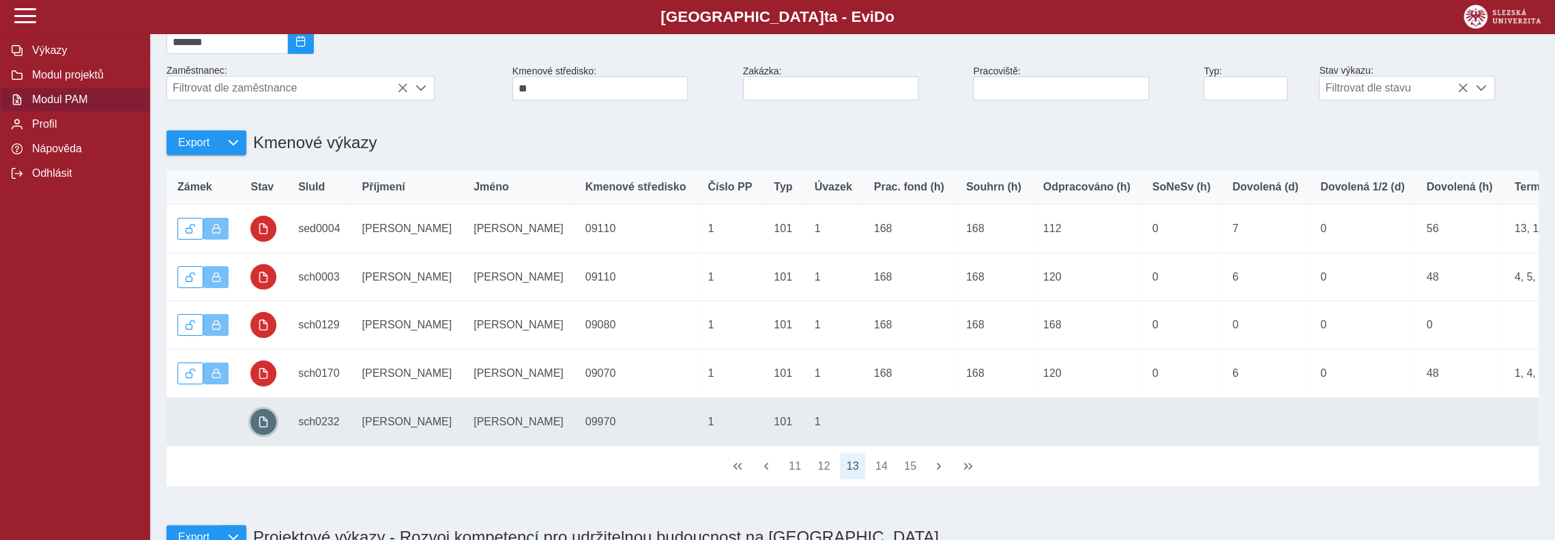
click at [264, 427] on span "button" at bounding box center [263, 421] width 11 height 11
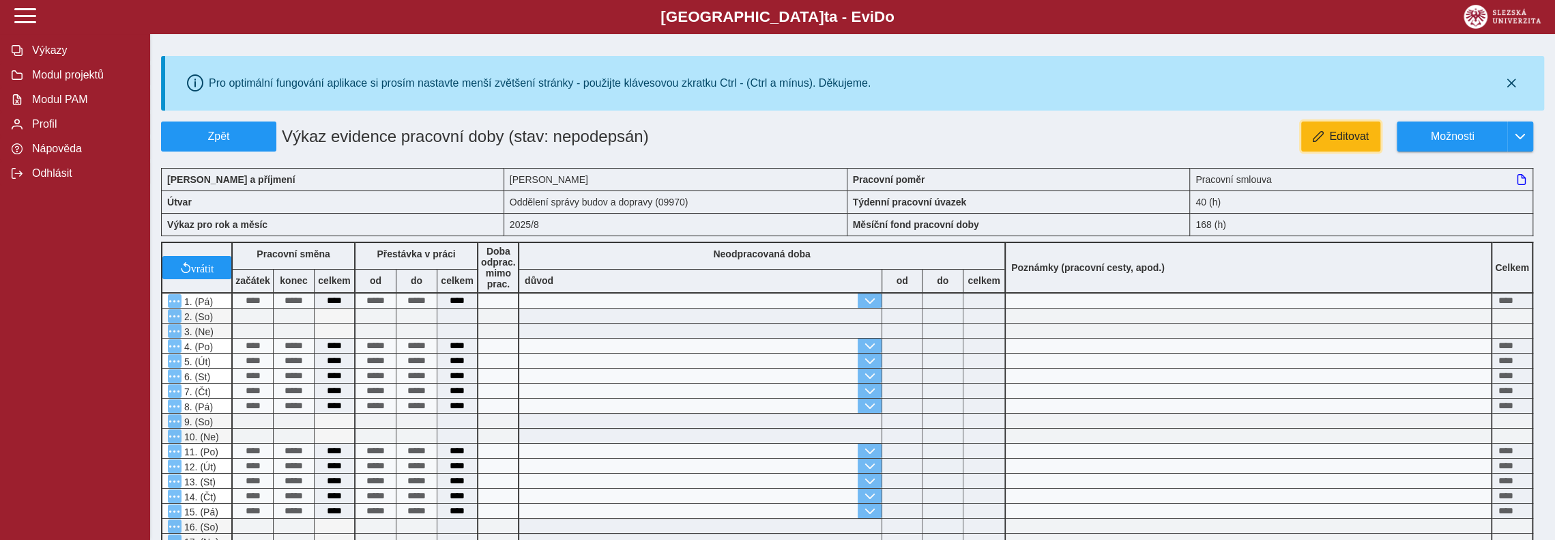
click at [1362, 138] on span "Editovat" at bounding box center [1350, 136] width 40 height 12
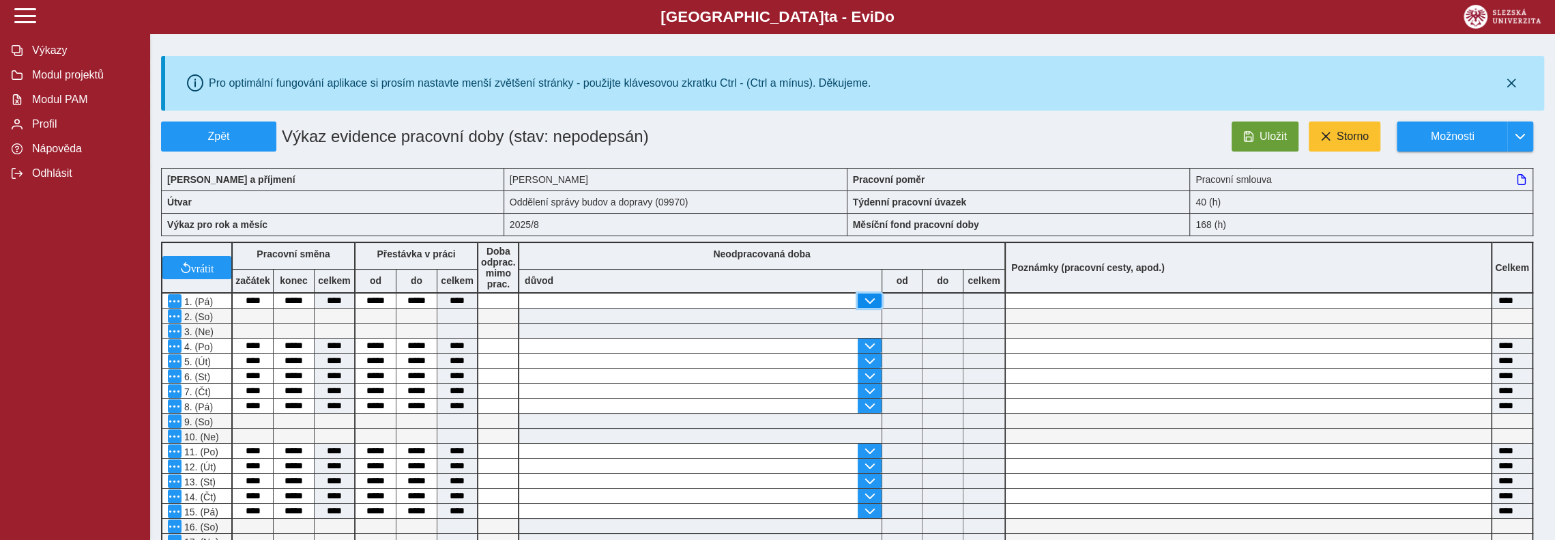
click at [874, 300] on span "button" at bounding box center [869, 301] width 11 height 11
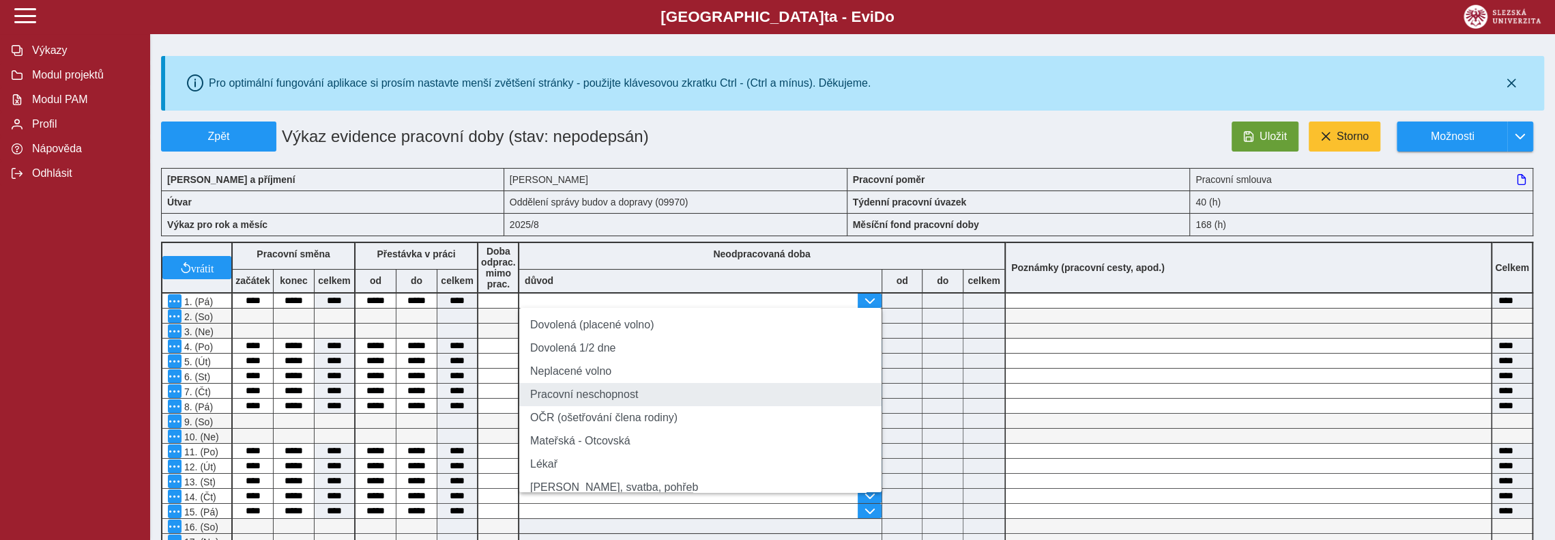
click at [616, 399] on li "Pracovní neschopnost" at bounding box center [700, 394] width 362 height 23
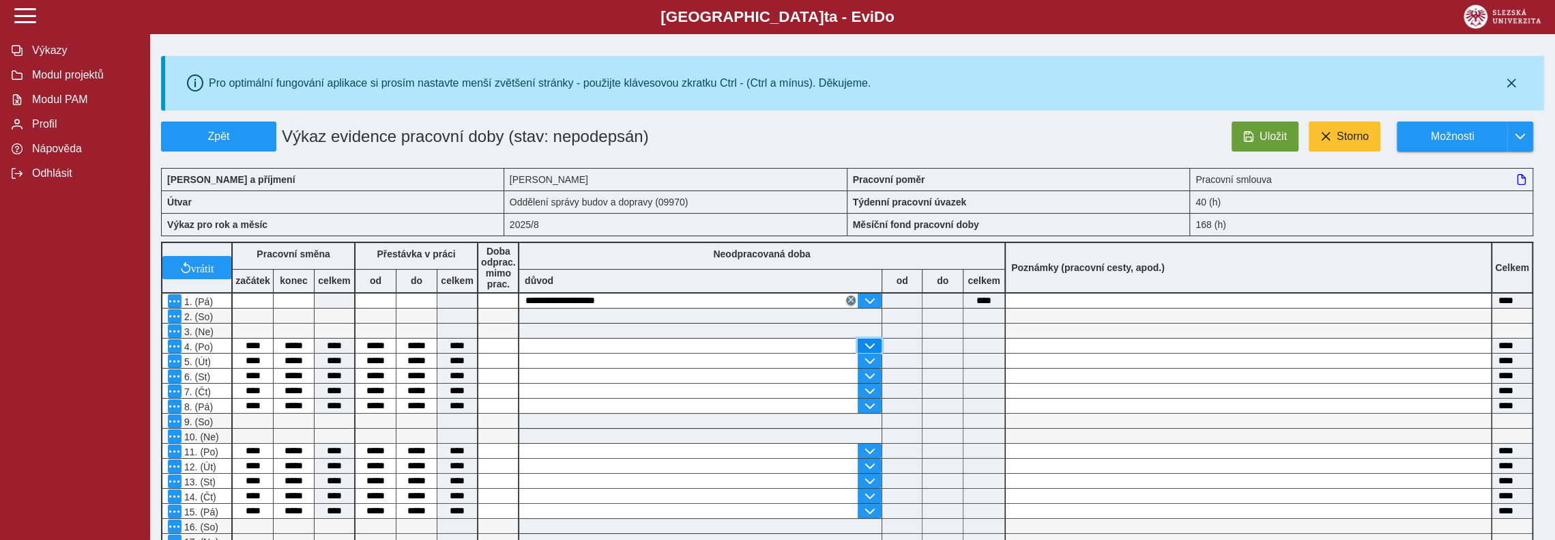
click at [872, 341] on span "button" at bounding box center [869, 346] width 11 height 11
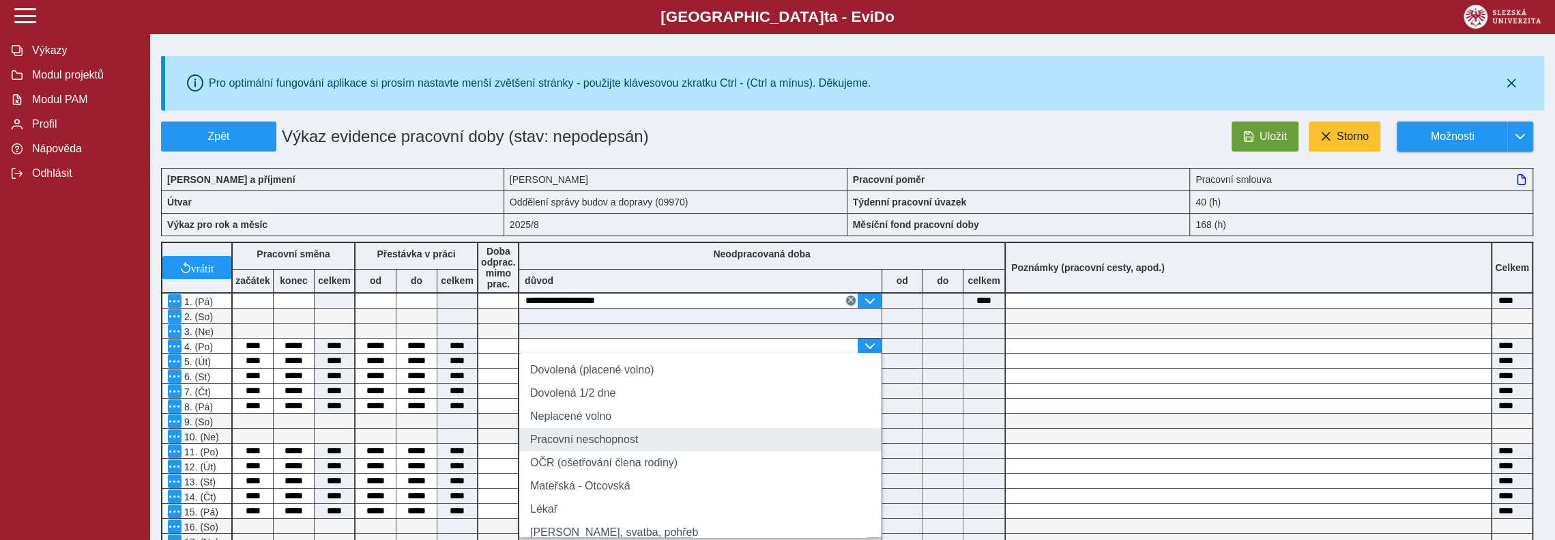
click at [625, 450] on li "Pracovní neschopnost" at bounding box center [700, 439] width 362 height 23
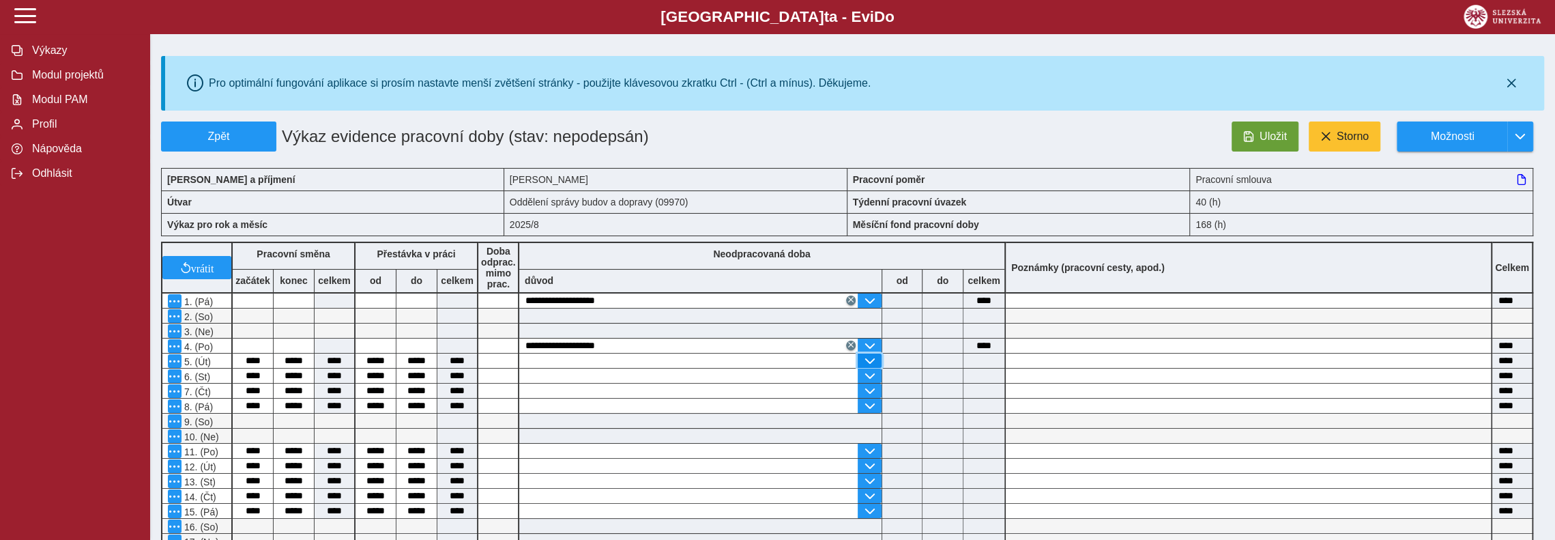
click at [868, 360] on span "button" at bounding box center [869, 361] width 11 height 11
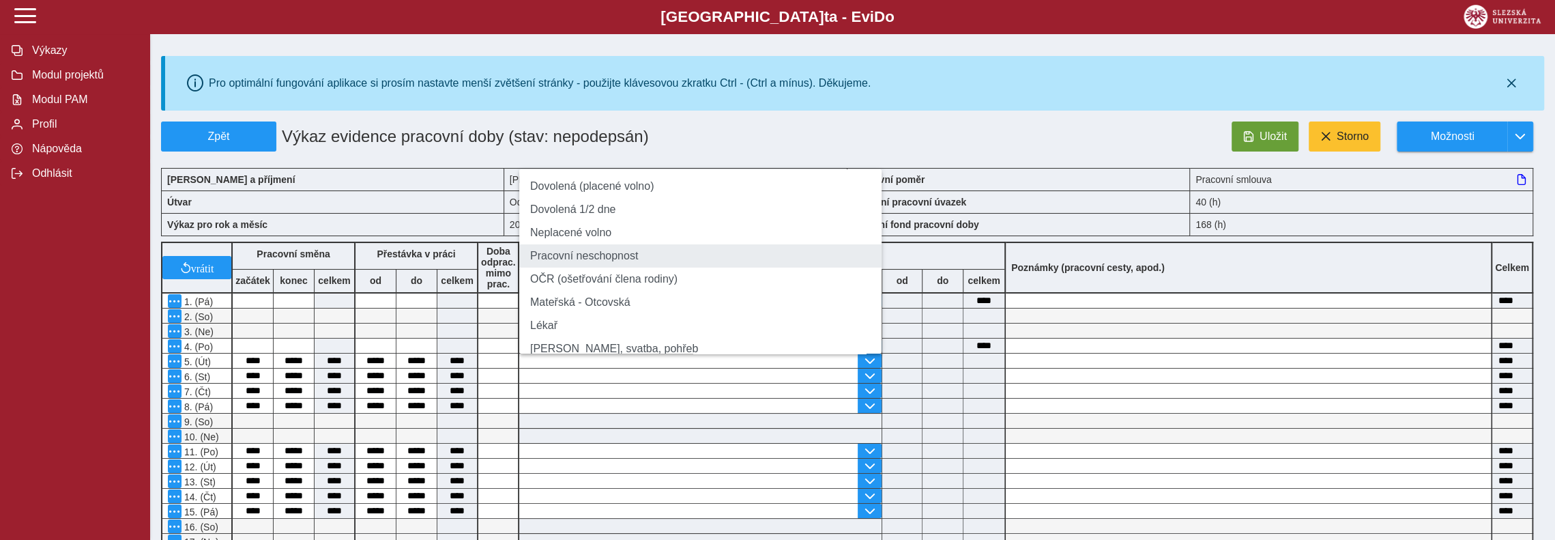
click at [579, 266] on li "Pracovní neschopnost" at bounding box center [700, 255] width 362 height 23
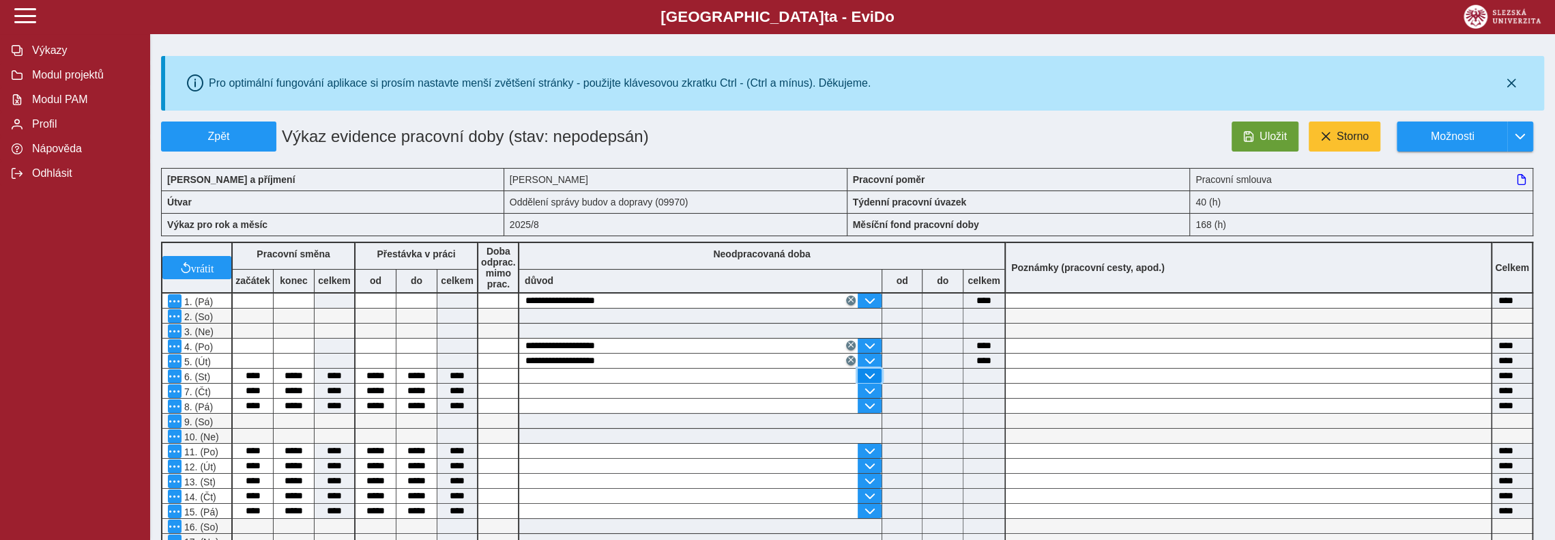
click at [874, 372] on span "button" at bounding box center [869, 376] width 11 height 11
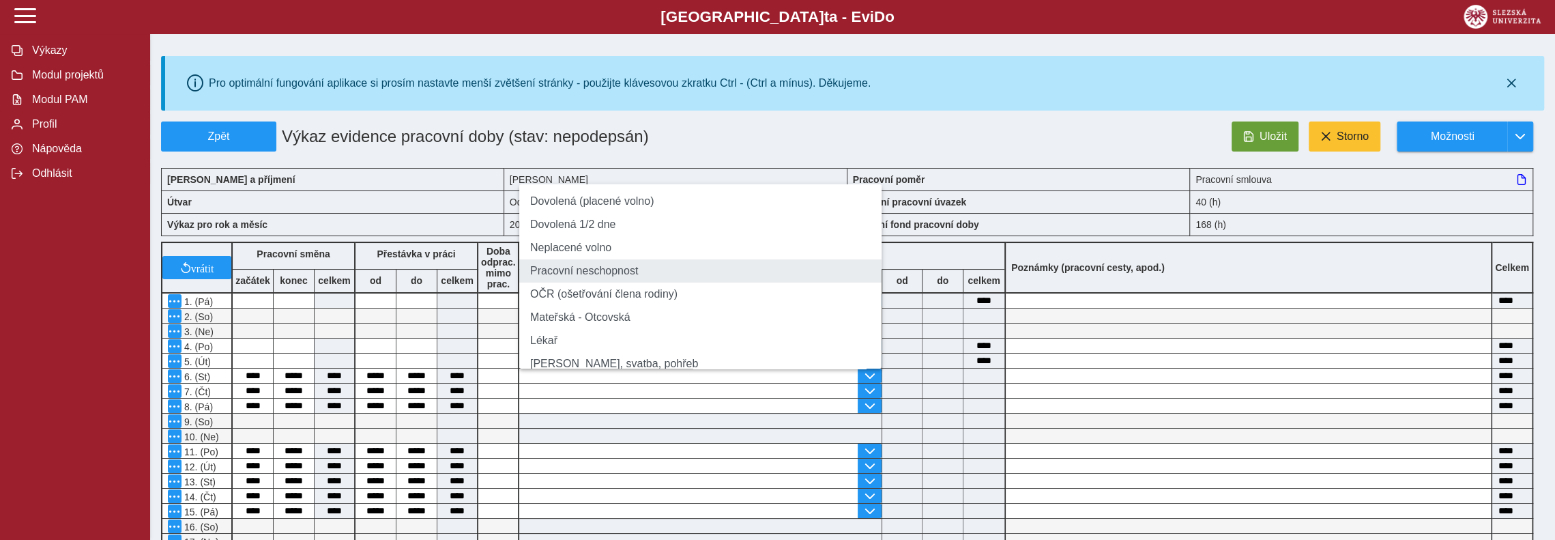
click at [605, 281] on li "Pracovní neschopnost" at bounding box center [700, 270] width 362 height 23
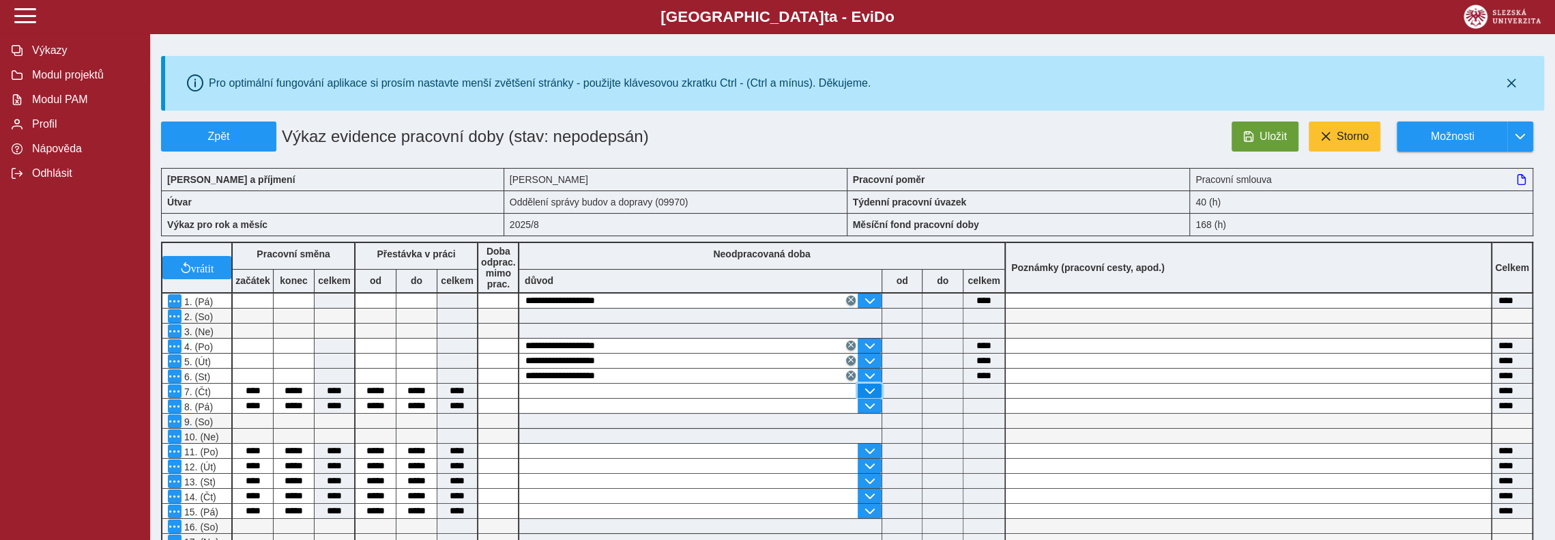
click at [868, 386] on span "button" at bounding box center [869, 391] width 11 height 11
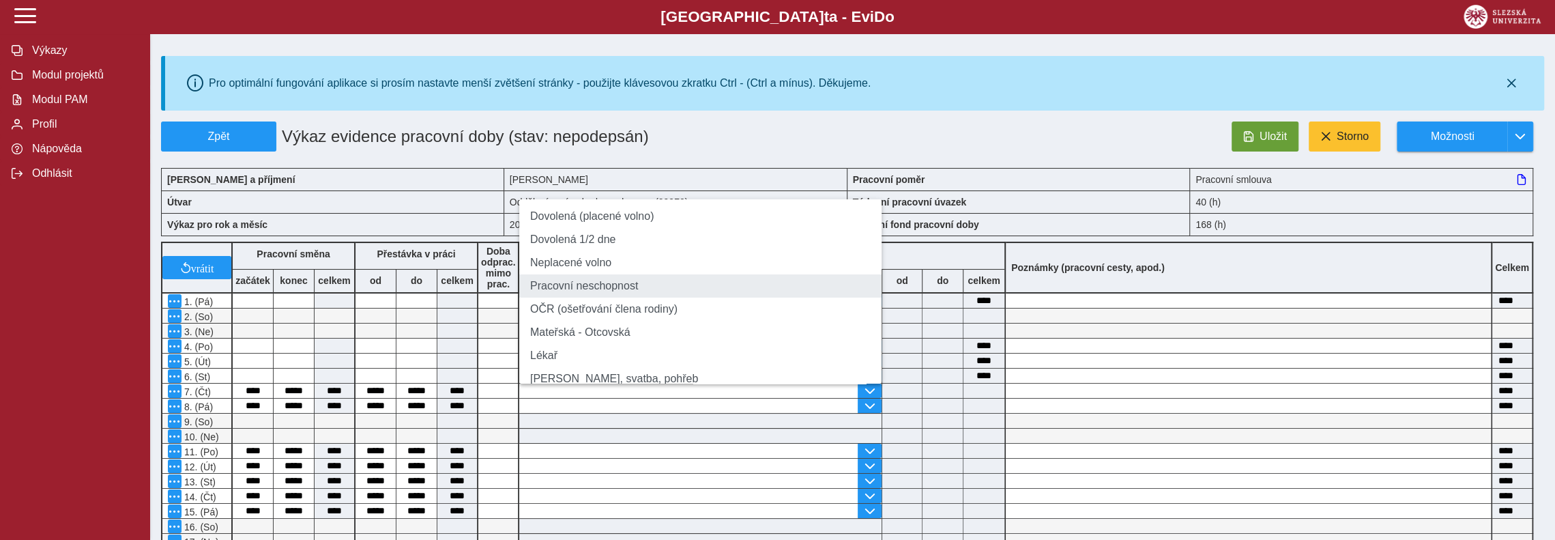
click at [584, 286] on li "Pracovní neschopnost" at bounding box center [700, 285] width 362 height 23
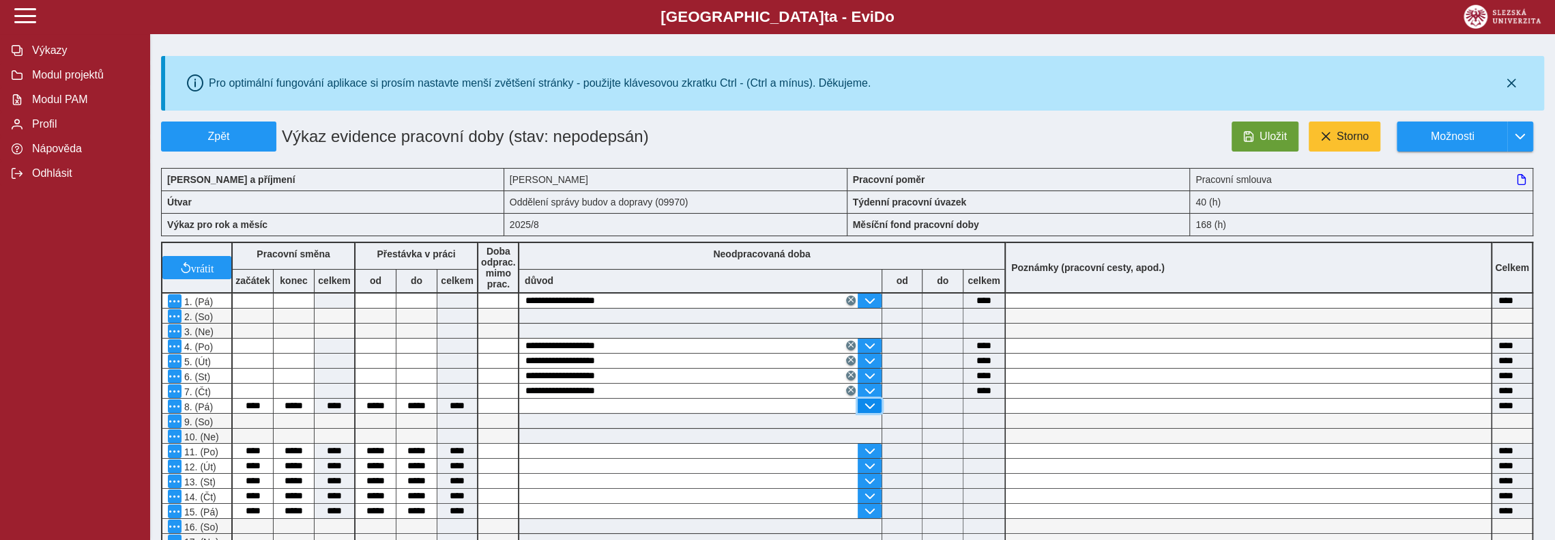
click at [874, 401] on span "button" at bounding box center [869, 406] width 11 height 11
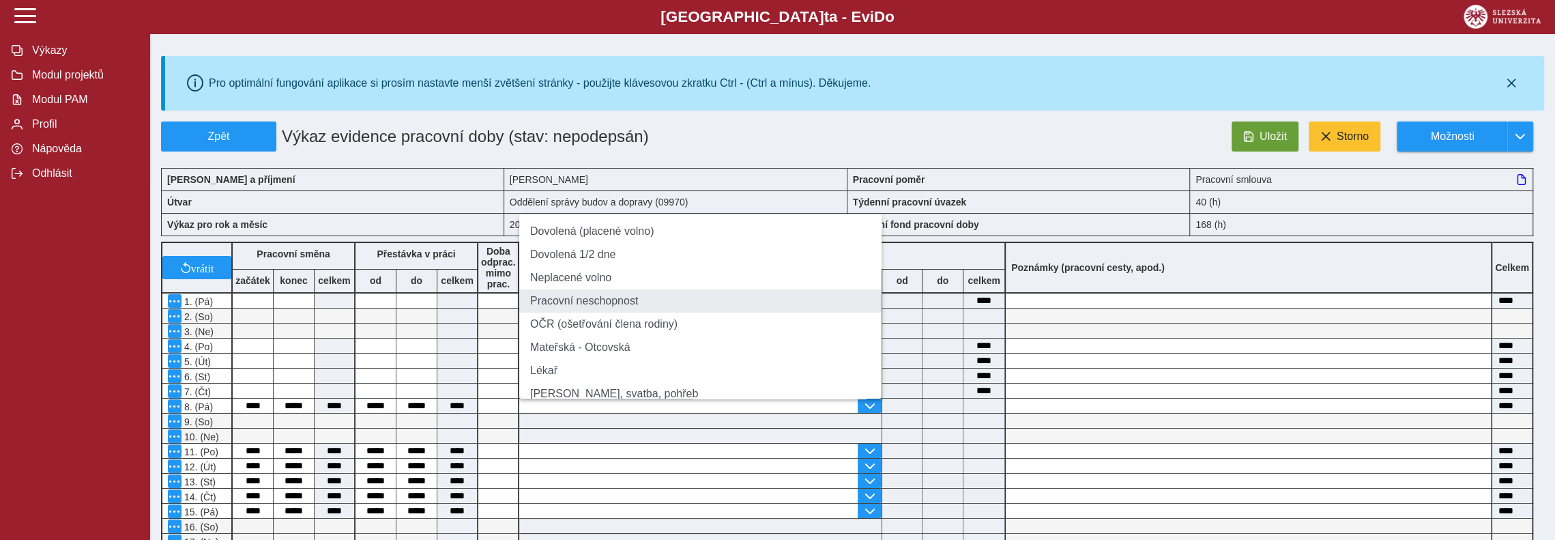
click at [568, 305] on li "Pracovní neschopnost" at bounding box center [700, 300] width 362 height 23
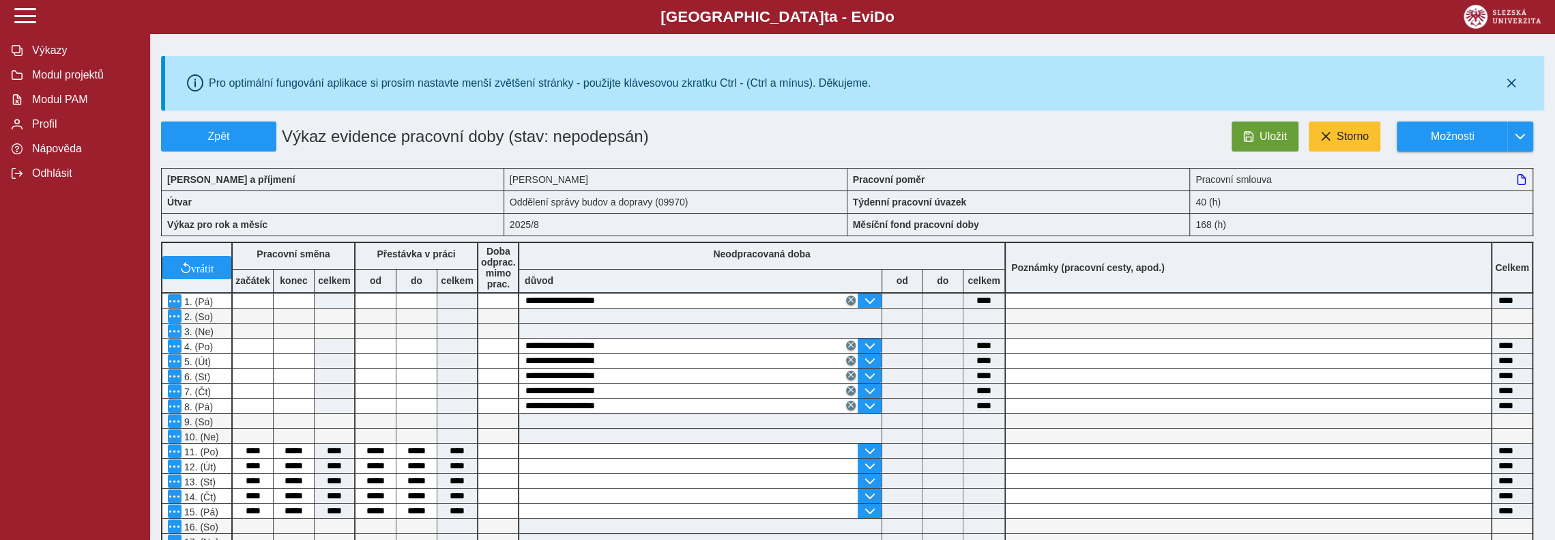
scroll to position [273, 0]
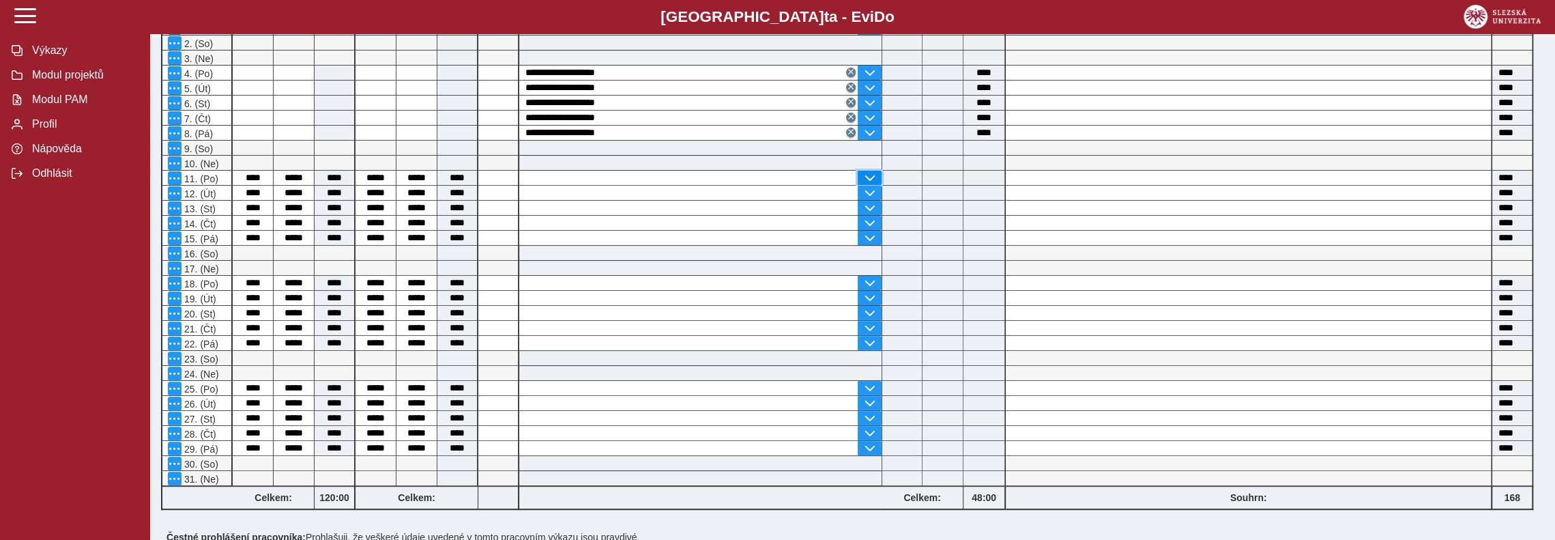
click at [868, 173] on span "button" at bounding box center [869, 178] width 11 height 11
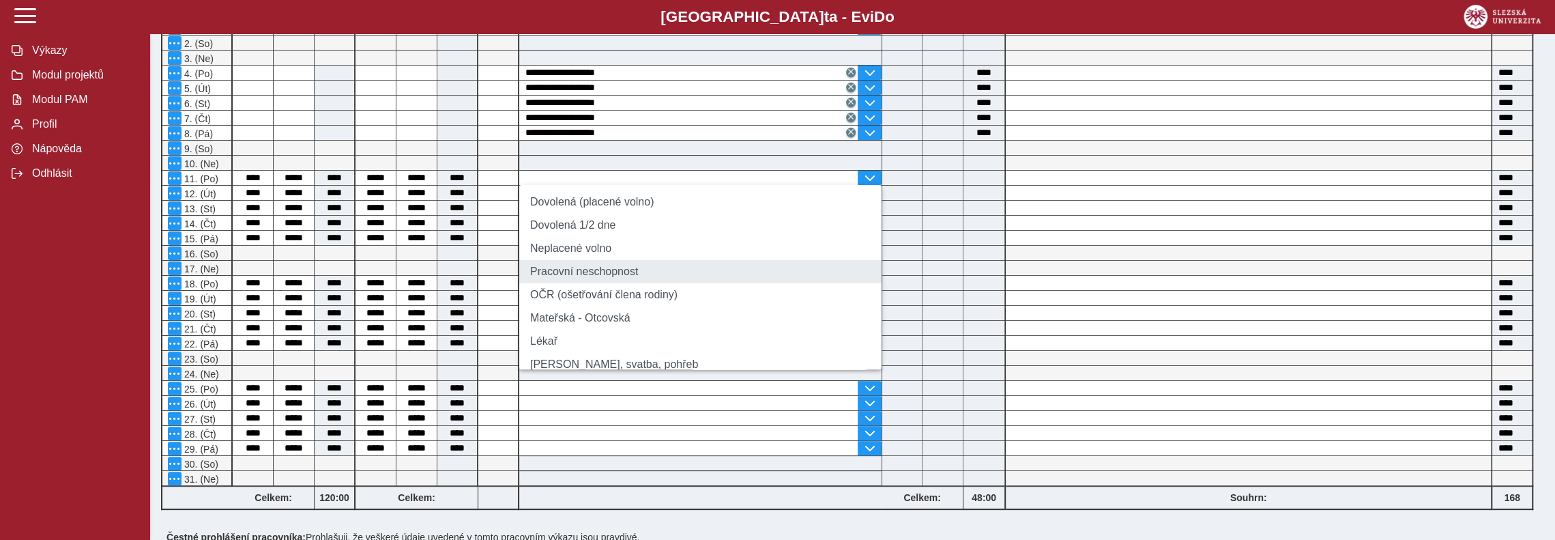
click at [605, 281] on li "Pracovní neschopnost" at bounding box center [700, 271] width 362 height 23
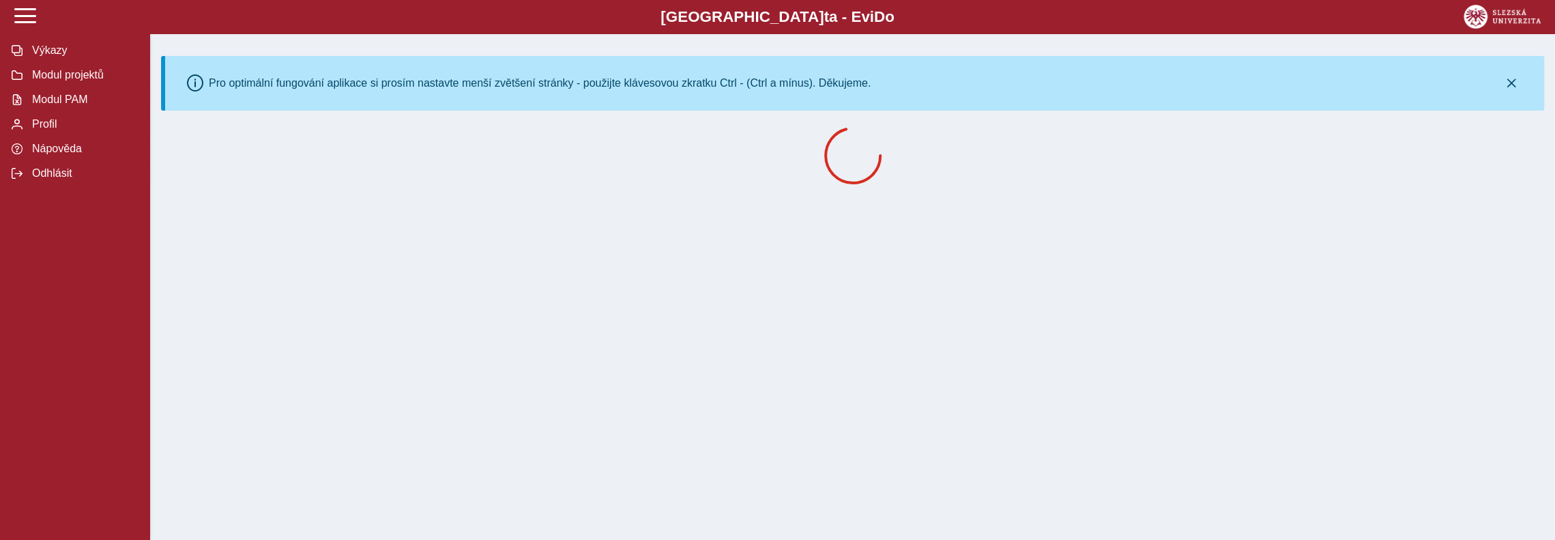
scroll to position [0, 0]
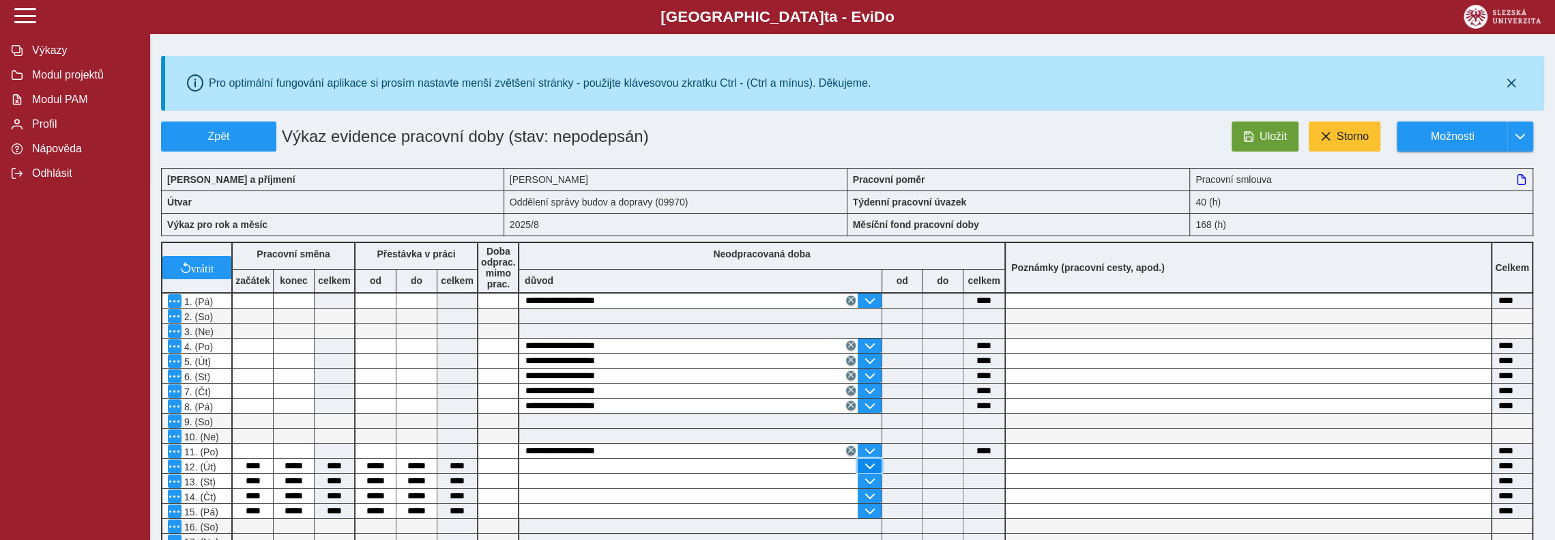
click at [870, 465] on span "button" at bounding box center [869, 466] width 11 height 11
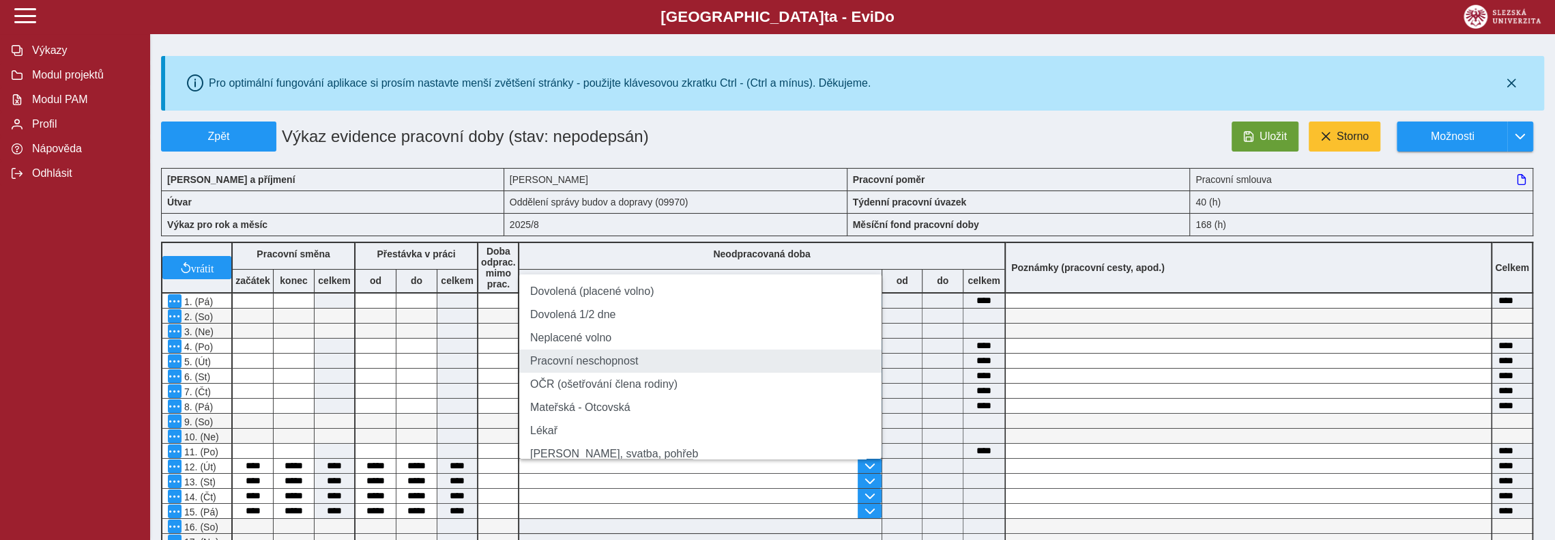
click at [604, 371] on li "Pracovní neschopnost" at bounding box center [700, 360] width 362 height 23
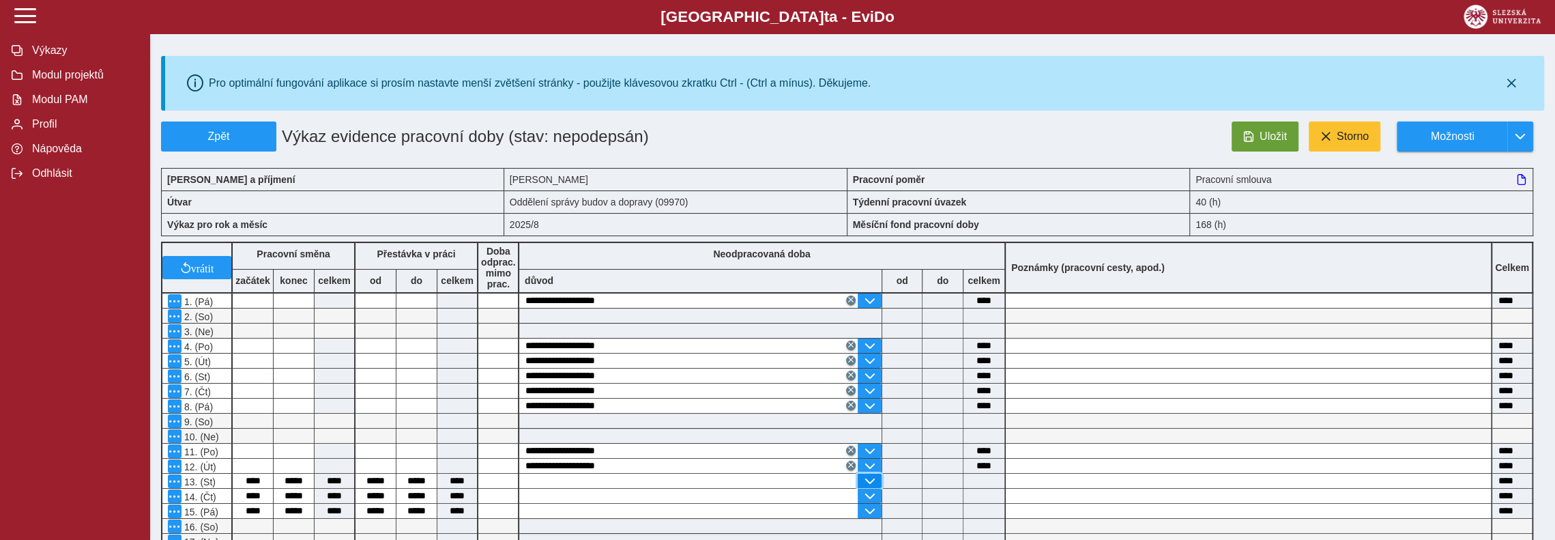
click at [871, 476] on span "button" at bounding box center [869, 481] width 11 height 11
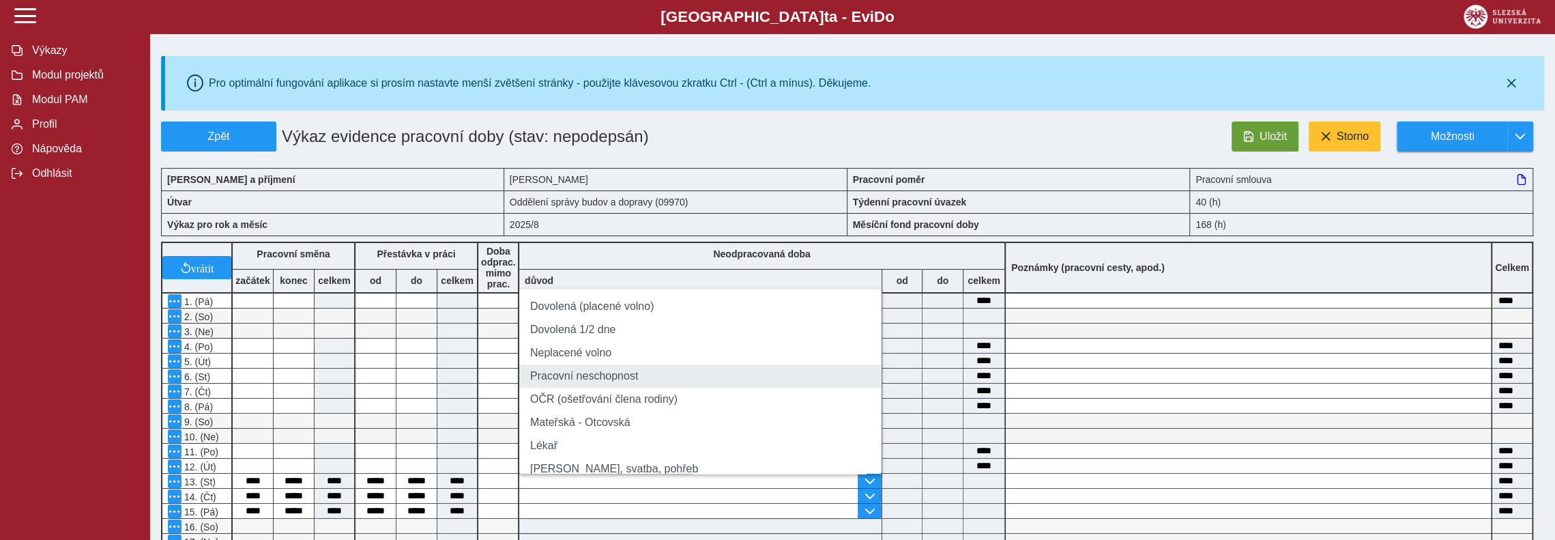
click at [589, 379] on li "Pracovní neschopnost" at bounding box center [700, 375] width 362 height 23
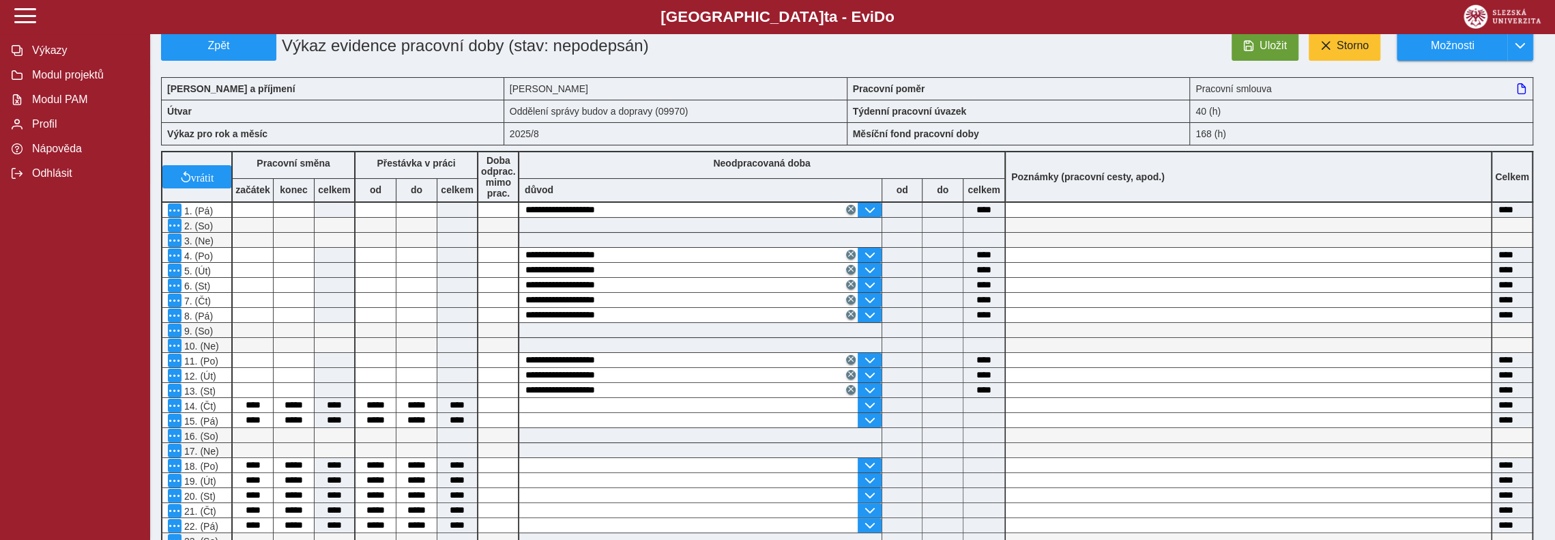
scroll to position [273, 0]
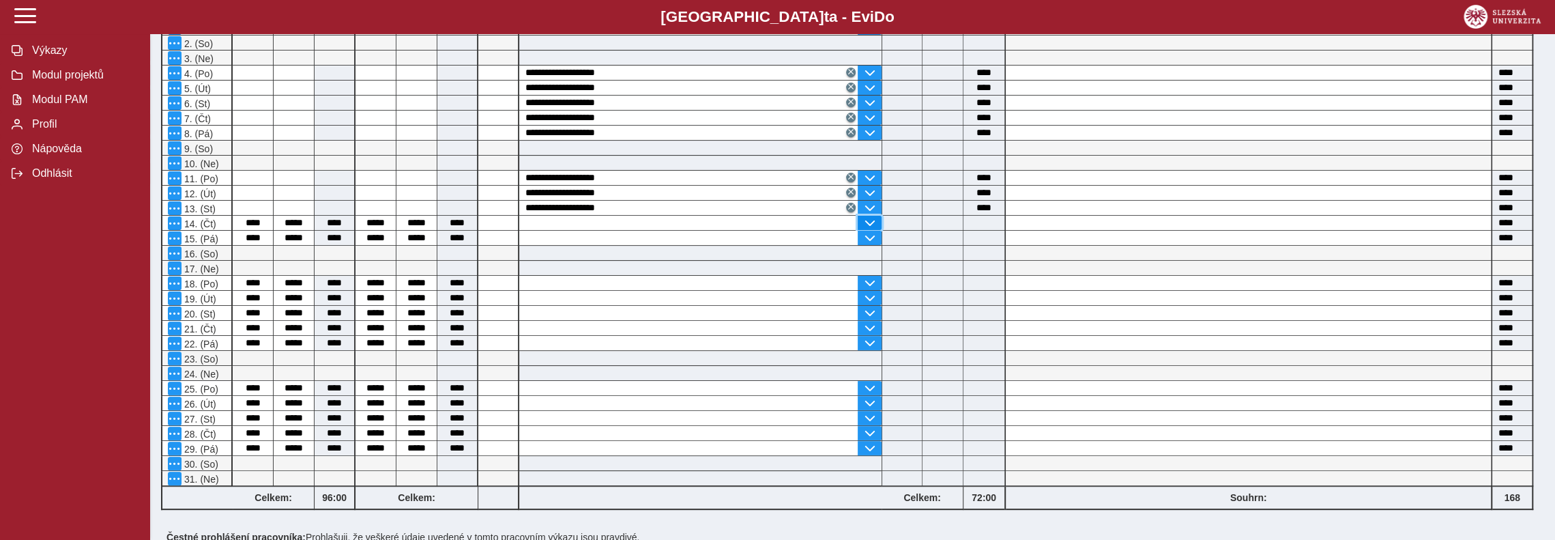
click at [870, 222] on span "button" at bounding box center [869, 223] width 11 height 11
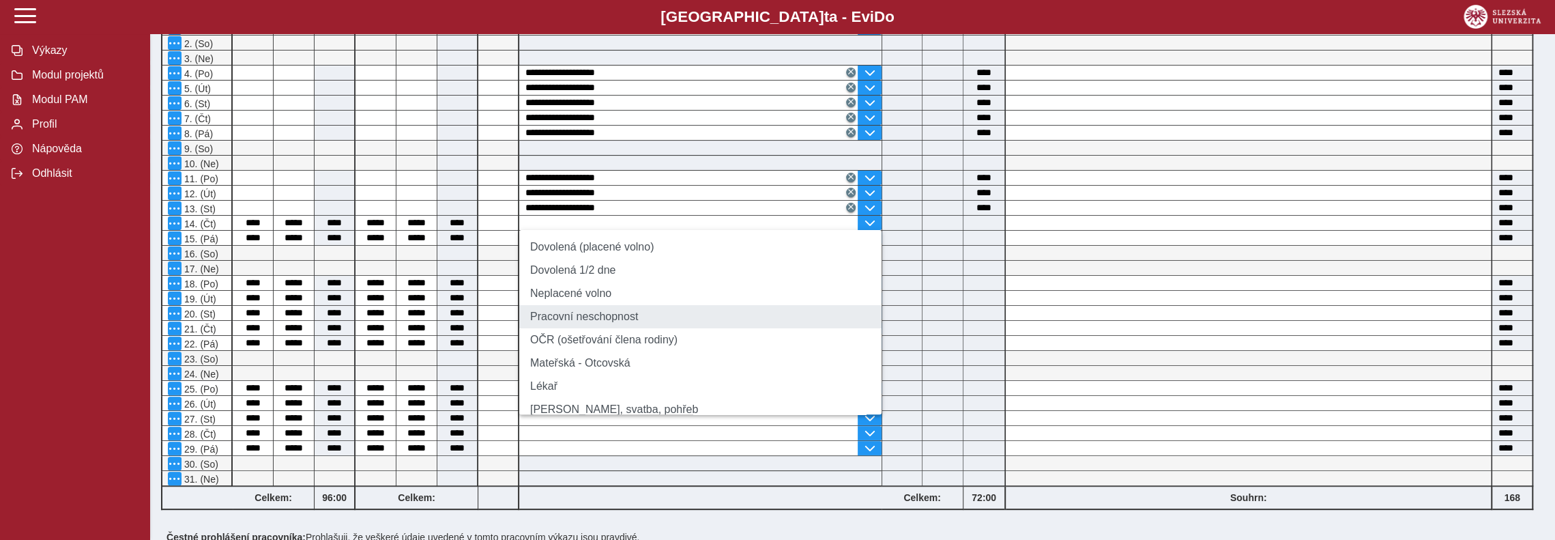
click at [580, 321] on li "Pracovní neschopnost" at bounding box center [700, 316] width 362 height 23
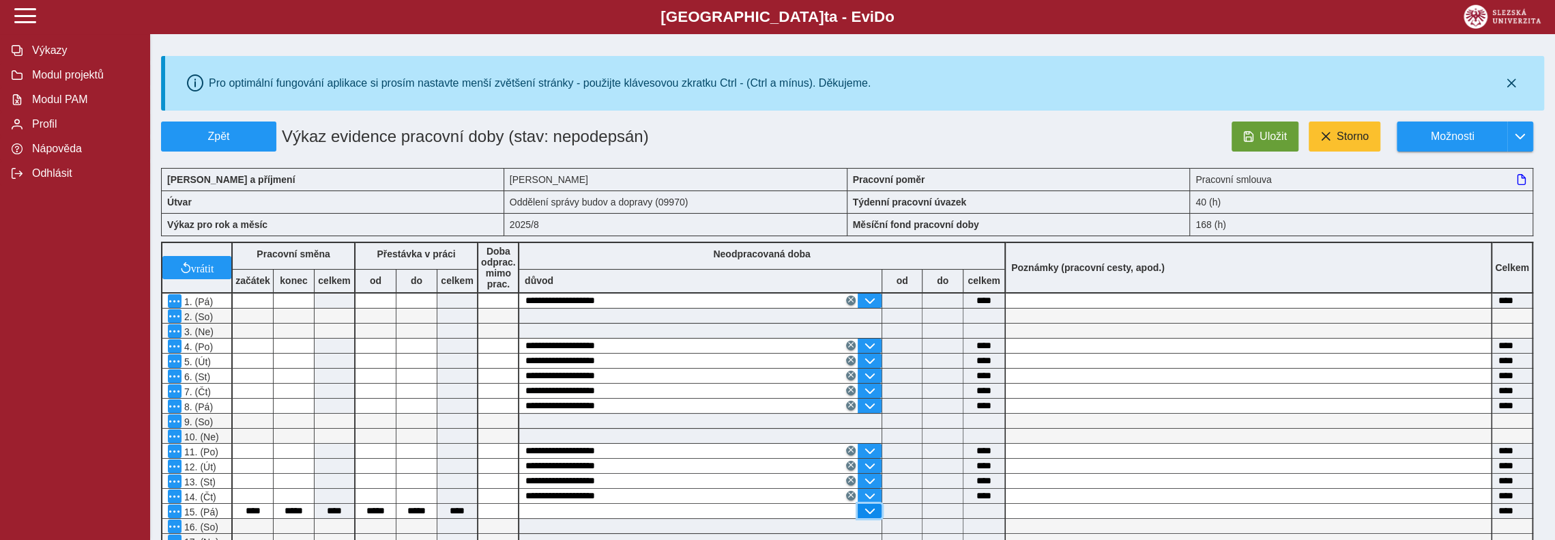
click at [870, 506] on span "button" at bounding box center [869, 511] width 11 height 11
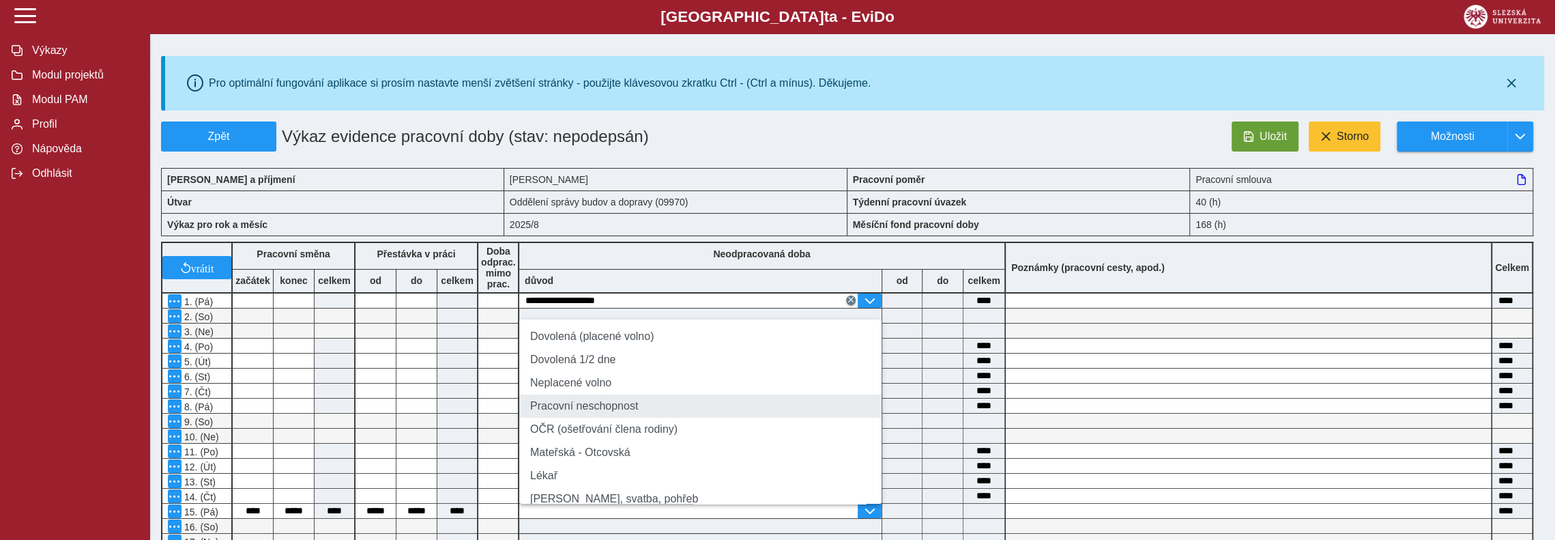
click at [588, 414] on li "Pracovní neschopnost" at bounding box center [700, 406] width 362 height 23
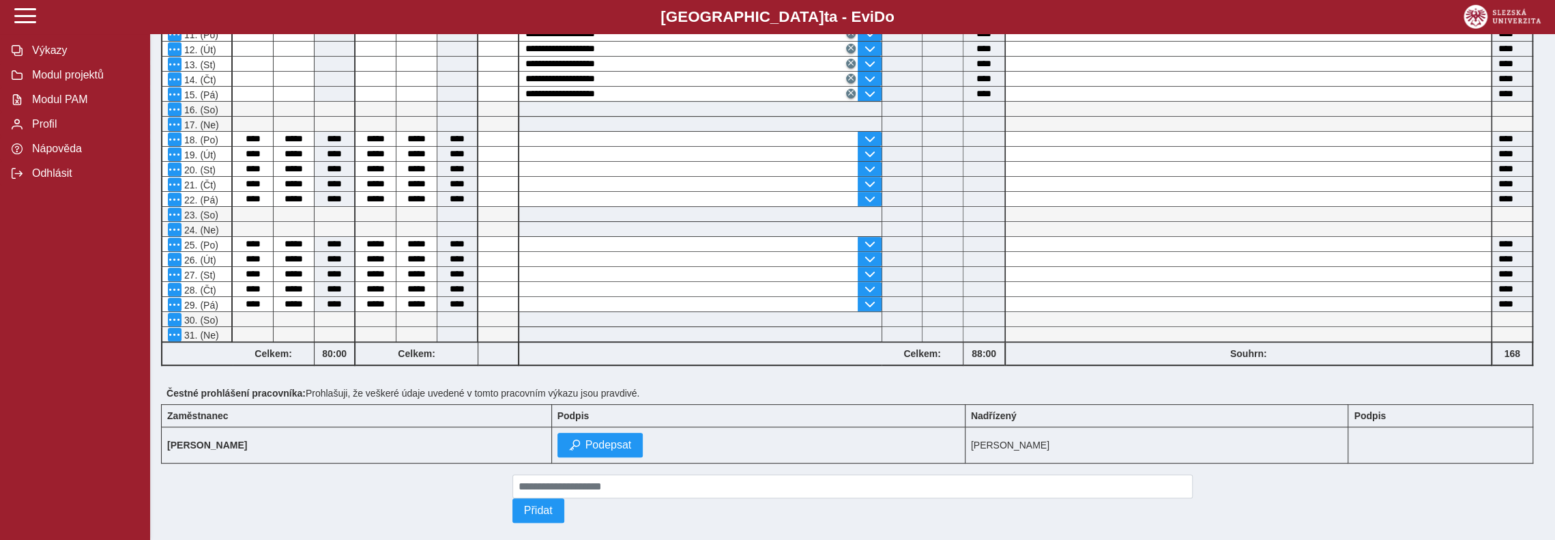
scroll to position [430, 0]
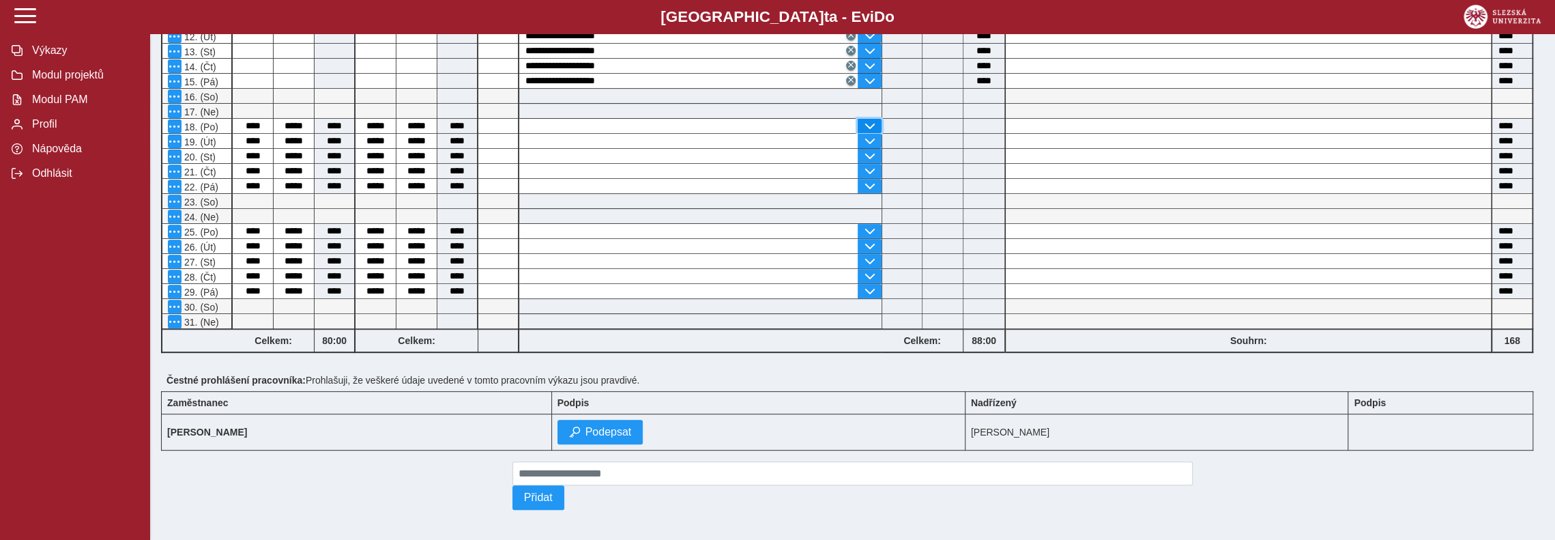
click at [875, 121] on span "button" at bounding box center [869, 126] width 11 height 11
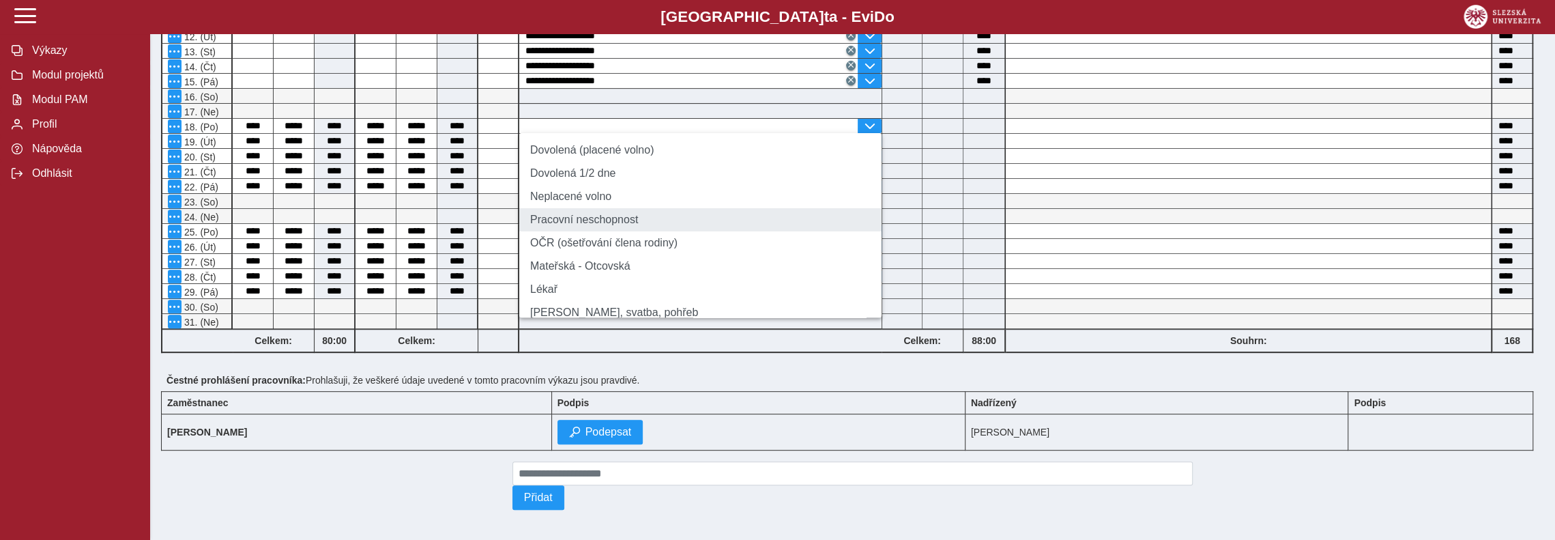
click at [597, 227] on li "Pracovní neschopnost" at bounding box center [700, 219] width 362 height 23
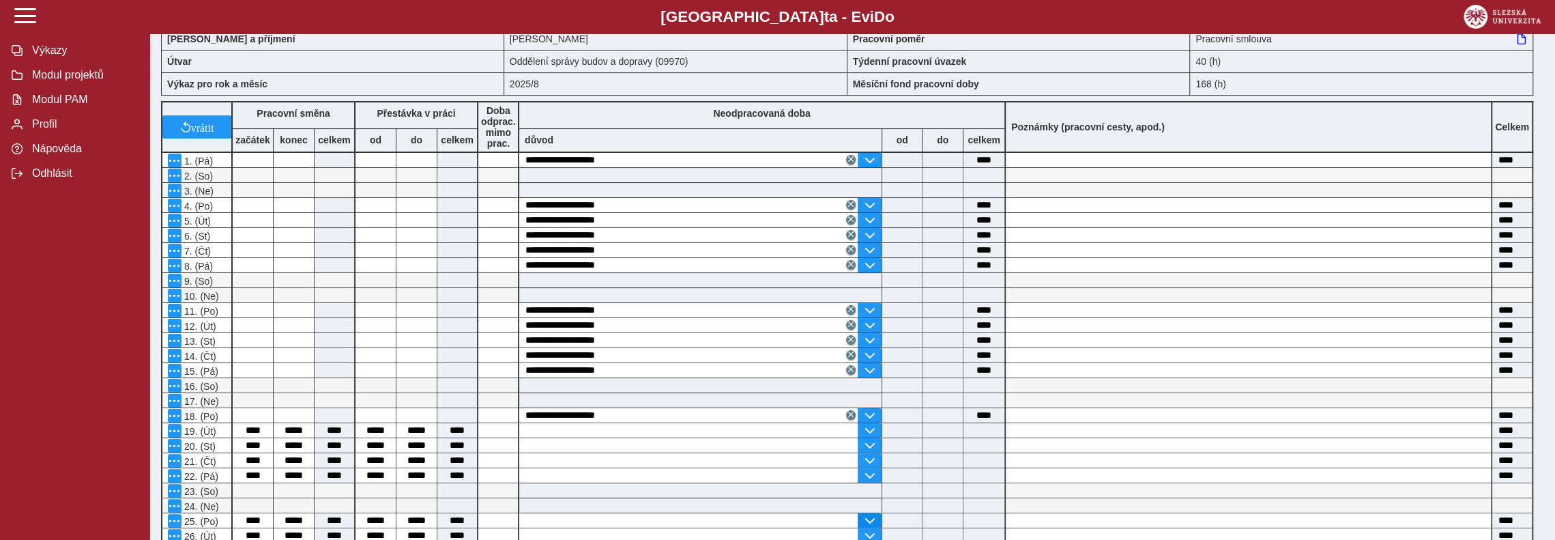
scroll to position [273, 0]
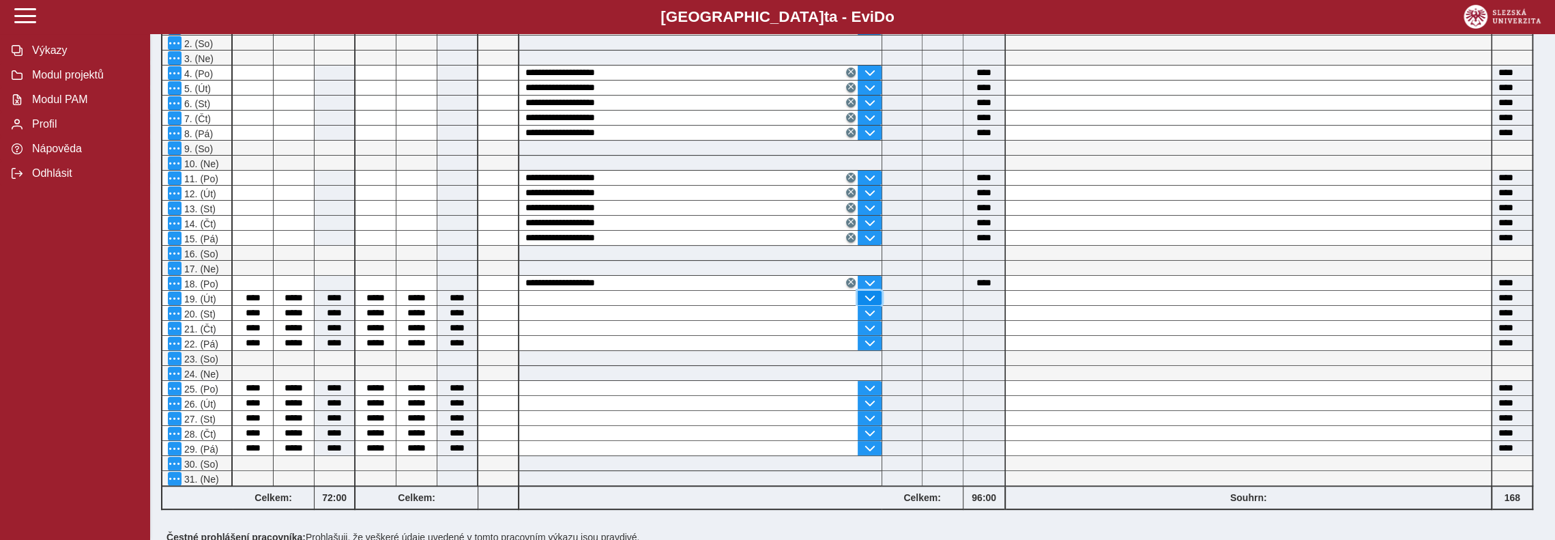
click at [869, 296] on span "button" at bounding box center [869, 298] width 11 height 11
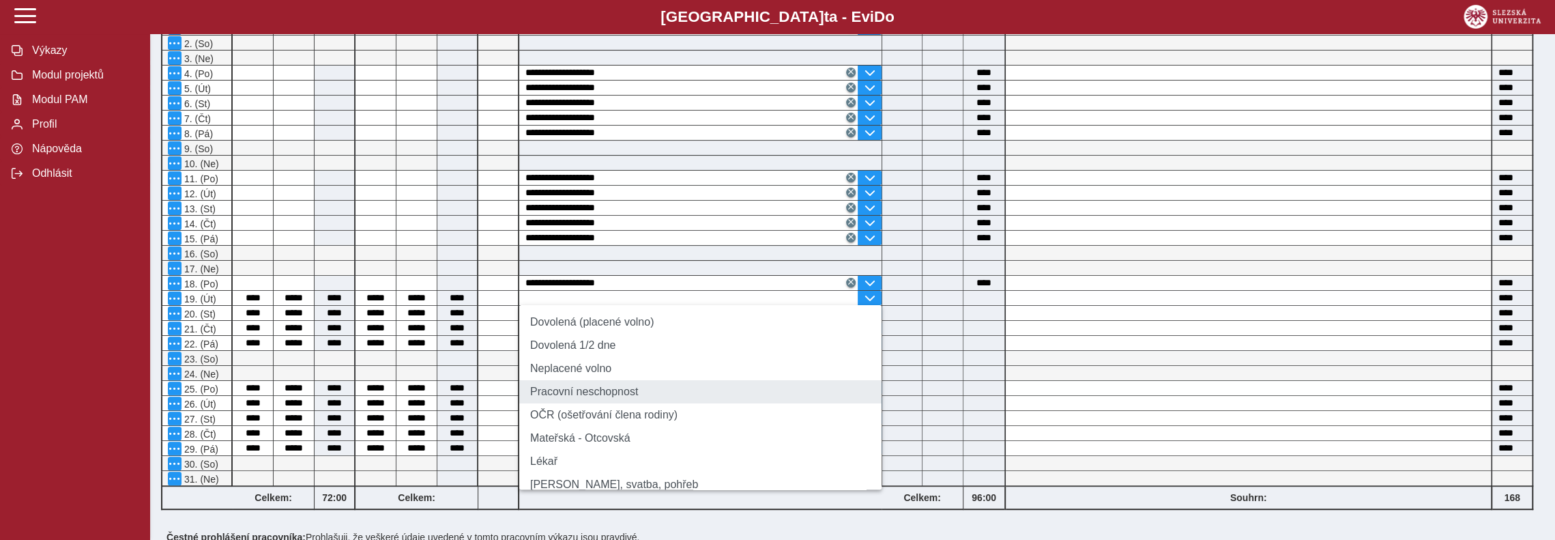
click at [602, 394] on li "Pracovní neschopnost" at bounding box center [700, 391] width 362 height 23
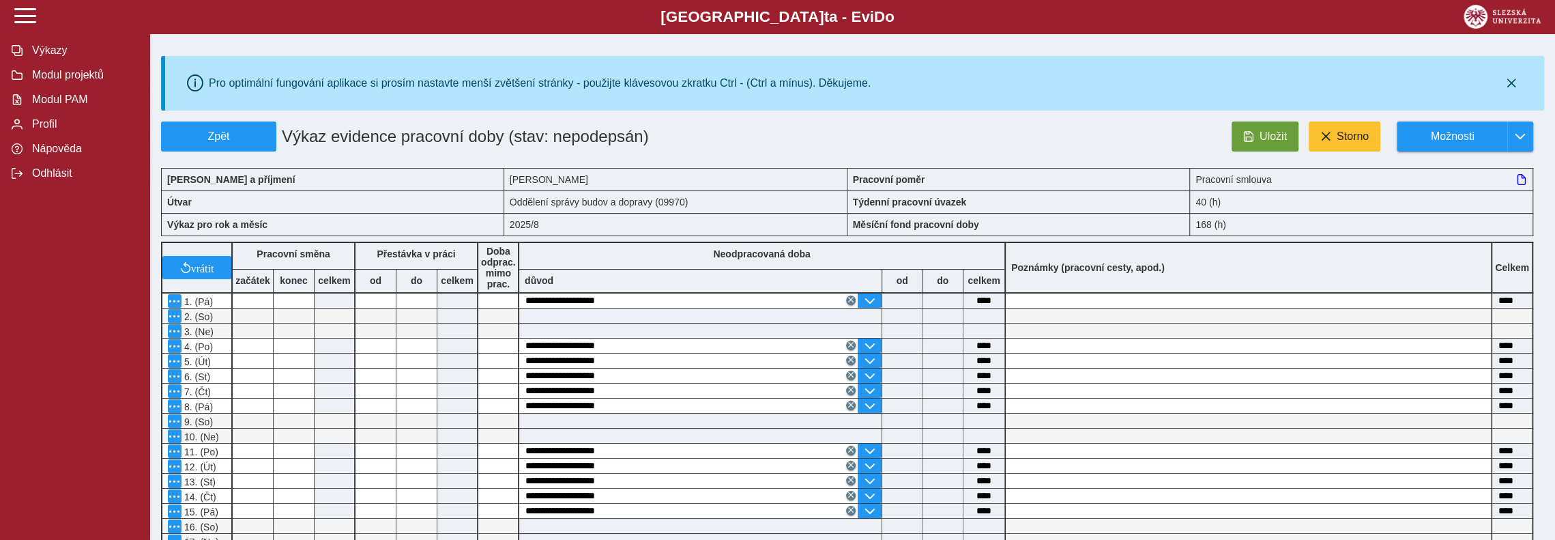
scroll to position [341, 0]
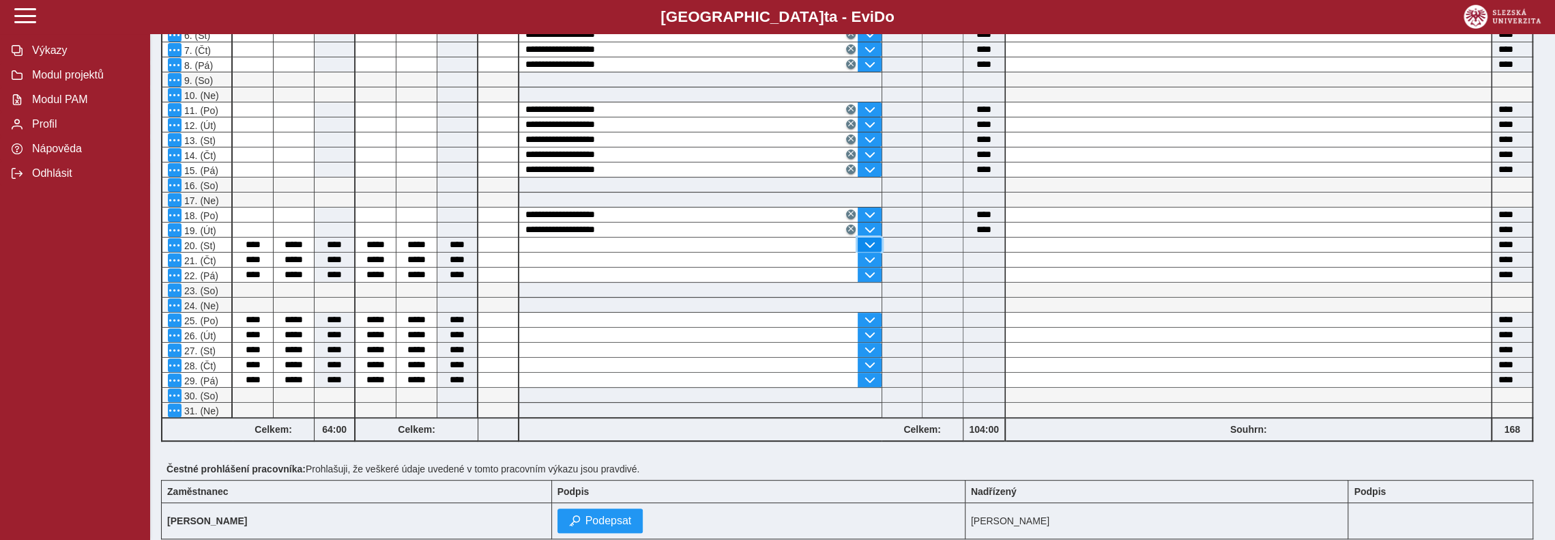
click at [869, 241] on span "button" at bounding box center [869, 245] width 11 height 11
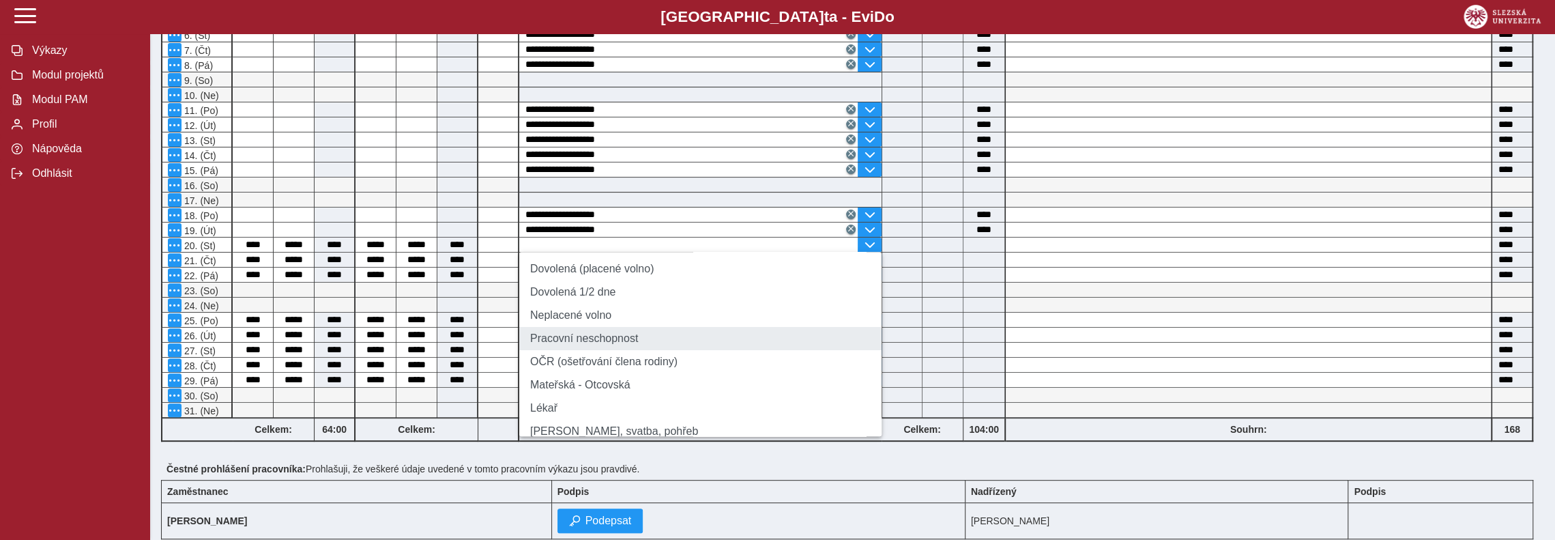
click at [608, 345] on li "Pracovní neschopnost" at bounding box center [700, 338] width 362 height 23
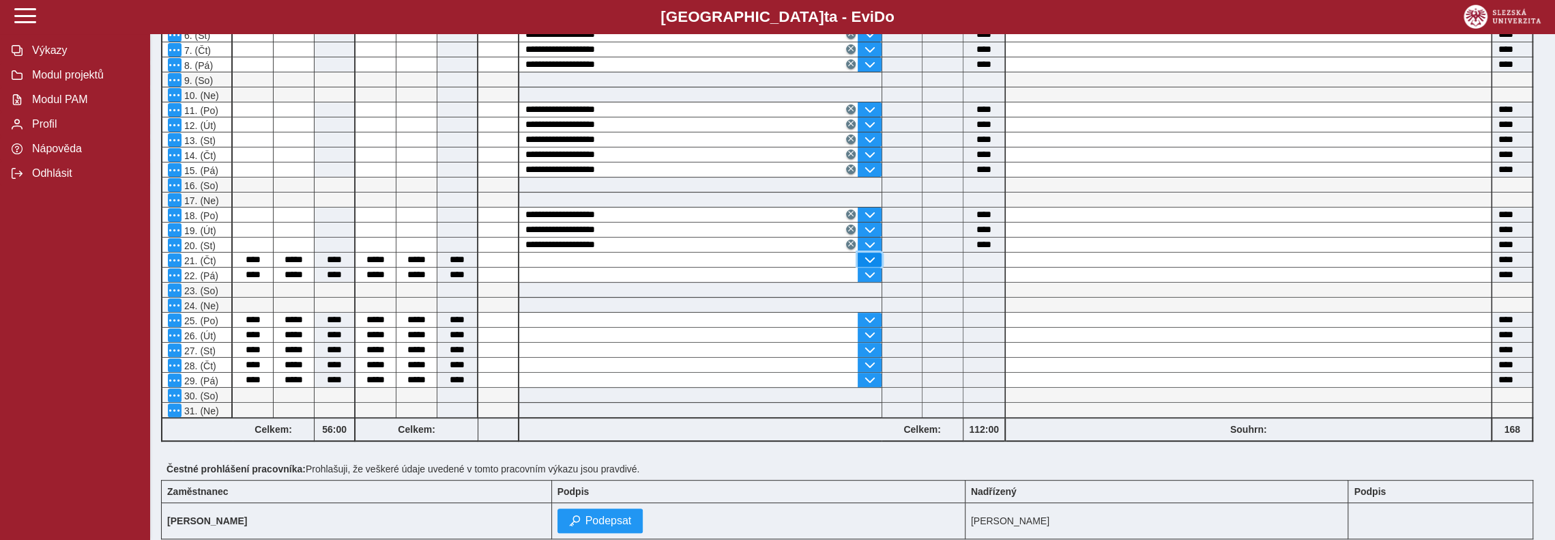
click at [875, 255] on span "button" at bounding box center [869, 260] width 11 height 11
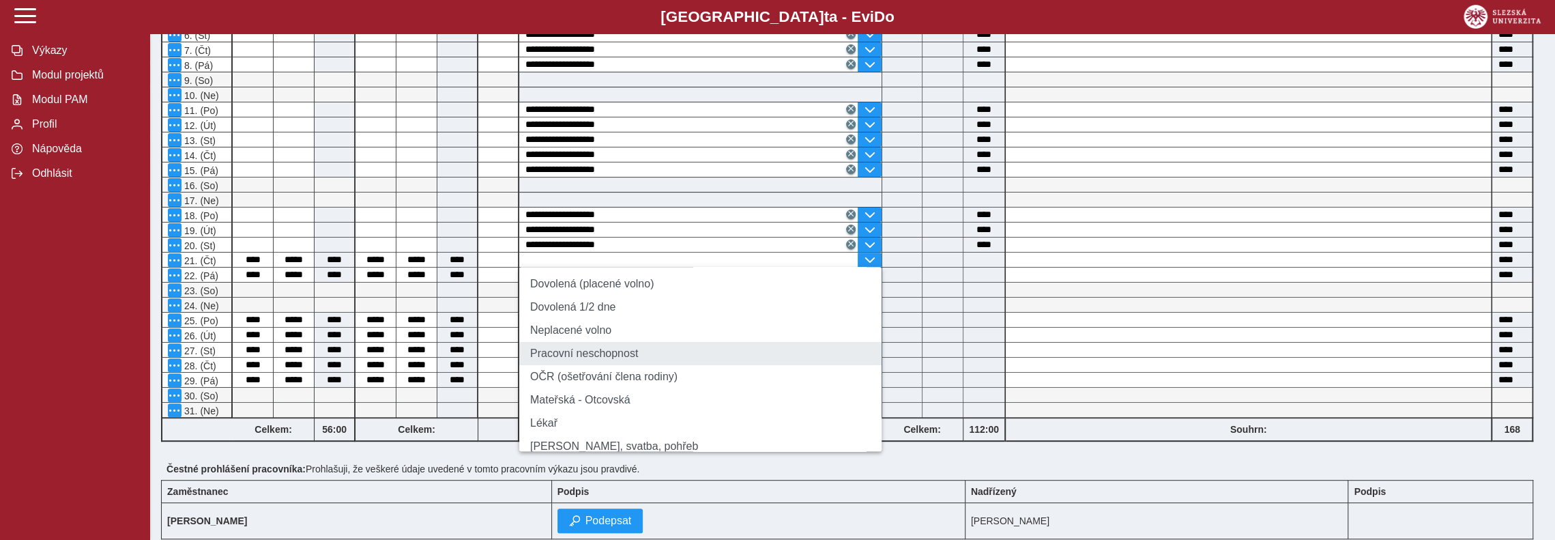
click at [590, 354] on li "Pracovní neschopnost" at bounding box center [700, 353] width 362 height 23
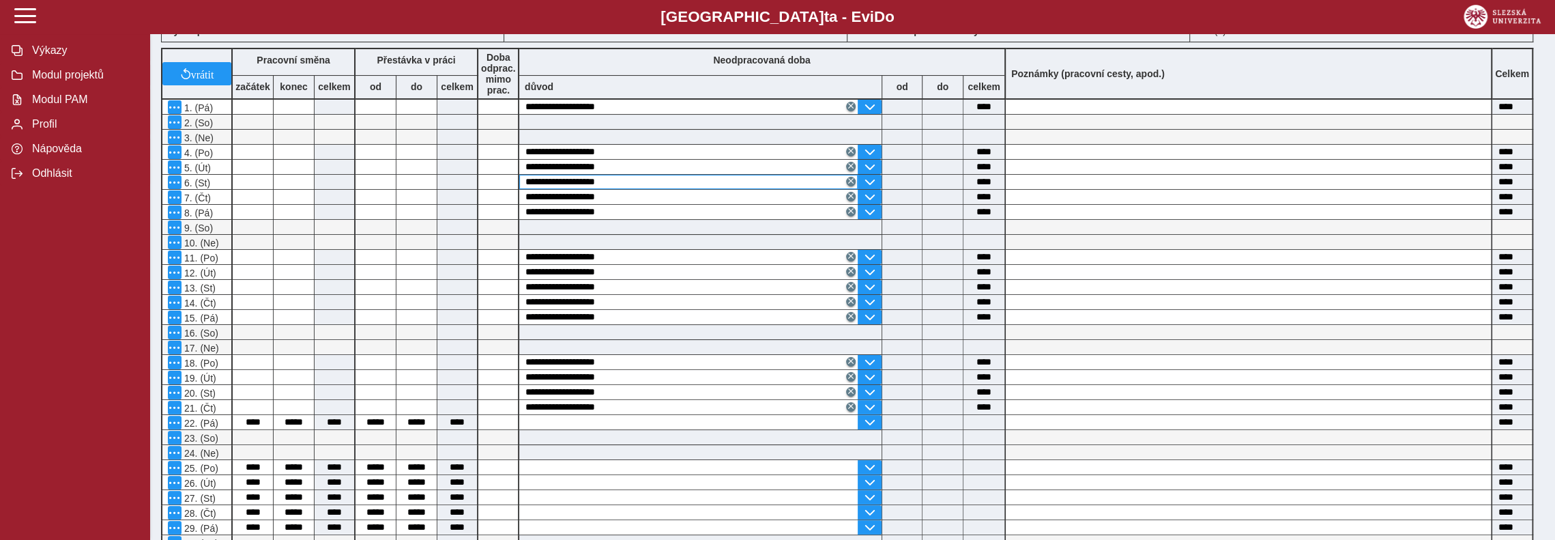
scroll to position [410, 0]
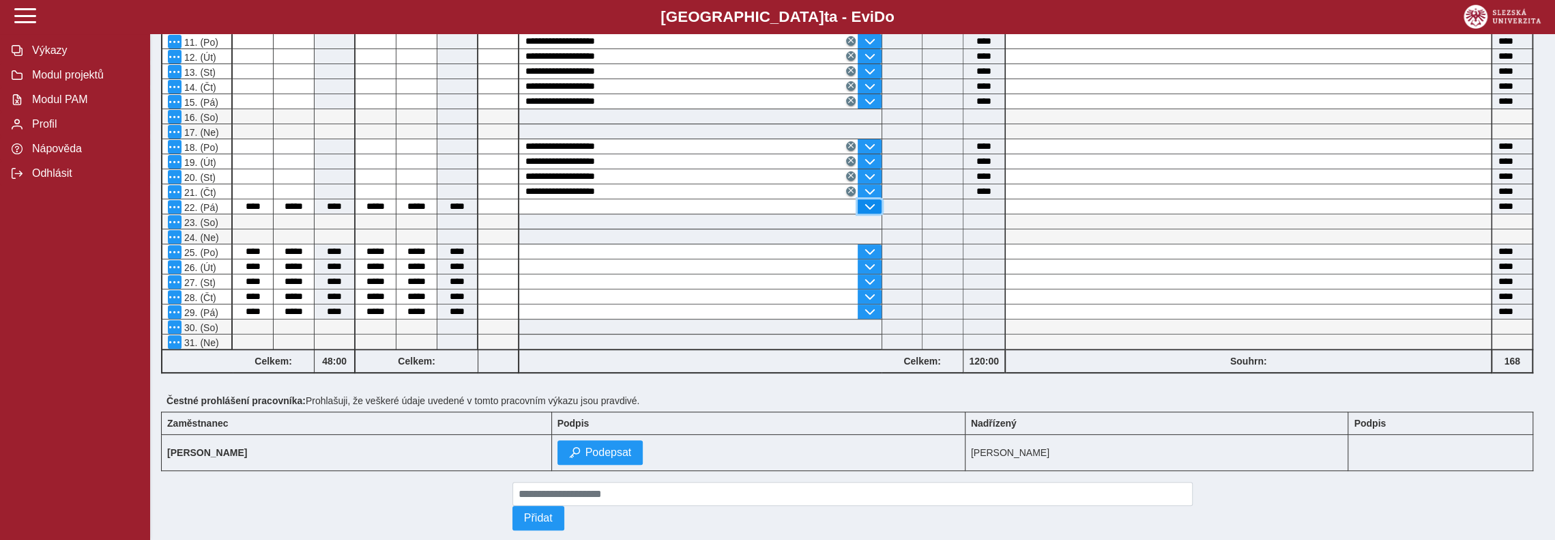
click at [871, 201] on span "button" at bounding box center [869, 206] width 11 height 11
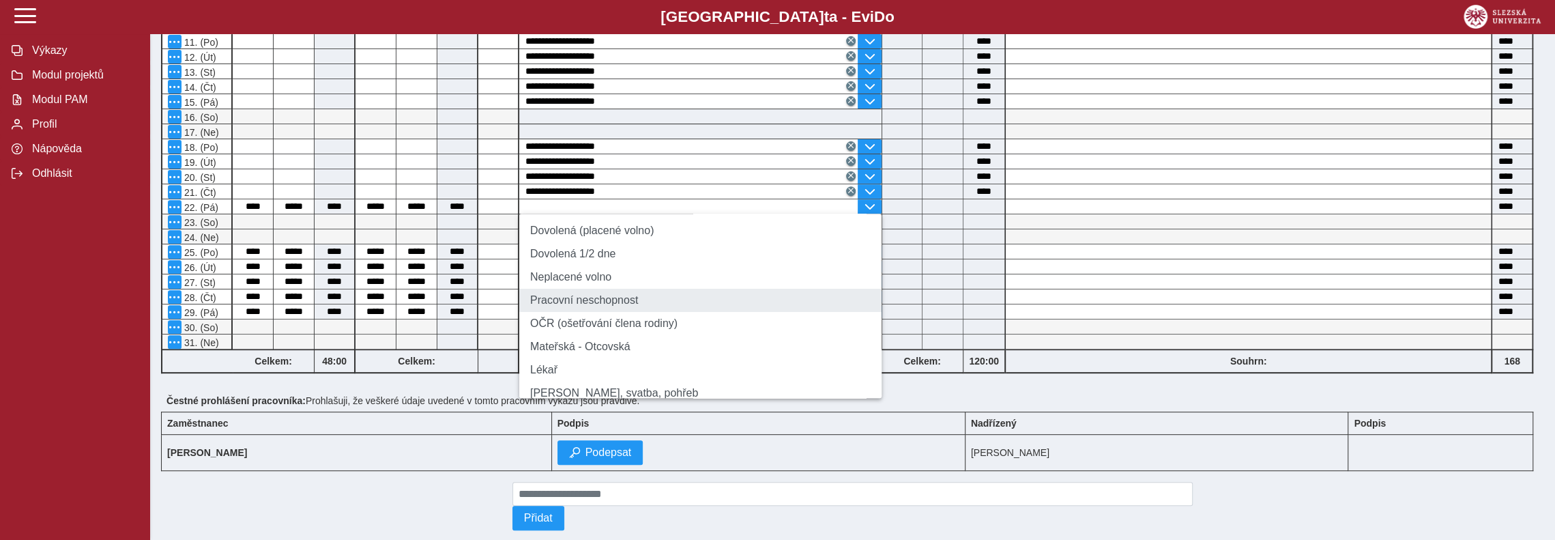
click at [591, 301] on li "Pracovní neschopnost" at bounding box center [700, 300] width 362 height 23
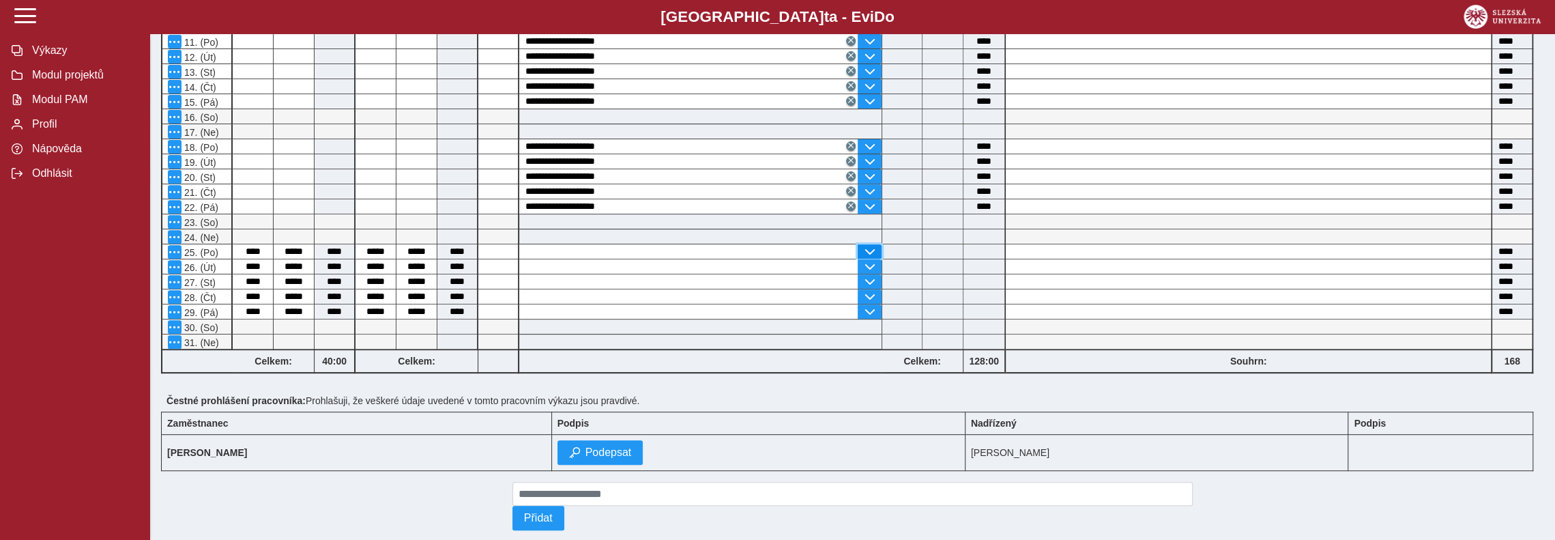
click at [870, 246] on span "button" at bounding box center [869, 251] width 11 height 11
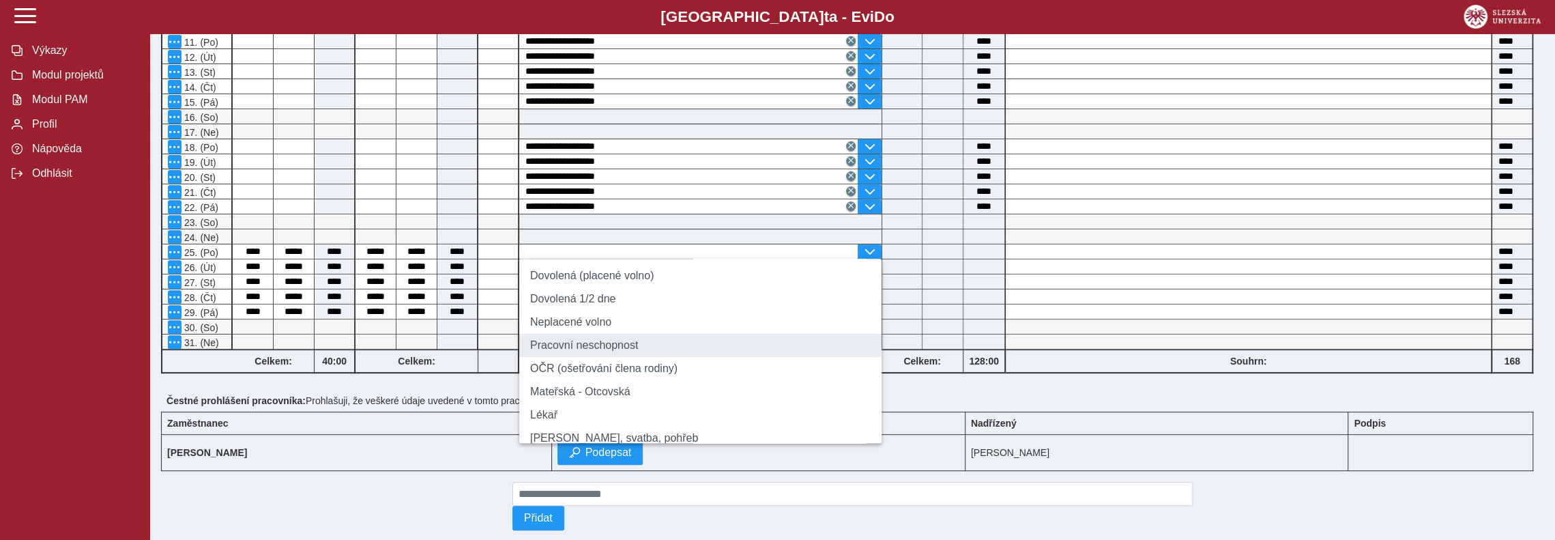
click at [586, 348] on li "Pracovní neschopnost" at bounding box center [700, 345] width 362 height 23
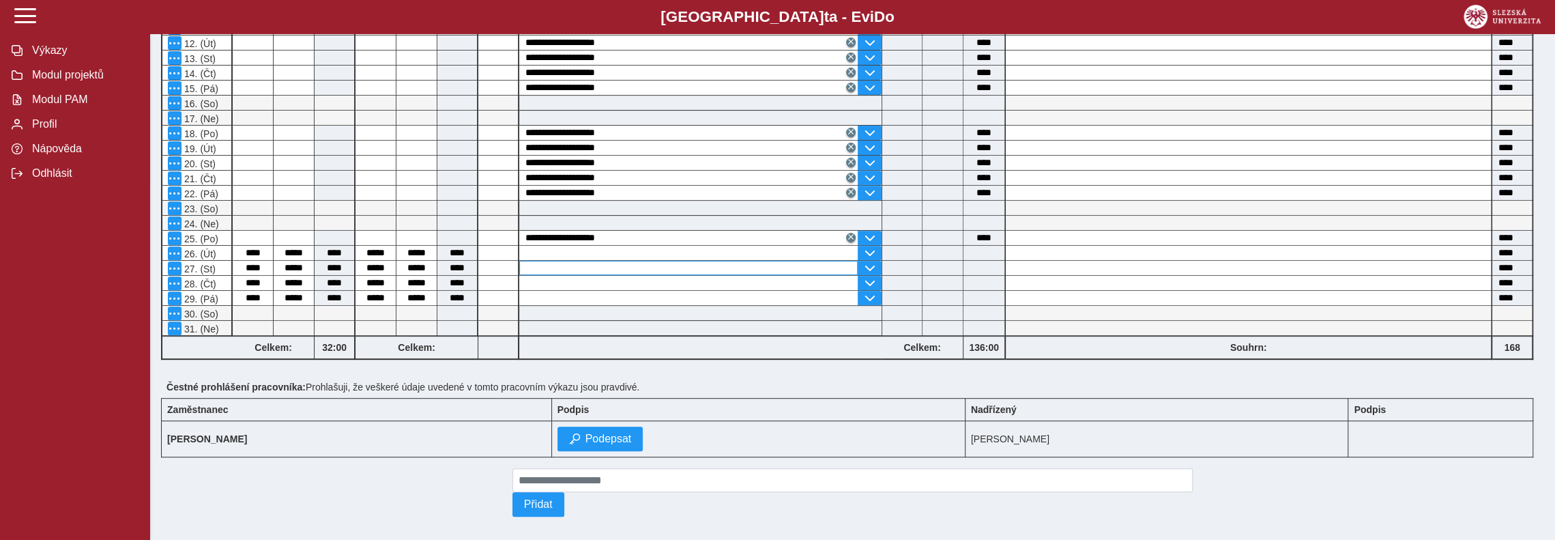
scroll to position [430, 0]
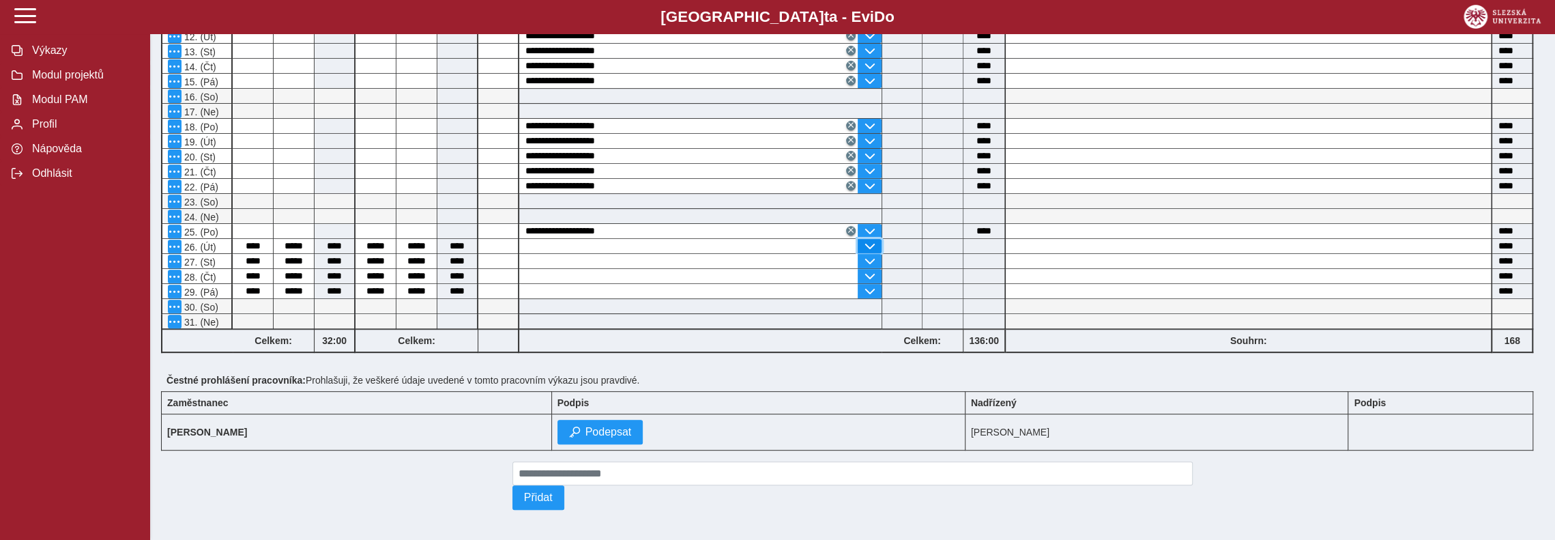
click at [872, 241] on span "button" at bounding box center [869, 246] width 11 height 11
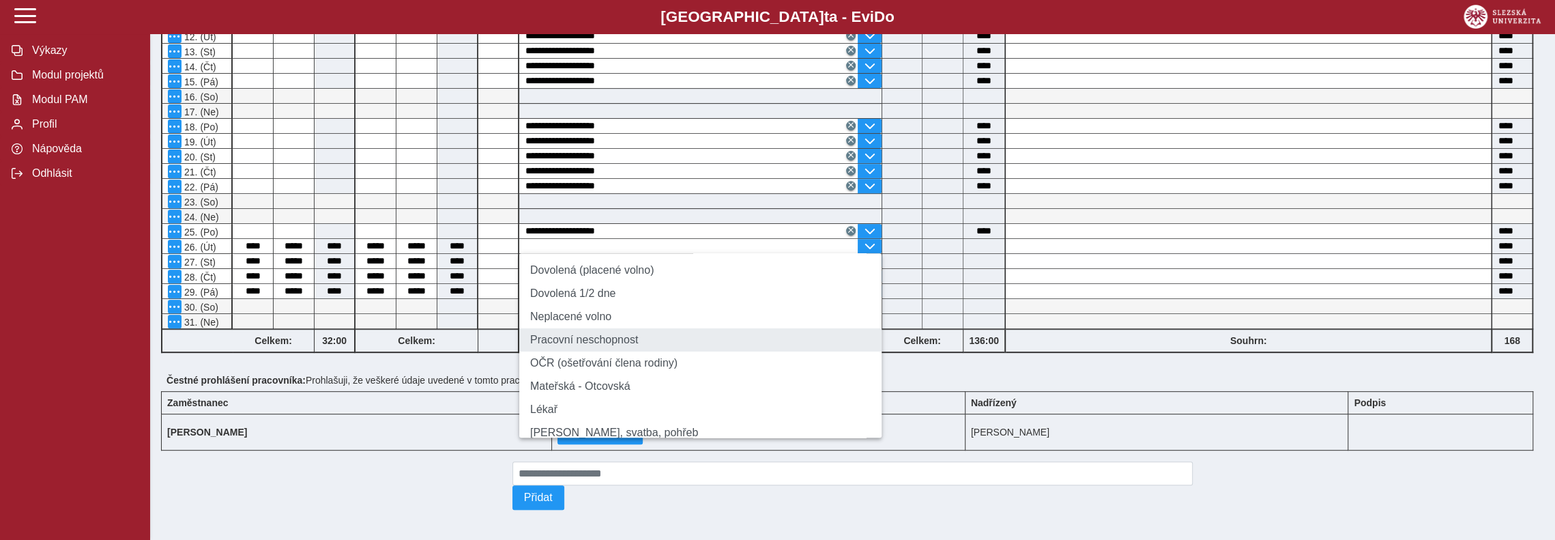
click at [575, 341] on li "Pracovní neschopnost" at bounding box center [700, 339] width 362 height 23
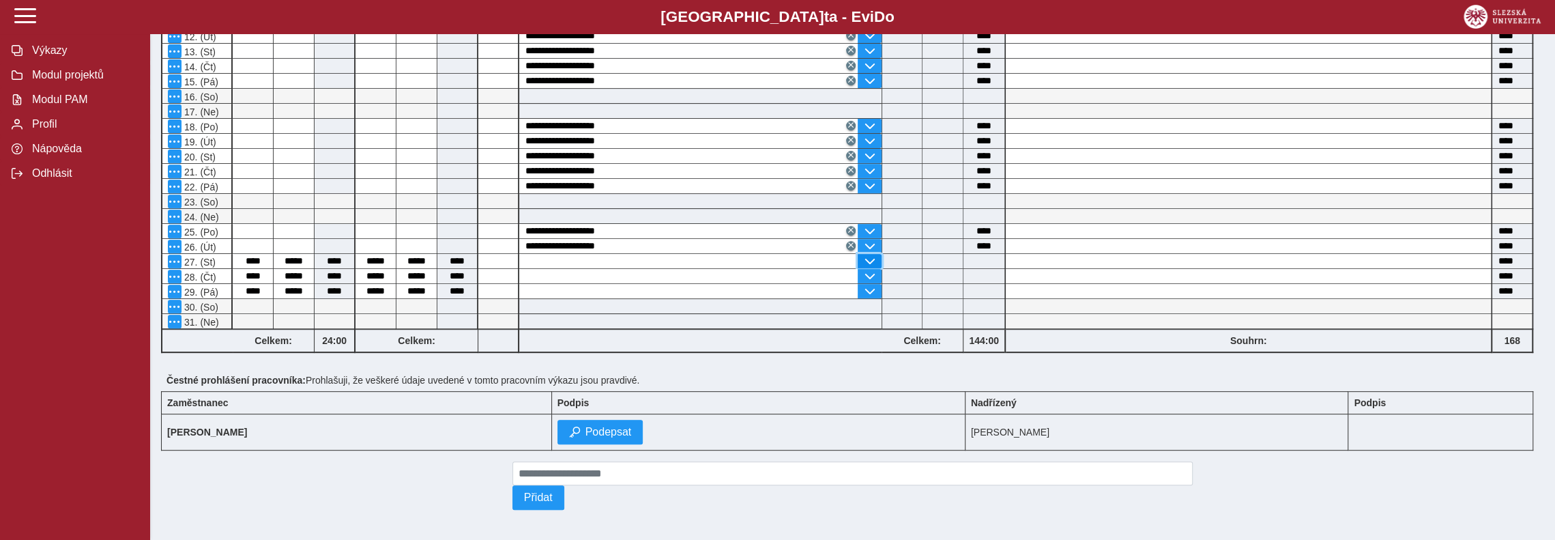
click at [868, 257] on span "button" at bounding box center [869, 261] width 11 height 11
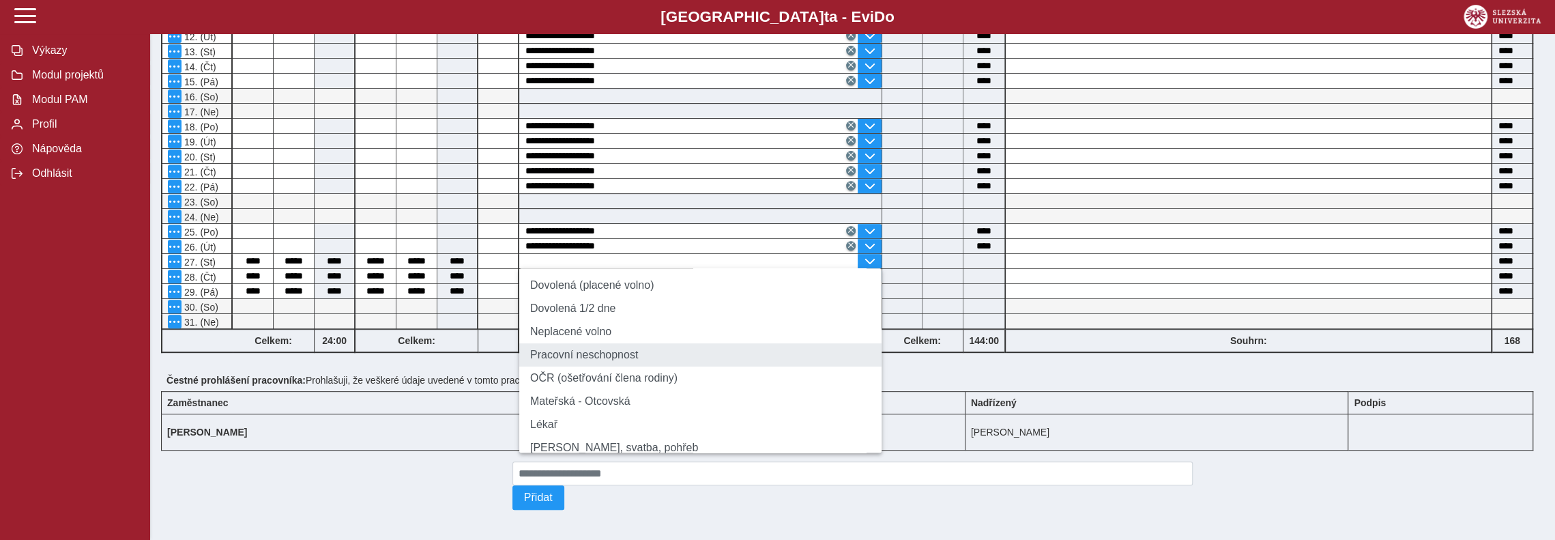
click at [586, 349] on li "Pracovní neschopnost" at bounding box center [700, 354] width 362 height 23
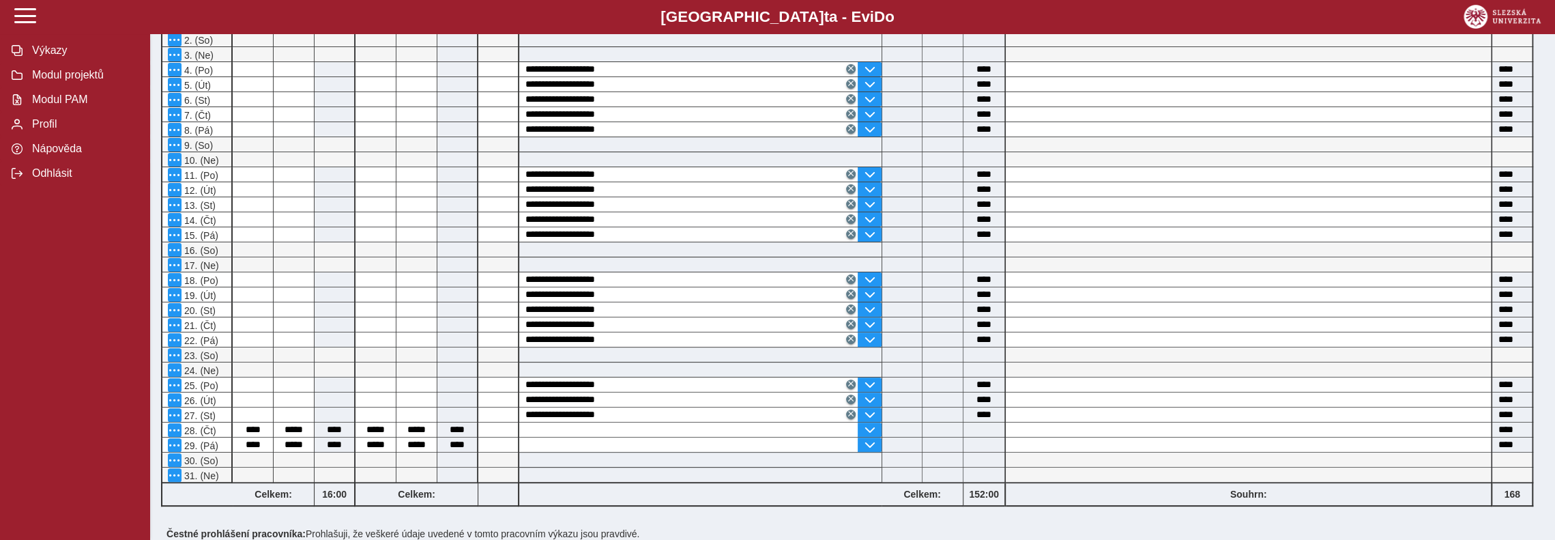
scroll to position [410, 0]
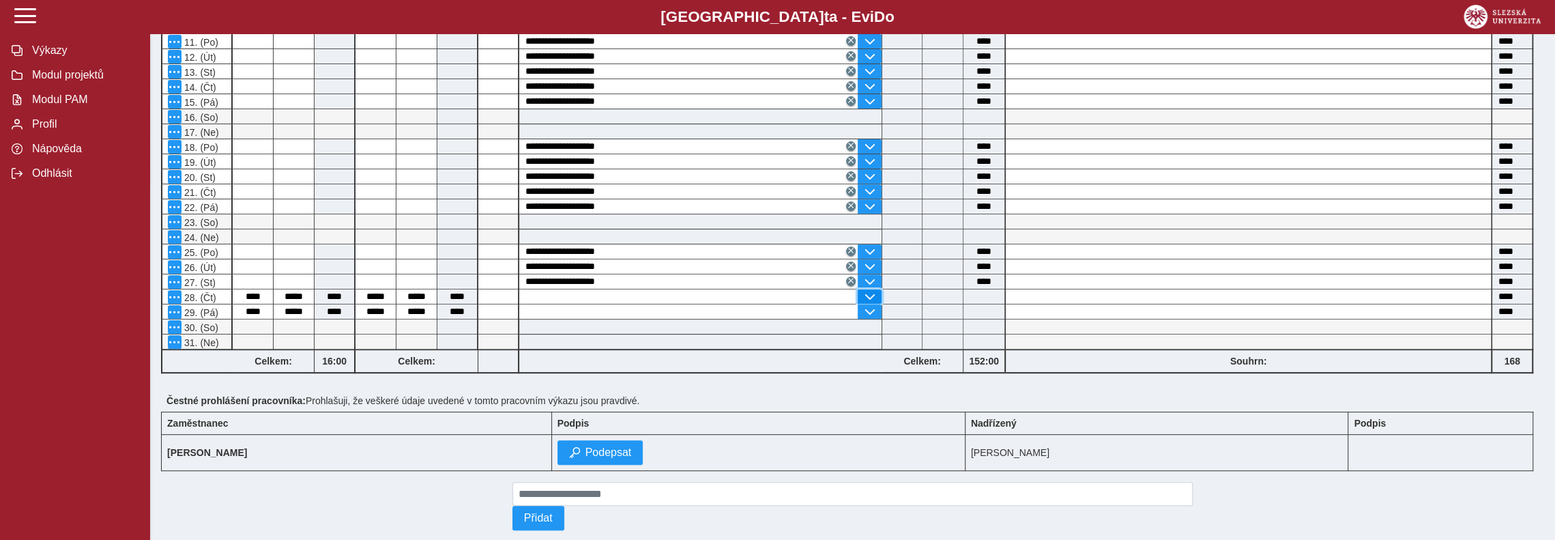
click at [864, 291] on span "button" at bounding box center [869, 296] width 11 height 11
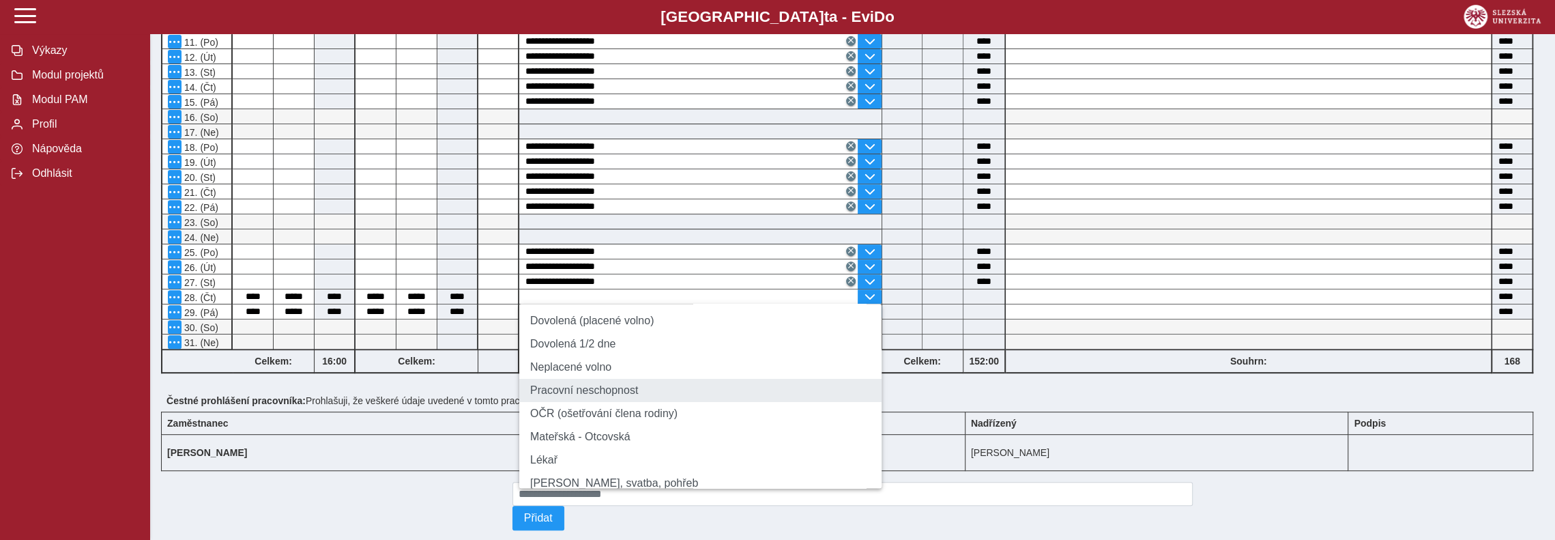
click at [580, 398] on li "Pracovní neschopnost" at bounding box center [700, 390] width 362 height 23
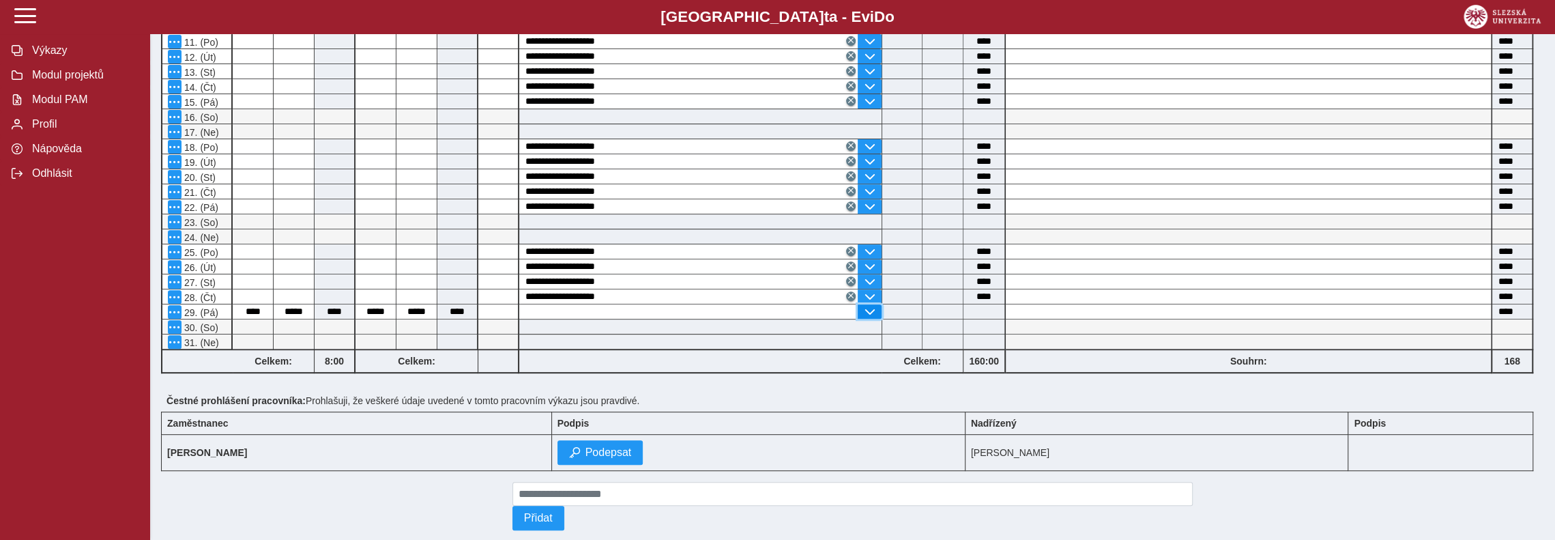
click at [871, 306] on span "button" at bounding box center [869, 311] width 11 height 11
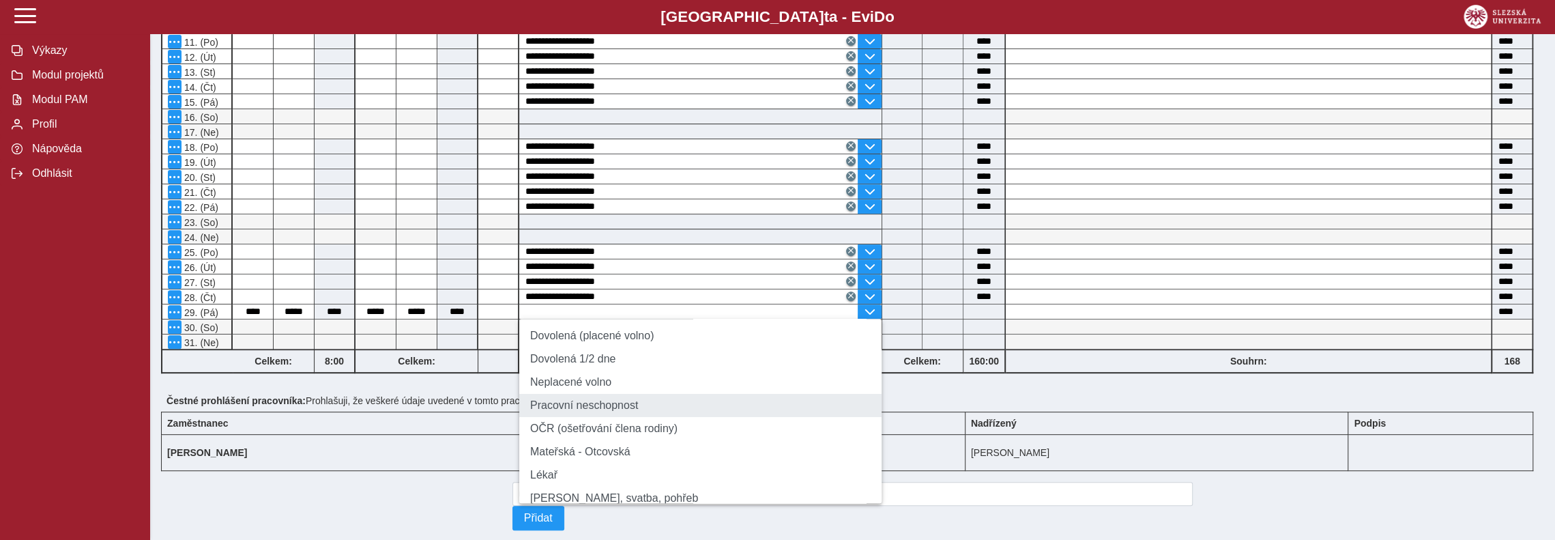
click at [595, 406] on li "Pracovní neschopnost" at bounding box center [700, 405] width 362 height 23
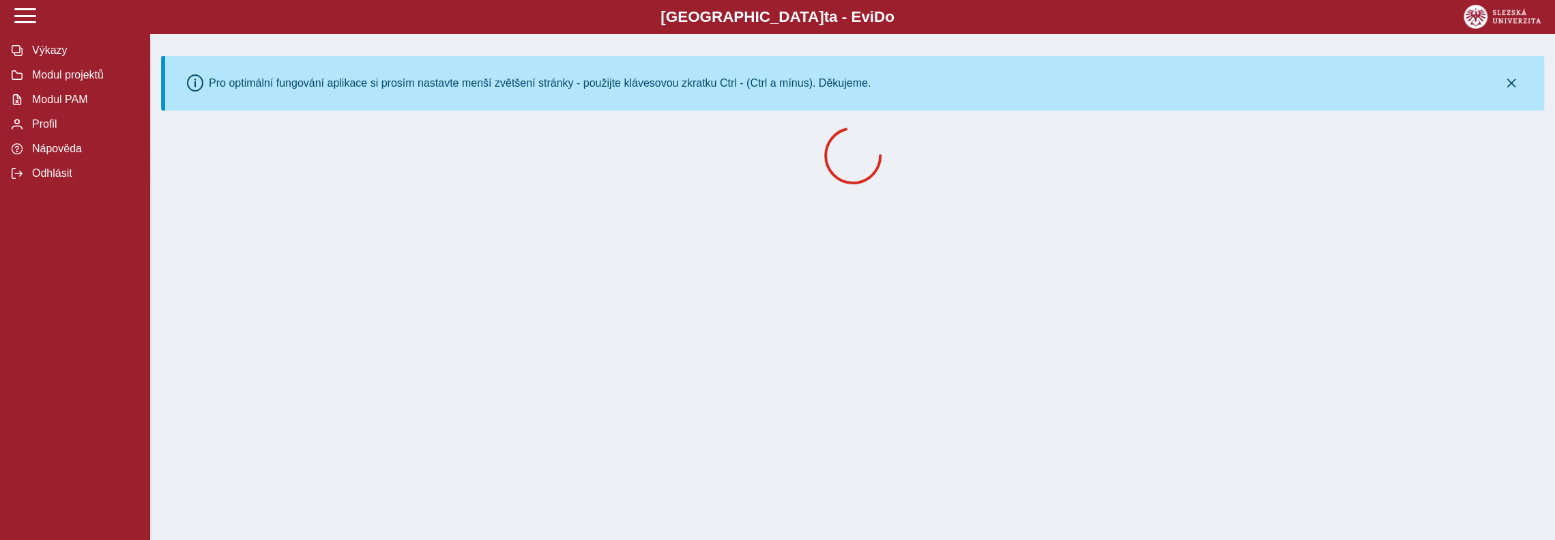
scroll to position [0, 0]
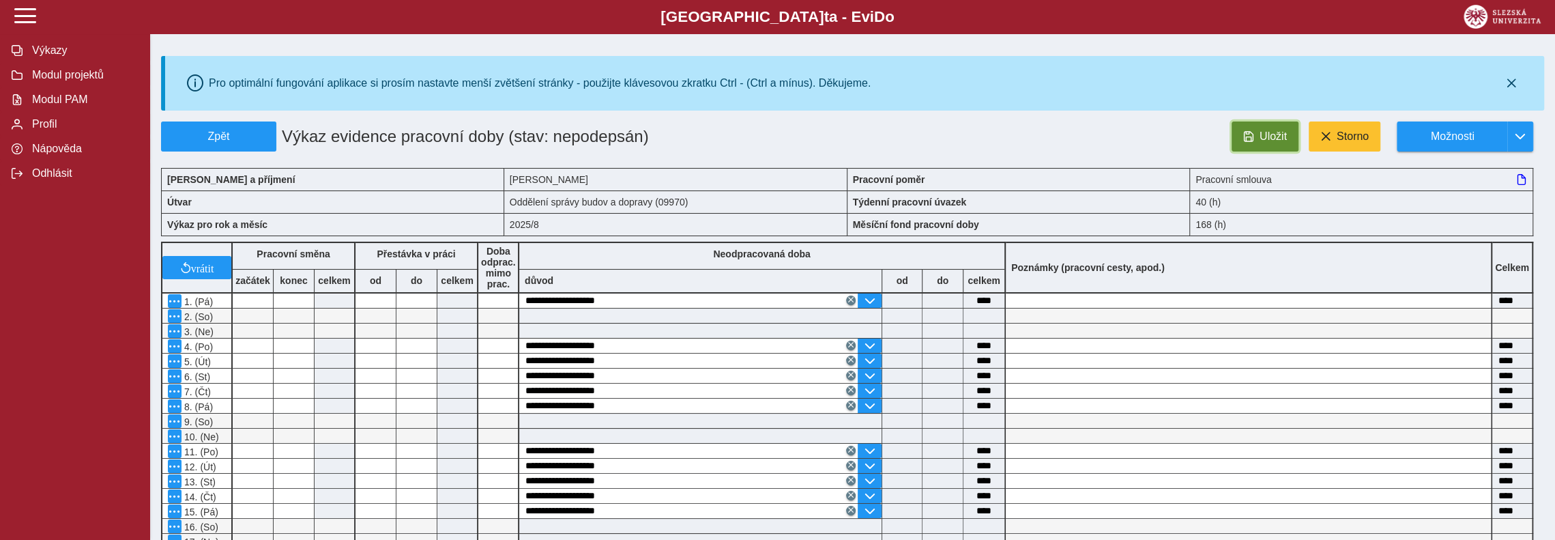
click at [1265, 134] on span "Uložit" at bounding box center [1273, 136] width 27 height 12
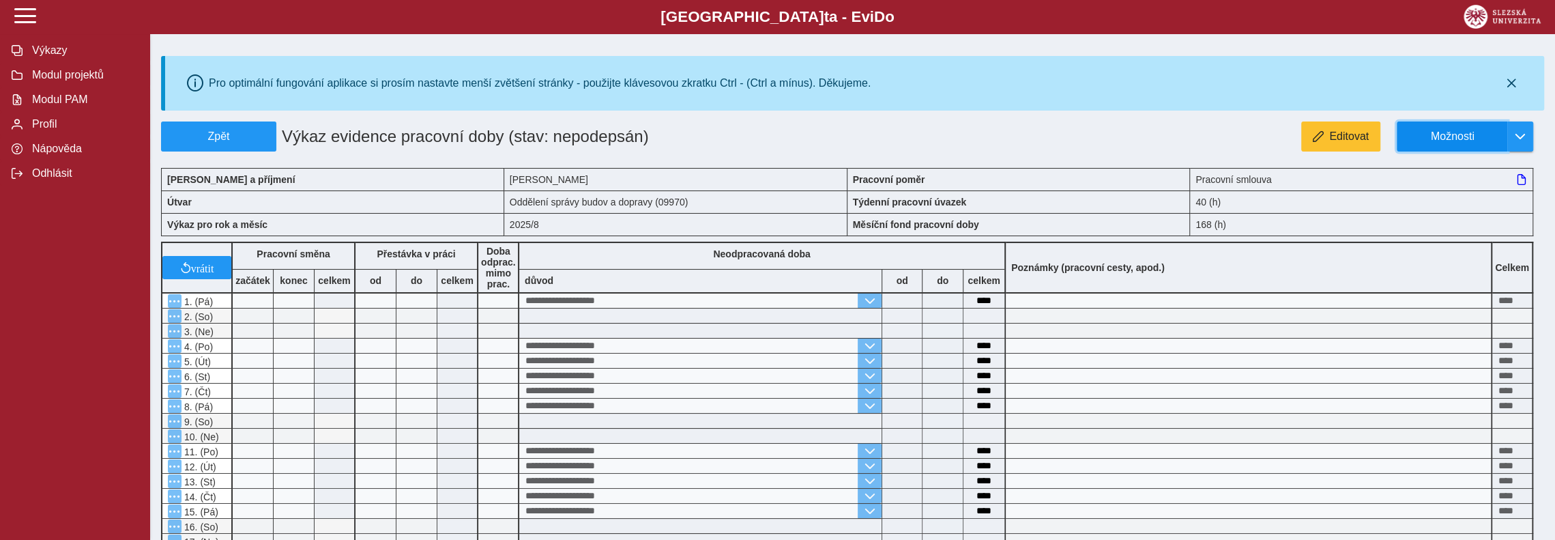
click at [1470, 136] on span "Možnosti" at bounding box center [1453, 136] width 88 height 12
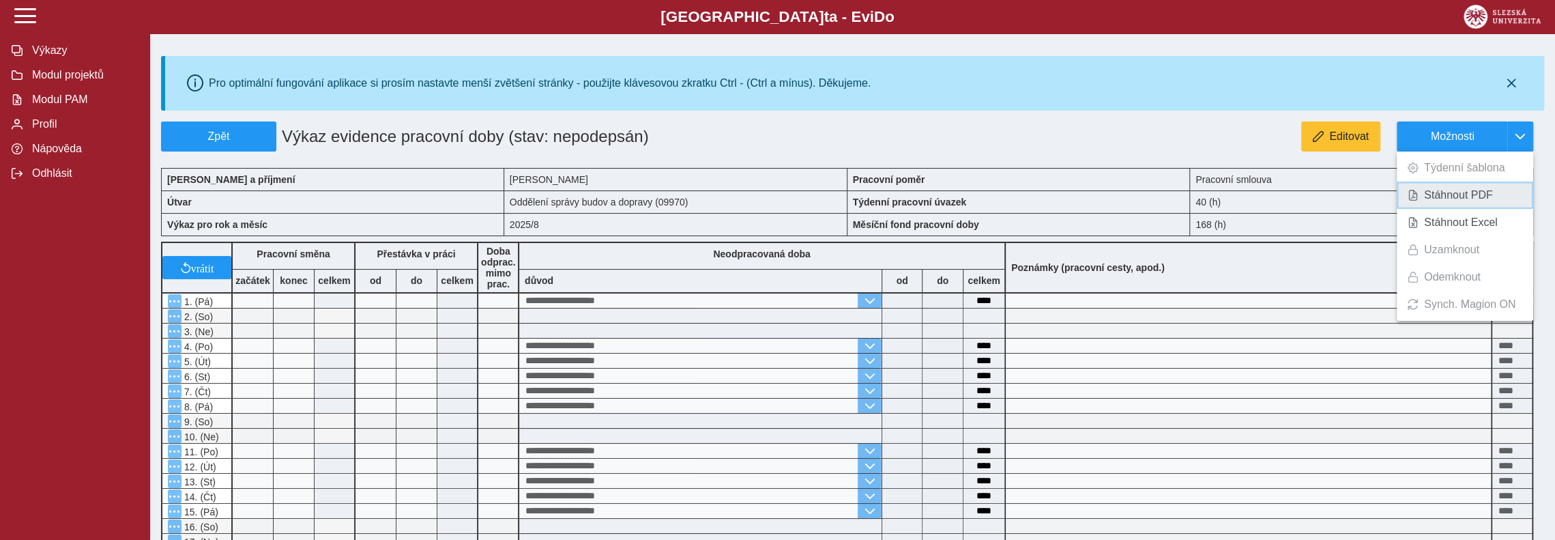
click at [1458, 194] on span "Stáhnout PDF" at bounding box center [1458, 195] width 69 height 11
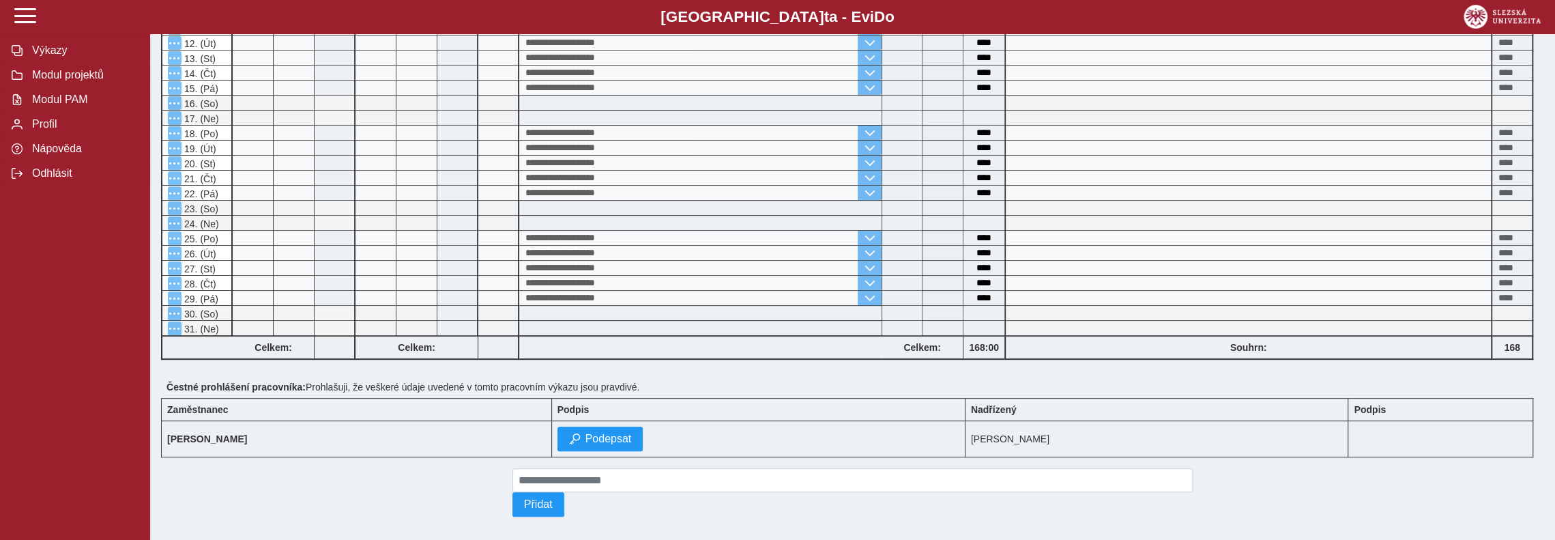
scroll to position [430, 0]
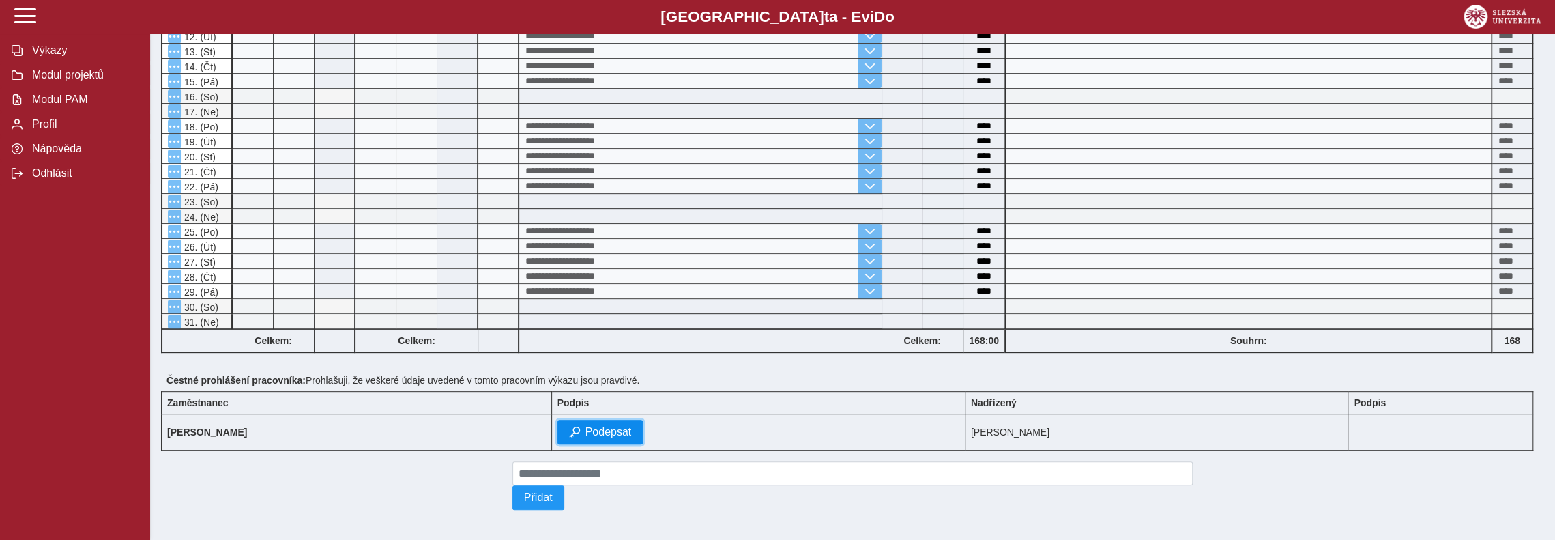
click at [625, 426] on span "Podepsat" at bounding box center [609, 432] width 46 height 12
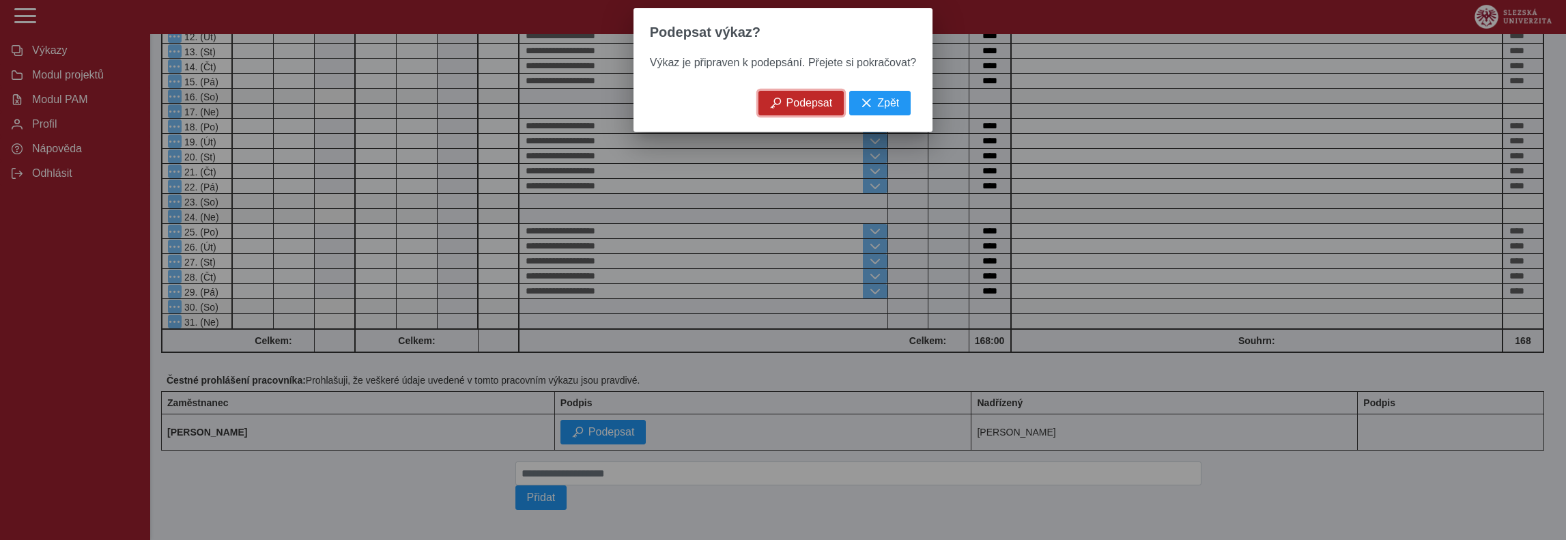
click at [809, 107] on span "Podepsat" at bounding box center [809, 103] width 46 height 12
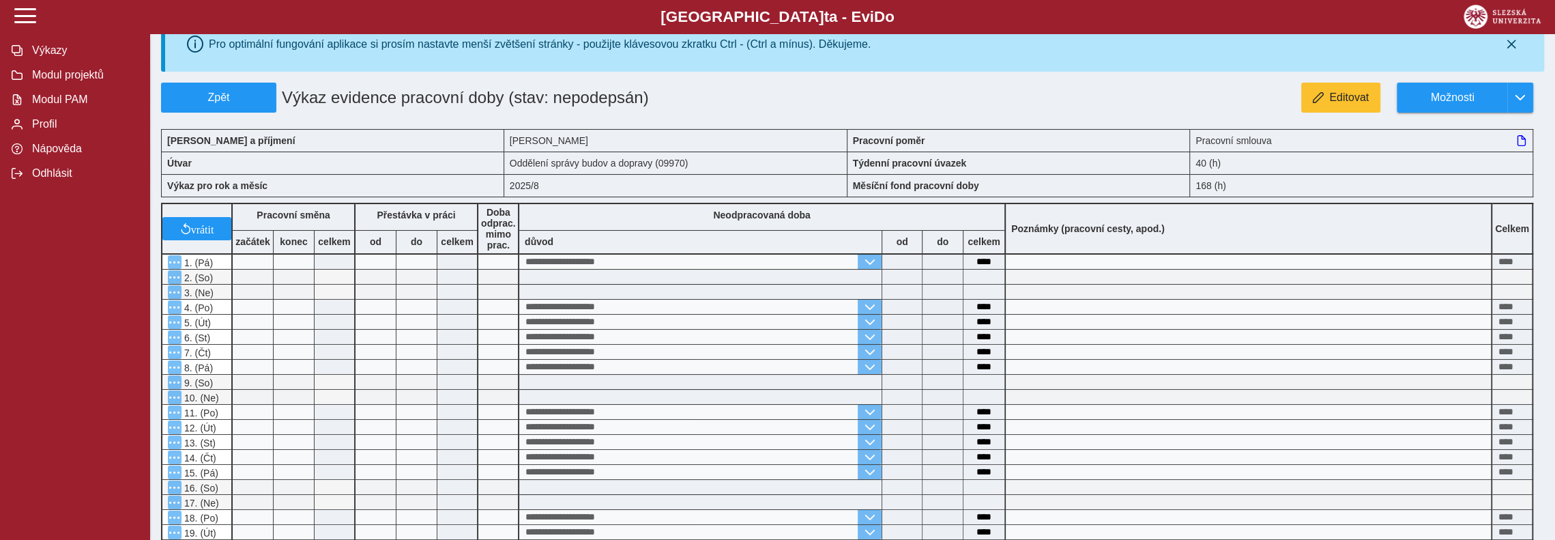
scroll to position [0, 0]
